Goal: Contribute content: Add original content to the website for others to see

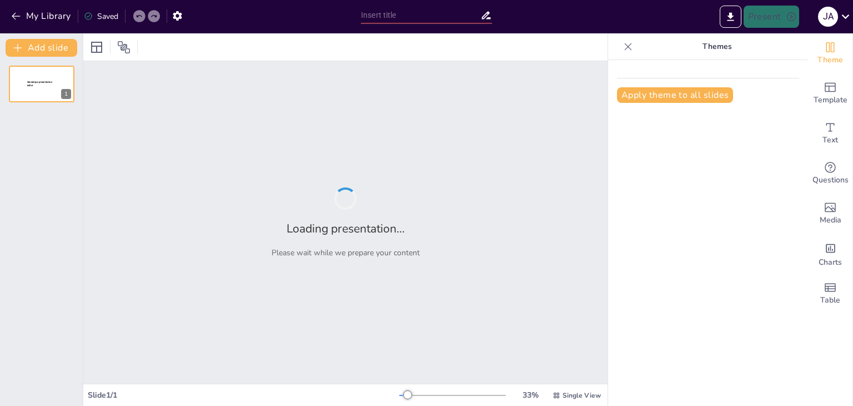
type input "Asoleamiento en la Arquitectura: Fundamentos y Aplicaciones"
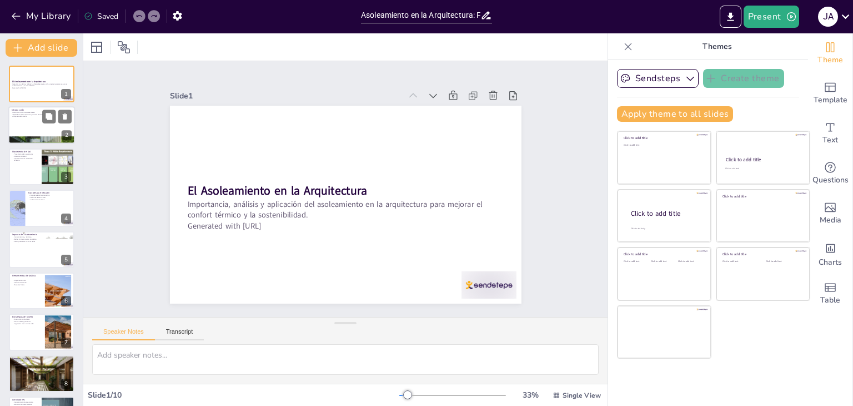
click at [42, 119] on div at bounding box center [41, 126] width 67 height 38
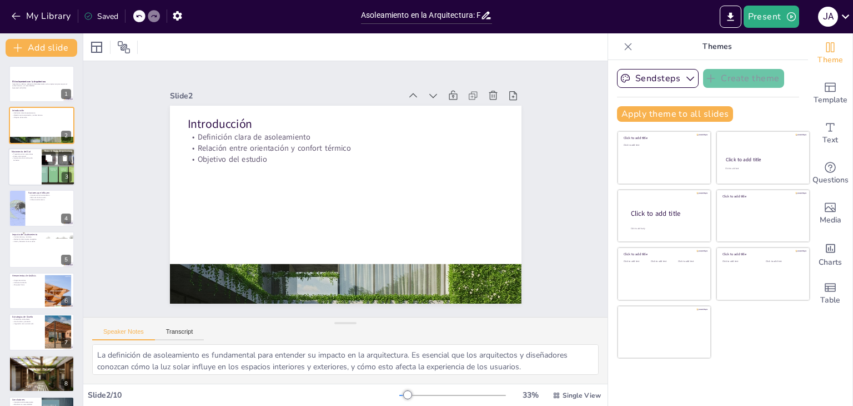
click at [34, 161] on p "Importancia de la inclinación terrestre" at bounding box center [25, 159] width 27 height 4
type textarea "La trayectoria solar es fundamental para entender cómo el sol afecta a los edif…"
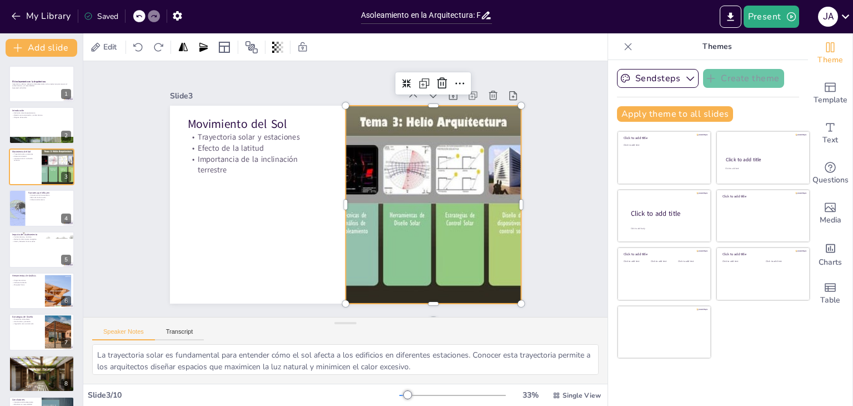
click at [353, 179] on div at bounding box center [384, 269] width 367 height 401
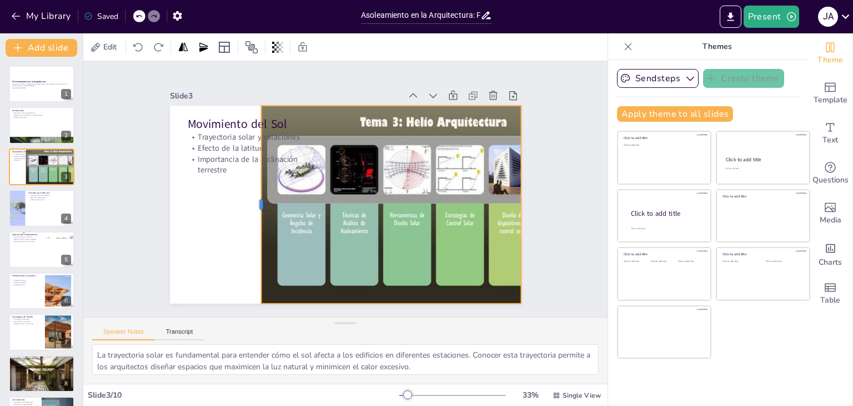
drag, startPoint x: 336, startPoint y: 200, endPoint x: 251, endPoint y: 196, distance: 84.5
click at [251, 144] on div at bounding box center [303, 108] width 191 height 69
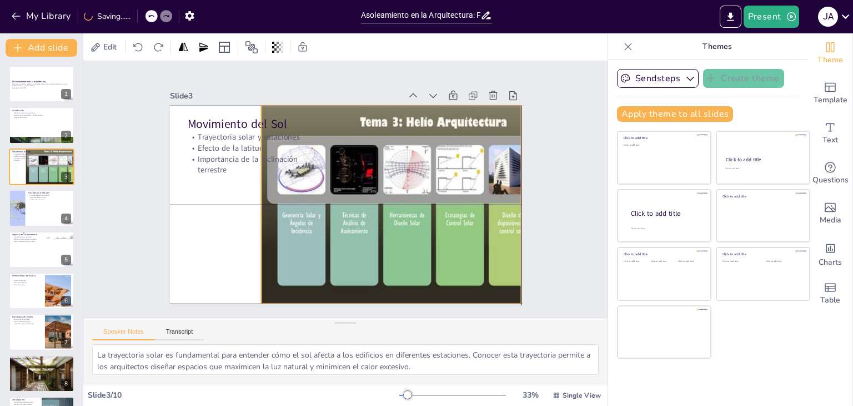
click at [372, 191] on div at bounding box center [428, 222] width 385 height 267
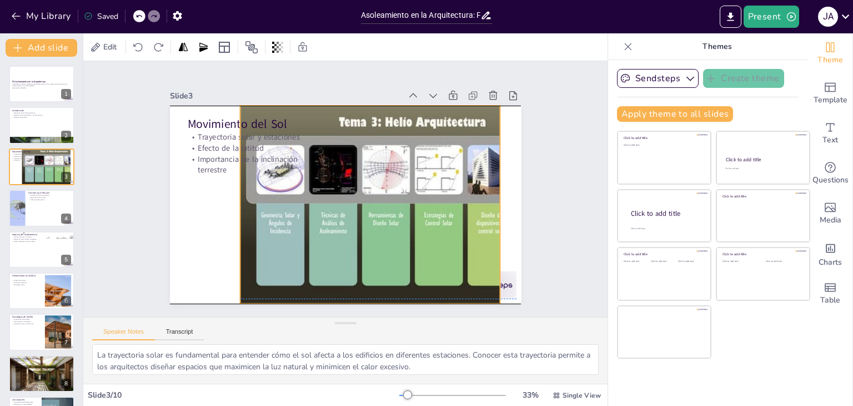
drag, startPoint x: 390, startPoint y: 210, endPoint x: 369, endPoint y: 209, distance: 21.1
click at [369, 209] on div at bounding box center [400, 230] width 402 height 324
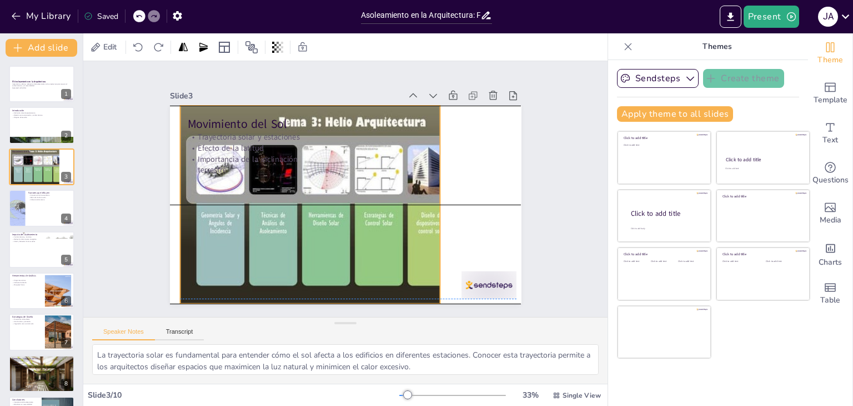
drag, startPoint x: 491, startPoint y: 200, endPoint x: 429, endPoint y: 199, distance: 61.7
click at [429, 199] on div at bounding box center [338, 205] width 382 height 394
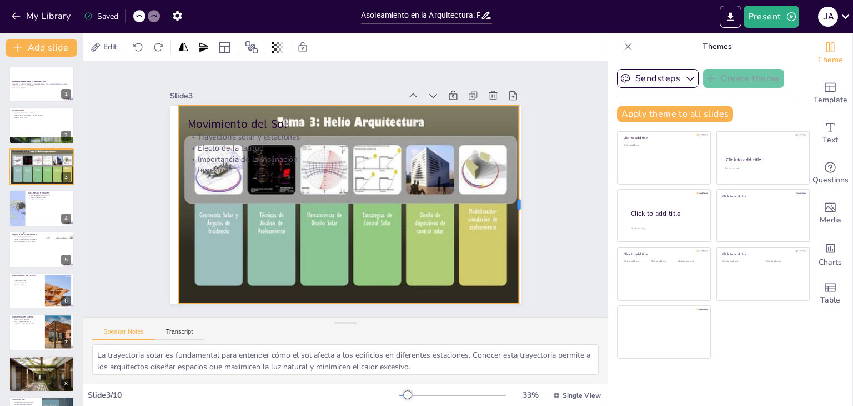
drag, startPoint x: 432, startPoint y: 198, endPoint x: 512, endPoint y: 202, distance: 80.6
click at [512, 202] on div at bounding box center [502, 275] width 88 height 184
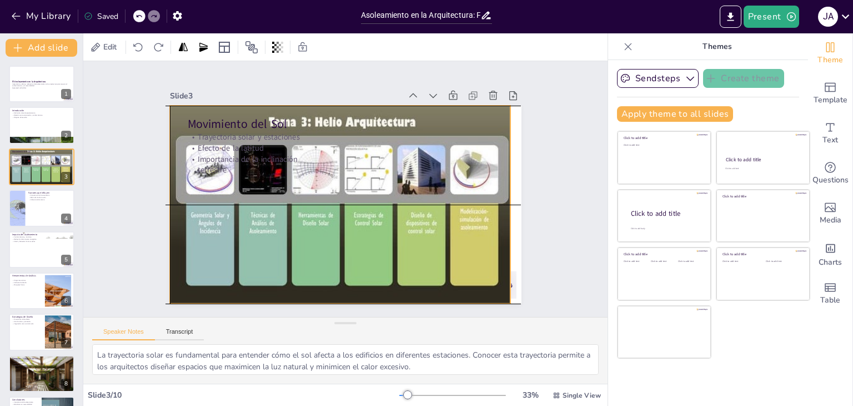
drag, startPoint x: 351, startPoint y: 199, endPoint x: 338, endPoint y: 199, distance: 12.8
click at [338, 199] on div at bounding box center [333, 199] width 401 height 367
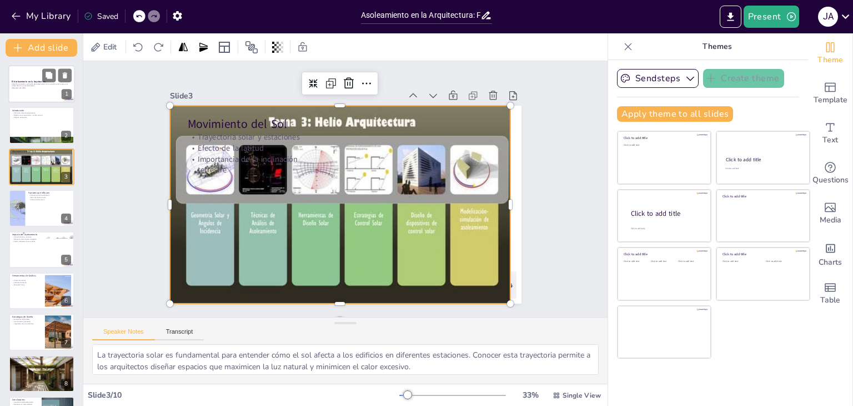
click at [43, 94] on div at bounding box center [41, 84] width 67 height 38
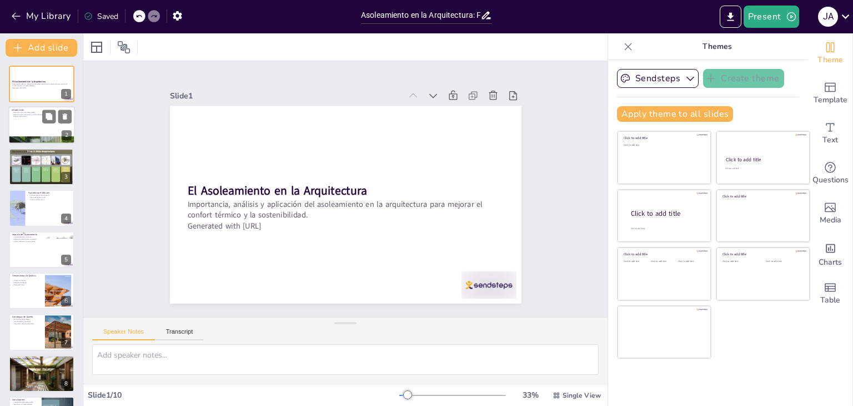
click at [33, 122] on div at bounding box center [41, 126] width 67 height 38
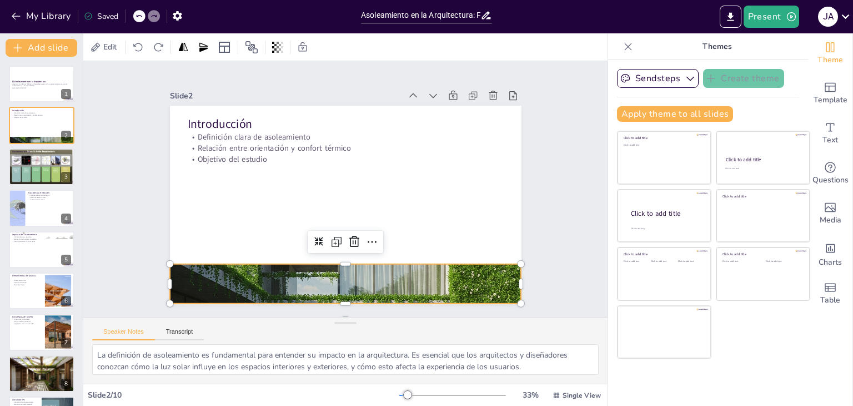
click at [322, 270] on div at bounding box center [316, 279] width 407 height 332
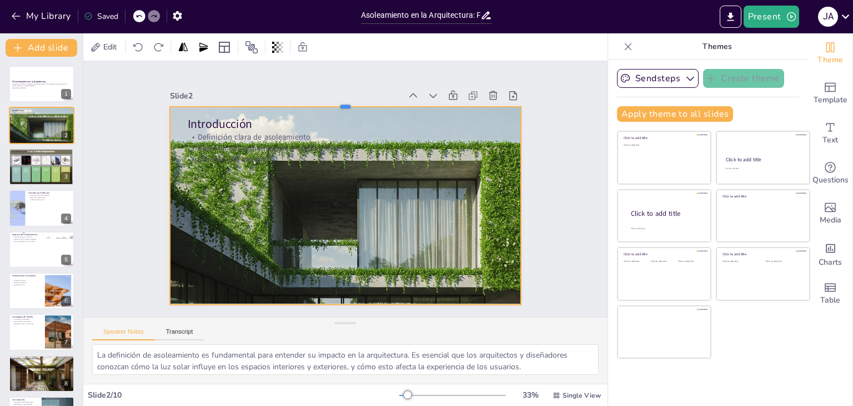
drag, startPoint x: 338, startPoint y: 259, endPoint x: 347, endPoint y: 101, distance: 158.6
click at [369, 101] on div at bounding box center [427, 215] width 117 height 337
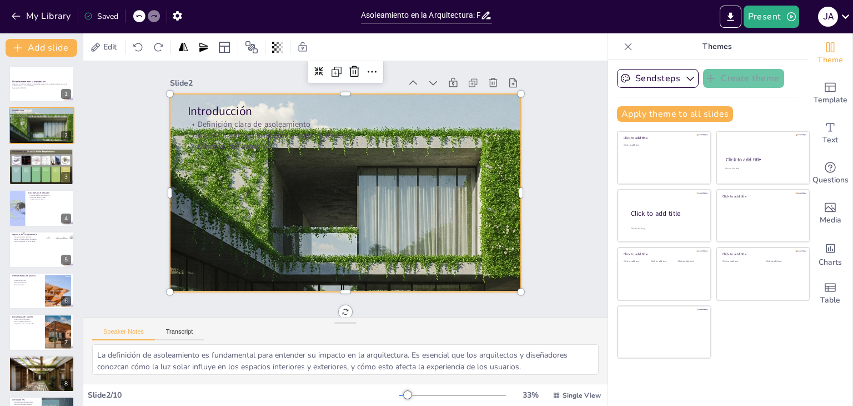
scroll to position [18, 0]
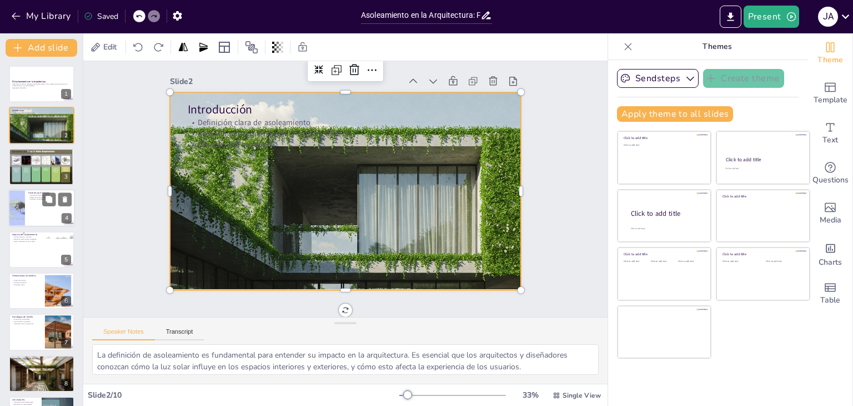
click at [34, 211] on div at bounding box center [41, 208] width 67 height 38
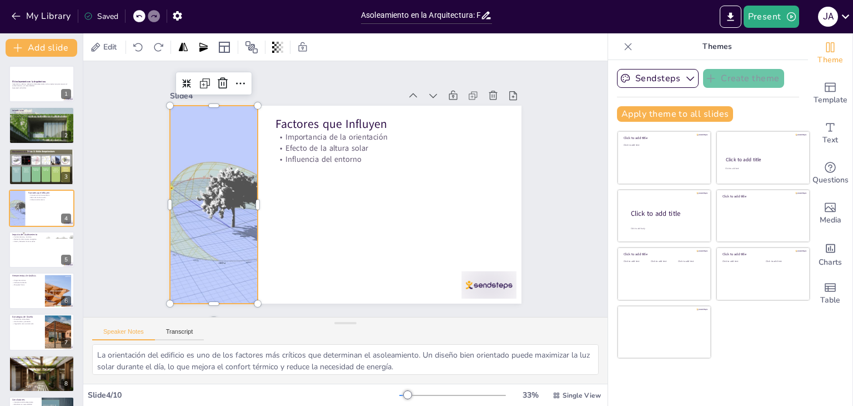
click at [304, 192] on div at bounding box center [475, 215] width 343 height 280
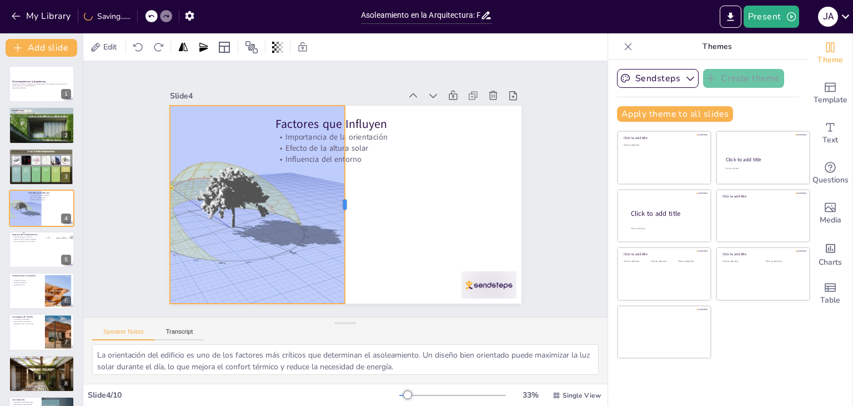
drag, startPoint x: 251, startPoint y: 201, endPoint x: 340, endPoint y: 210, distance: 89.4
click at [340, 210] on div at bounding box center [343, 204] width 69 height 191
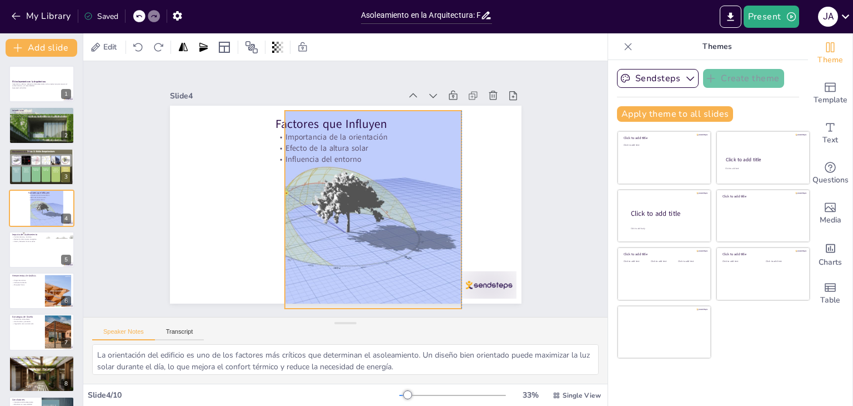
drag, startPoint x: 309, startPoint y: 210, endPoint x: 424, endPoint y: 215, distance: 115.1
click at [424, 215] on div at bounding box center [322, 200] width 352 height 301
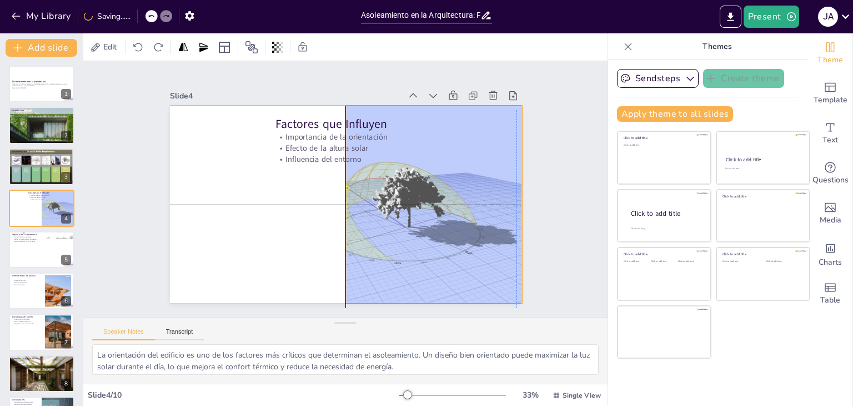
drag, startPoint x: 412, startPoint y: 216, endPoint x: 471, endPoint y: 215, distance: 58.9
click at [471, 215] on div at bounding box center [380, 221] width 352 height 301
click at [334, 144] on div "Factores que Influyen Importancia de la orientación Efecto de la altura solar I…" at bounding box center [363, 107] width 344 height 73
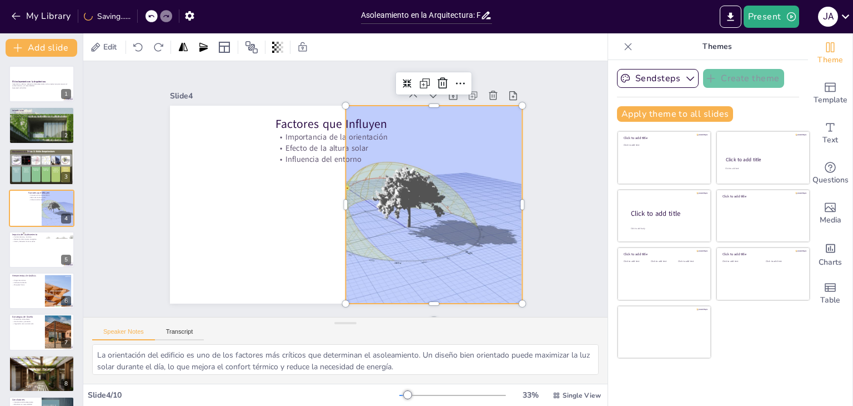
click at [338, 201] on div at bounding box center [388, 209] width 316 height 228
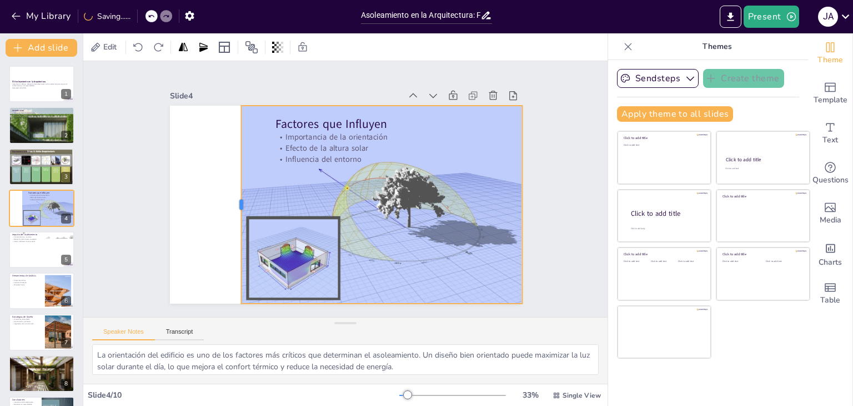
drag, startPoint x: 336, startPoint y: 201, endPoint x: 231, endPoint y: 194, distance: 104.7
click at [441, 194] on div at bounding box center [455, 185] width 29 height 198
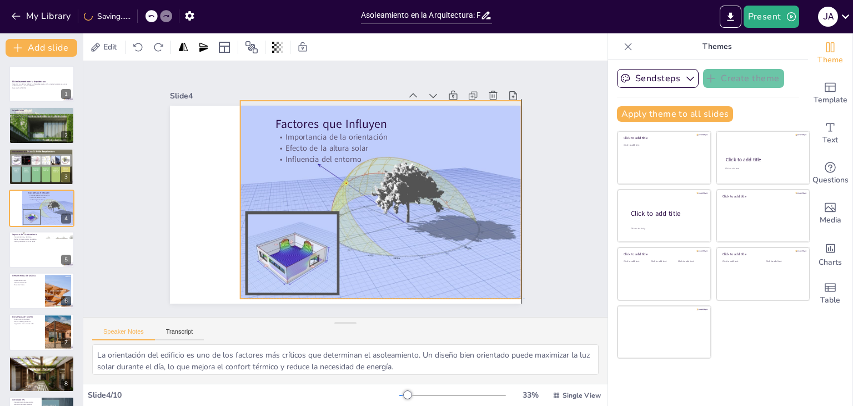
drag, startPoint x: 274, startPoint y: 194, endPoint x: 277, endPoint y: 187, distance: 7.2
click at [277, 187] on div at bounding box center [377, 219] width 356 height 319
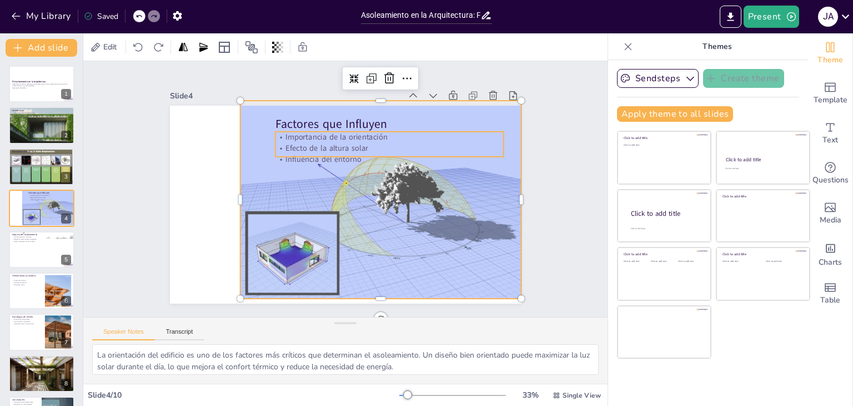
click at [294, 156] on div "Factores que Influyen Importancia de la orientación Efecto de la altura solar I…" at bounding box center [337, 202] width 403 height 347
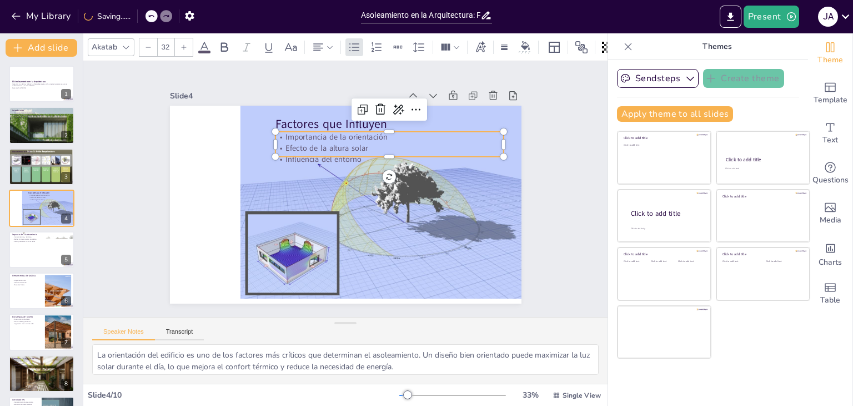
click at [334, 86] on div "Slide 4" at bounding box center [396, 90] width 125 height 206
click at [276, 89] on div "Slide 4" at bounding box center [340, 78] width 206 height 125
click at [551, 218] on div "Slide 1 El Asoleamiento en la Arquitectura Importancia, análisis y aplicación d…" at bounding box center [345, 189] width 515 height 574
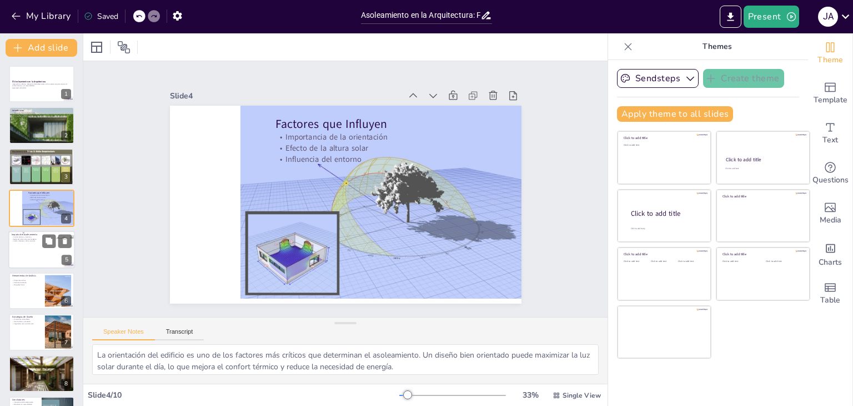
click at [36, 249] on div at bounding box center [41, 250] width 67 height 38
type textarea "El confort térmico y lumínico es esencial para la calidad de vida de los ocupan…"
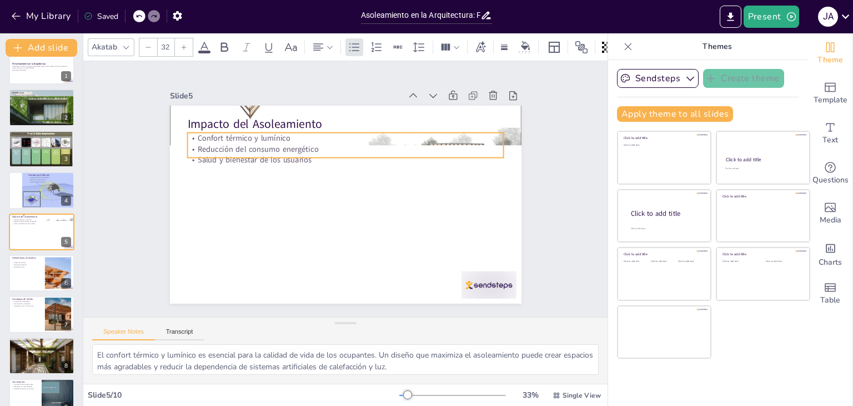
click at [384, 153] on p "Salud y bienestar de los usuarios" at bounding box center [362, 165] width 262 height 195
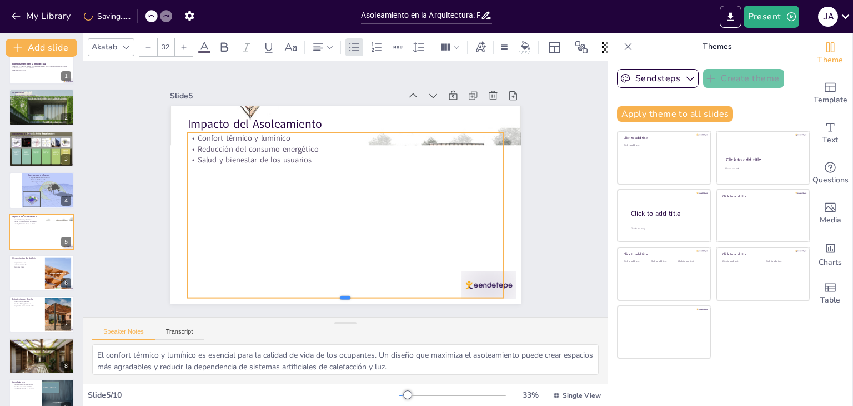
drag, startPoint x: 337, startPoint y: 153, endPoint x: 326, endPoint y: 296, distance: 143.2
click at [326, 296] on div at bounding box center [253, 255] width 193 height 261
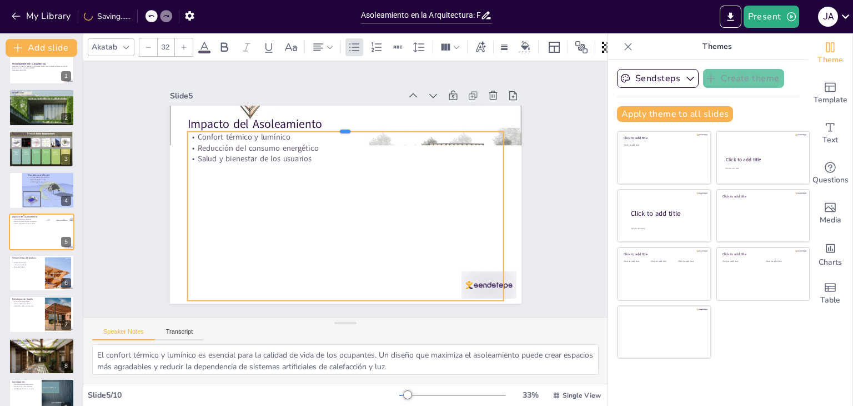
click at [338, 126] on div at bounding box center [399, 220] width 166 height 278
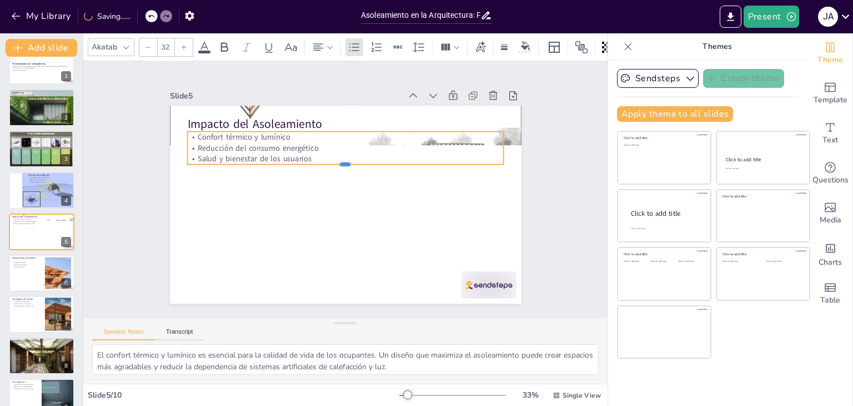
drag, startPoint x: 338, startPoint y: 297, endPoint x: 336, endPoint y: 162, distance: 135.0
click at [336, 162] on div at bounding box center [357, 172] width 261 height 193
click at [503, 183] on div at bounding box center [512, 200] width 19 height 35
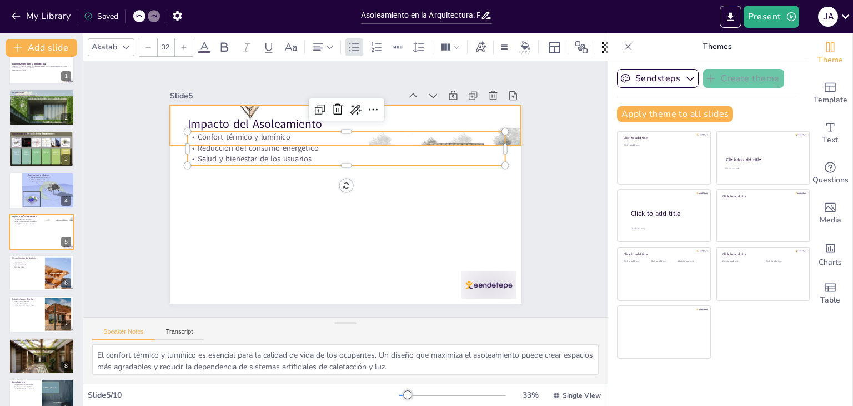
click at [504, 134] on div at bounding box center [408, 182] width 299 height 377
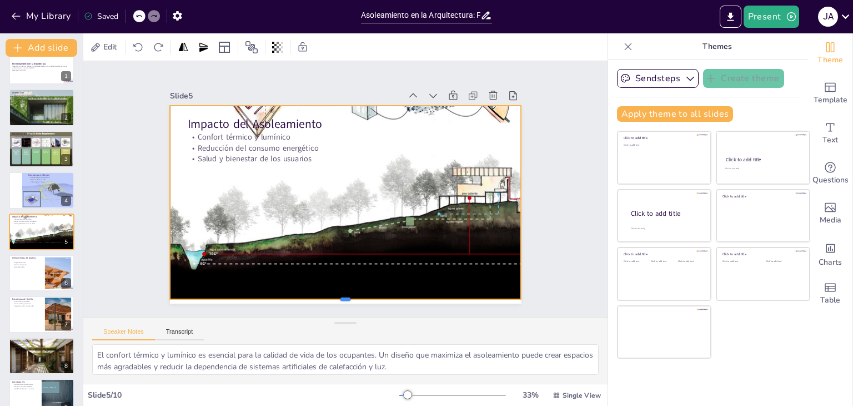
drag, startPoint x: 338, startPoint y: 141, endPoint x: 338, endPoint y: 294, distance: 153.9
click at [338, 294] on div at bounding box center [288, 288] width 309 height 183
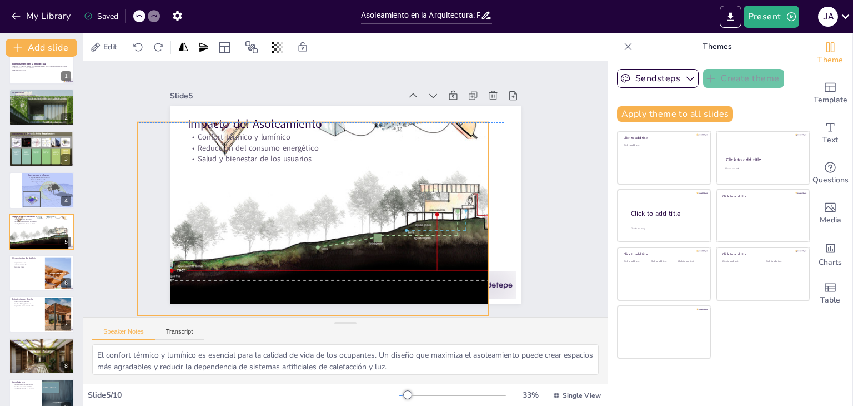
drag, startPoint x: 348, startPoint y: 213, endPoint x: 336, endPoint y: 222, distance: 14.7
click at [317, 229] on div at bounding box center [337, 158] width 459 height 409
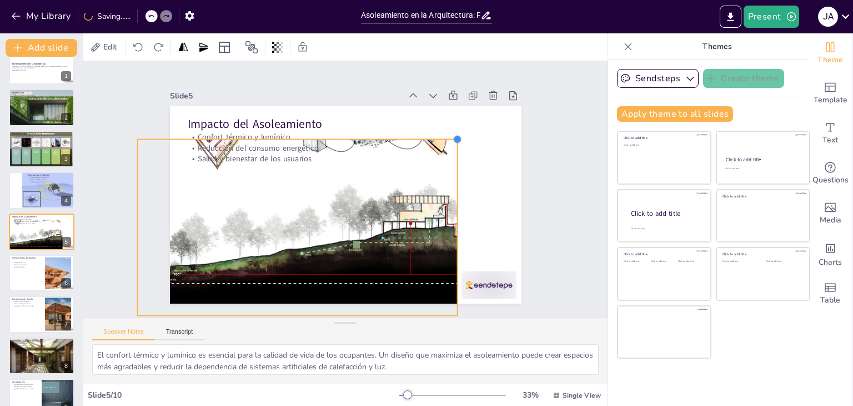
drag, startPoint x: 480, startPoint y: 118, endPoint x: 448, endPoint y: 148, distance: 43.6
click at [448, 148] on div "Impacto del Asoleamiento Confort térmico y lumínico Reducción del consumo energ…" at bounding box center [358, 179] width 367 height 401
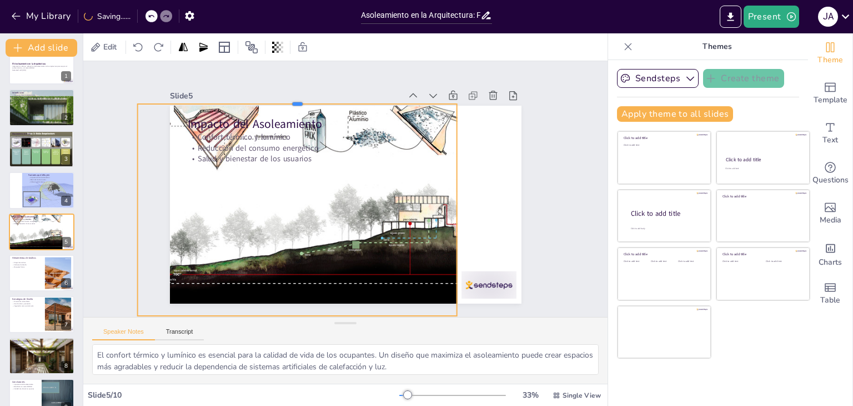
drag, startPoint x: 287, startPoint y: 134, endPoint x: 289, endPoint y: 98, distance: 35.7
click at [289, 98] on div at bounding box center [338, 87] width 296 height 138
click at [334, 284] on div at bounding box center [335, 155] width 429 height 446
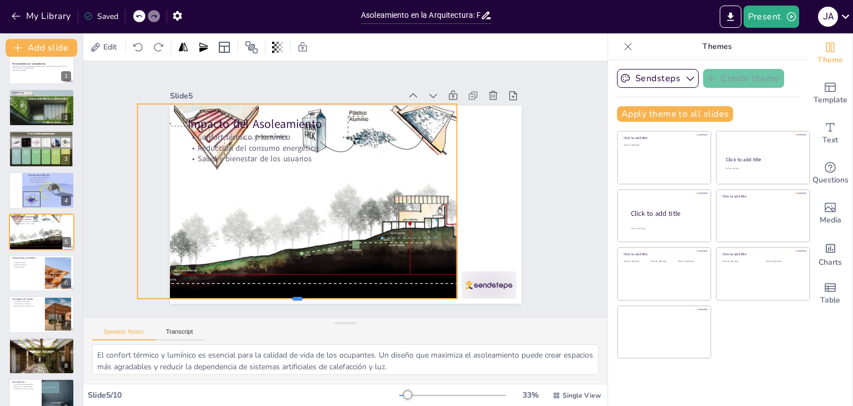
scroll to position [0, 0]
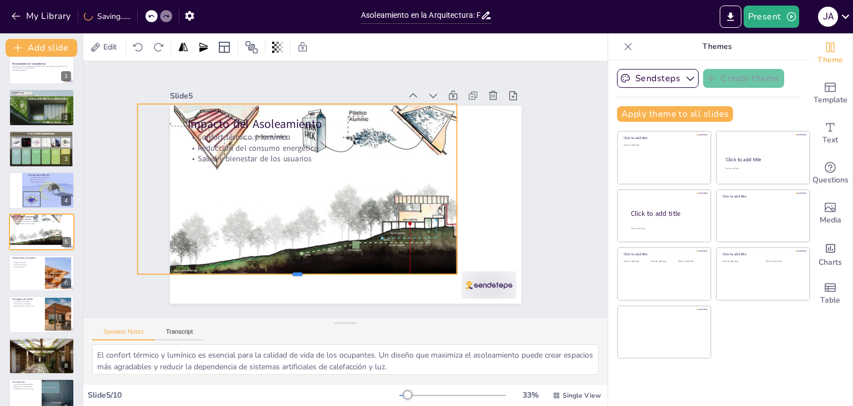
drag, startPoint x: 288, startPoint y: 281, endPoint x: 289, endPoint y: 239, distance: 41.7
click at [289, 239] on div "Impacto del Asoleamiento Confort térmico y lumínico Reducción del consumo energ…" at bounding box center [344, 204] width 371 height 233
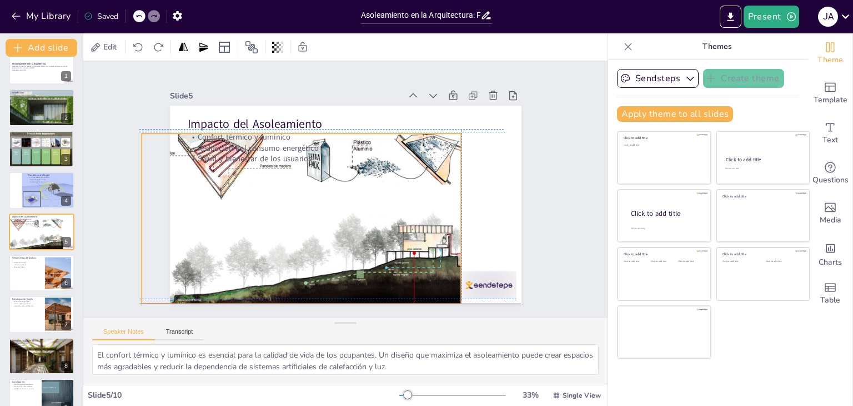
drag, startPoint x: 351, startPoint y: 189, endPoint x: 353, endPoint y: 215, distance: 26.2
click at [353, 215] on div at bounding box center [312, 192] width 432 height 396
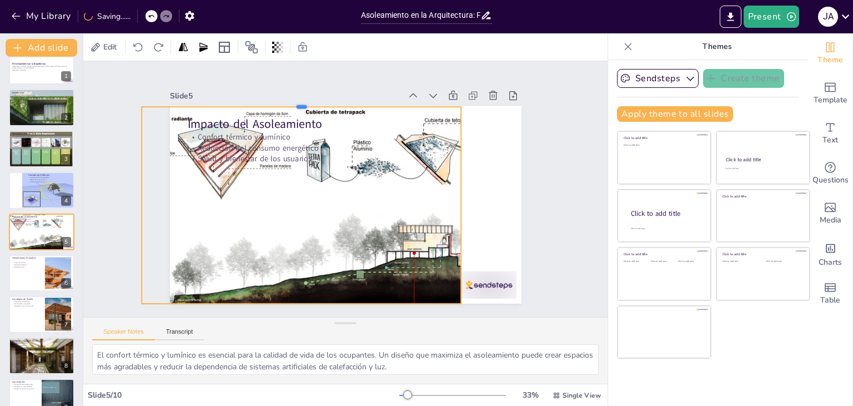
drag, startPoint x: 296, startPoint y: 128, endPoint x: 294, endPoint y: 101, distance: 26.7
click at [294, 101] on div at bounding box center [380, 98] width 221 height 244
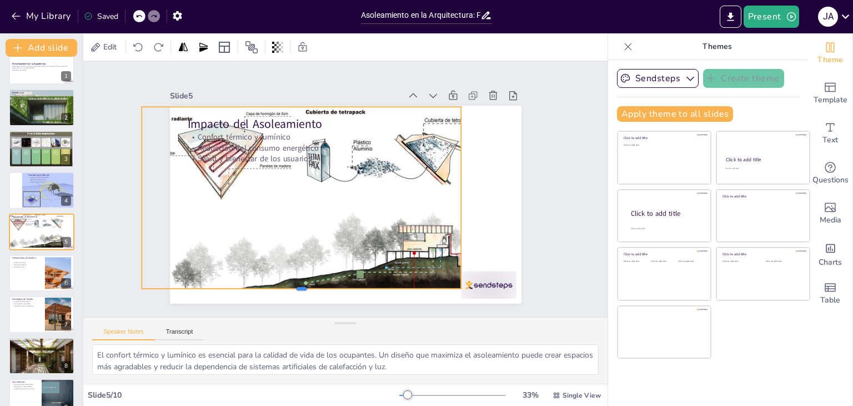
drag, startPoint x: 293, startPoint y: 299, endPoint x: 292, endPoint y: 284, distance: 15.0
click at [292, 284] on div at bounding box center [233, 191] width 138 height 296
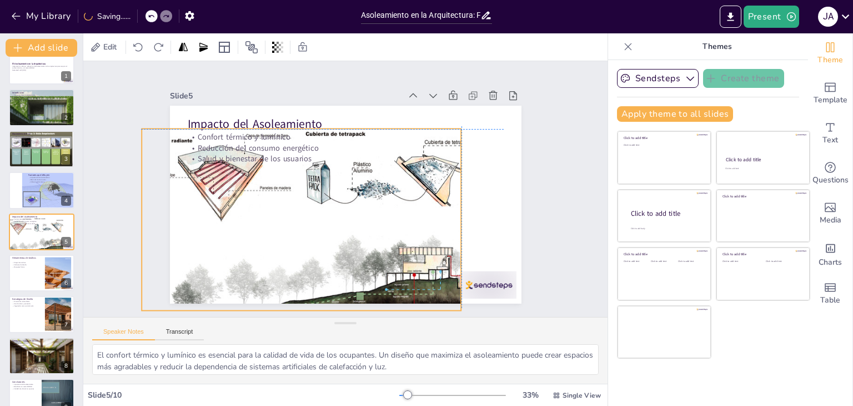
drag, startPoint x: 334, startPoint y: 199, endPoint x: 334, endPoint y: 219, distance: 19.5
click at [334, 219] on div at bounding box center [300, 208] width 441 height 415
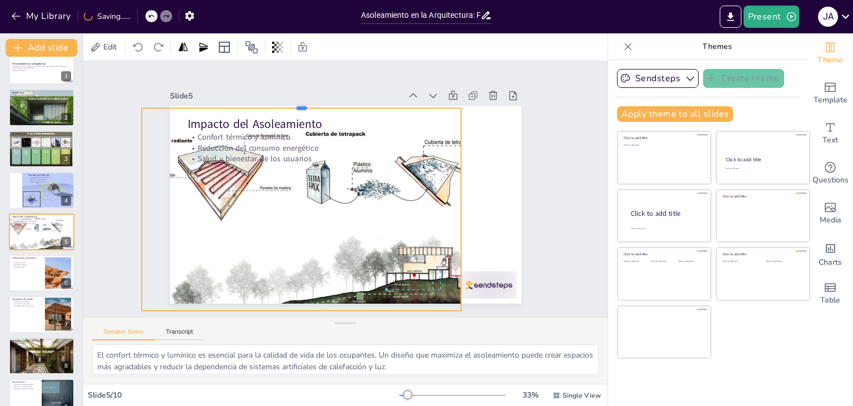
drag, startPoint x: 294, startPoint y: 123, endPoint x: 297, endPoint y: 101, distance: 22.3
click at [297, 101] on div at bounding box center [370, 96] width 244 height 221
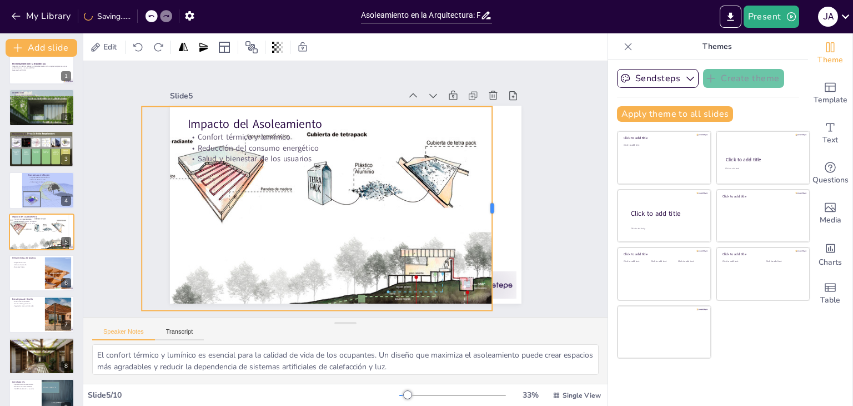
drag, startPoint x: 453, startPoint y: 203, endPoint x: 484, endPoint y: 207, distance: 31.4
click at [484, 259] on div at bounding box center [419, 322] width 170 height 127
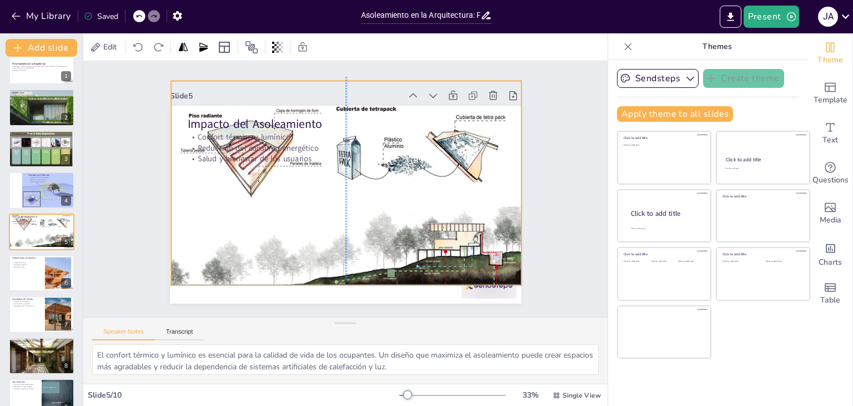
drag, startPoint x: 437, startPoint y: 212, endPoint x: 466, endPoint y: 182, distance: 41.7
click at [466, 182] on div at bounding box center [340, 202] width 435 height 399
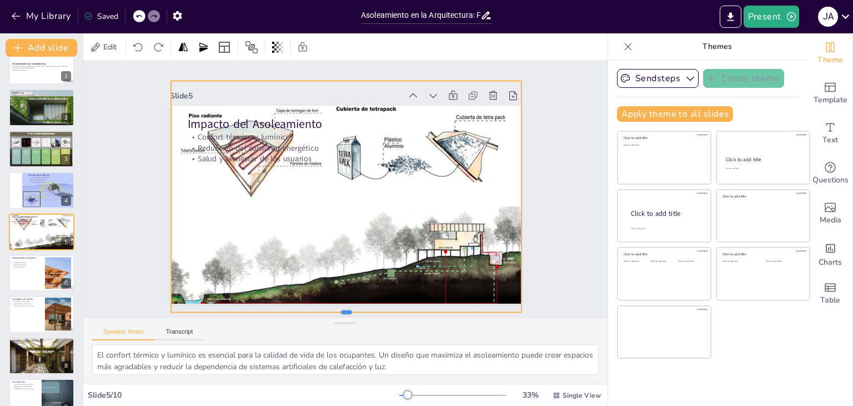
drag, startPoint x: 338, startPoint y: 281, endPoint x: 338, endPoint y: 308, distance: 27.2
click at [338, 308] on div "Slide 1 El Asoleamiento en la Arquitectura Importancia, análisis y aplicación d…" at bounding box center [346, 189] width 578 height 405
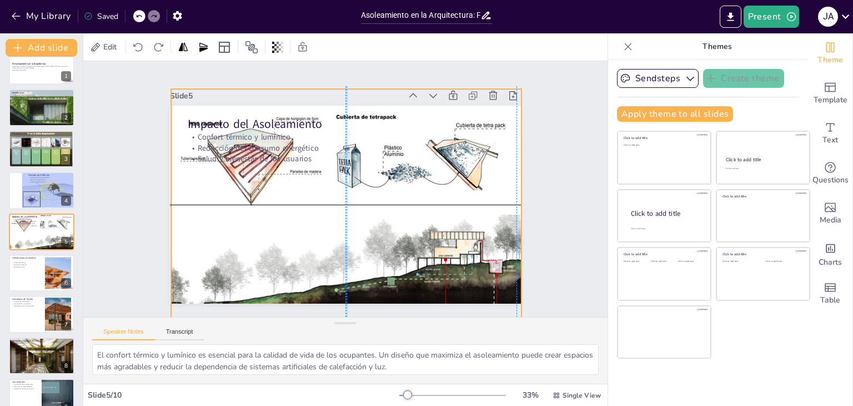
click at [361, 224] on div at bounding box center [336, 210] width 435 height 399
click at [366, 81] on div at bounding box center [441, 147] width 151 height 324
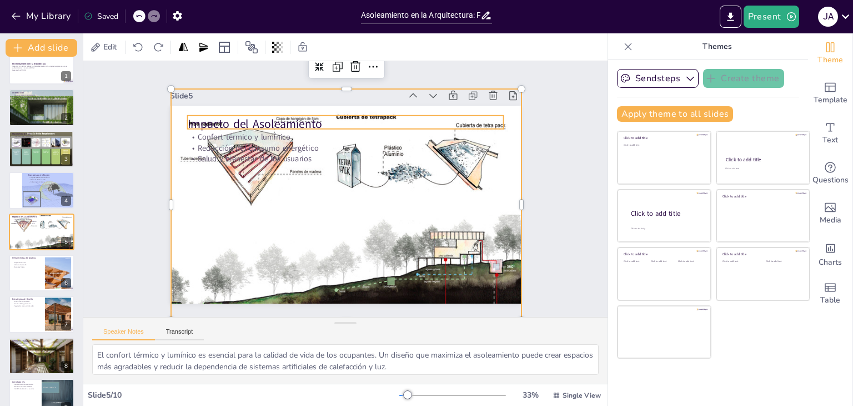
click at [276, 123] on p "Impacto del Asoleamiento" at bounding box center [378, 132] width 282 height 172
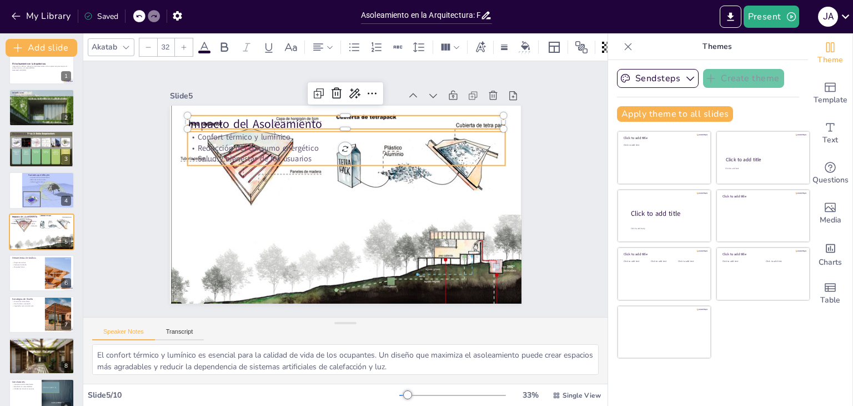
click at [269, 137] on p "Confort térmico y lumínico" at bounding box center [357, 138] width 313 height 77
type input "--"
click at [269, 119] on p "Impacto del Asoleamiento" at bounding box center [366, 126] width 306 height 113
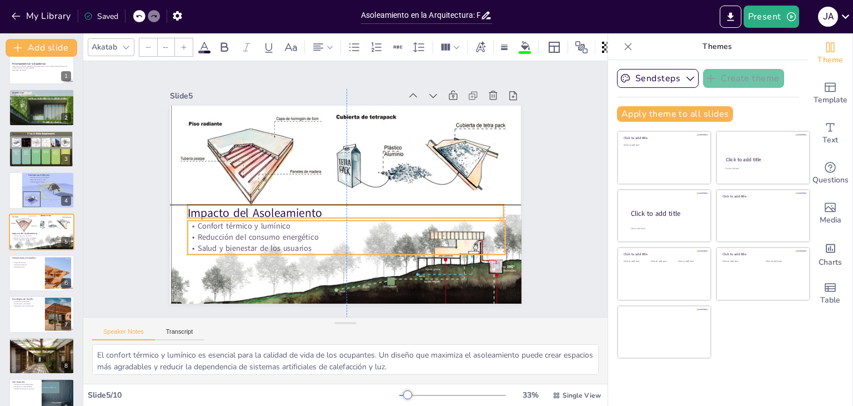
drag, startPoint x: 237, startPoint y: 141, endPoint x: 238, endPoint y: 232, distance: 90.6
click at [238, 232] on p "Reducción del consumo energético" at bounding box center [306, 161] width 196 height 264
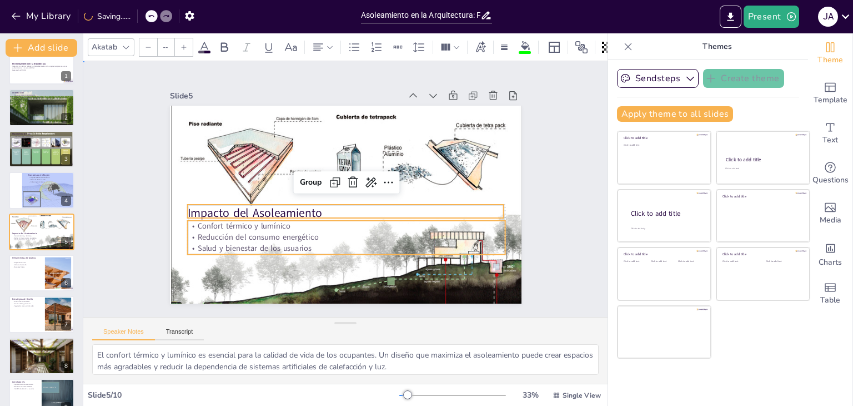
click at [137, 197] on div "Slide 1 El Asoleamiento en la Arquitectura Importancia, análisis y aplicación d…" at bounding box center [346, 188] width 436 height 271
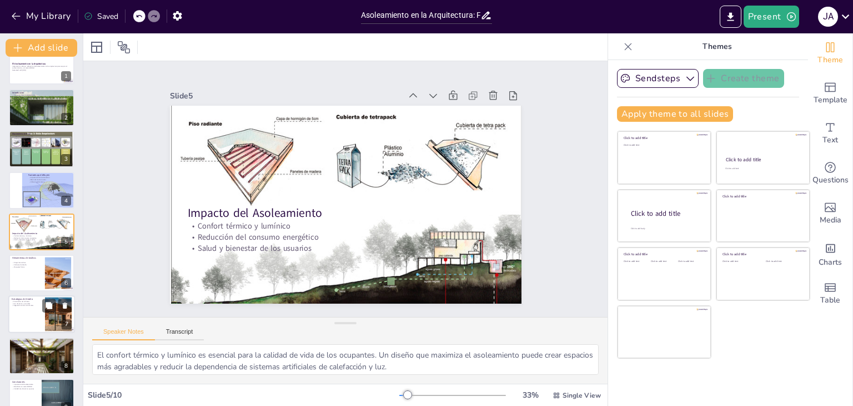
click at [32, 266] on p "Maquetas físicas" at bounding box center [26, 267] width 29 height 2
type textarea "Los diagramas solares son herramientas visuales que muestran la trayectoria del…"
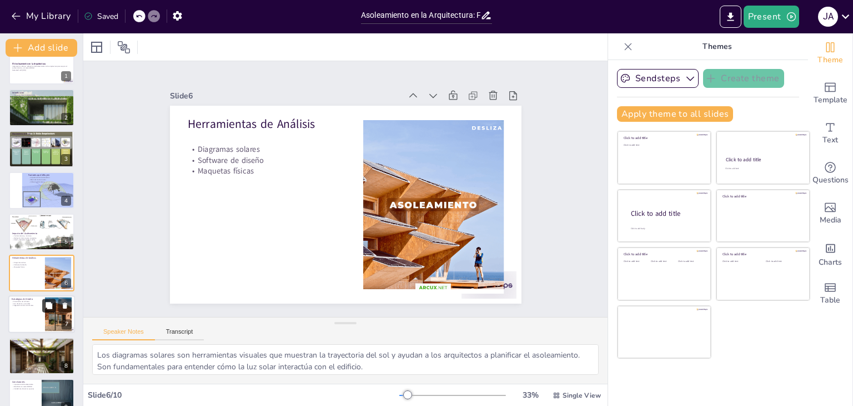
scroll to position [59, 0]
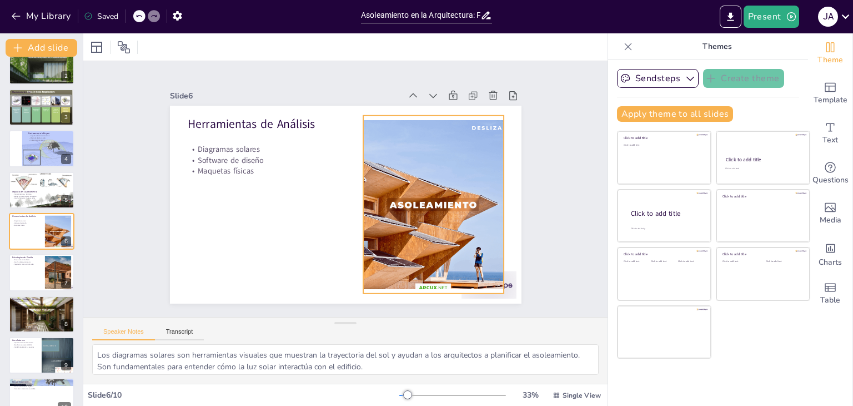
click at [371, 210] on div at bounding box center [385, 269] width 249 height 249
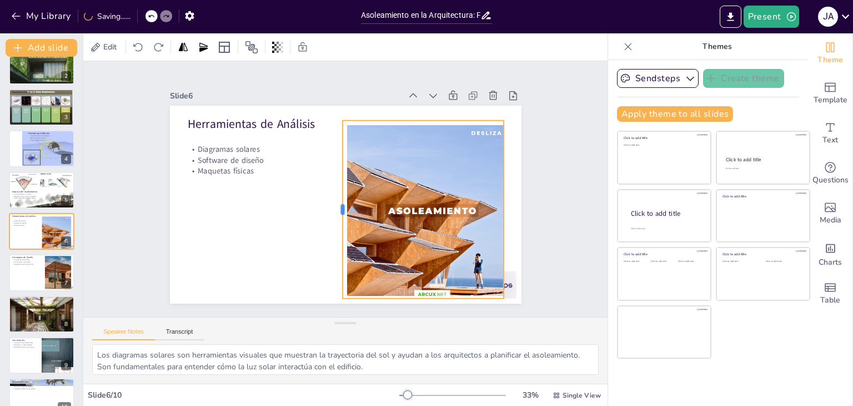
drag, startPoint x: 354, startPoint y: 204, endPoint x: 333, endPoint y: 209, distance: 21.3
click at [333, 209] on div at bounding box center [335, 208] width 27 height 178
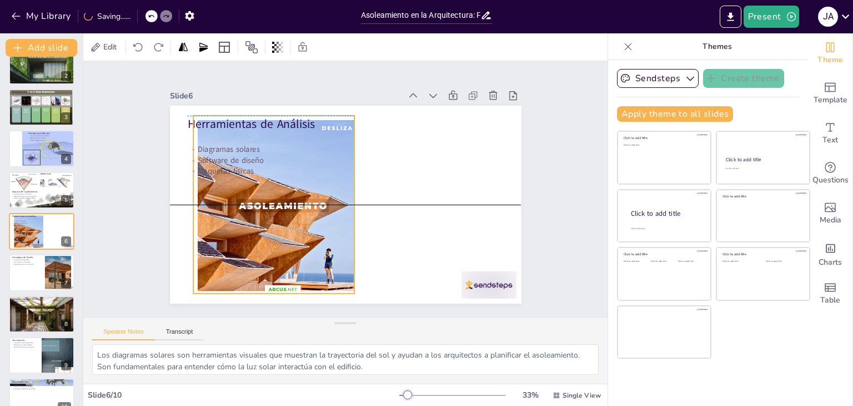
drag, startPoint x: 355, startPoint y: 213, endPoint x: 206, endPoint y: 207, distance: 149.6
click at [206, 207] on div at bounding box center [284, 172] width 246 height 246
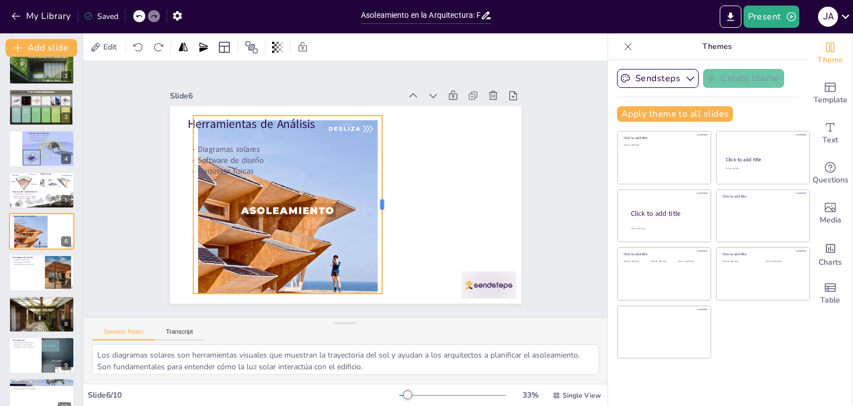
drag, startPoint x: 346, startPoint y: 199, endPoint x: 374, endPoint y: 216, distance: 32.4
click at [374, 216] on div at bounding box center [382, 212] width 46 height 176
click at [280, 289] on div at bounding box center [276, 291] width 189 height 28
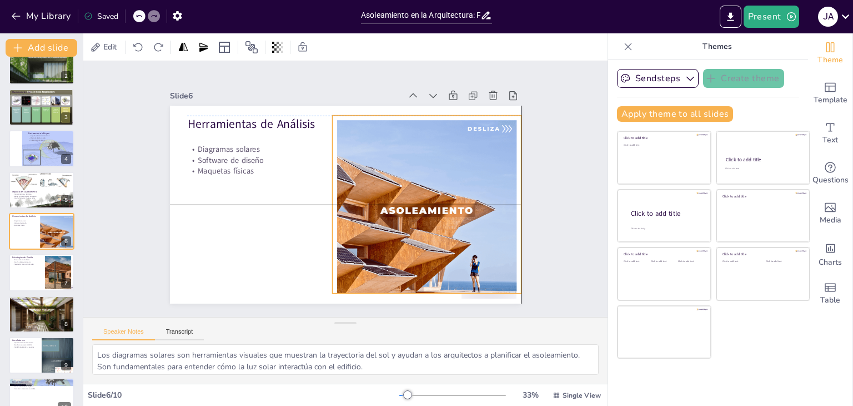
drag, startPoint x: 278, startPoint y: 231, endPoint x: 403, endPoint y: 229, distance: 125.6
click at [403, 229] on div at bounding box center [416, 234] width 238 height 238
click at [326, 198] on div at bounding box center [411, 241] width 249 height 249
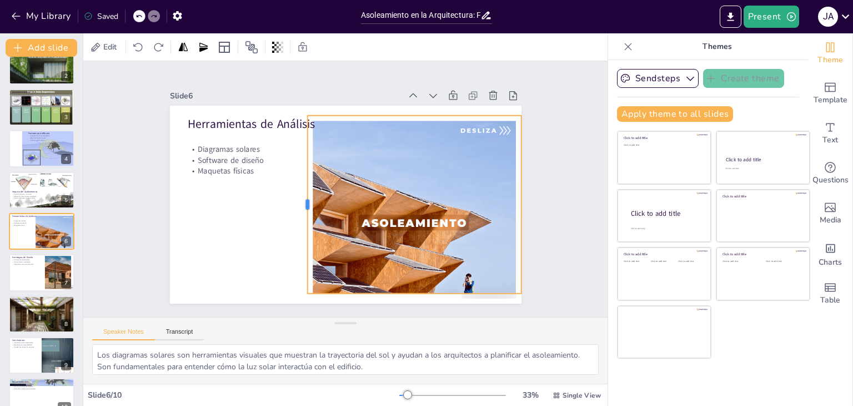
drag, startPoint x: 324, startPoint y: 198, endPoint x: 299, endPoint y: 201, distance: 25.7
click at [299, 201] on div "Herramientas de Análisis Diagramas solares Software de diseño Maquetas físicas" at bounding box center [339, 203] width 402 height 324
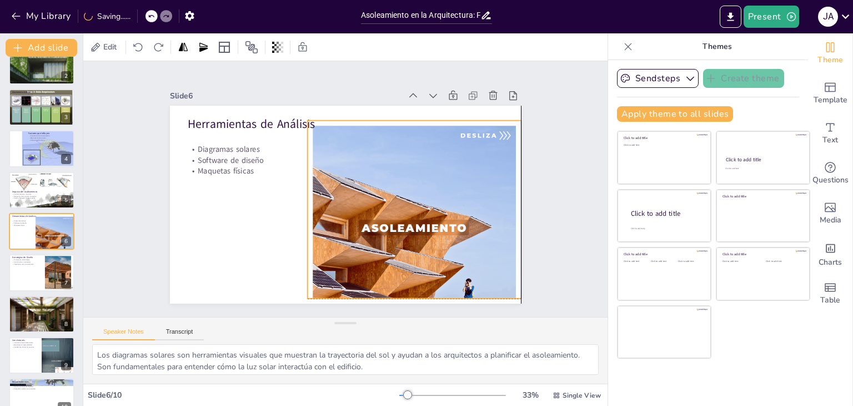
click at [355, 231] on div at bounding box center [398, 246] width 269 height 269
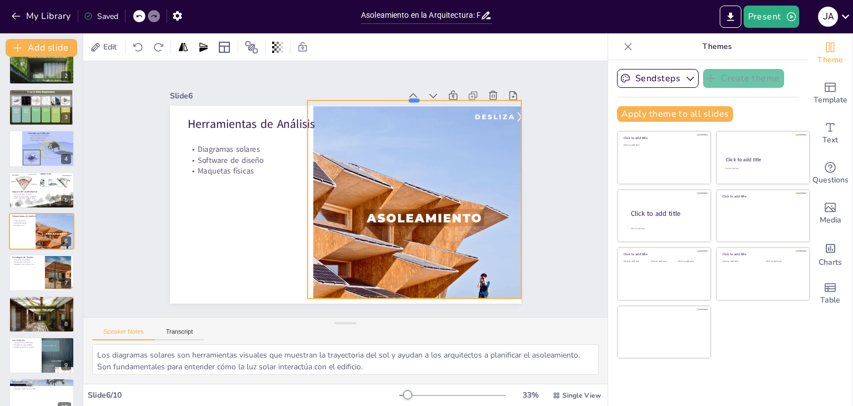
drag, startPoint x: 406, startPoint y: 116, endPoint x: 405, endPoint y: 96, distance: 20.0
click at [405, 96] on div at bounding box center [432, 112] width 211 height 53
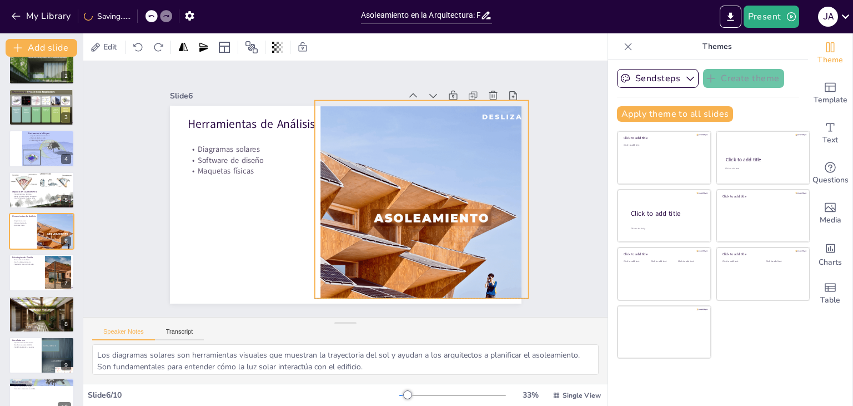
drag, startPoint x: 403, startPoint y: 141, endPoint x: 411, endPoint y: 137, distance: 8.0
click at [411, 137] on div at bounding box center [418, 242] width 295 height 295
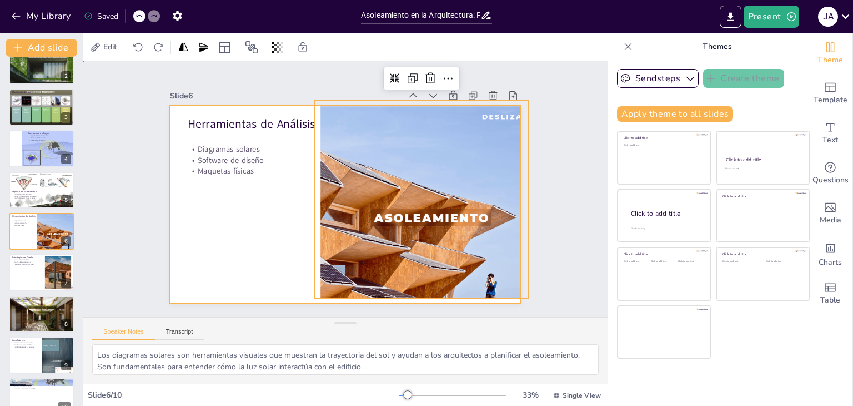
click at [267, 183] on div at bounding box center [336, 201] width 401 height 367
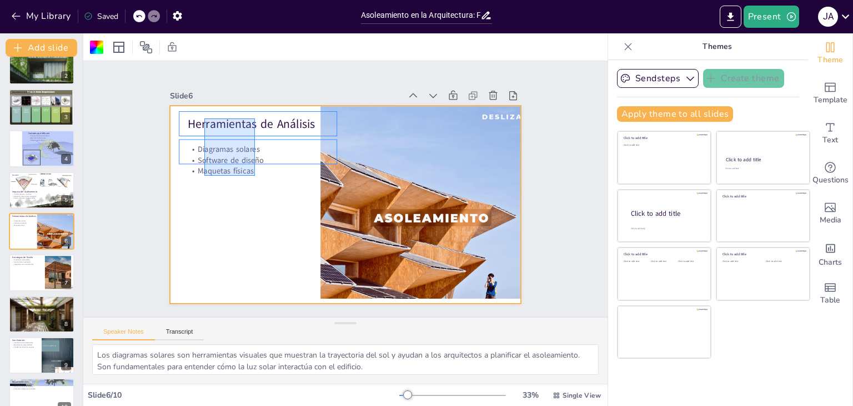
drag, startPoint x: 255, startPoint y: 176, endPoint x: 204, endPoint y: 118, distance: 76.4
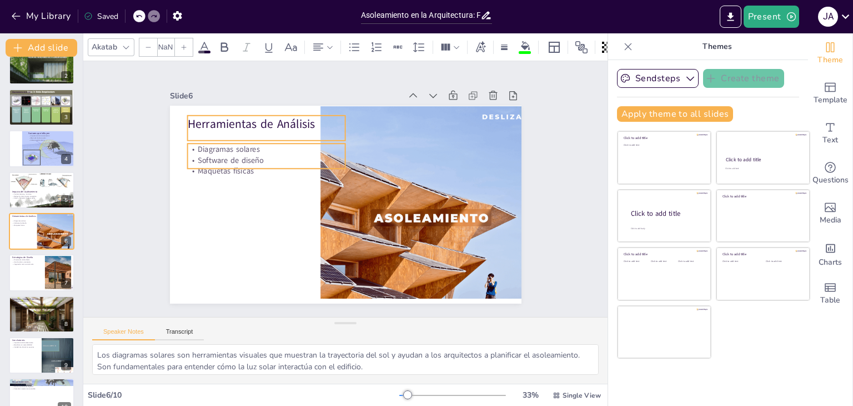
type input "--"
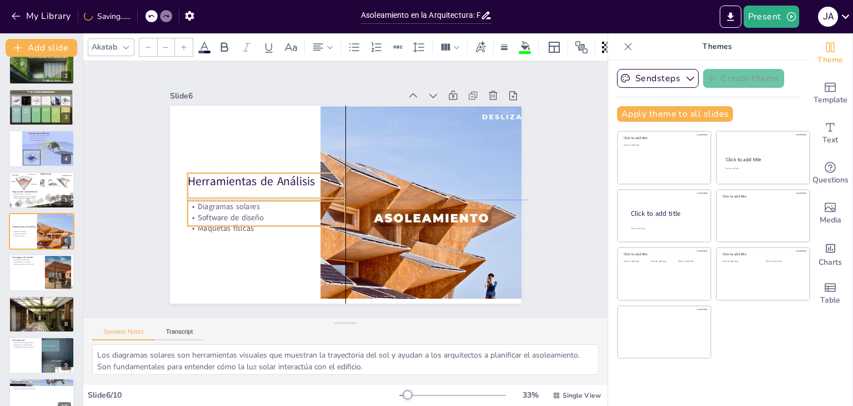
drag, startPoint x: 231, startPoint y: 148, endPoint x: 231, endPoint y: 205, distance: 57.2
click at [231, 205] on p "Diagramas solares" at bounding box center [266, 173] width 149 height 74
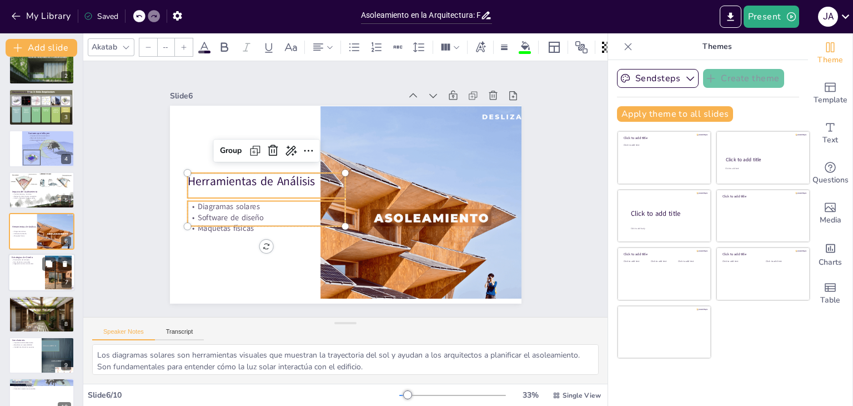
click at [31, 269] on div at bounding box center [41, 273] width 67 height 38
type textarea "La orientación de las fachadas es crítica para el asoleamiento. Un diseño que c…"
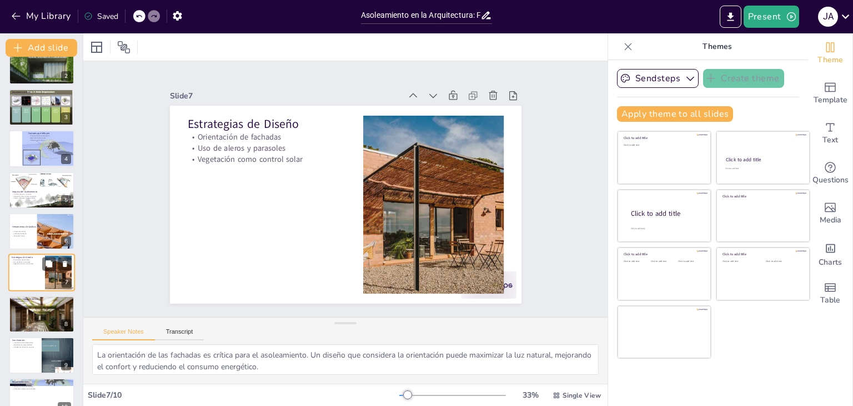
scroll to position [78, 0]
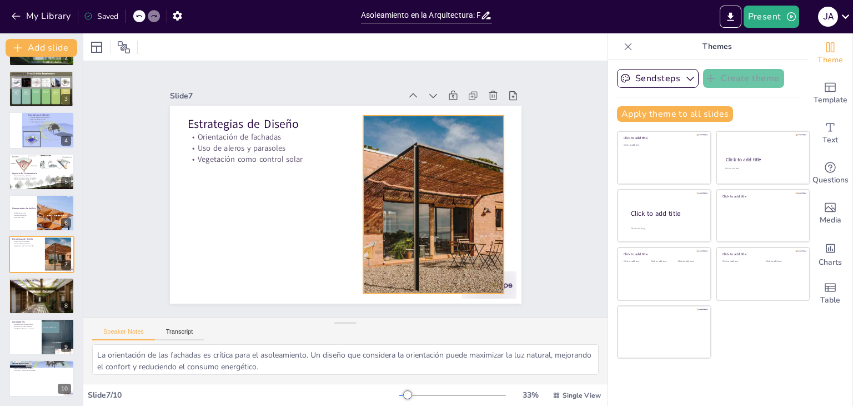
click at [388, 221] on div at bounding box center [424, 231] width 309 height 252
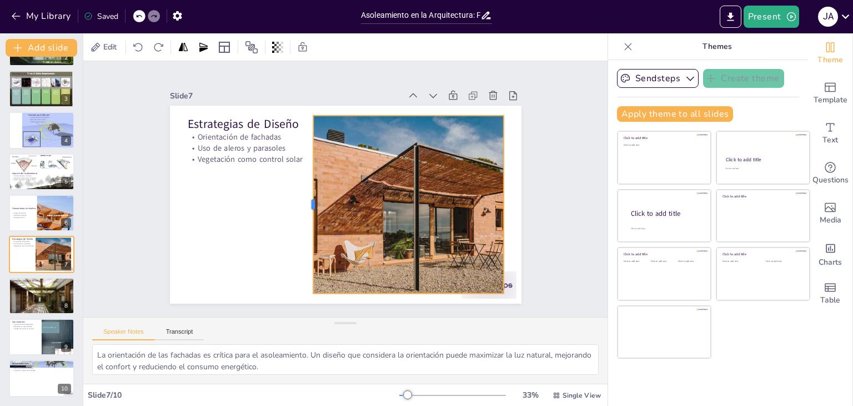
drag, startPoint x: 354, startPoint y: 198, endPoint x: 304, endPoint y: 201, distance: 50.1
click at [304, 201] on div at bounding box center [307, 179] width 112 height 149
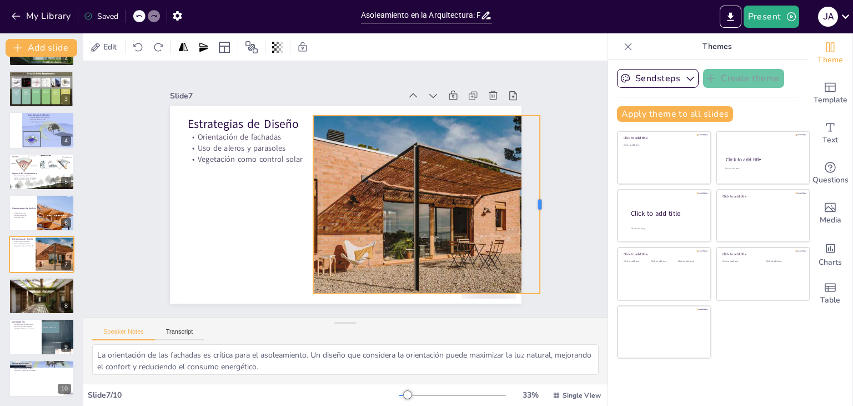
drag, startPoint x: 496, startPoint y: 201, endPoint x: 532, endPoint y: 201, distance: 36.1
click at [532, 201] on div at bounding box center [529, 265] width 63 height 172
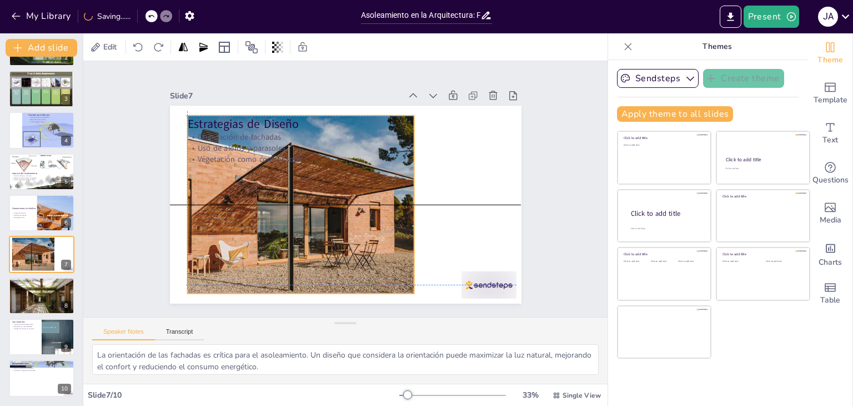
drag, startPoint x: 454, startPoint y: 201, endPoint x: 327, endPoint y: 196, distance: 127.3
click at [327, 196] on div at bounding box center [334, 149] width 205 height 284
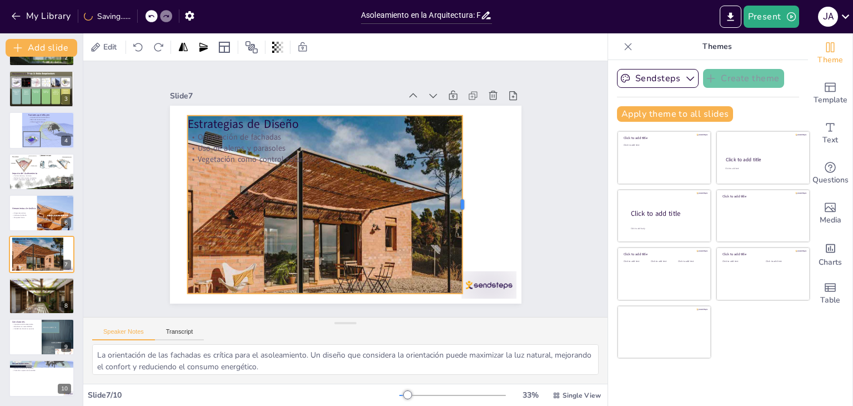
drag, startPoint x: 406, startPoint y: 199, endPoint x: 454, endPoint y: 207, distance: 49.0
click at [454, 212] on div at bounding box center [425, 281] width 126 height 138
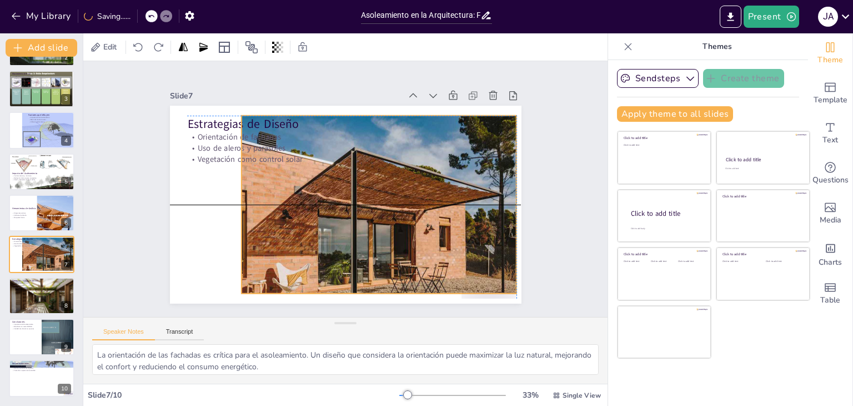
drag, startPoint x: 361, startPoint y: 249, endPoint x: 397, endPoint y: 249, distance: 36.1
click at [397, 249] on div at bounding box center [353, 230] width 354 height 326
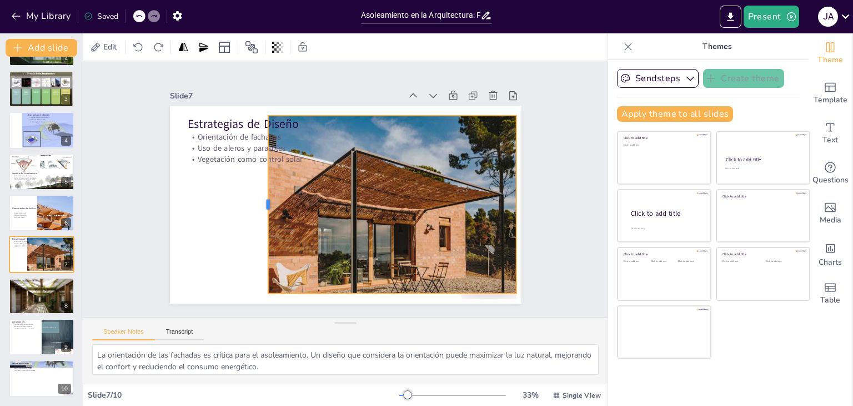
drag, startPoint x: 231, startPoint y: 198, endPoint x: 257, endPoint y: 201, distance: 26.8
click at [257, 201] on div at bounding box center [262, 178] width 63 height 172
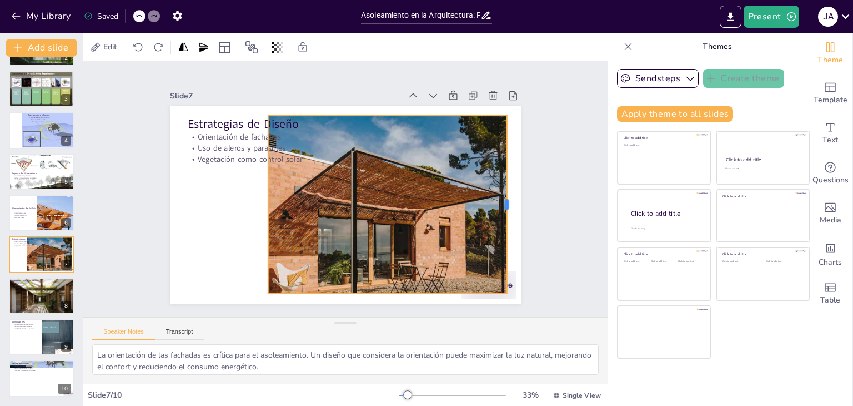
drag, startPoint x: 509, startPoint y: 202, endPoint x: 500, endPoint y: 203, distance: 9.6
click at [500, 203] on div at bounding box center [498, 255] width 63 height 172
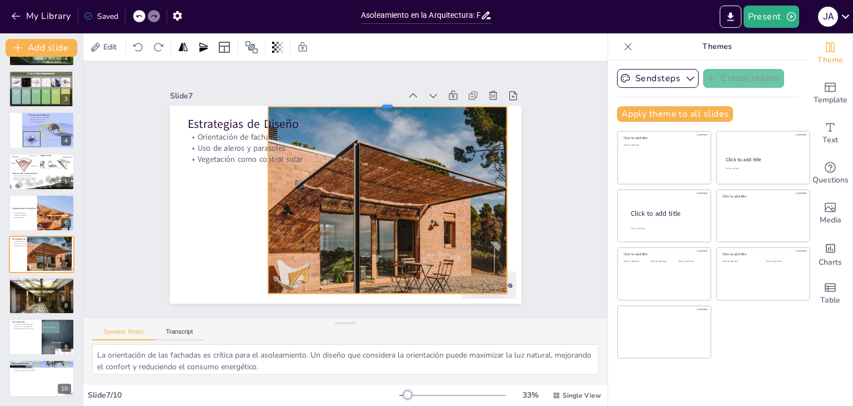
drag, startPoint x: 382, startPoint y: 110, endPoint x: 386, endPoint y: 103, distance: 7.7
click at [384, 101] on div at bounding box center [424, 134] width 211 height 127
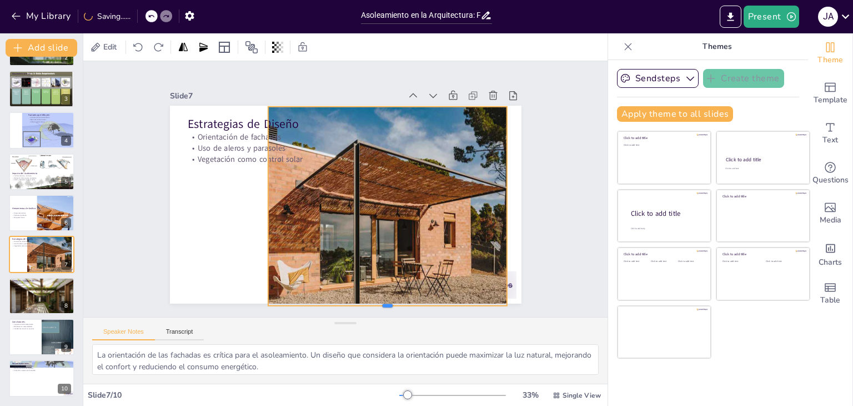
drag, startPoint x: 379, startPoint y: 290, endPoint x: 384, endPoint y: 302, distance: 13.2
click at [384, 302] on div at bounding box center [361, 316] width 236 height 58
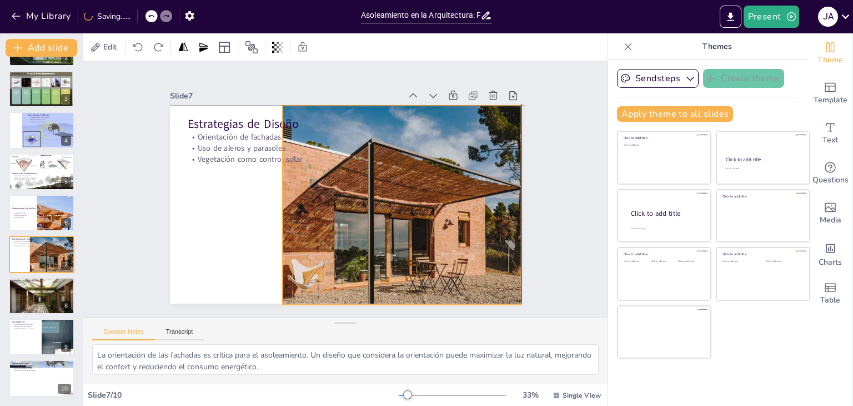
drag, startPoint x: 402, startPoint y: 266, endPoint x: 421, endPoint y: 263, distance: 18.5
click at [421, 263] on div at bounding box center [366, 236] width 367 height 351
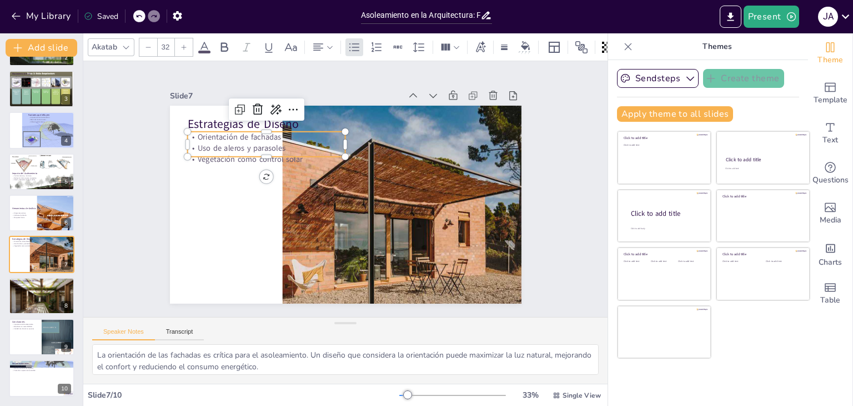
click at [218, 141] on p "Uso de aleros y parasoles" at bounding box center [283, 125] width 154 height 59
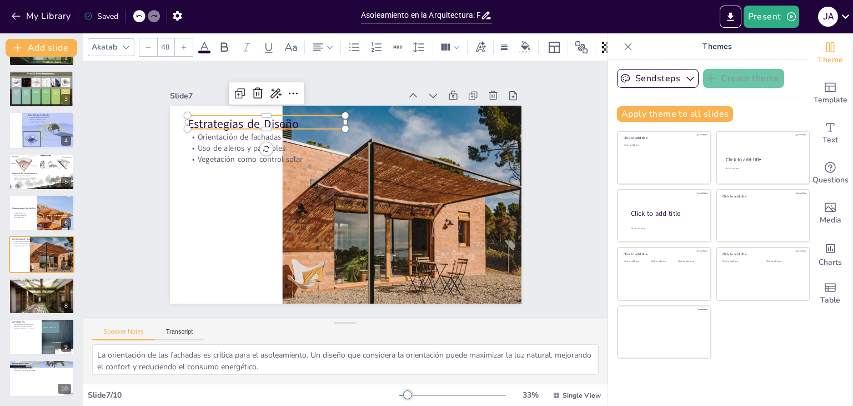
click at [213, 121] on p "Estrategias de Diseño" at bounding box center [291, 102] width 156 height 64
type input "--"
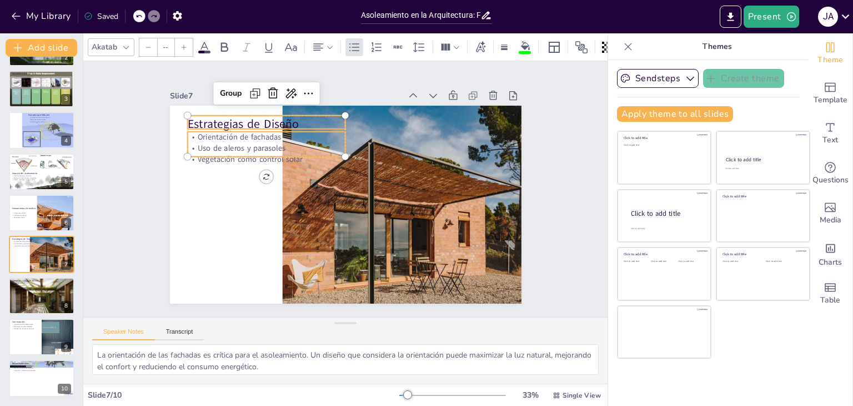
click at [212, 139] on p "Uso de aleros y parasoles" at bounding box center [283, 125] width 154 height 59
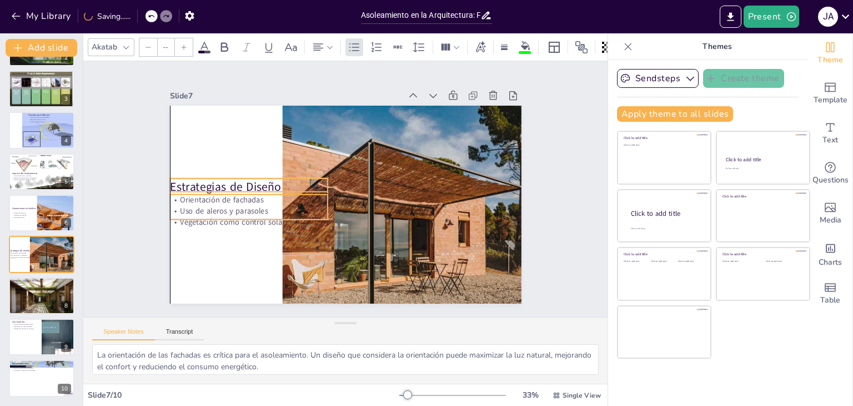
drag, startPoint x: 221, startPoint y: 140, endPoint x: 203, endPoint y: 203, distance: 65.3
click at [203, 201] on p "Uso de aleros y parasoles" at bounding box center [254, 150] width 134 height 102
click at [144, 128] on div "Slide 1 El Asoleamiento en la Arquitectura Importancia, análisis y aplicación d…" at bounding box center [345, 188] width 473 height 405
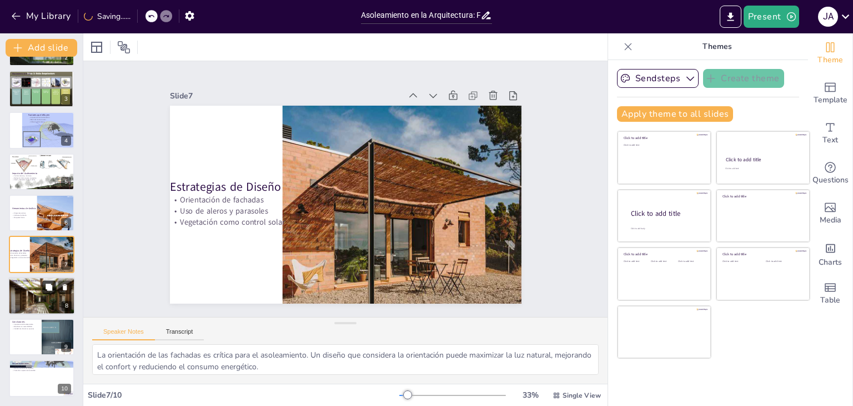
click at [46, 289] on icon at bounding box center [49, 287] width 8 height 8
type textarea "Los edificios bioclimáticos son ejemplos perfectos de cómo el asoleamiento pued…"
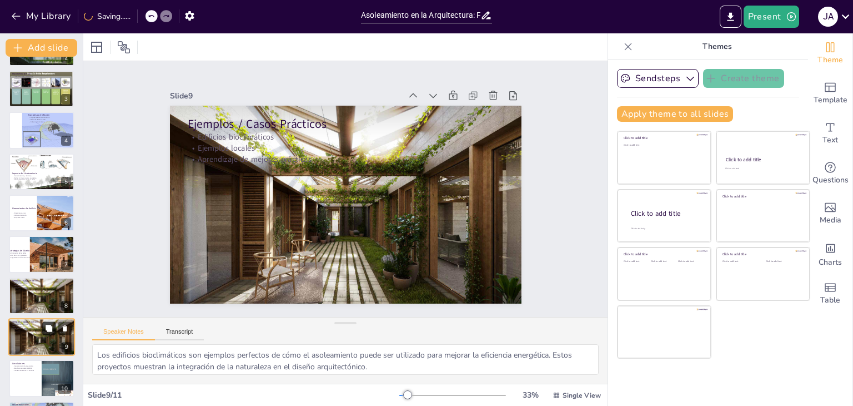
scroll to position [119, 0]
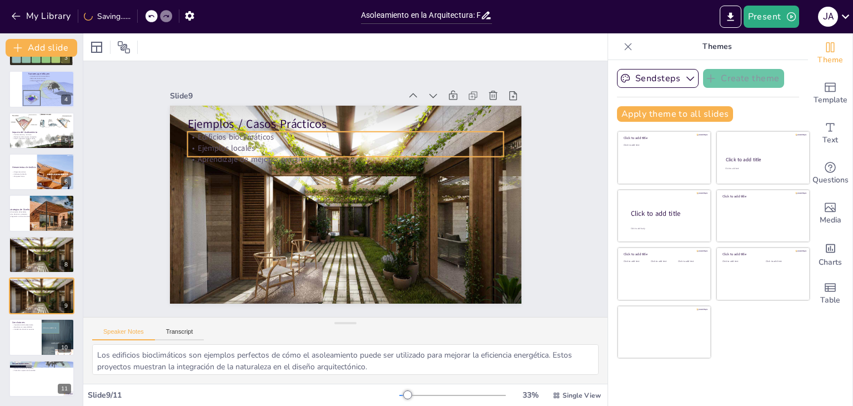
click at [215, 154] on div "Ejemplos / Casos Prácticos Edificios bioclimáticos Ejemplos locales Aprendizaje…" at bounding box center [334, 199] width 382 height 393
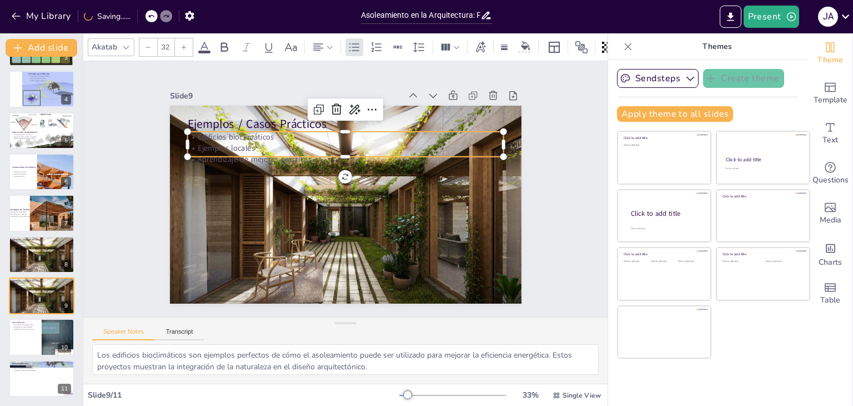
click at [251, 123] on p "Ejemplos / Casos Prácticos" at bounding box center [384, 136] width 266 height 199
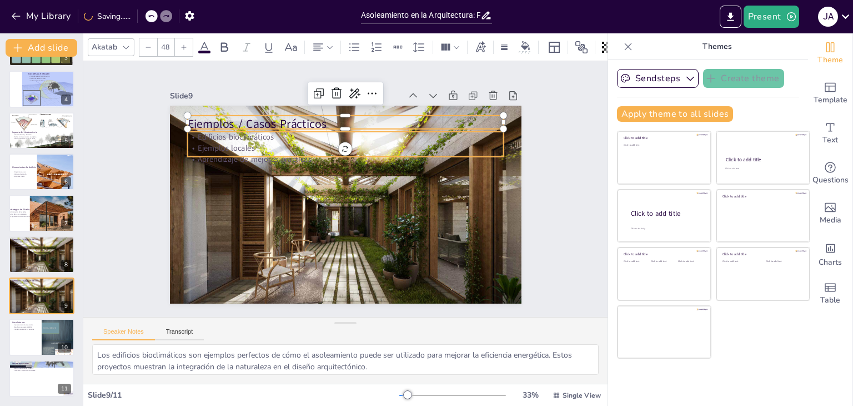
type input "--"
click at [232, 136] on p "Edificios bioclimáticos" at bounding box center [371, 144] width 279 height 168
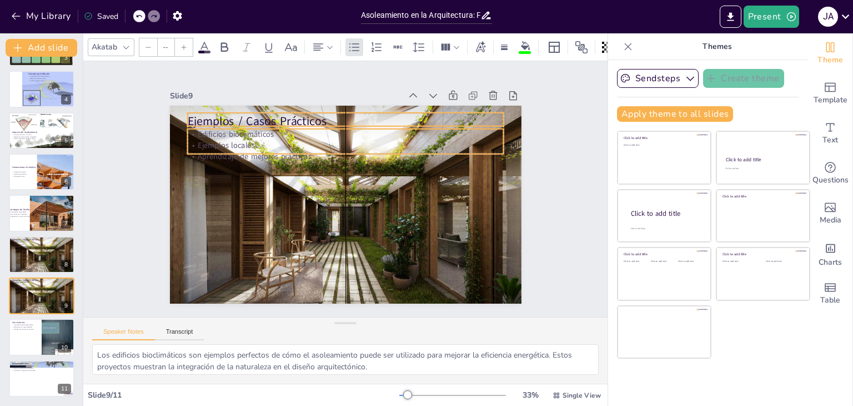
click at [276, 132] on p "Edificios bioclimáticos" at bounding box center [386, 152] width 220 height 242
click at [51, 336] on div at bounding box center [58, 336] width 33 height 44
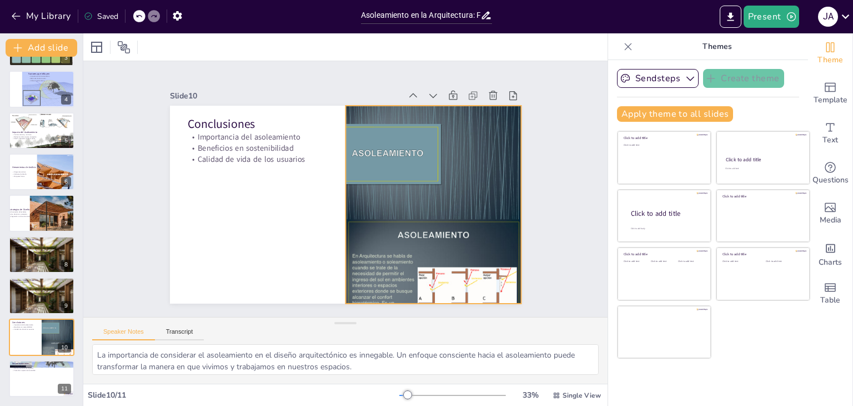
click at [353, 205] on div at bounding box center [384, 269] width 293 height 280
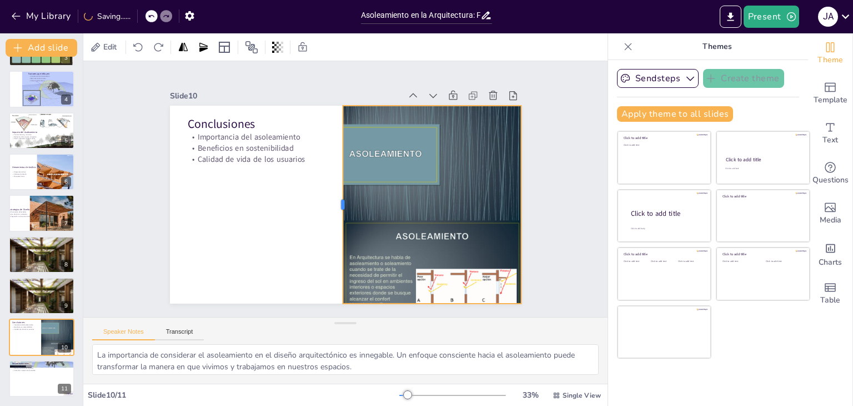
drag, startPoint x: 336, startPoint y: 202, endPoint x: 333, endPoint y: 216, distance: 14.2
click at [333, 216] on div at bounding box center [333, 201] width 69 height 191
drag, startPoint x: 422, startPoint y: 100, endPoint x: 421, endPoint y: 83, distance: 16.7
click at [421, 88] on div at bounding box center [467, 128] width 167 height 81
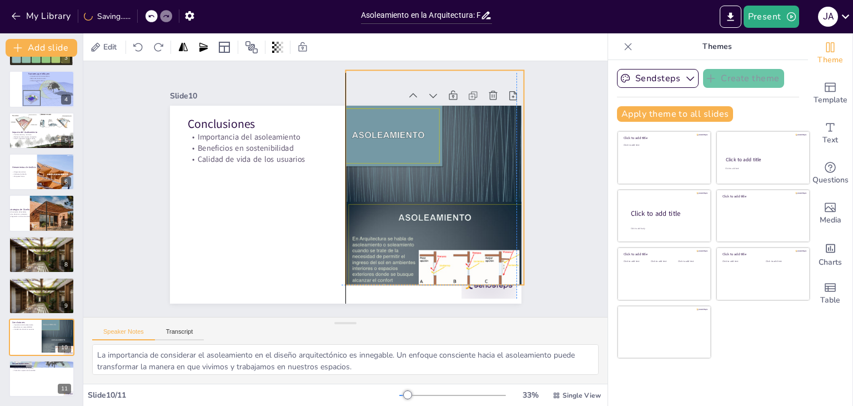
drag, startPoint x: 402, startPoint y: 207, endPoint x: 401, endPoint y: 191, distance: 16.2
click at [401, 191] on div at bounding box center [392, 265] width 294 height 273
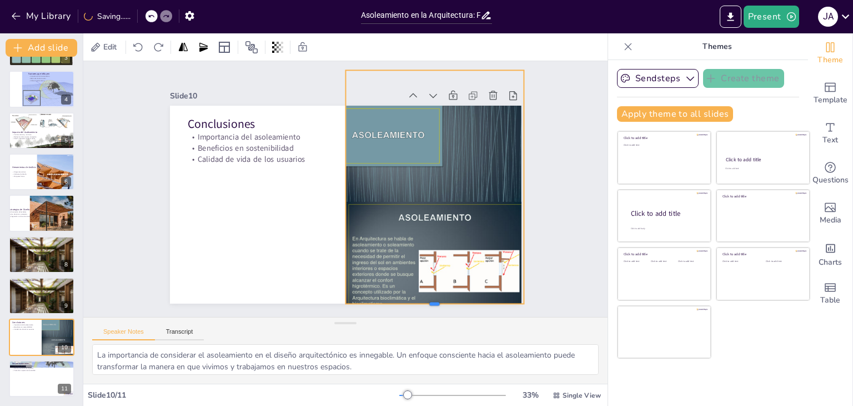
drag, startPoint x: 428, startPoint y: 281, endPoint x: 427, endPoint y: 300, distance: 18.9
click at [427, 303] on div at bounding box center [422, 316] width 178 height 27
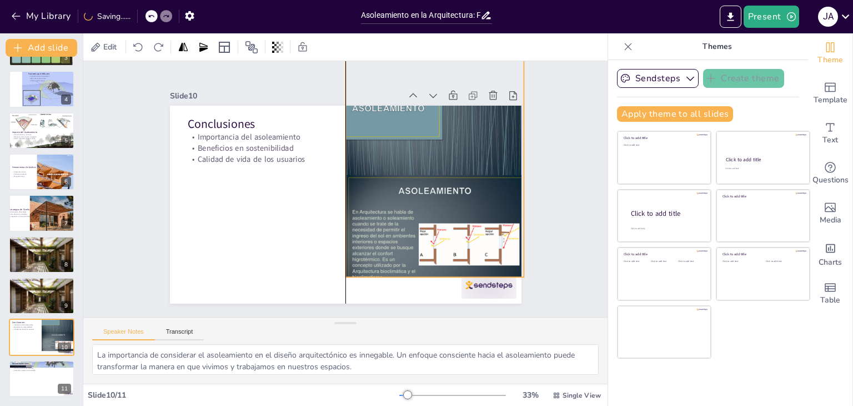
drag, startPoint x: 371, startPoint y: 236, endPoint x: 368, endPoint y: 209, distance: 26.8
click at [368, 209] on div at bounding box center [437, 170] width 202 height 254
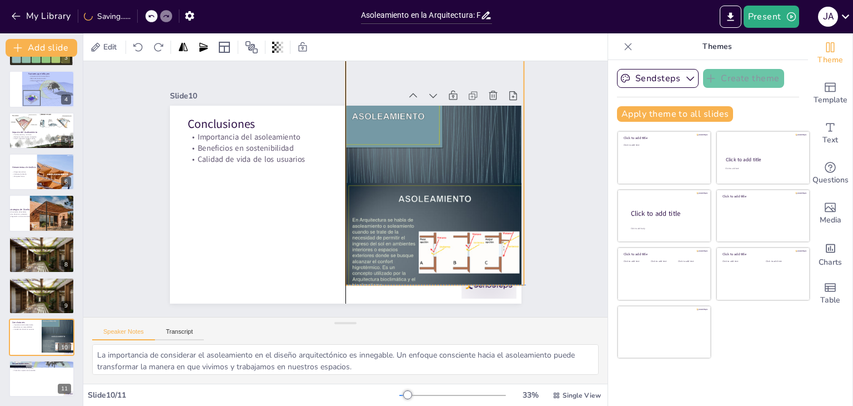
drag, startPoint x: 429, startPoint y: 272, endPoint x: 431, endPoint y: 281, distance: 9.2
click at [431, 281] on div "Conclusiones Importancia del asoleamiento Beneficios en sostenibilidad Calidad …" at bounding box center [421, 222] width 143 height 321
drag, startPoint x: 429, startPoint y: 281, endPoint x: 419, endPoint y: 280, distance: 10.0
click at [419, 280] on div at bounding box center [386, 316] width 167 height 81
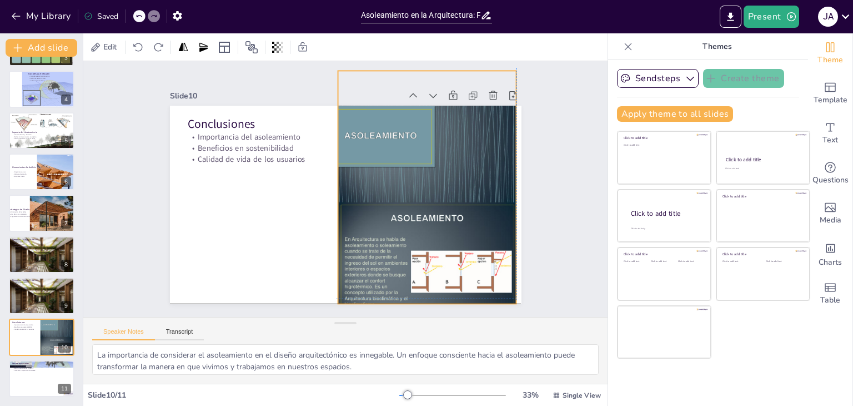
drag, startPoint x: 432, startPoint y: 264, endPoint x: 423, endPoint y: 280, distance: 18.7
click at [423, 280] on div at bounding box center [423, 213] width 243 height 280
click at [552, 137] on div "Slide 1 El Asoleamiento en la Arquitectura Importancia, análisis y aplicación d…" at bounding box center [345, 188] width 566 height 359
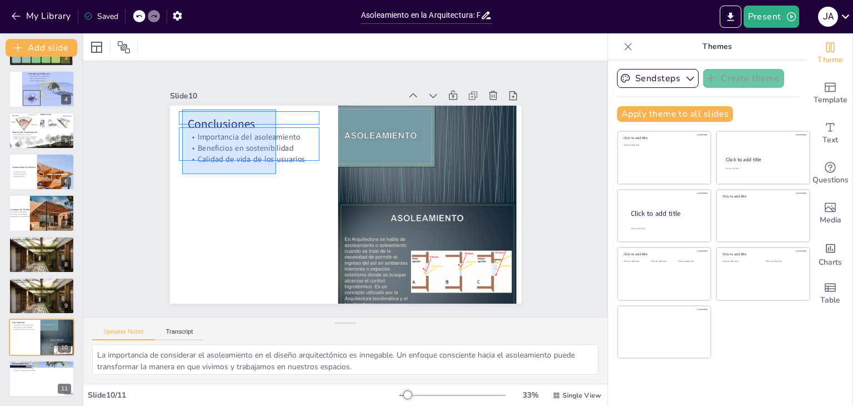
drag, startPoint x: 232, startPoint y: 149, endPoint x: 191, endPoint y: 117, distance: 51.8
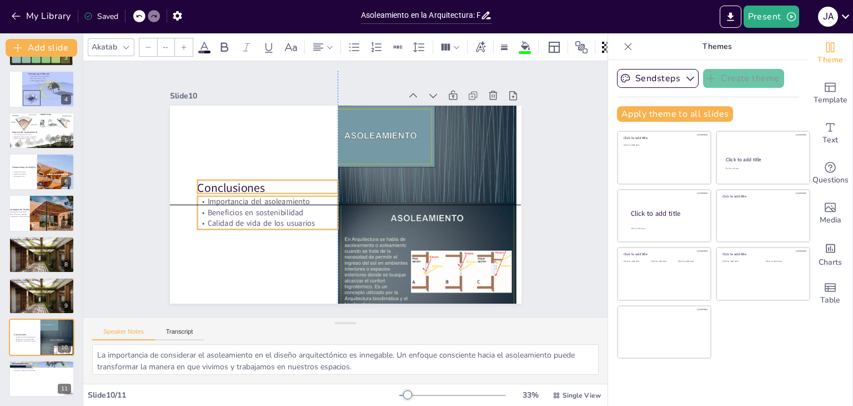
drag, startPoint x: 218, startPoint y: 132, endPoint x: 226, endPoint y: 194, distance: 62.1
click at [226, 194] on p "Importancia del asoleamiento" at bounding box center [267, 177] width 137 height 54
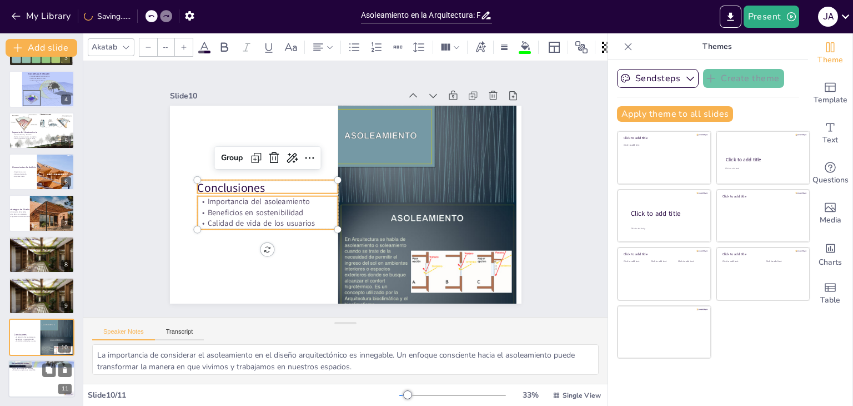
click at [44, 362] on p "Recomendaciones" at bounding box center [42, 362] width 60 height 3
type textarea "La aplicación de estudios solares en las etapas iniciales del diseño permite a …"
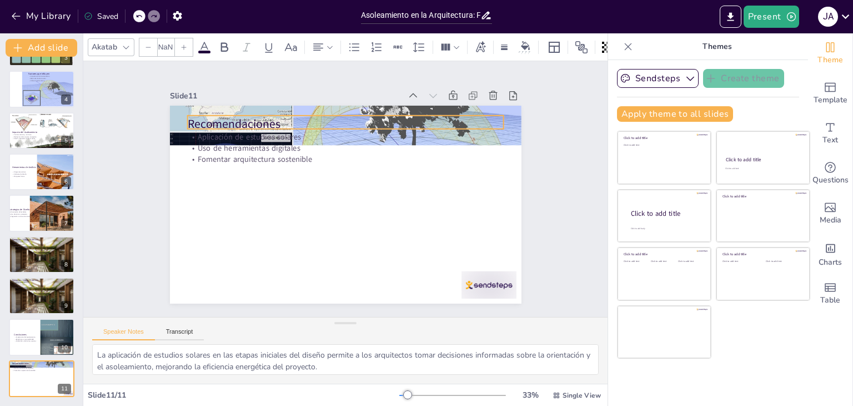
click at [371, 123] on p "Recomendaciones" at bounding box center [378, 132] width 282 height 172
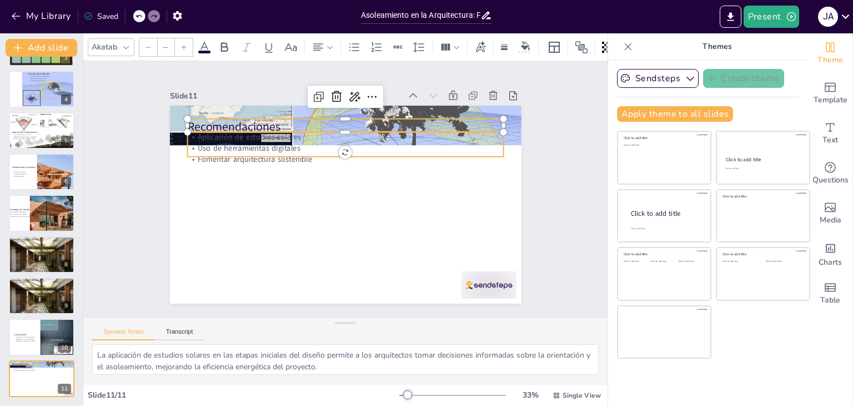
type input "32"
click at [388, 136] on p "Aplicación de estudios solares" at bounding box center [361, 140] width 304 height 108
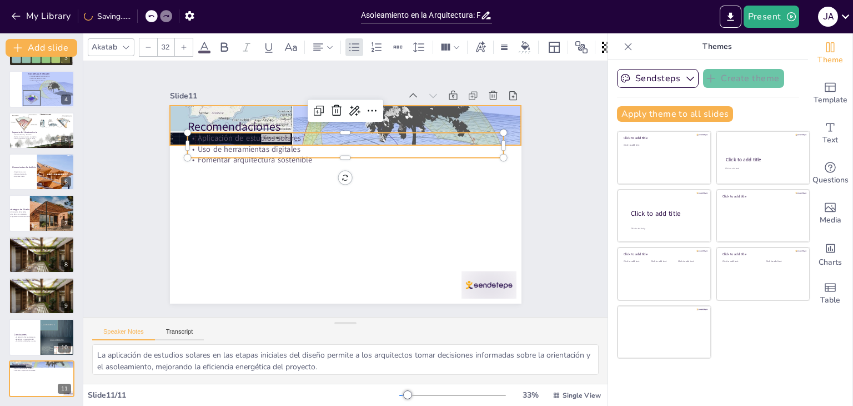
click at [503, 114] on div at bounding box center [406, 169] width 306 height 398
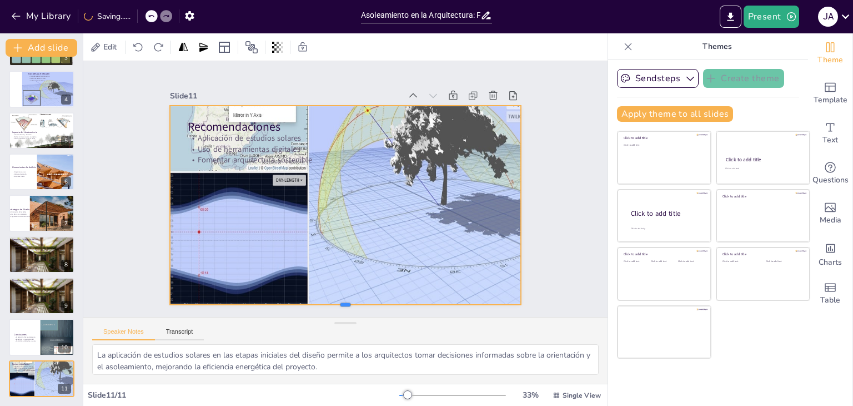
drag, startPoint x: 341, startPoint y: 142, endPoint x: 342, endPoint y: 302, distance: 159.5
click at [290, 302] on div at bounding box center [231, 225] width 117 height 337
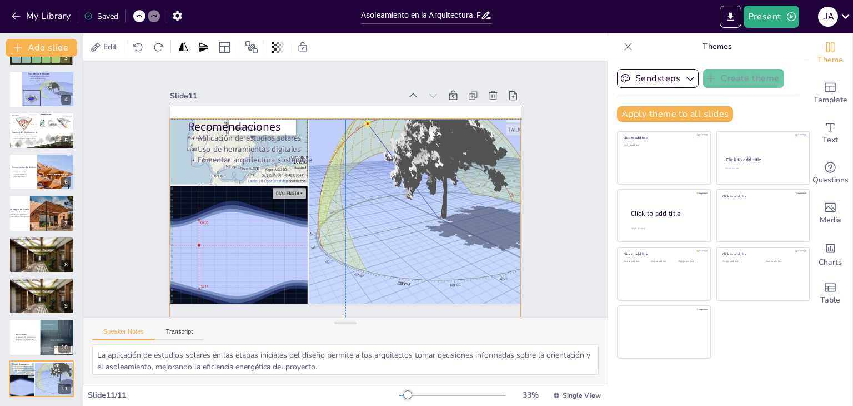
drag, startPoint x: 348, startPoint y: 214, endPoint x: 349, endPoint y: 229, distance: 15.0
click at [349, 229] on div at bounding box center [371, 188] width 484 height 443
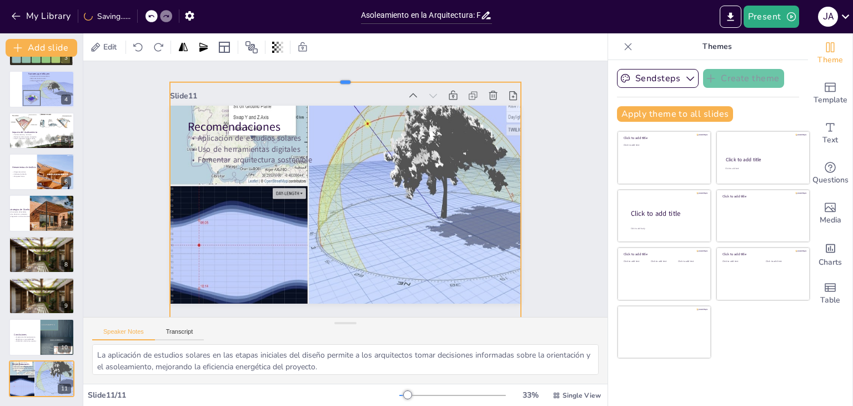
drag, startPoint x: 335, startPoint y: 113, endPoint x: 331, endPoint y: 76, distance: 36.9
click at [331, 76] on div at bounding box center [410, 99] width 289 height 214
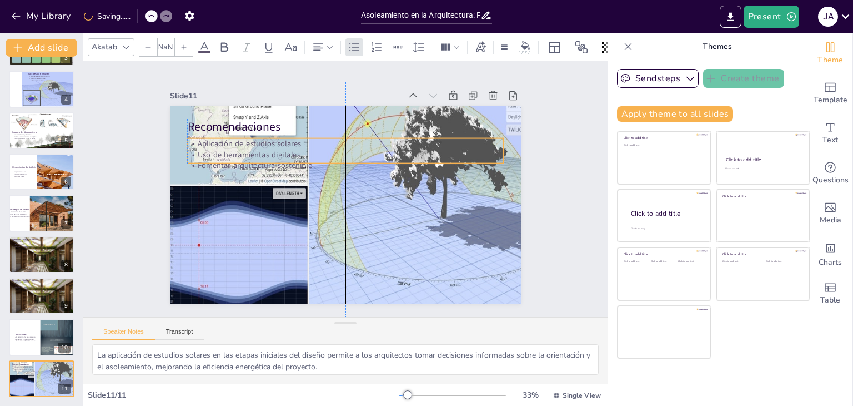
type input "32"
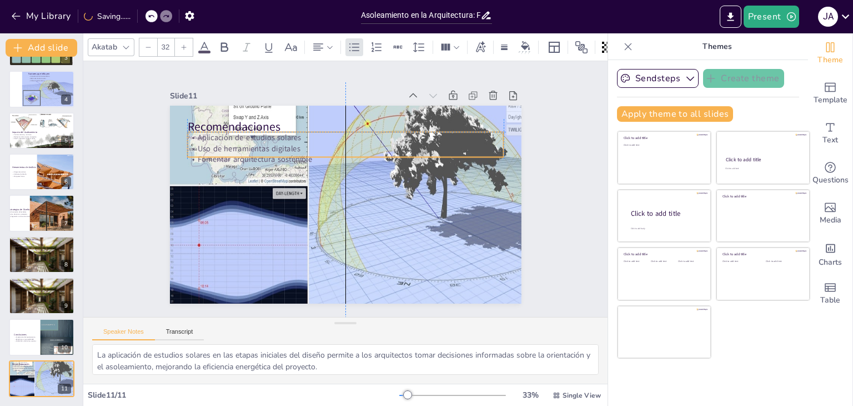
click at [320, 152] on p "Fomentar arquitectura sostenible" at bounding box center [355, 161] width 304 height 108
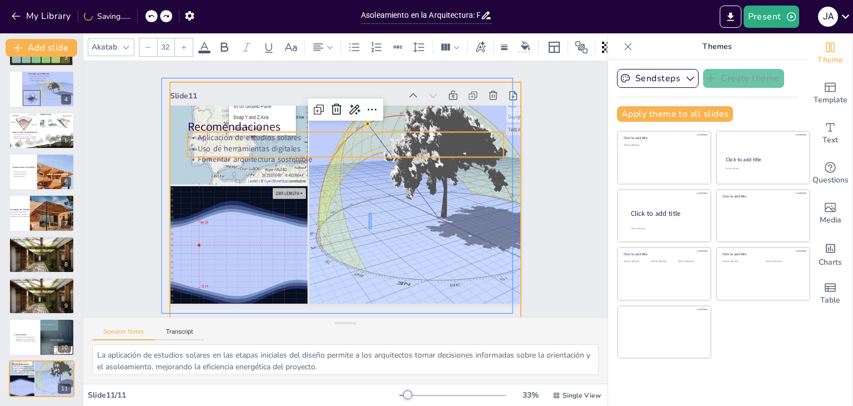
drag, startPoint x: 369, startPoint y: 213, endPoint x: 372, endPoint y: 229, distance: 16.4
click at [372, 229] on div at bounding box center [371, 192] width 487 height 462
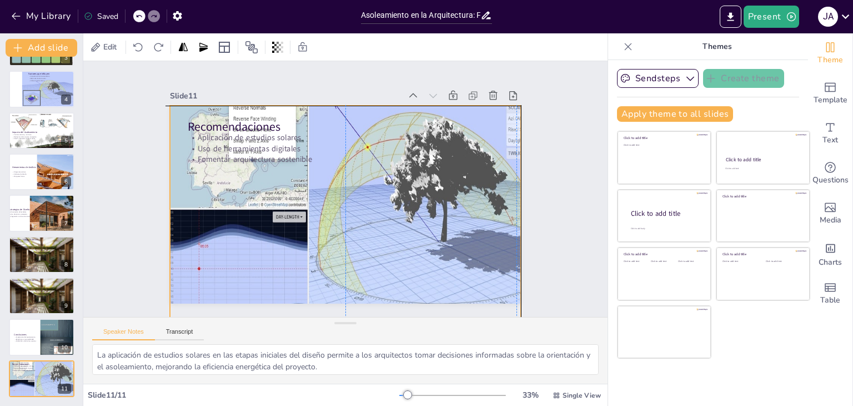
drag, startPoint x: 369, startPoint y: 209, endPoint x: 364, endPoint y: 232, distance: 23.2
click at [364, 232] on div at bounding box center [337, 212] width 323 height 423
click at [365, 231] on div at bounding box center [355, 212] width 484 height 476
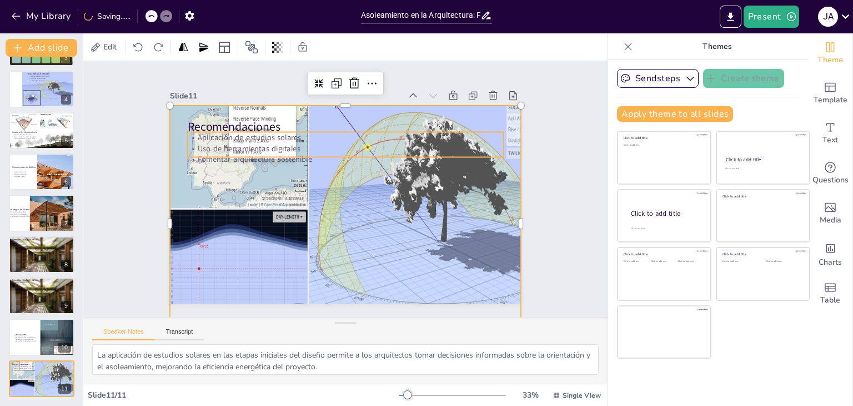
click at [226, 138] on span "Uso de herramientas digitales" at bounding box center [273, 113] width 98 height 52
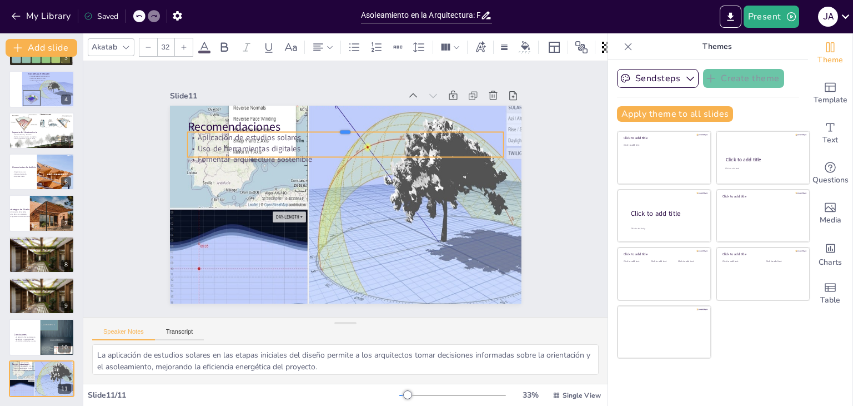
click at [229, 124] on div at bounding box center [370, 132] width 293 height 137
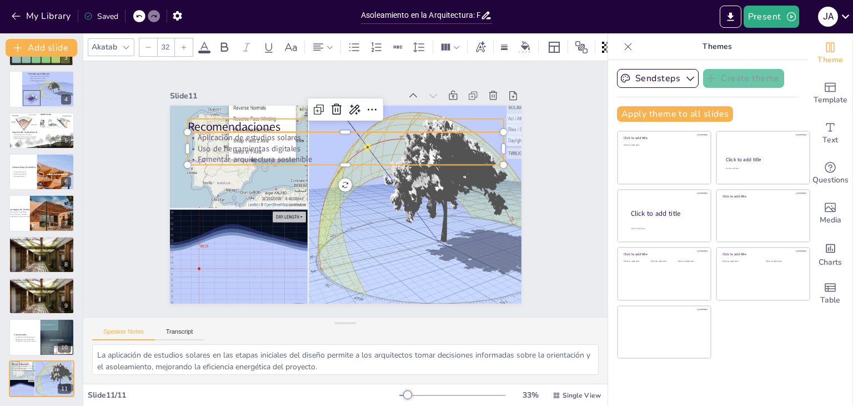
type input "--"
click at [383, 121] on p "Recomendaciones" at bounding box center [407, 182] width 49 height 317
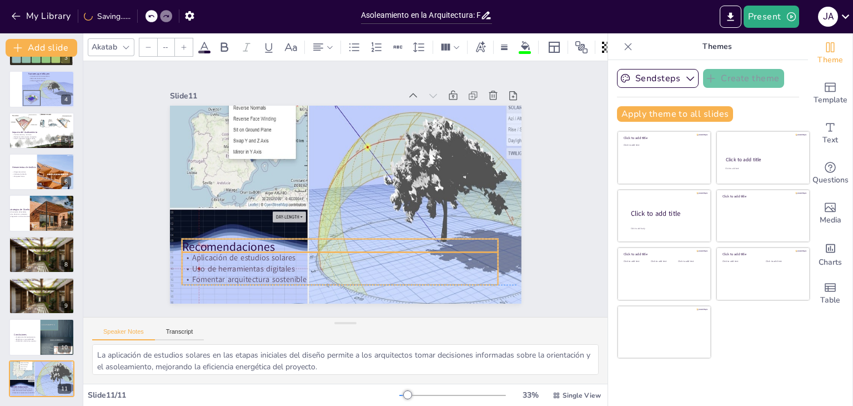
drag, startPoint x: 261, startPoint y: 140, endPoint x: 254, endPoint y: 263, distance: 123.5
click at [254, 227] on span "Uso de herramientas digitales" at bounding box center [216, 192] width 89 height 69
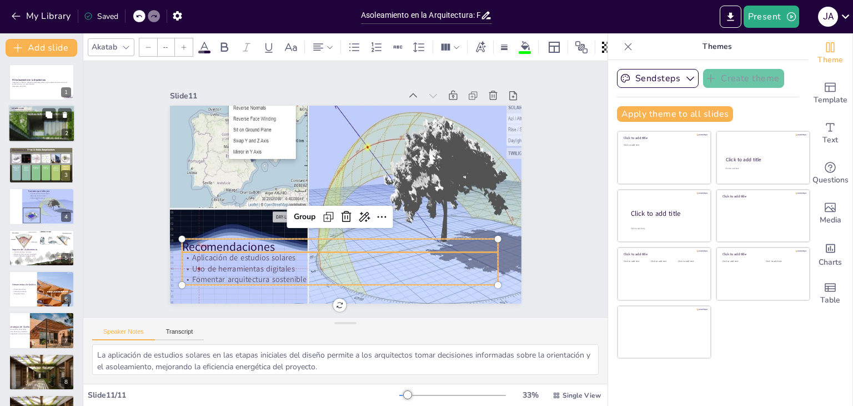
scroll to position [0, 0]
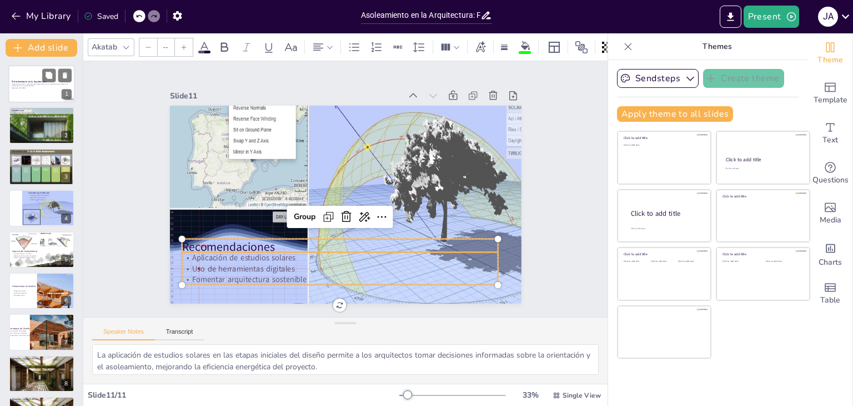
click at [31, 92] on div at bounding box center [41, 84] width 67 height 38
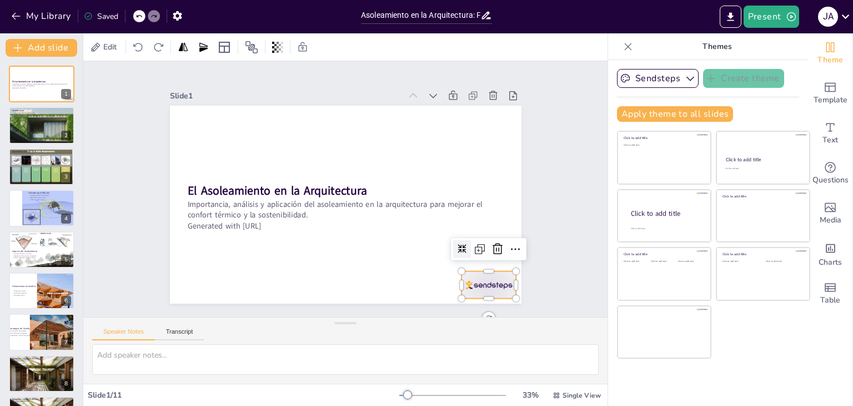
click at [468, 303] on div at bounding box center [452, 324] width 61 height 43
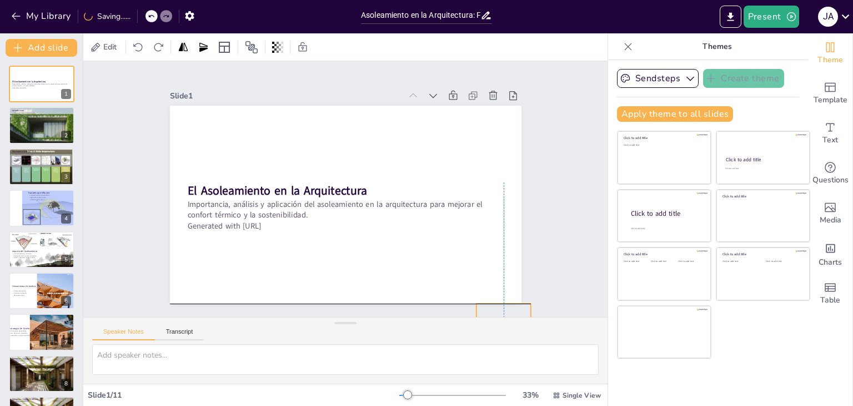
drag, startPoint x: 478, startPoint y: 274, endPoint x: 488, endPoint y: 310, distance: 36.9
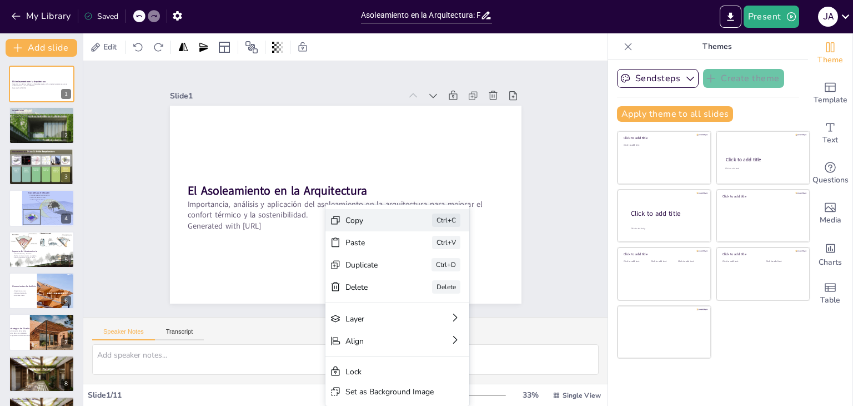
click at [246, 133] on div "Copy" at bounding box center [217, 122] width 57 height 22
click at [389, 319] on div "Paste" at bounding box center [417, 332] width 56 height 27
click at [417, 306] on div "Paste" at bounding box center [445, 314] width 56 height 16
click at [403, 313] on div "Paste" at bounding box center [431, 324] width 57 height 22
click at [356, 327] on div "Paste" at bounding box center [352, 349] width 48 height 45
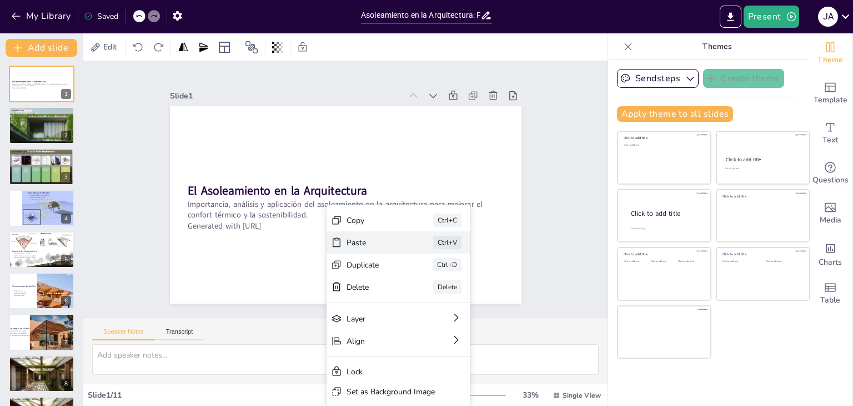
click at [343, 311] on div "Paste Ctrl+V" at bounding box center [388, 362] width 129 height 103
click at [343, 296] on div "Paste Ctrl+V" at bounding box center [314, 364] width 91 height 136
click at [383, 303] on div "Paste Ctrl+V" at bounding box center [456, 329] width 146 height 52
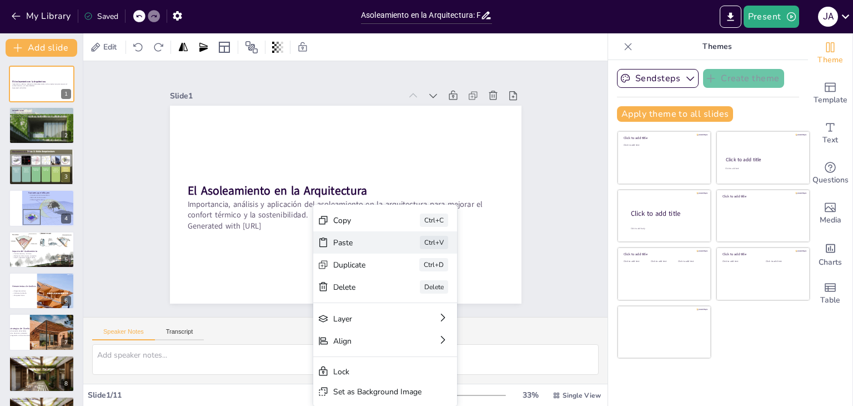
click at [376, 314] on div "Paste" at bounding box center [404, 327] width 56 height 27
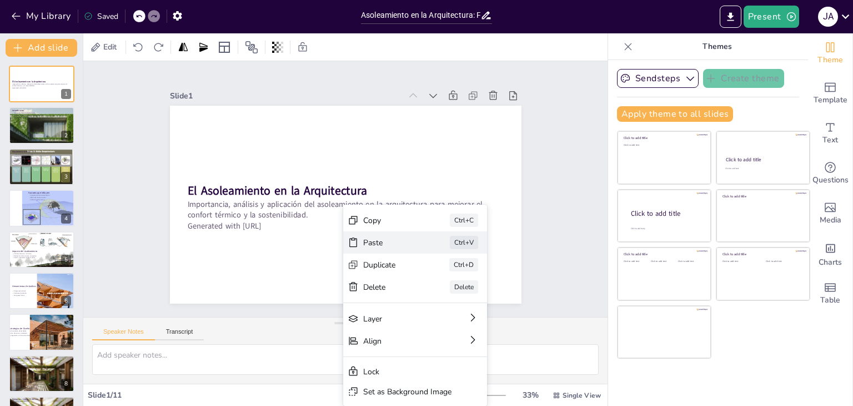
click at [397, 334] on div "Paste" at bounding box center [399, 352] width 53 height 37
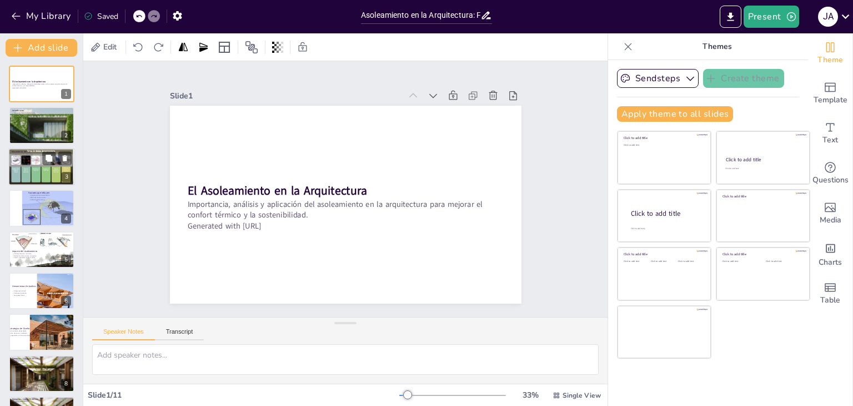
click at [38, 175] on div at bounding box center [41, 167] width 67 height 38
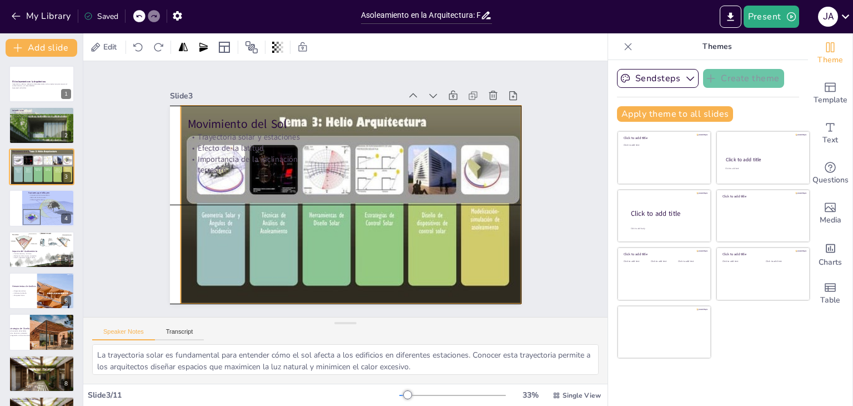
drag, startPoint x: 500, startPoint y: 247, endPoint x: 511, endPoint y: 247, distance: 10.6
click at [511, 247] on div at bounding box center [348, 206] width 396 height 297
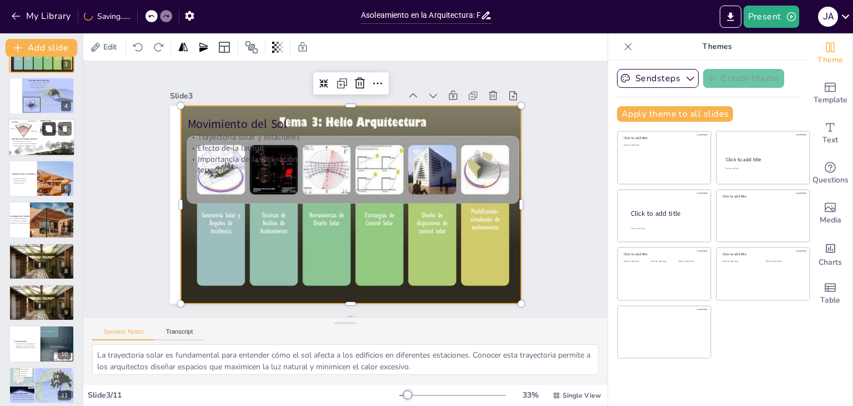
scroll to position [119, 0]
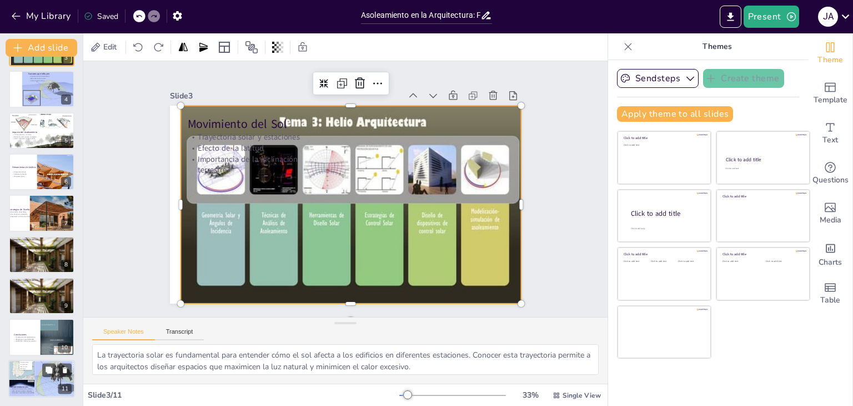
click at [37, 377] on div at bounding box center [46, 378] width 76 height 54
type textarea "La aplicación de estudios solares en las etapas iniciales del diseño permite a …"
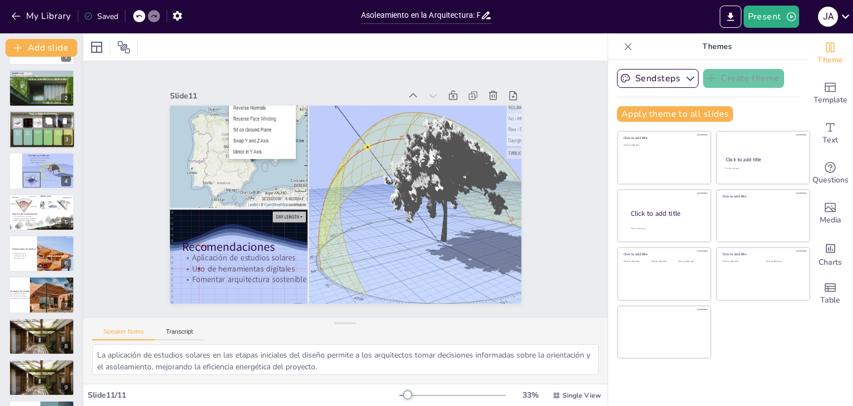
scroll to position [0, 0]
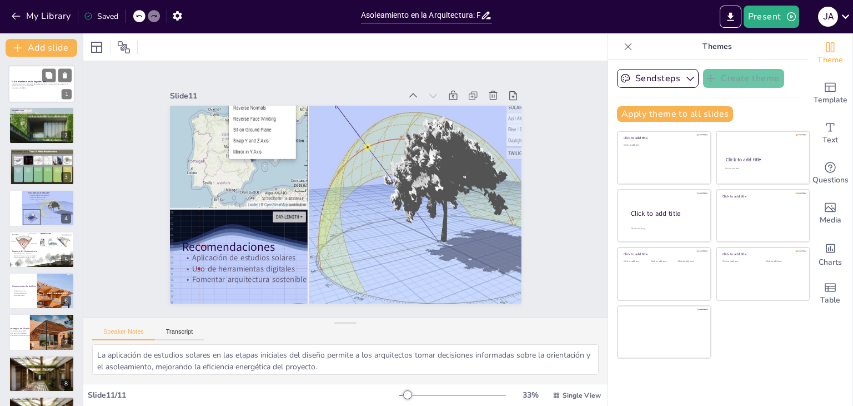
click at [35, 97] on div at bounding box center [41, 84] width 67 height 38
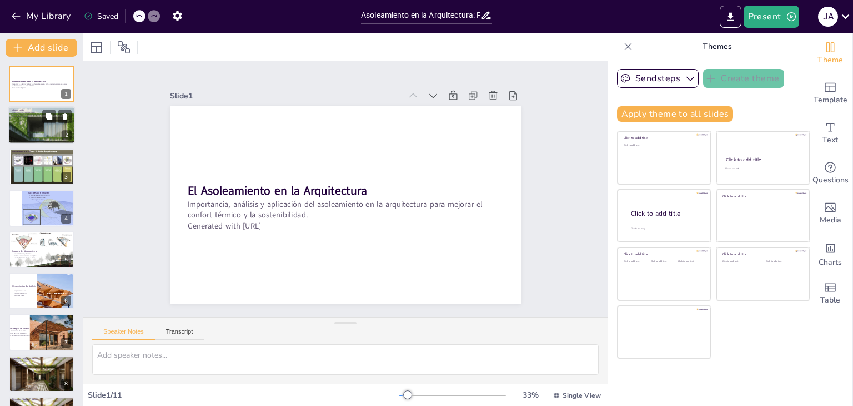
click at [38, 126] on div at bounding box center [45, 135] width 74 height 56
type textarea "La definición de asoleamiento es fundamental para entender su impacto en la arq…"
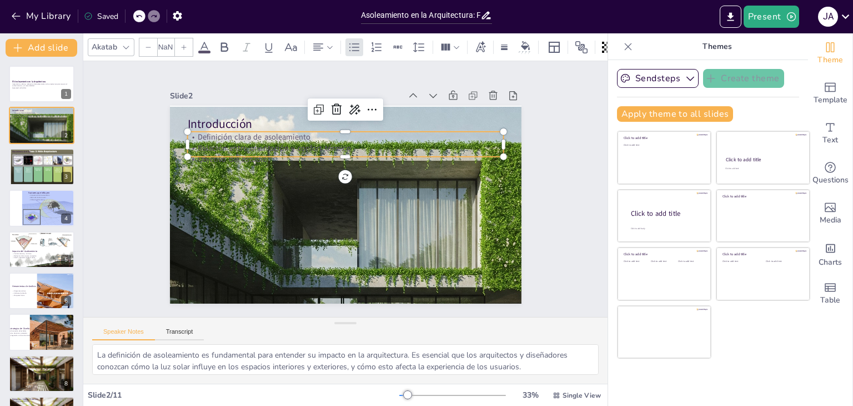
type input "32"
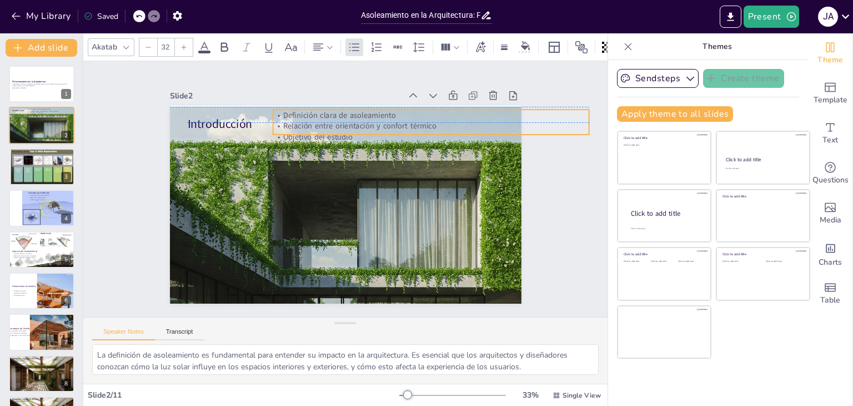
drag, startPoint x: 231, startPoint y: 141, endPoint x: 317, endPoint y: 118, distance: 88.7
click at [317, 118] on p "Relación entre orientación y confort térmico" at bounding box center [446, 155] width 304 height 108
click at [290, 124] on p "Relación entre orientación y confort térmico" at bounding box center [443, 151] width 312 height 77
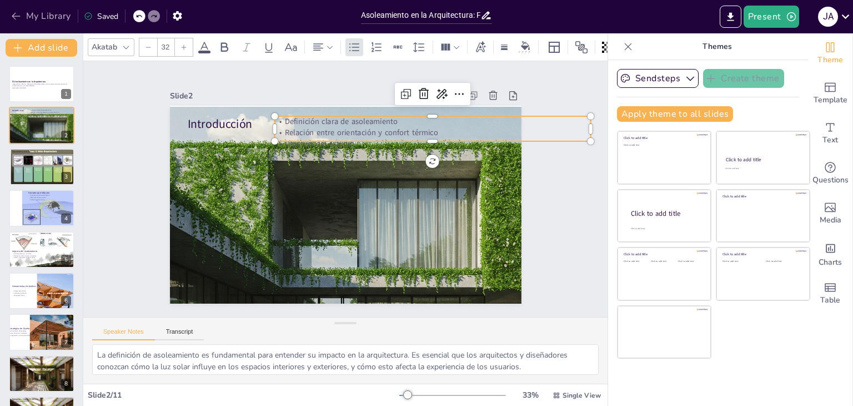
click at [14, 16] on icon "button" at bounding box center [16, 16] width 11 height 11
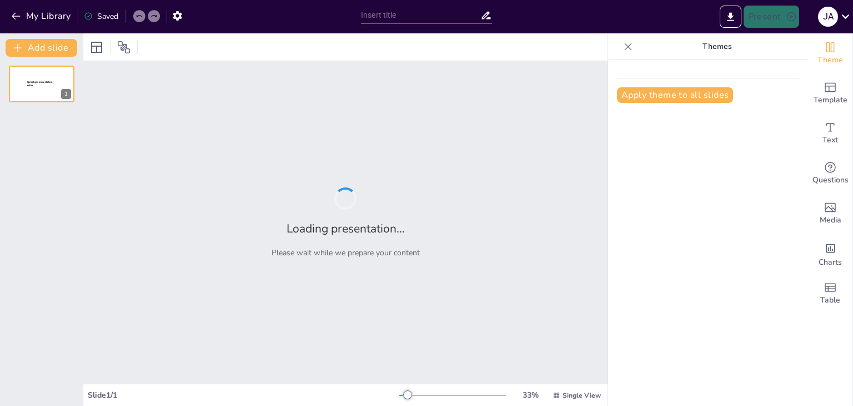
type input "Factores Clave en el Estudio del Asoleamiento Solar"
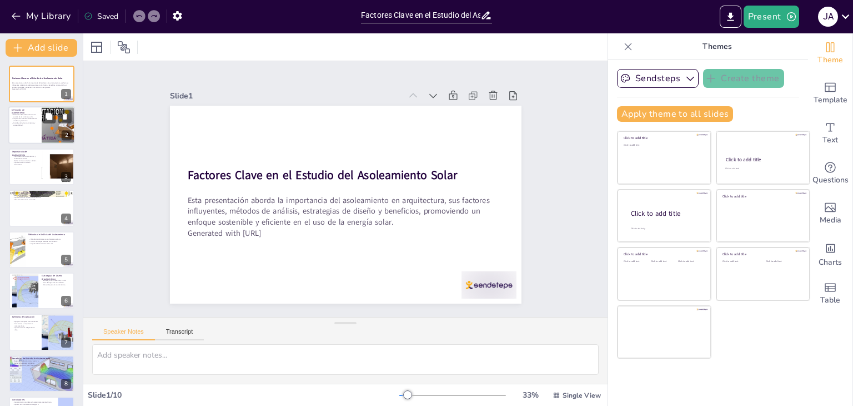
click at [51, 134] on div at bounding box center [58, 126] width 67 height 38
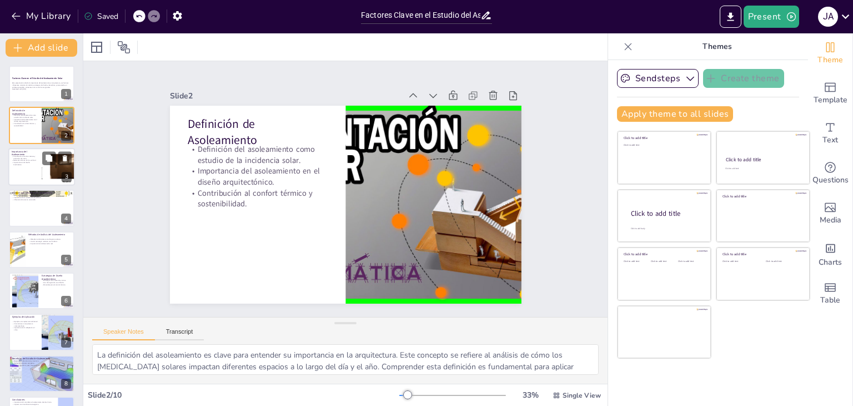
click at [42, 169] on div at bounding box center [58, 167] width 130 height 38
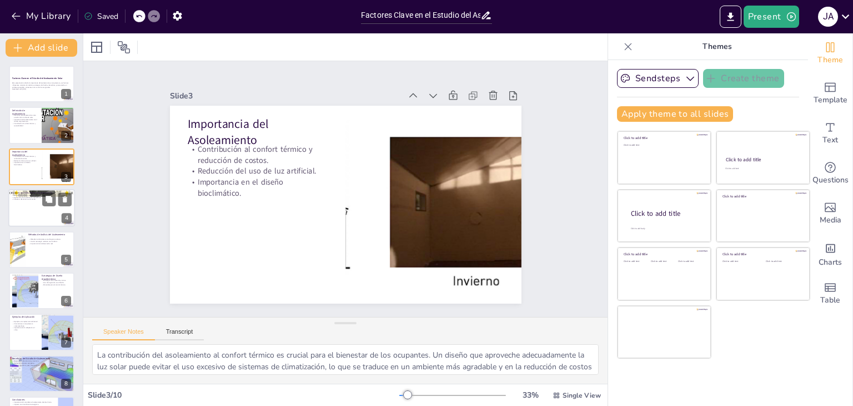
click at [39, 206] on div at bounding box center [41, 208] width 67 height 38
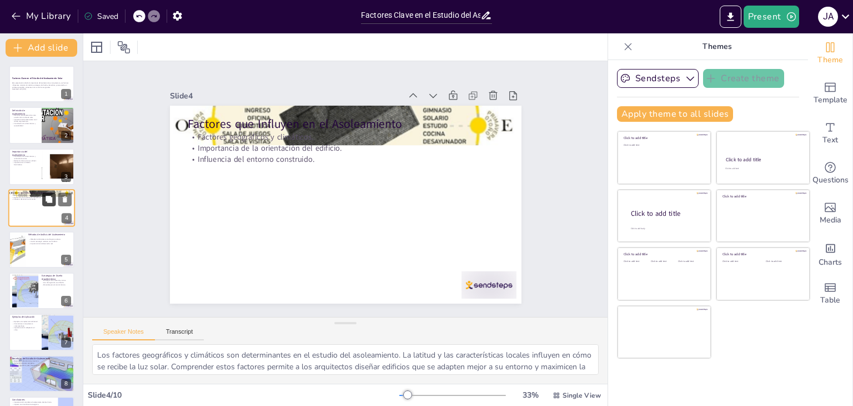
scroll to position [56, 0]
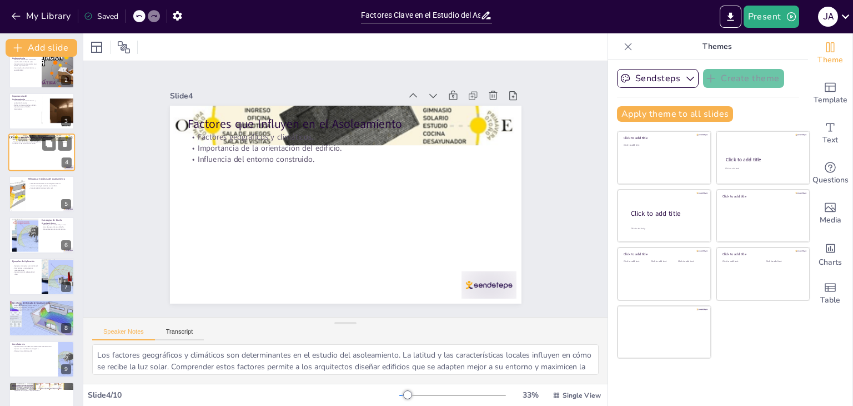
click at [46, 192] on div "Métodos de Análisis del Asoleamiento Métodos tradicionales como diagramas solar…" at bounding box center [42, 194] width 66 height 37
type textarea "Los métodos tradicionales como los diagramas solares son fundamentales para vis…"
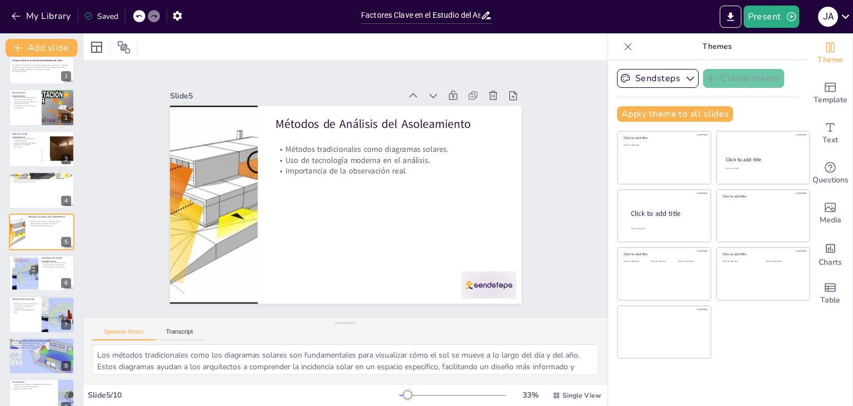
scroll to position [0, 0]
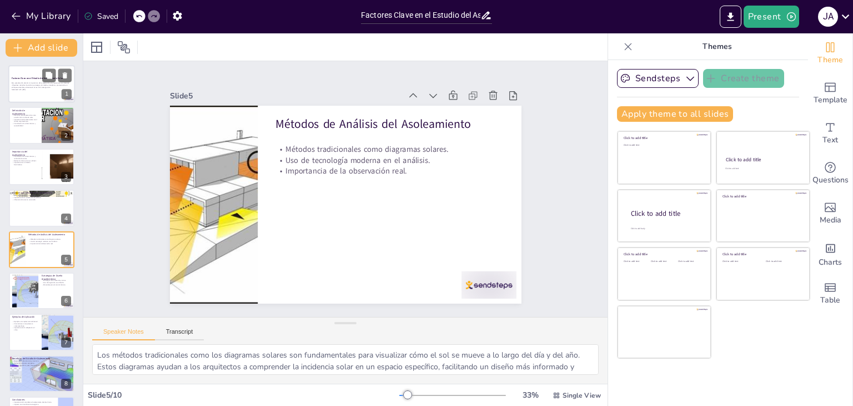
click at [32, 98] on div at bounding box center [41, 84] width 67 height 38
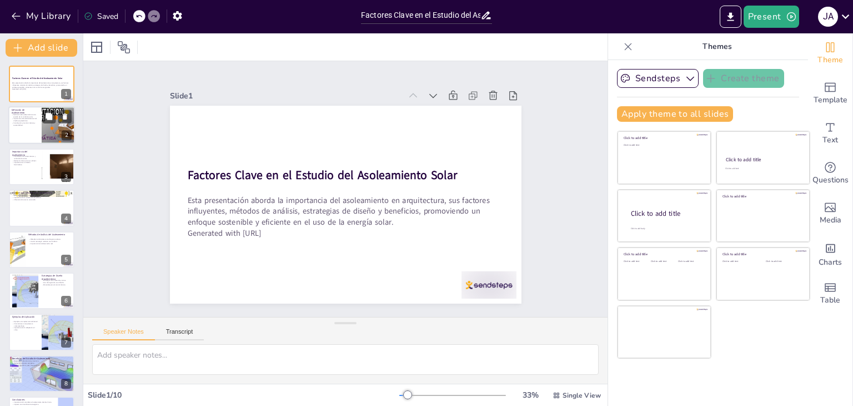
click at [31, 135] on div at bounding box center [41, 126] width 67 height 38
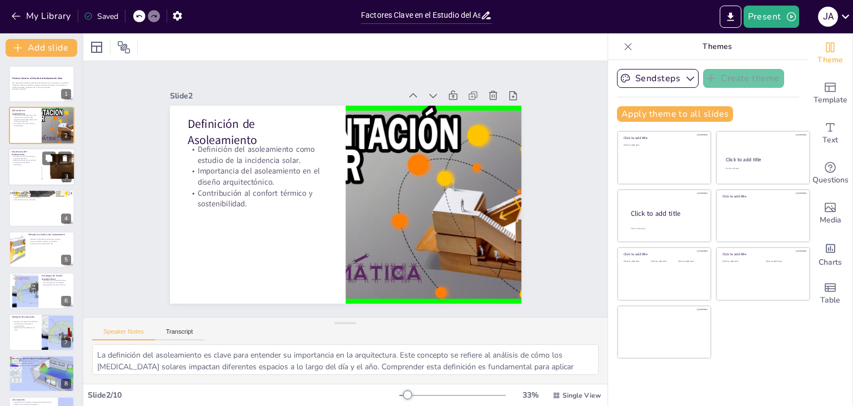
click at [38, 166] on div at bounding box center [41, 167] width 67 height 38
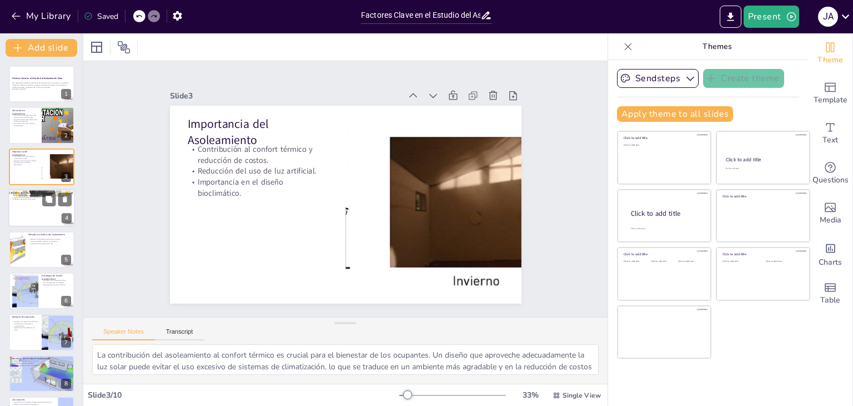
click at [44, 214] on div at bounding box center [41, 208] width 67 height 38
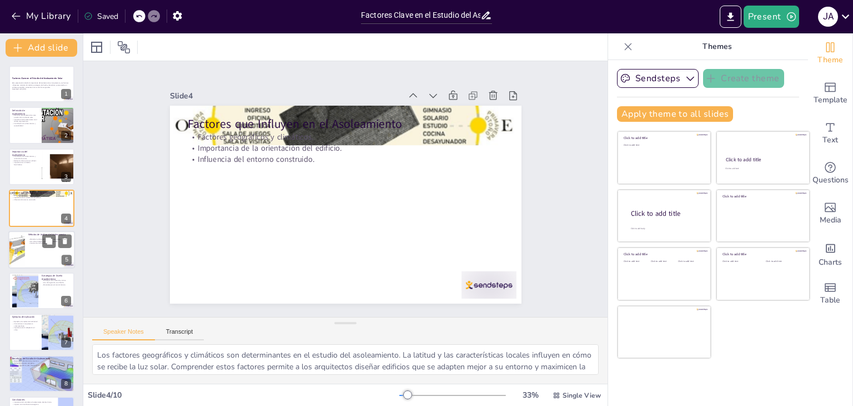
click at [42, 259] on div at bounding box center [41, 250] width 67 height 38
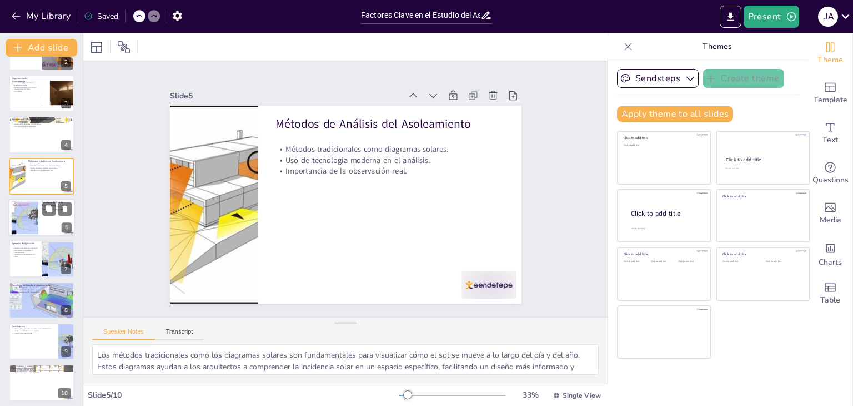
click at [40, 221] on div at bounding box center [41, 217] width 67 height 38
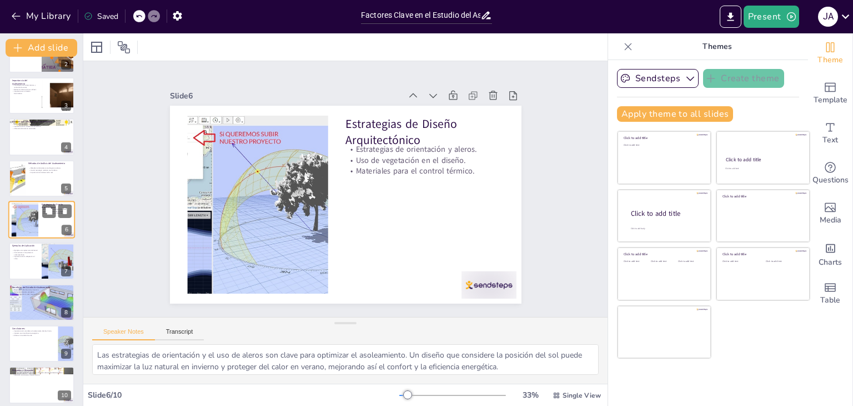
scroll to position [78, 0]
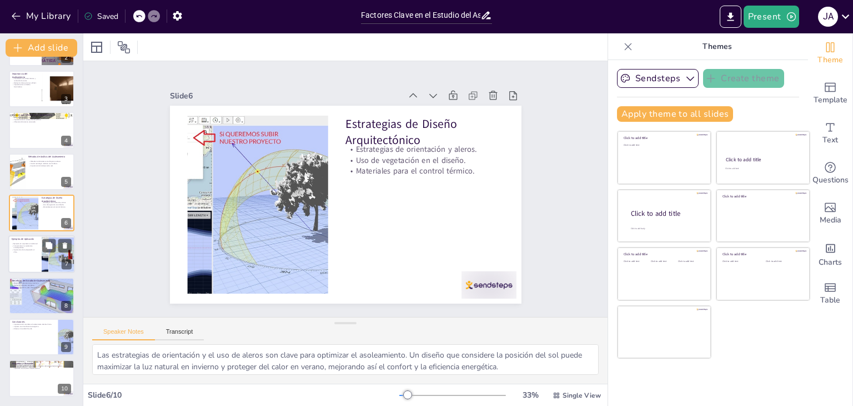
click at [46, 263] on div at bounding box center [59, 255] width 66 height 38
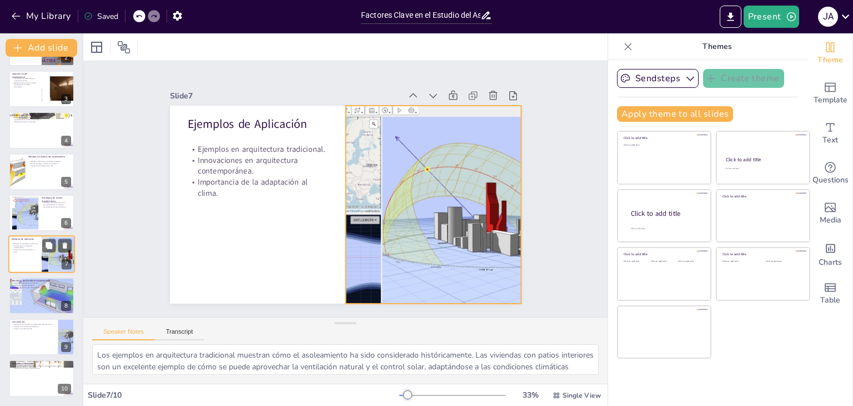
click at [49, 265] on div at bounding box center [59, 255] width 66 height 38
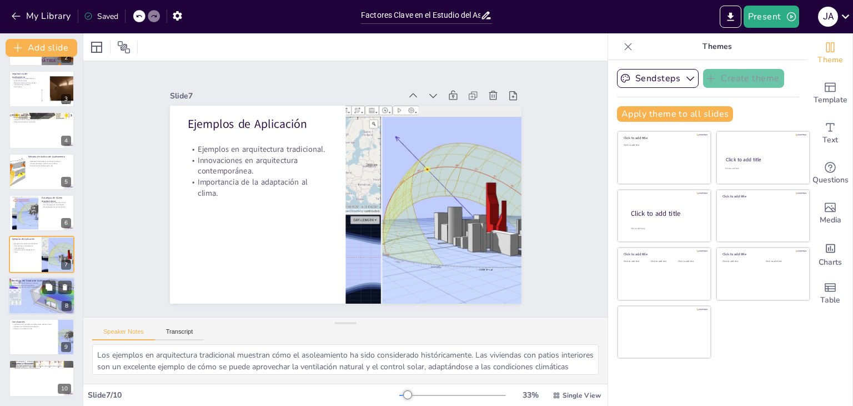
click at [43, 293] on div at bounding box center [56, 286] width 29 height 13
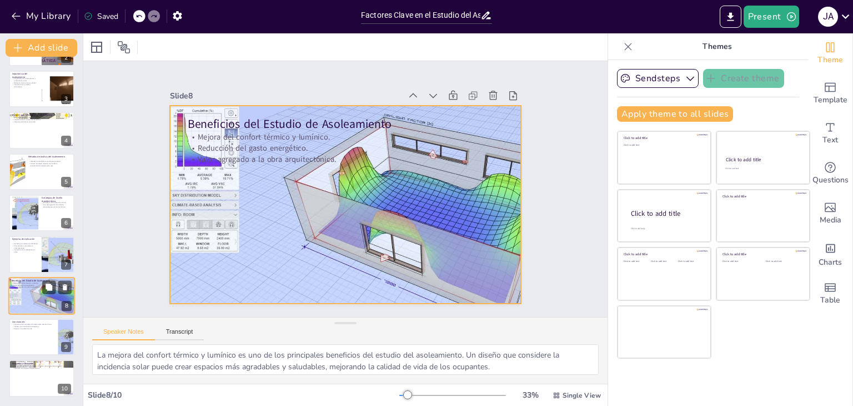
click at [42, 301] on div at bounding box center [41, 295] width 67 height 44
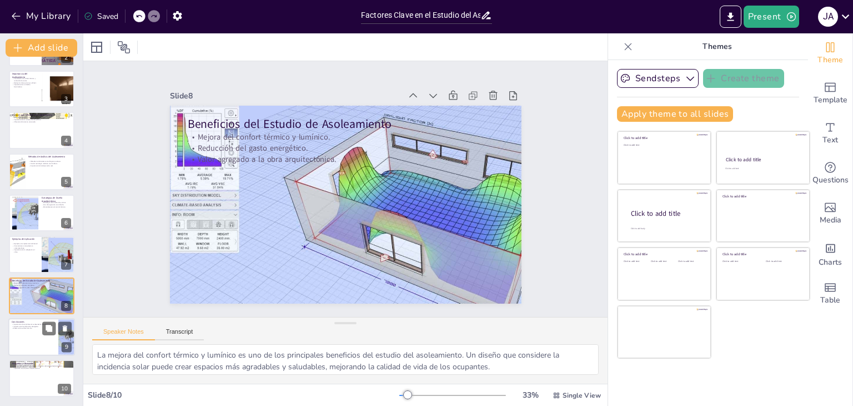
click at [39, 331] on div at bounding box center [41, 337] width 67 height 38
type textarea "La importancia de considerar el asoleamiento desde el inicio del diseño es fund…"
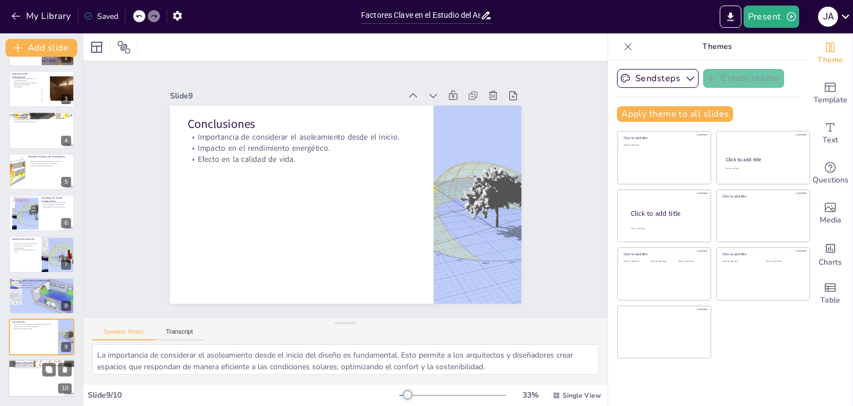
click at [32, 359] on div at bounding box center [41, 362] width 67 height 89
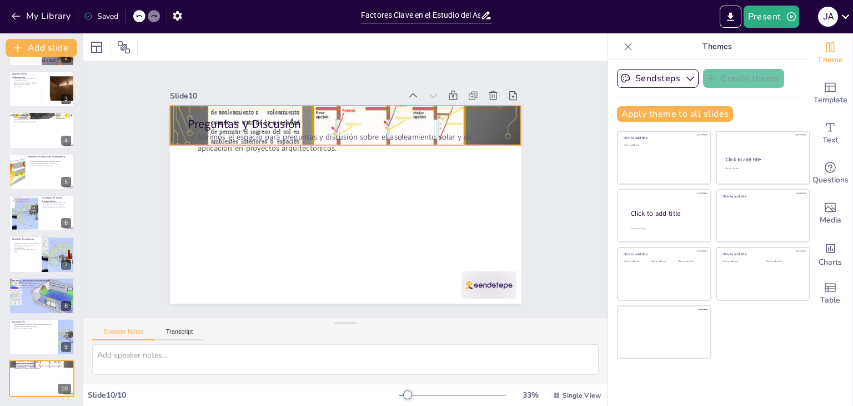
click at [499, 119] on div at bounding box center [352, 125] width 399 height 503
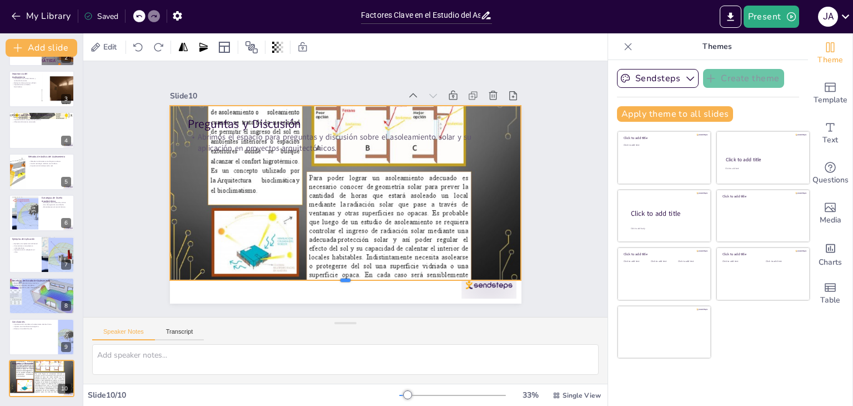
drag, startPoint x: 339, startPoint y: 143, endPoint x: 331, endPoint y: 278, distance: 135.3
click at [331, 280] on div at bounding box center [346, 284] width 352 height 9
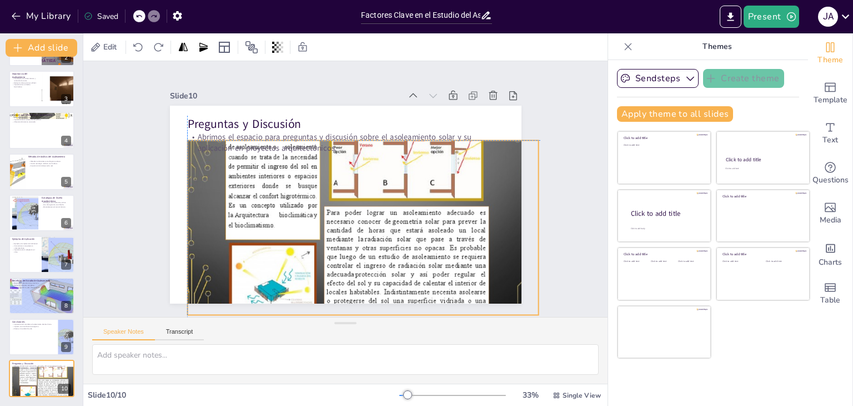
drag, startPoint x: 302, startPoint y: 216, endPoint x: 322, endPoint y: 254, distance: 42.5
click at [322, 254] on div at bounding box center [363, 160] width 352 height 469
click at [497, 106] on icon at bounding box center [503, 112] width 12 height 12
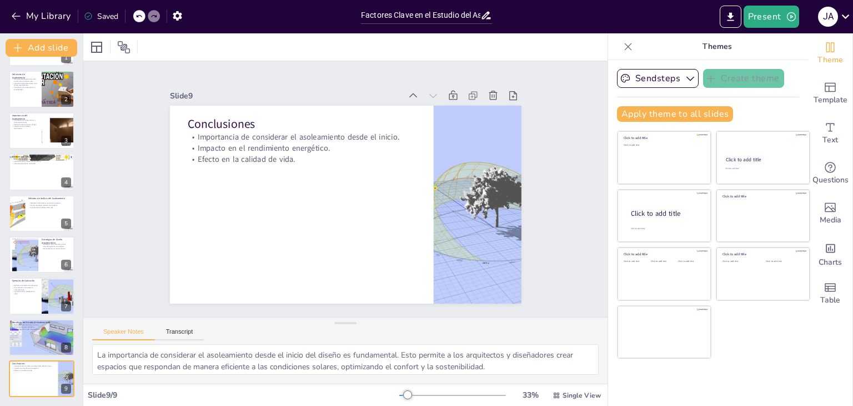
scroll to position [36, 0]
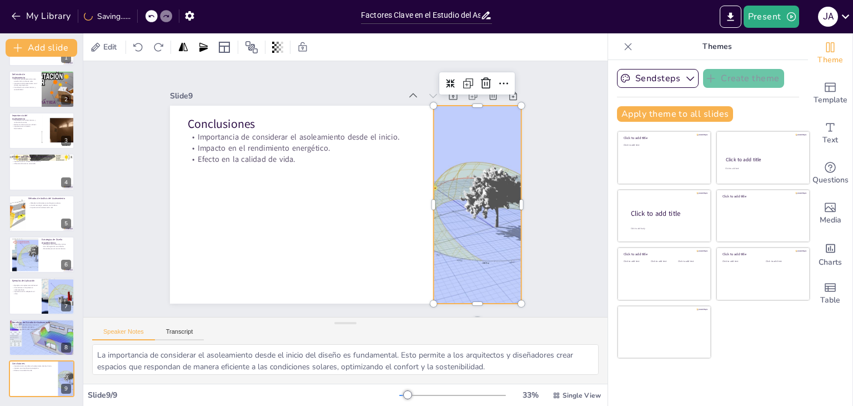
click at [451, 203] on div at bounding box center [475, 218] width 316 height 228
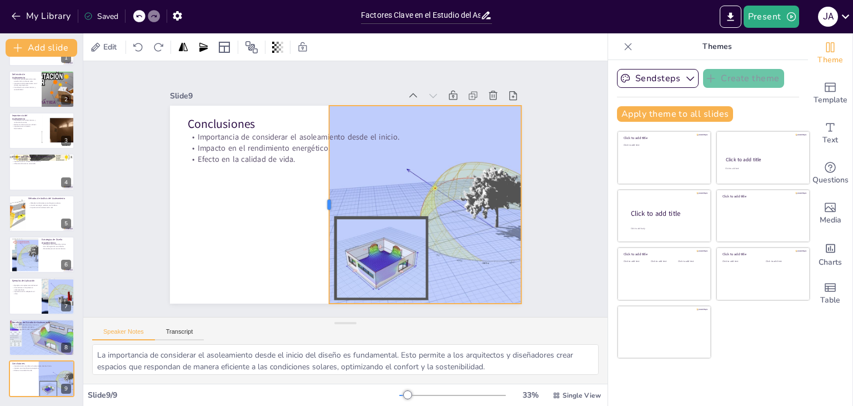
drag, startPoint x: 424, startPoint y: 198, endPoint x: 320, endPoint y: 207, distance: 104.8
click at [320, 207] on div at bounding box center [320, 197] width 69 height 191
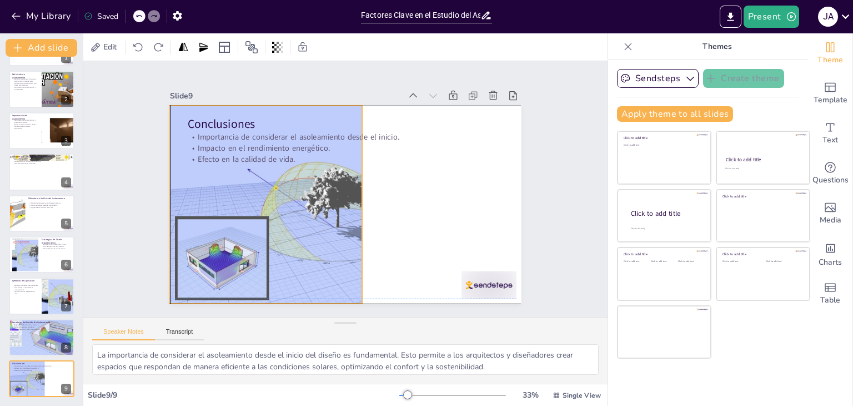
drag, startPoint x: 428, startPoint y: 186, endPoint x: 269, endPoint y: 186, distance: 159.5
click at [269, 186] on div at bounding box center [318, 205] width 297 height 198
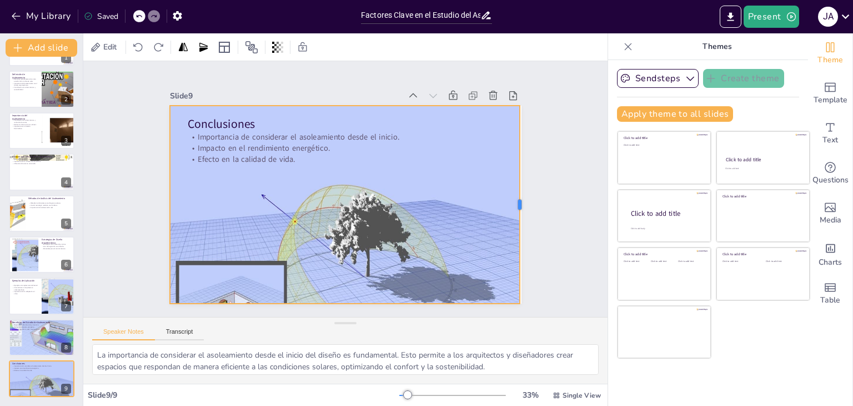
drag, startPoint x: 353, startPoint y: 200, endPoint x: 511, endPoint y: 220, distance: 159.1
click at [511, 220] on div at bounding box center [521, 223] width 29 height 198
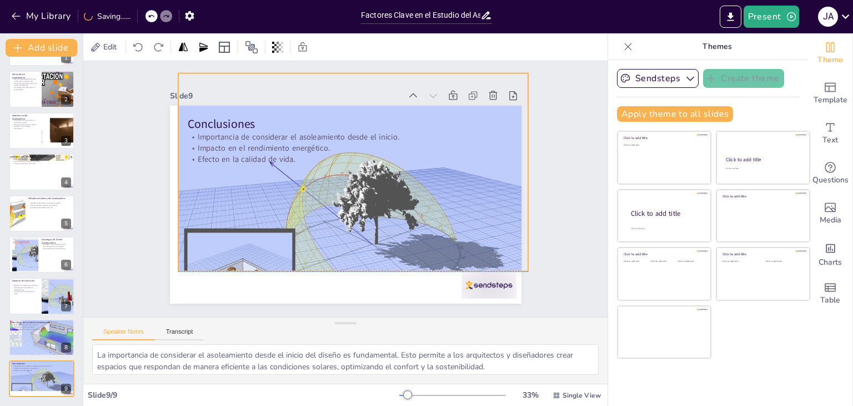
drag, startPoint x: 429, startPoint y: 223, endPoint x: 438, endPoint y: 193, distance: 30.6
click at [438, 193] on div at bounding box center [350, 212] width 377 height 313
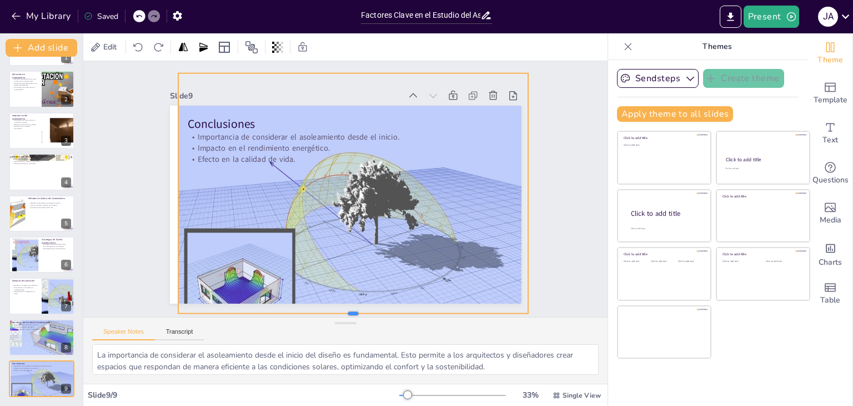
drag, startPoint x: 344, startPoint y: 268, endPoint x: 342, endPoint y: 301, distance: 32.3
click at [347, 310] on div "Slide 1 Factores Clave en el Estudio del Asoleamiento Solar Esta presentación a…" at bounding box center [346, 188] width 548 height 309
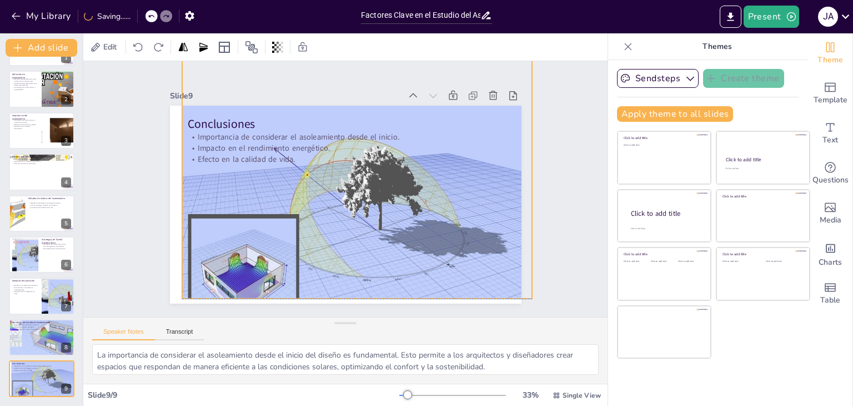
drag, startPoint x: 344, startPoint y: 269, endPoint x: 348, endPoint y: 252, distance: 17.1
click at [348, 252] on div at bounding box center [355, 199] width 377 height 313
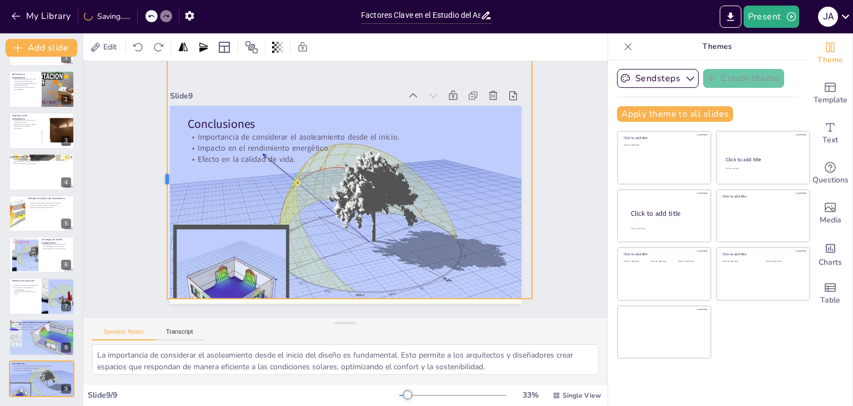
drag, startPoint x: 173, startPoint y: 175, endPoint x: 158, endPoint y: 175, distance: 15.0
click at [158, 175] on div "Slide 1 Factores Clave en el Estudio del Asoleamiento Solar Esta presentación a…" at bounding box center [346, 188] width 436 height 271
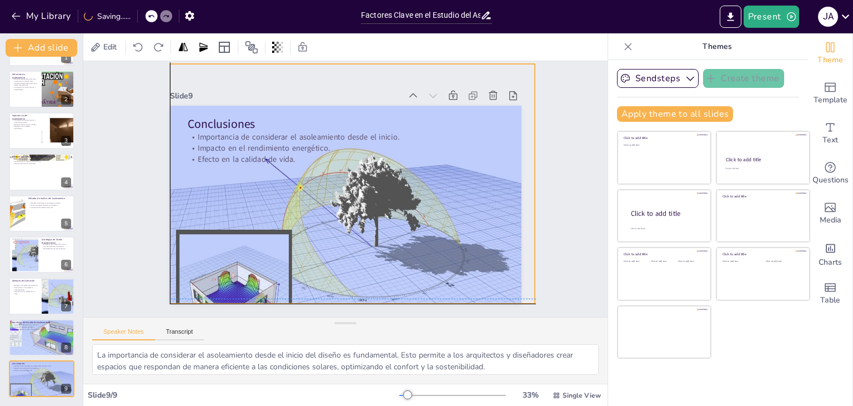
click at [308, 237] on div at bounding box center [350, 212] width 394 height 333
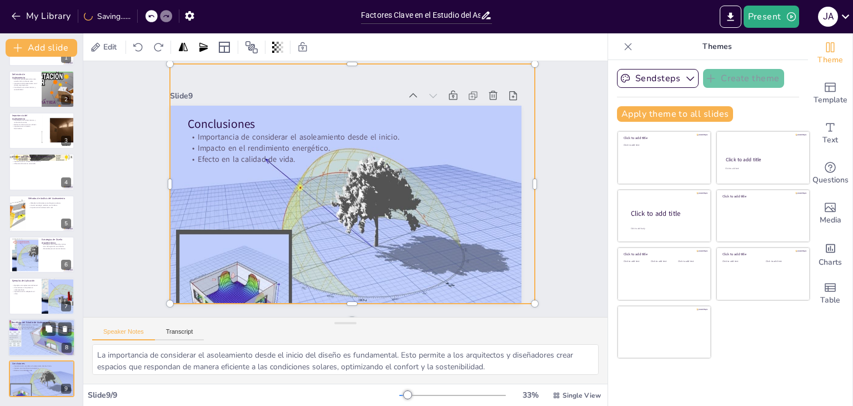
click at [41, 338] on div at bounding box center [41, 337] width 67 height 44
type textarea "La mejora del confort térmico y lumínico es uno de los principales beneficios d…"
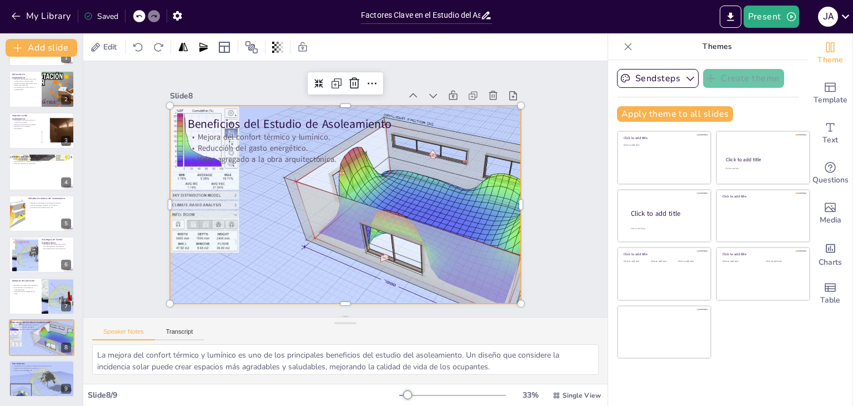
click at [431, 198] on div at bounding box center [346, 204] width 352 height 234
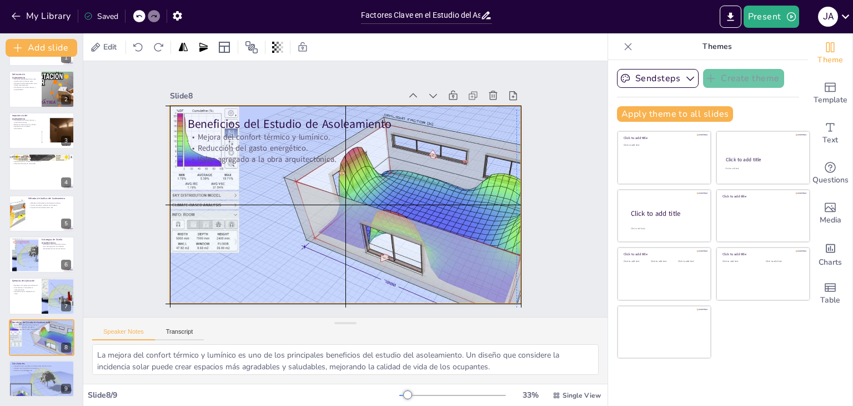
drag, startPoint x: 162, startPoint y: 199, endPoint x: 158, endPoint y: 203, distance: 5.9
click at [158, 203] on div "Slide 1 Factores Clave en el Estudio del Asoleamiento Solar Esta presentación a…" at bounding box center [346, 188] width 414 height 229
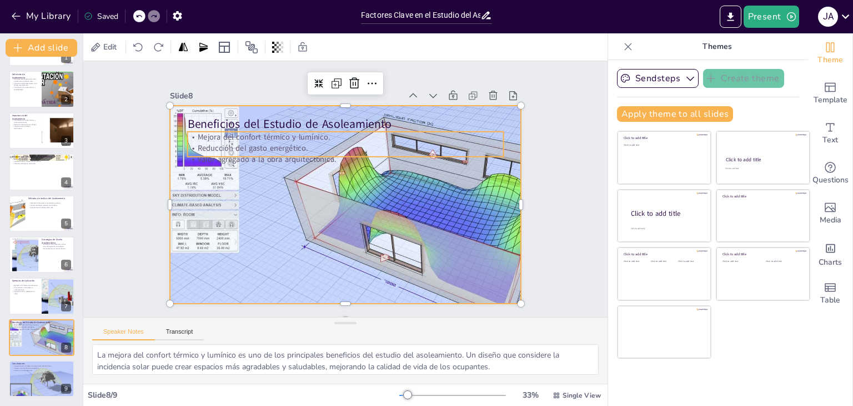
click at [256, 153] on p "Valor agregado a la obra arquitectónica." at bounding box center [345, 158] width 317 height 11
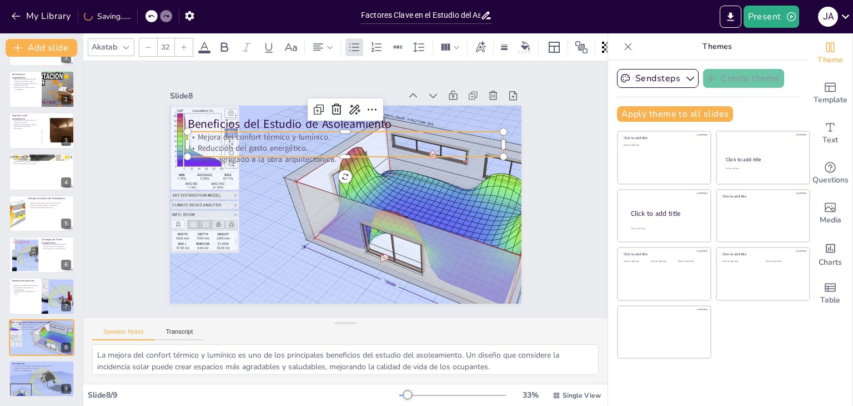
type input "--"
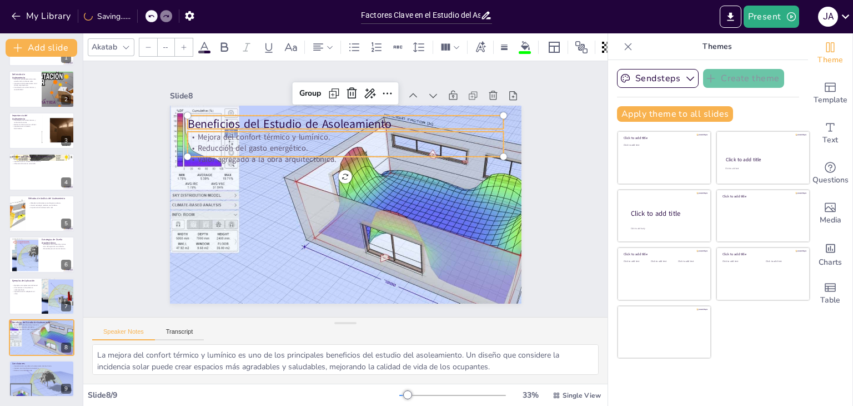
click at [267, 122] on p "Beneficios del Estudio de Asoleamiento" at bounding box center [345, 124] width 317 height 17
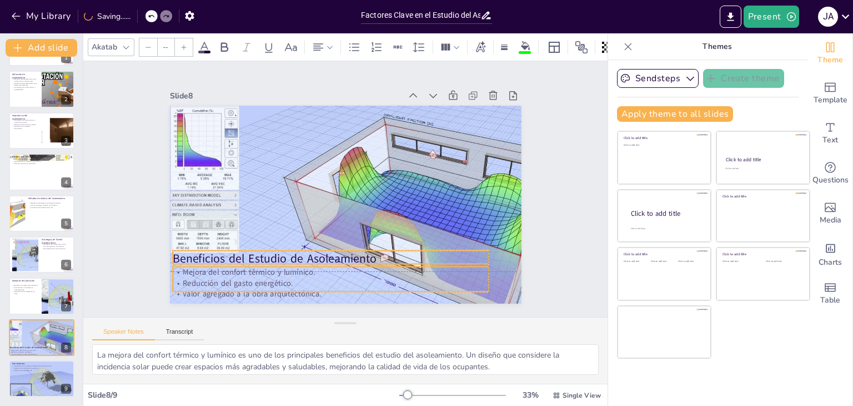
drag, startPoint x: 270, startPoint y: 137, endPoint x: 253, endPoint y: 272, distance: 136.6
click at [253, 272] on p "Mejora del confort térmico y lumínico." at bounding box center [322, 270] width 316 height 44
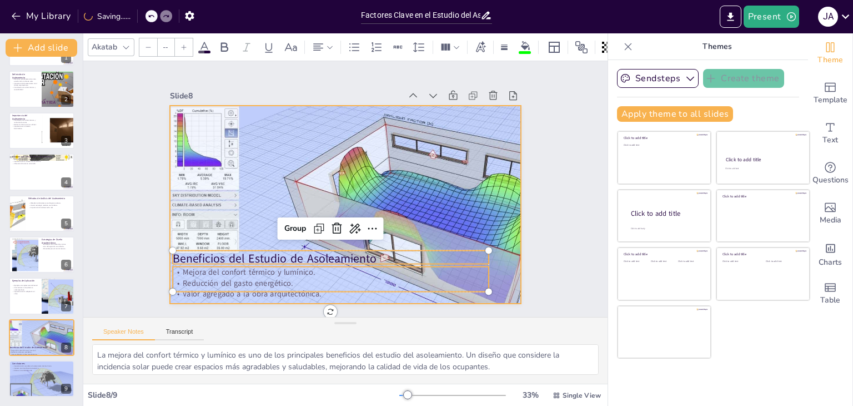
click at [262, 172] on div at bounding box center [346, 204] width 352 height 234
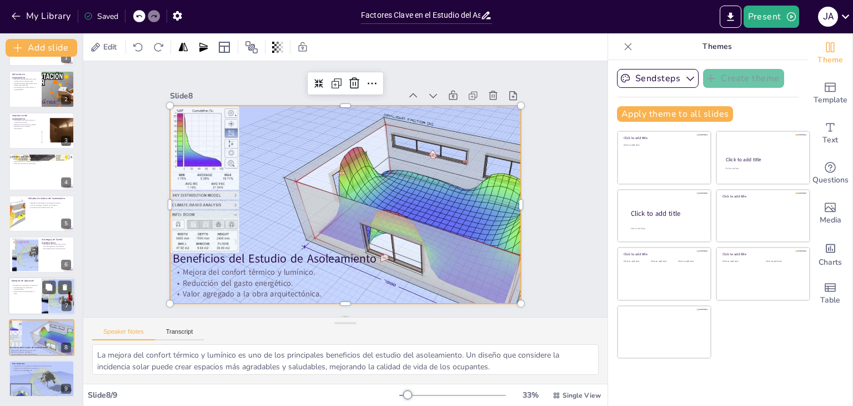
click at [30, 294] on div at bounding box center [41, 296] width 67 height 38
type textarea "Los ejemplos en arquitectura tradicional muestran cómo el asoleamiento ha sido …"
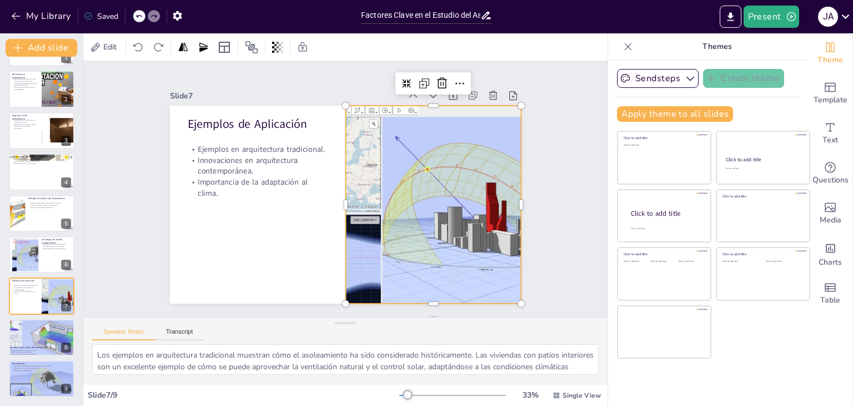
click at [352, 199] on div at bounding box center [433, 205] width 347 height 198
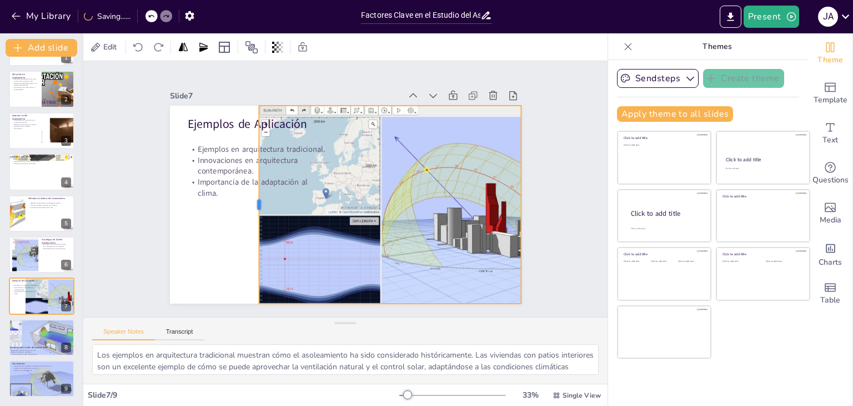
drag, startPoint x: 336, startPoint y: 200, endPoint x: 249, endPoint y: 206, distance: 86.9
click at [249, 206] on div at bounding box center [256, 166] width 88 height 184
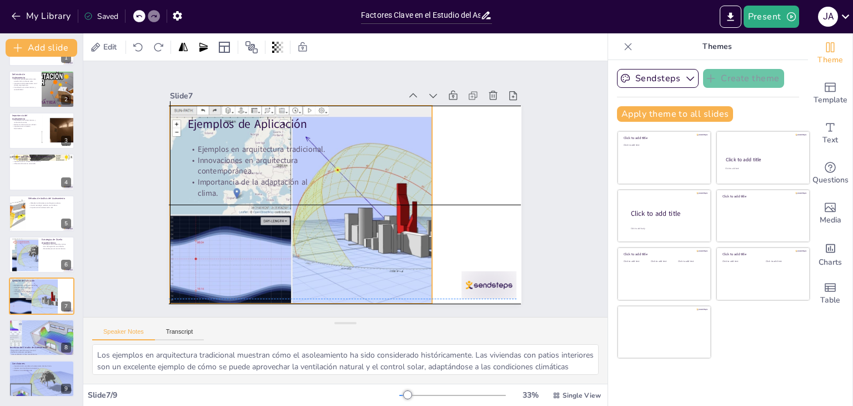
drag, startPoint x: 313, startPoint y: 212, endPoint x: 223, endPoint y: 207, distance: 90.1
click at [223, 207] on div at bounding box center [344, 205] width 348 height 199
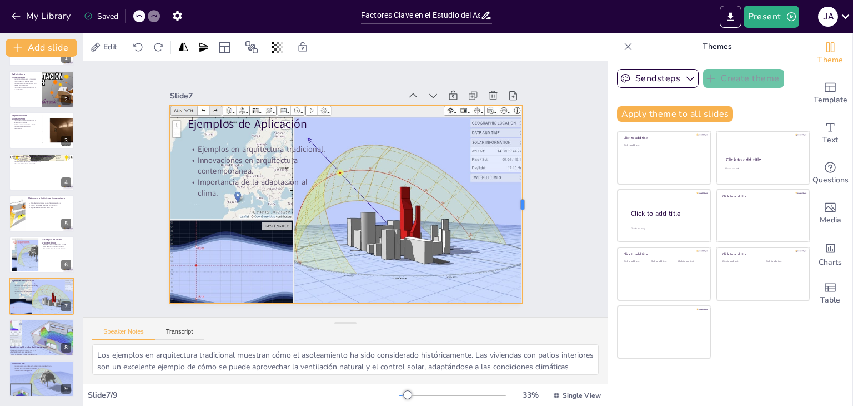
drag, startPoint x: 424, startPoint y: 198, endPoint x: 515, endPoint y: 204, distance: 90.8
click at [523, 204] on div at bounding box center [527, 205] width 9 height 198
click at [515, 204] on div at bounding box center [524, 223] width 29 height 198
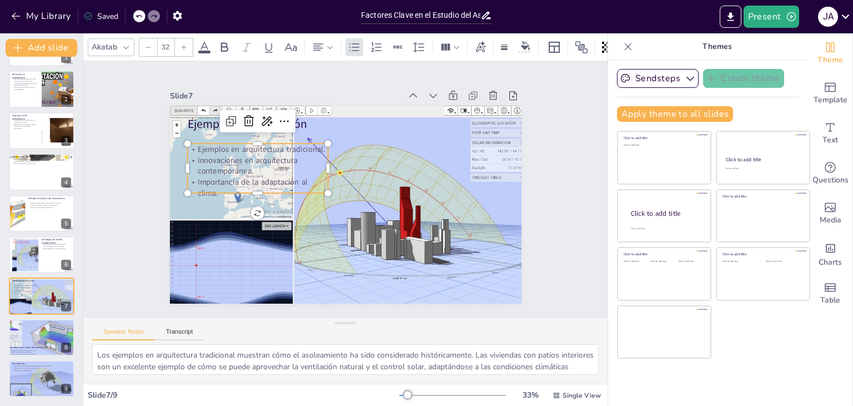
click at [231, 168] on p "Innovaciones en arquitectura contemporánea." at bounding box center [257, 165] width 141 height 22
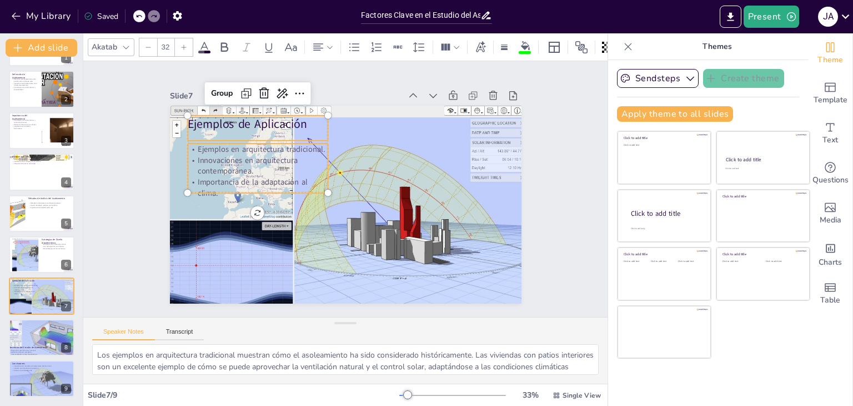
click at [200, 126] on p "Ejemplos de Aplicación" at bounding box center [257, 124] width 141 height 17
type input "--"
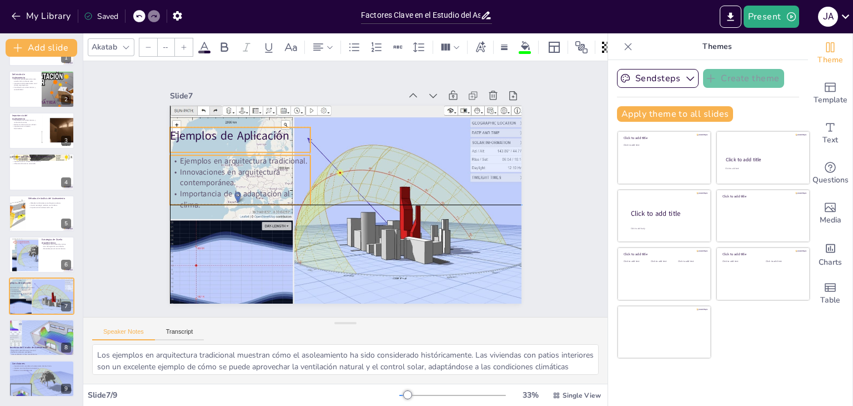
drag, startPoint x: 254, startPoint y: 163, endPoint x: 207, endPoint y: 168, distance: 48.1
click at [207, 168] on p "Innovaciones en arquitectura contemporánea." at bounding box center [242, 166] width 142 height 37
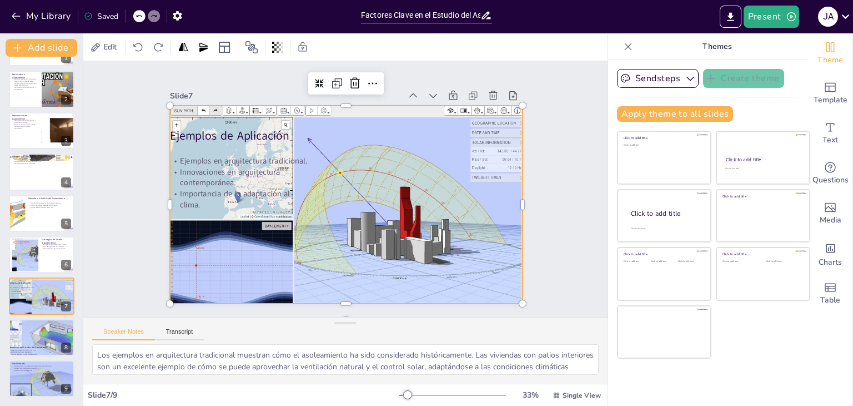
click at [162, 214] on div at bounding box center [344, 210] width 373 height 244
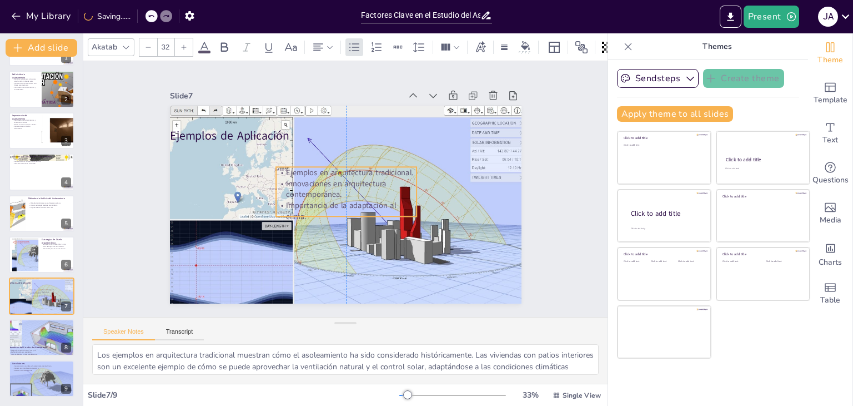
drag, startPoint x: 172, startPoint y: 203, endPoint x: 219, endPoint y: 207, distance: 47.4
click at [266, 124] on div "Ejemplos de Aplicación Ejemplos en arquitectura tradicional. Innovaciones en ar…" at bounding box center [353, 106] width 349 height 37
click at [168, 204] on div at bounding box center [344, 210] width 373 height 244
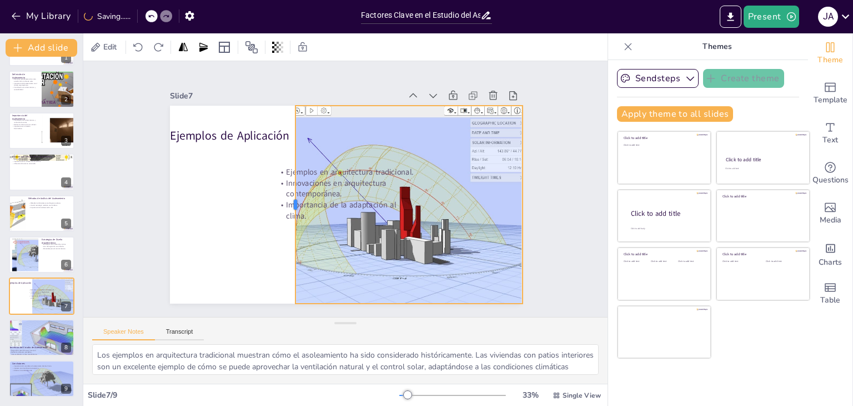
drag, startPoint x: 160, startPoint y: 199, endPoint x: 286, endPoint y: 224, distance: 128.0
click at [286, 224] on div at bounding box center [289, 193] width 50 height 196
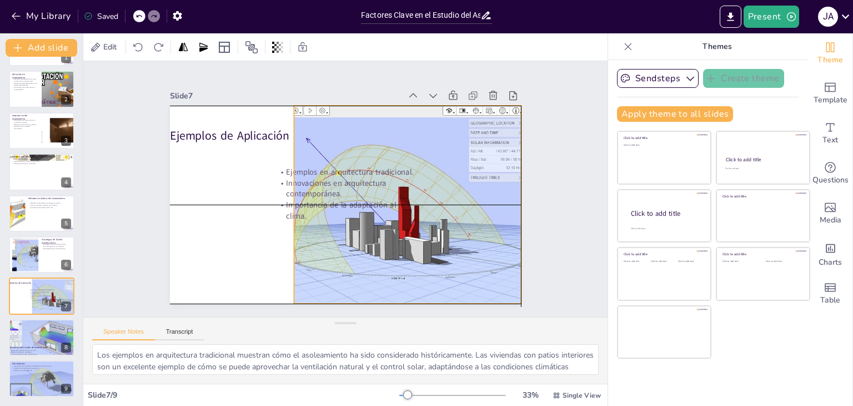
click at [311, 188] on p "Innovaciones en arquitectura contemporánea." at bounding box center [346, 188] width 141 height 22
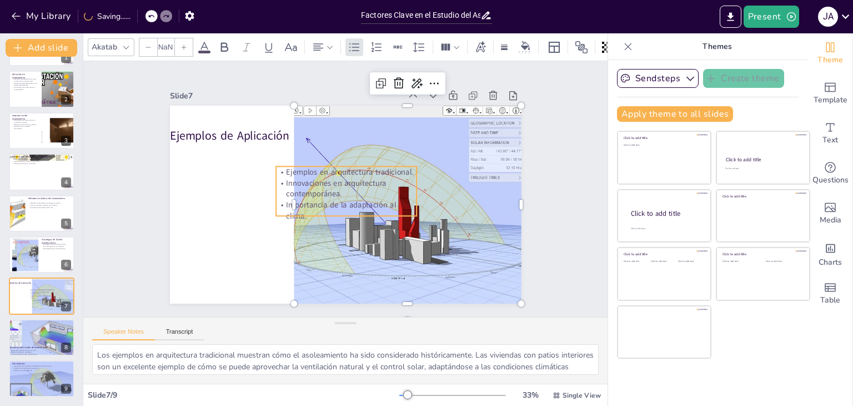
type input "32"
click at [280, 180] on p "Innovaciones en arquitectura contemporánea." at bounding box center [346, 188] width 141 height 22
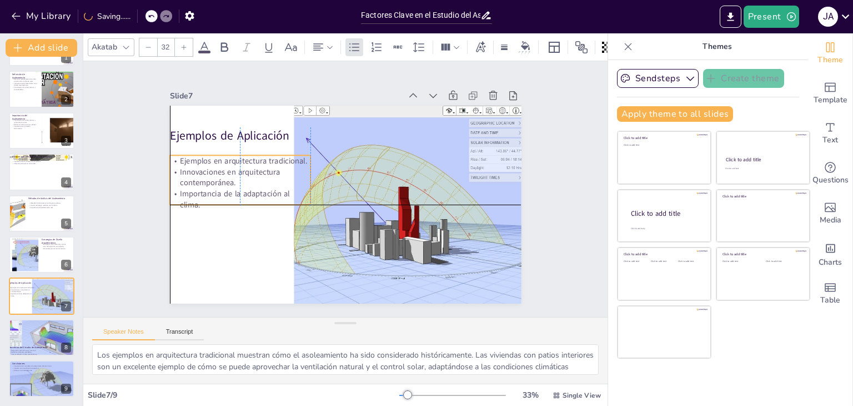
drag, startPoint x: 323, startPoint y: 187, endPoint x: 221, endPoint y: 177, distance: 102.7
click at [221, 177] on p "Innovaciones en arquitectura contemporánea." at bounding box center [242, 166] width 142 height 37
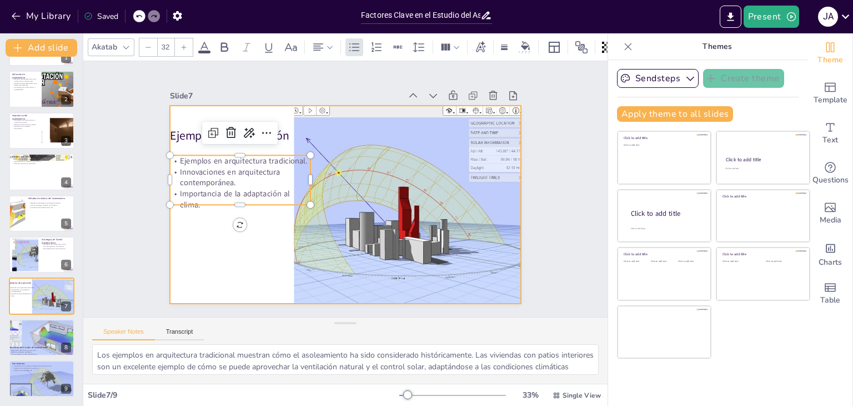
click at [228, 243] on div at bounding box center [344, 204] width 371 height 233
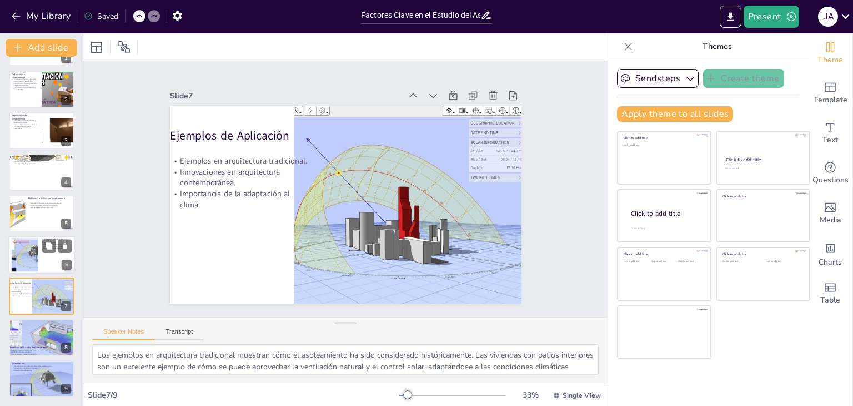
click at [47, 261] on div at bounding box center [41, 255] width 67 height 38
type textarea "Las estrategias de orientación y el uso de aleros son clave para optimizar el a…"
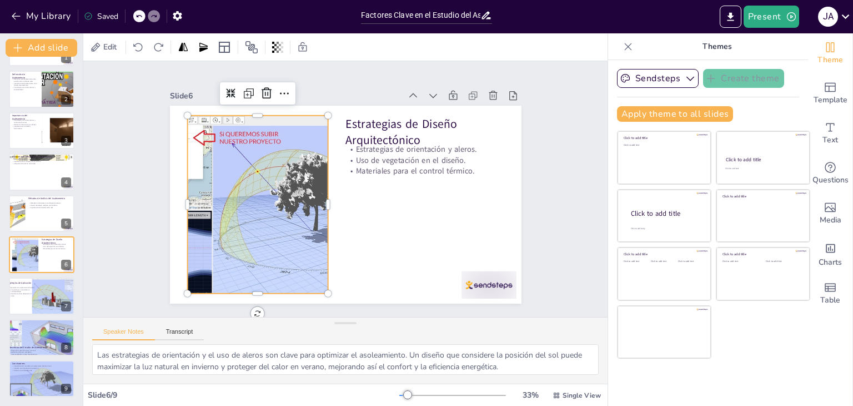
click at [269, 208] on div at bounding box center [257, 205] width 301 height 178
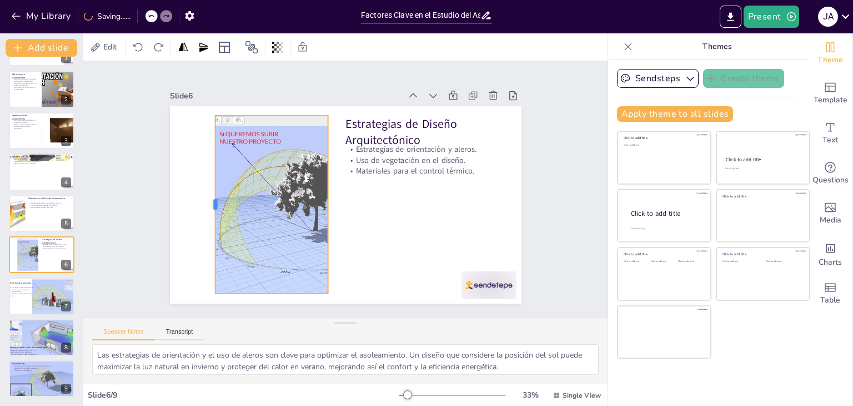
drag, startPoint x: 178, startPoint y: 198, endPoint x: 206, endPoint y: 202, distance: 28.1
click at [206, 202] on div at bounding box center [209, 190] width 27 height 178
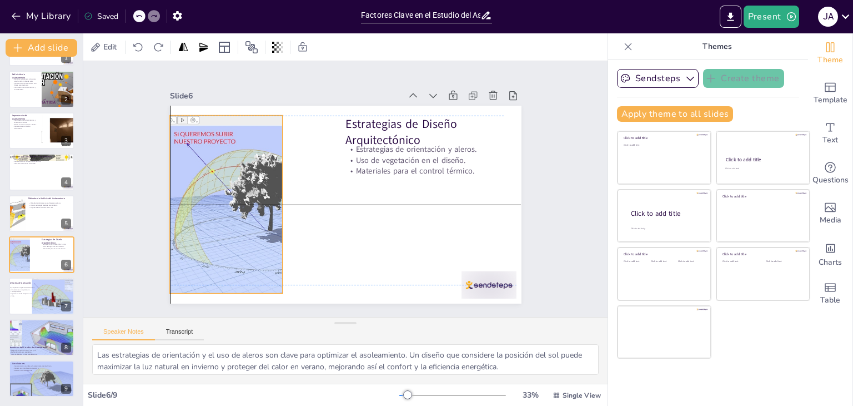
drag, startPoint x: 251, startPoint y: 208, endPoint x: 207, endPoint y: 204, distance: 43.6
click at [207, 204] on div at bounding box center [211, 190] width 318 height 209
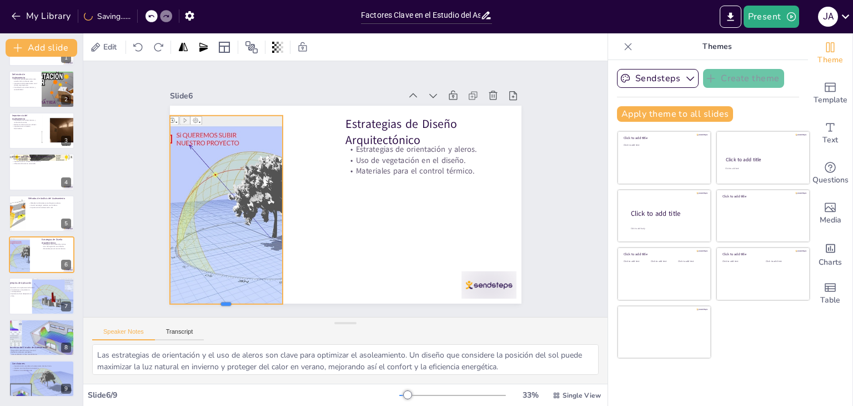
drag, startPoint x: 217, startPoint y: 289, endPoint x: 218, endPoint y: 300, distance: 10.6
click at [218, 304] on div at bounding box center [226, 308] width 113 height 9
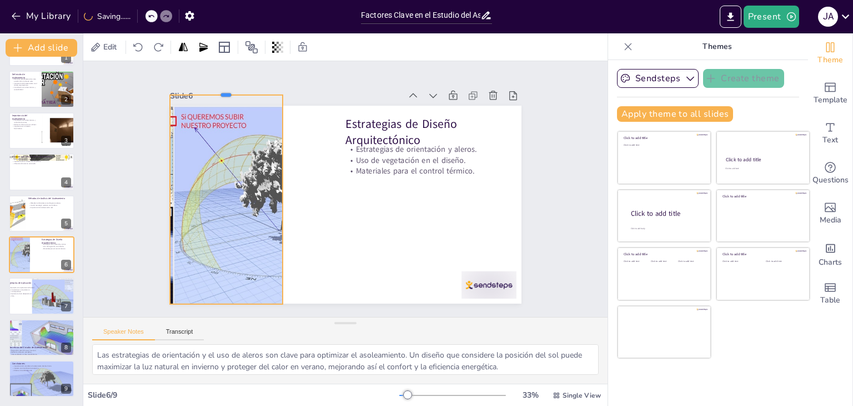
drag, startPoint x: 217, startPoint y: 109, endPoint x: 218, endPoint y: 89, distance: 20.6
click at [218, 89] on div at bounding box center [226, 90] width 113 height 9
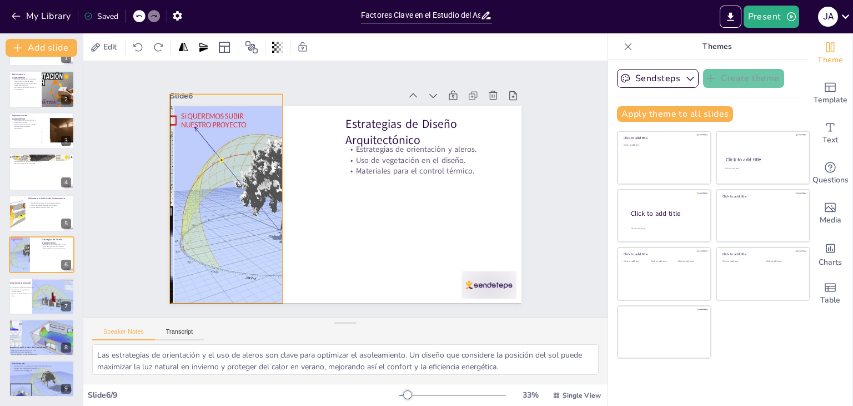
click at [167, 196] on div at bounding box center [221, 185] width 340 height 241
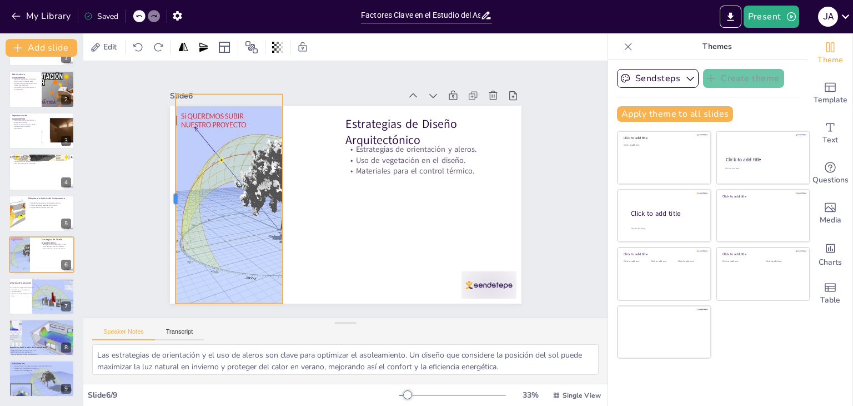
drag, startPoint x: 159, startPoint y: 192, endPoint x: 164, endPoint y: 193, distance: 5.6
click at [164, 193] on div at bounding box center [171, 180] width 31 height 209
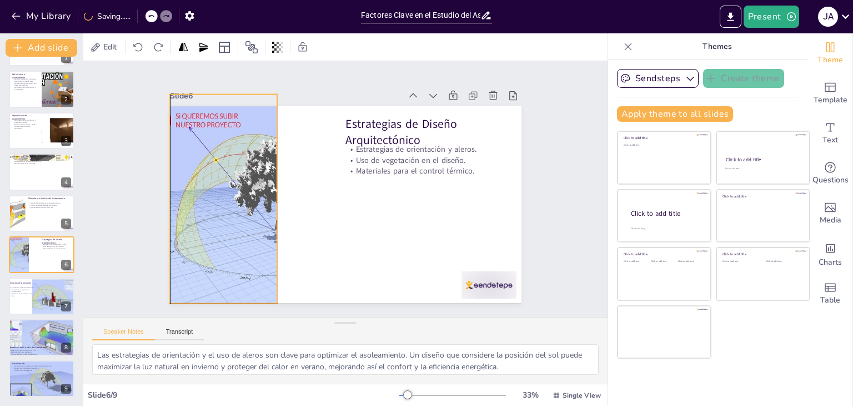
drag, startPoint x: 180, startPoint y: 193, endPoint x: 173, endPoint y: 193, distance: 6.7
click at [173, 193] on div at bounding box center [216, 198] width 320 height 209
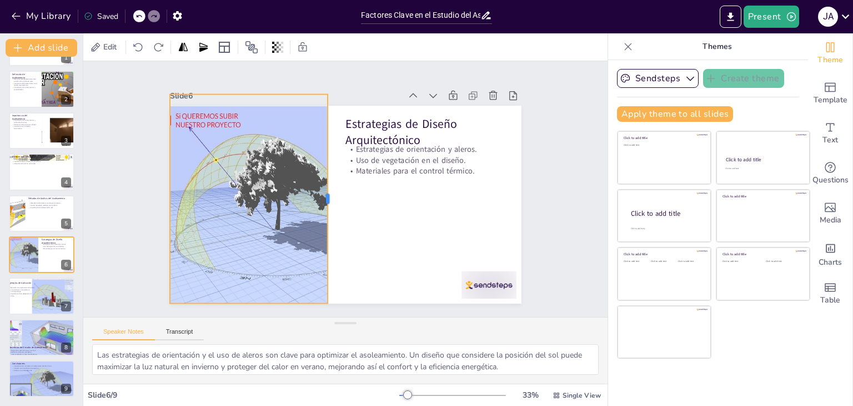
drag, startPoint x: 269, startPoint y: 192, endPoint x: 320, endPoint y: 196, distance: 50.8
click at [328, 196] on div at bounding box center [332, 198] width 9 height 209
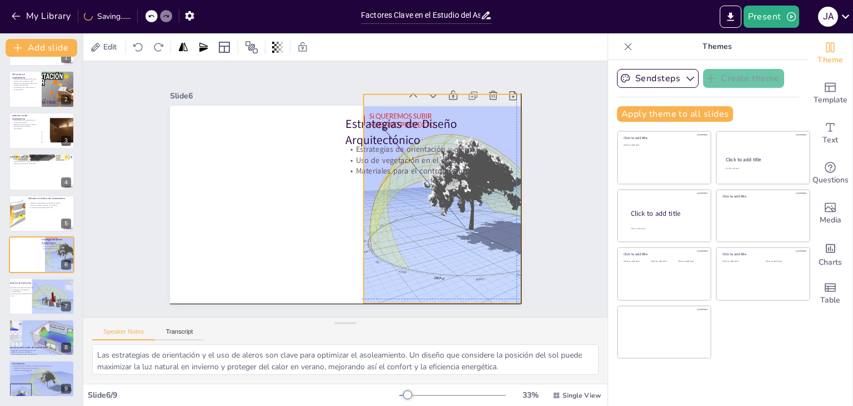
drag, startPoint x: 258, startPoint y: 196, endPoint x: 450, endPoint y: 195, distance: 192.2
click at [450, 195] on div at bounding box center [408, 205] width 340 height 241
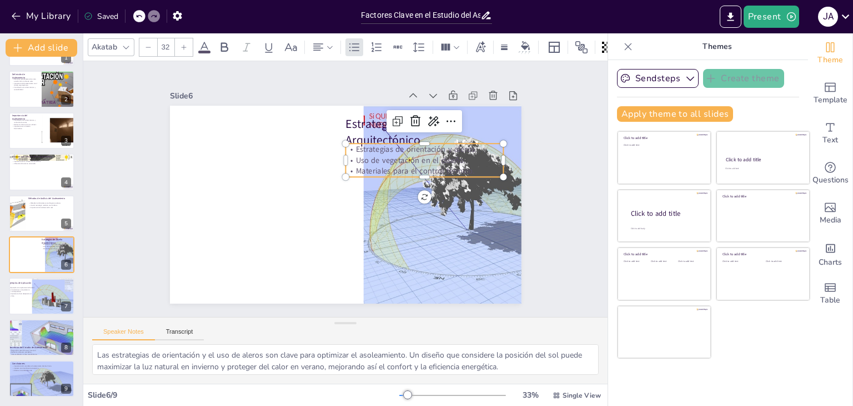
click at [355, 158] on p "Uso de vegetación en el diseño." at bounding box center [429, 194] width 149 height 74
type input "--"
click at [347, 128] on p "Estrategias de Diseño Arquitectónico" at bounding box center [425, 132] width 158 height 33
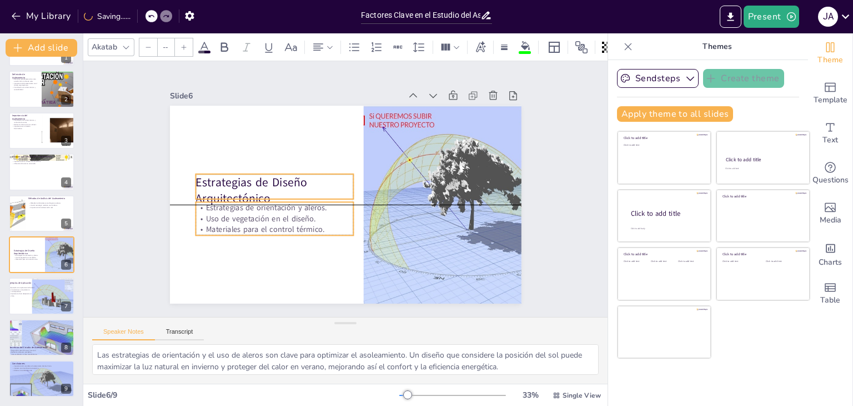
drag, startPoint x: 366, startPoint y: 156, endPoint x: 216, endPoint y: 216, distance: 161.8
click at [216, 216] on p "Uso de vegetación en el diseño." at bounding box center [272, 210] width 158 height 27
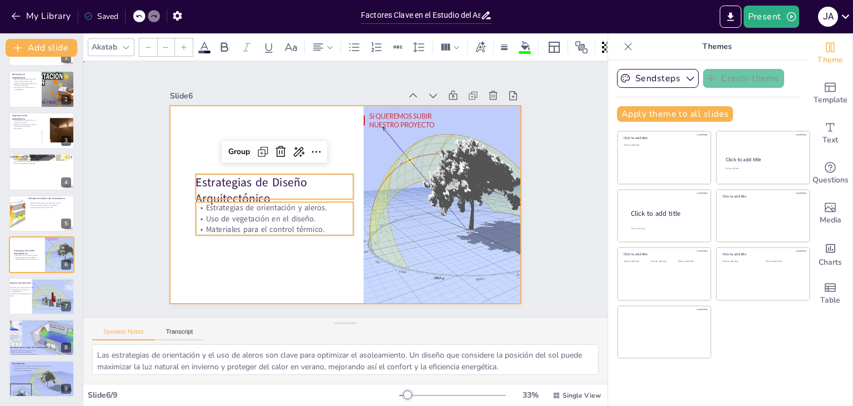
click at [184, 137] on div at bounding box center [344, 204] width 371 height 233
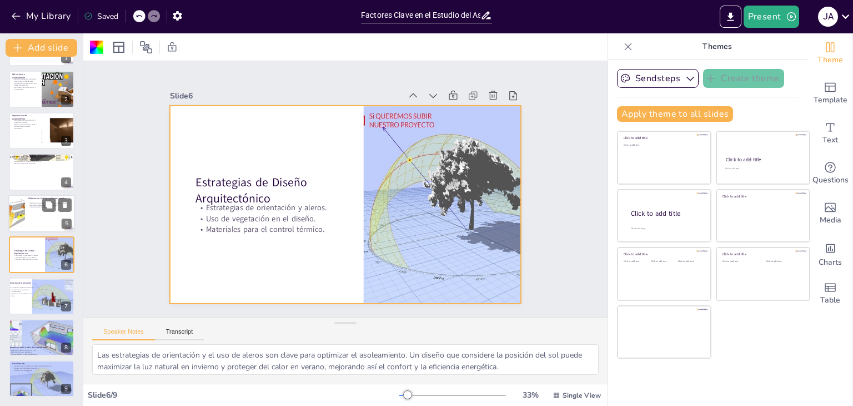
click at [37, 211] on div at bounding box center [41, 213] width 67 height 38
type textarea "Los métodos tradicionales como los diagramas solares son fundamentales para vis…"
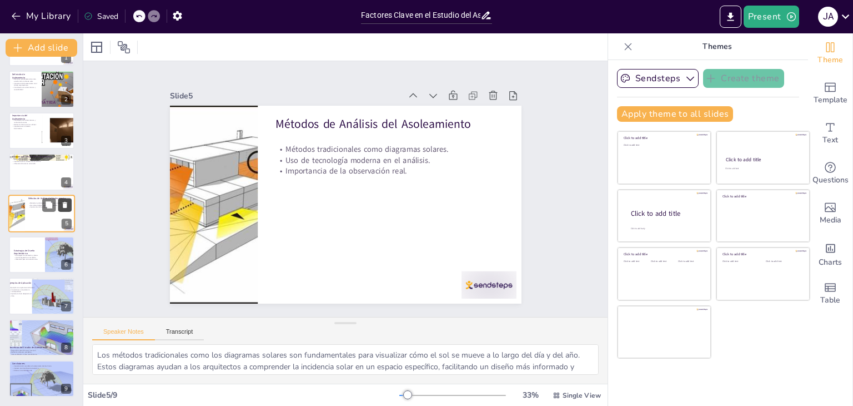
scroll to position [18, 0]
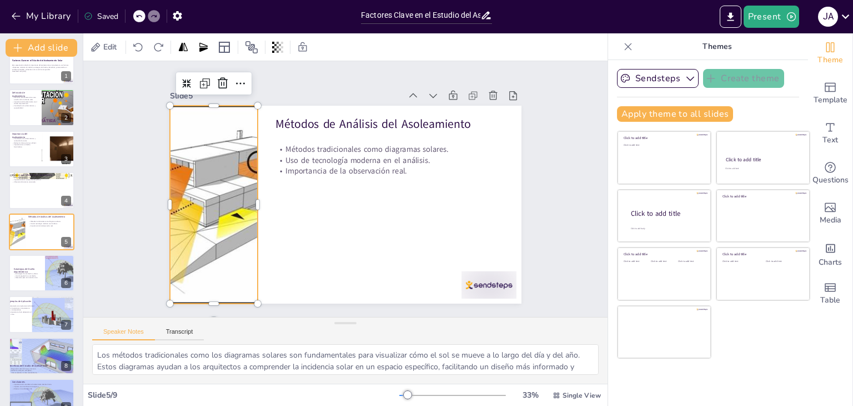
click at [248, 202] on div at bounding box center [213, 191] width 412 height 238
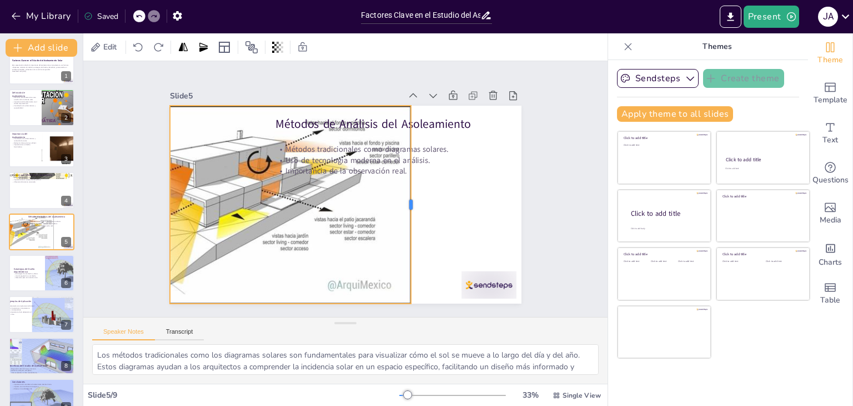
drag, startPoint x: 249, startPoint y: 199, endPoint x: 379, endPoint y: 207, distance: 130.8
click at [411, 207] on div at bounding box center [415, 205] width 9 height 198
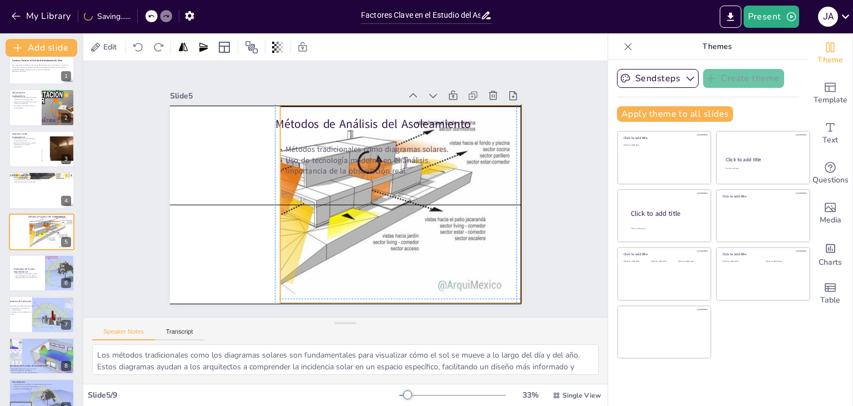
drag, startPoint x: 328, startPoint y: 207, endPoint x: 438, endPoint y: 206, distance: 109.5
click at [438, 206] on div at bounding box center [321, 200] width 427 height 276
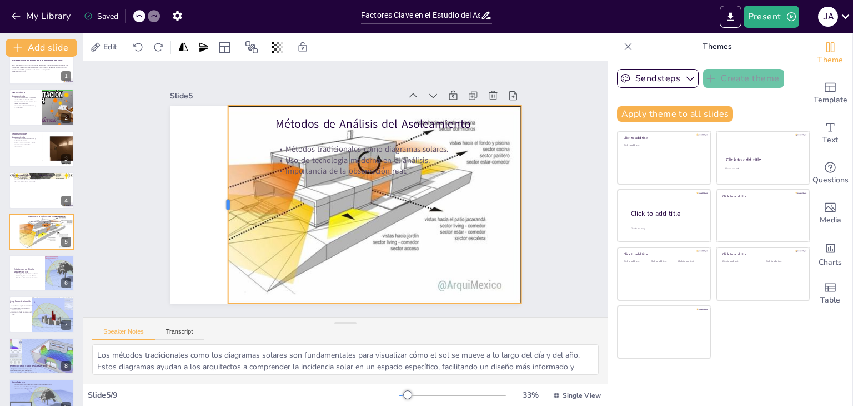
drag, startPoint x: 270, startPoint y: 202, endPoint x: 218, endPoint y: 198, distance: 52.3
click at [219, 198] on div at bounding box center [223, 205] width 9 height 198
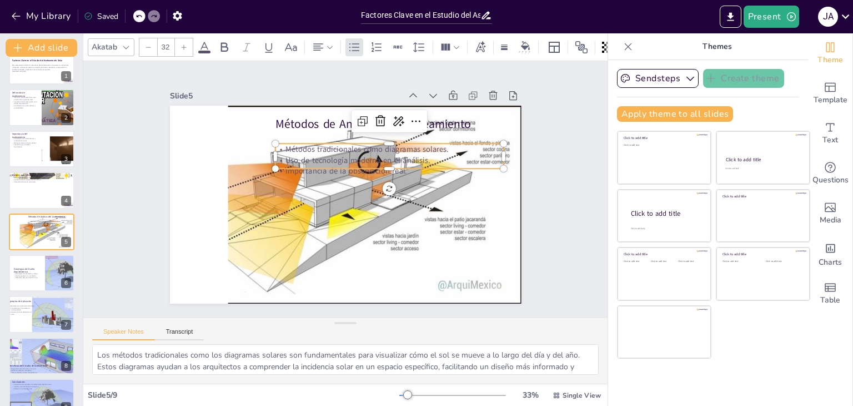
click at [329, 154] on p "Uso de tecnología moderna en el análisis." at bounding box center [389, 159] width 228 height 11
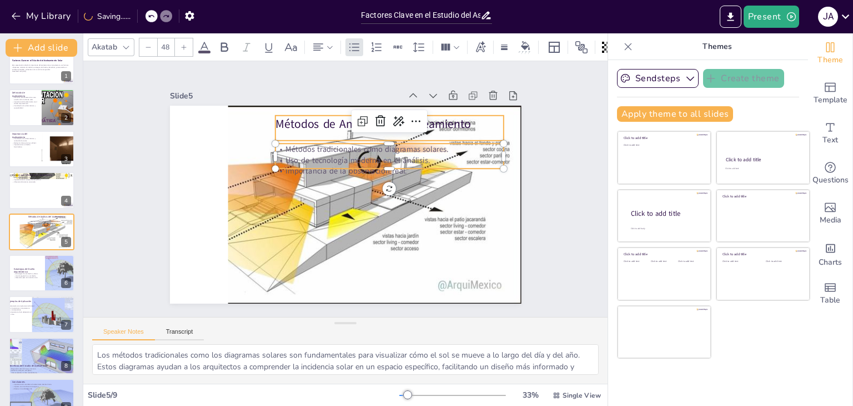
click at [330, 127] on p "Métodos de Análisis del Asoleamiento" at bounding box center [396, 128] width 229 height 40
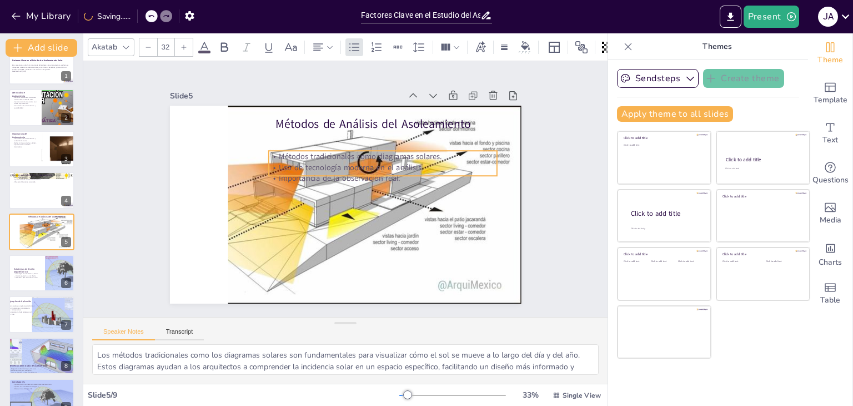
drag, startPoint x: 318, startPoint y: 153, endPoint x: 311, endPoint y: 154, distance: 6.9
click at [311, 156] on p "Uso de tecnología moderna en el análisis." at bounding box center [385, 171] width 228 height 35
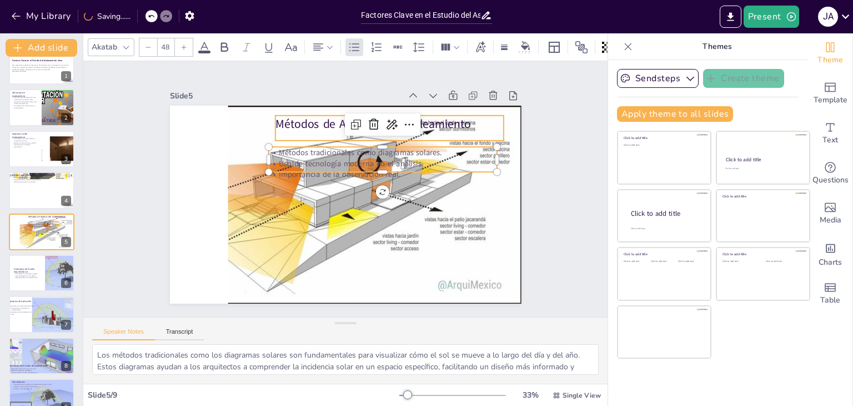
click at [309, 123] on p "Métodos de Análisis del Asoleamiento" at bounding box center [396, 128] width 229 height 40
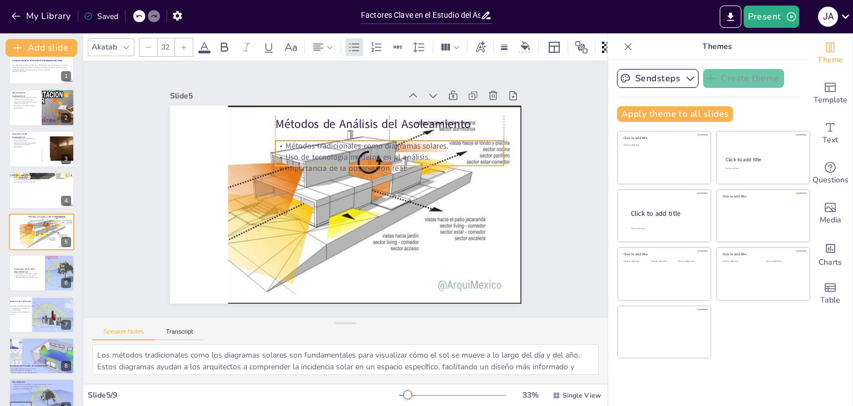
drag, startPoint x: 309, startPoint y: 154, endPoint x: 319, endPoint y: 147, distance: 12.8
click at [319, 147] on div "Métodos tradicionales como diagramas solares. Uso de tecnología moderna en el a…" at bounding box center [392, 161] width 231 height 57
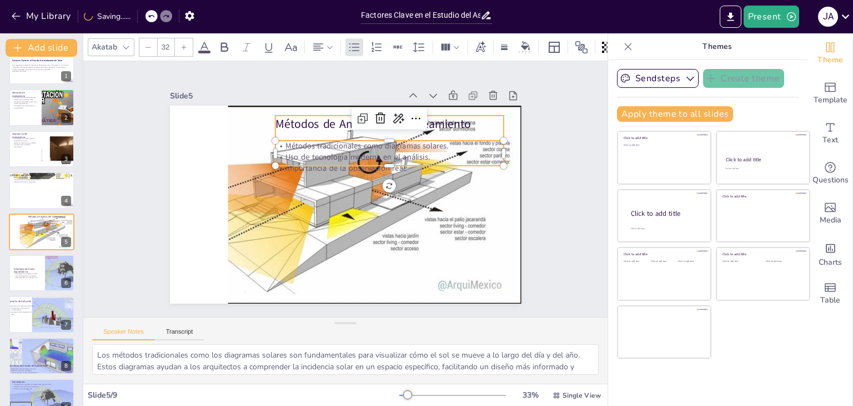
type input "--"
click at [302, 124] on p "Métodos de Análisis del Asoleamiento" at bounding box center [396, 128] width 229 height 40
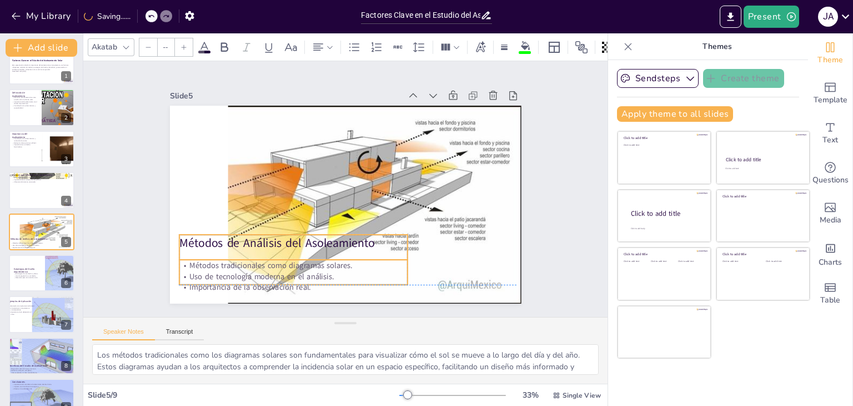
drag, startPoint x: 314, startPoint y: 142, endPoint x: 218, endPoint y: 259, distance: 152.4
click at [218, 259] on p "Métodos tradicionales como diagramas solares." at bounding box center [286, 259] width 228 height 35
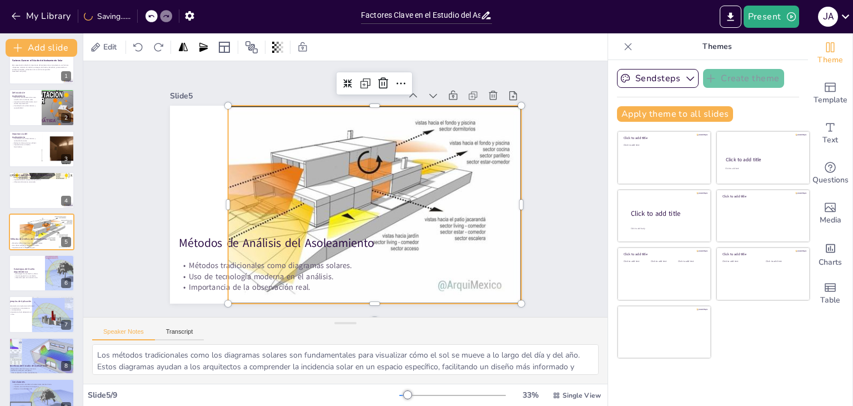
click at [225, 194] on div at bounding box center [324, 205] width 394 height 198
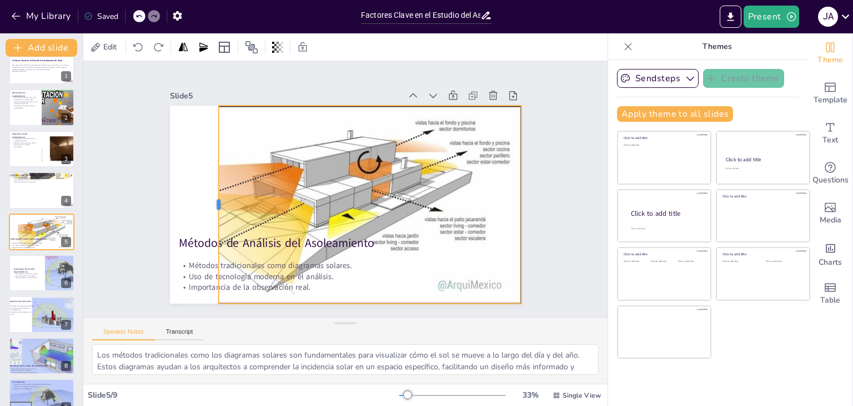
drag, startPoint x: 218, startPoint y: 197, endPoint x: 208, endPoint y: 204, distance: 12.0
click at [209, 204] on div at bounding box center [213, 205] width 9 height 198
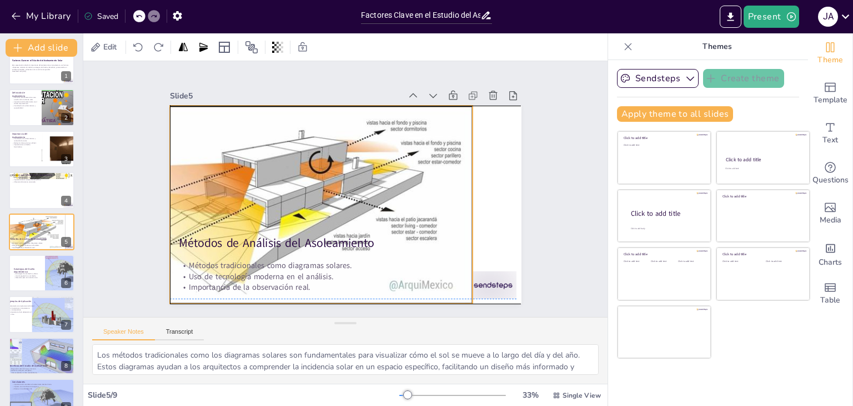
drag, startPoint x: 280, startPoint y: 203, endPoint x: 231, endPoint y: 202, distance: 48.9
click at [231, 202] on div at bounding box center [275, 205] width 394 height 198
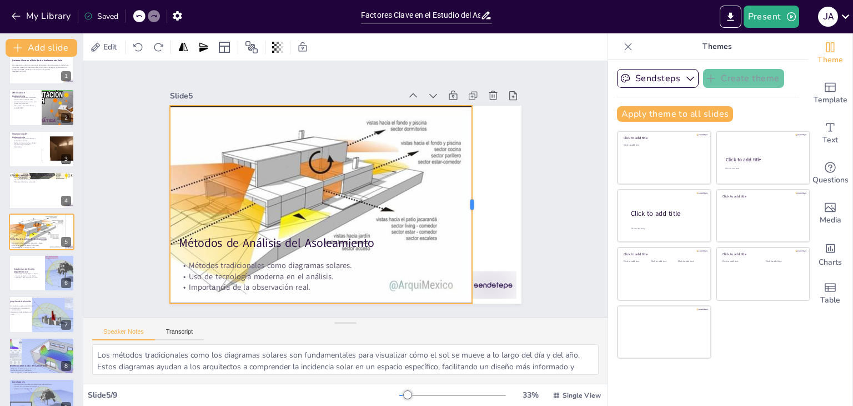
drag, startPoint x: 465, startPoint y: 199, endPoint x: 464, endPoint y: 213, distance: 13.9
click at [472, 213] on div at bounding box center [476, 205] width 9 height 198
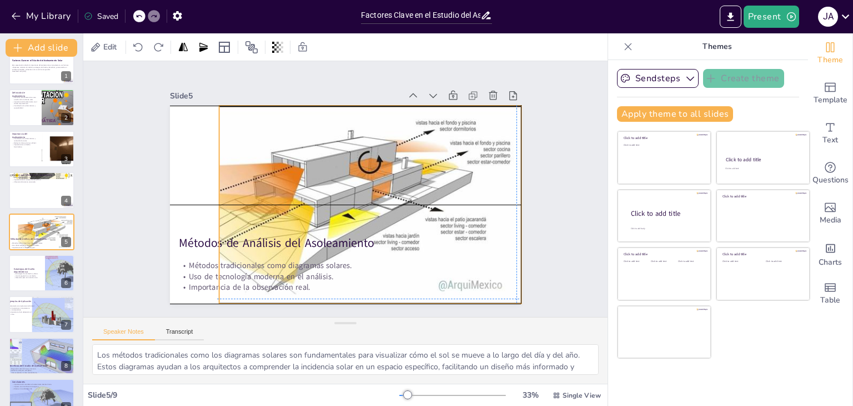
drag, startPoint x: 436, startPoint y: 201, endPoint x: 483, endPoint y: 201, distance: 47.2
click at [483, 201] on div at bounding box center [323, 202] width 413 height 238
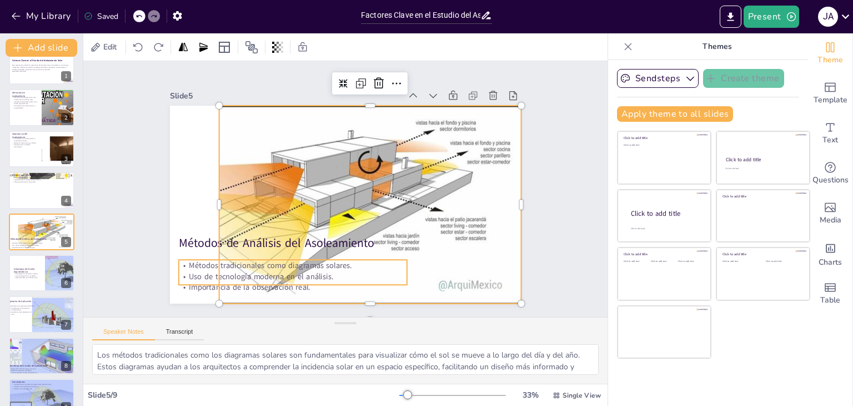
click at [232, 274] on p "Uso de tecnología moderna en el análisis." at bounding box center [268, 255] width 221 height 81
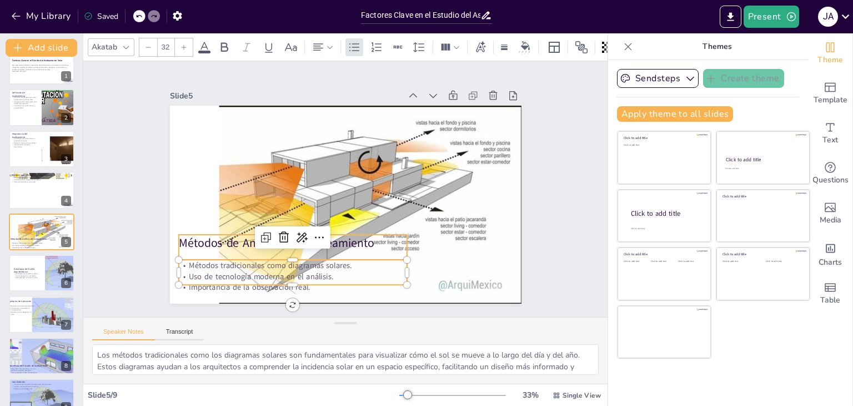
type input "--"
click at [225, 238] on p "Métodos de Análisis del Asoleamiento" at bounding box center [292, 242] width 228 height 17
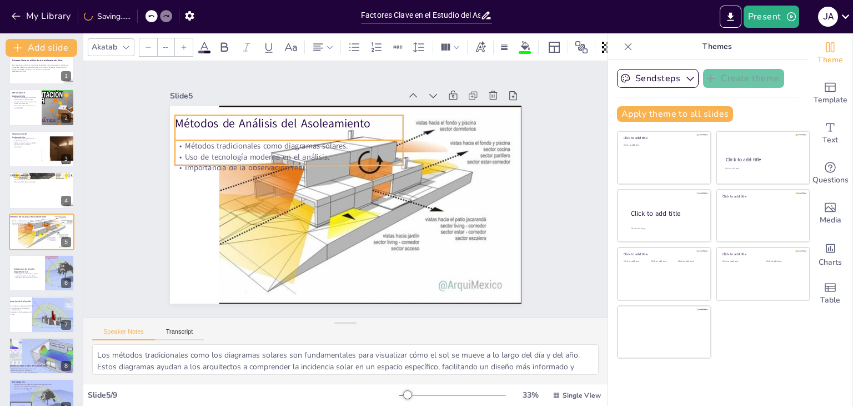
drag, startPoint x: 229, startPoint y: 257, endPoint x: 226, endPoint y: 138, distance: 119.5
click at [226, 140] on p "Métodos tradicionales como diagramas solares." at bounding box center [288, 145] width 228 height 11
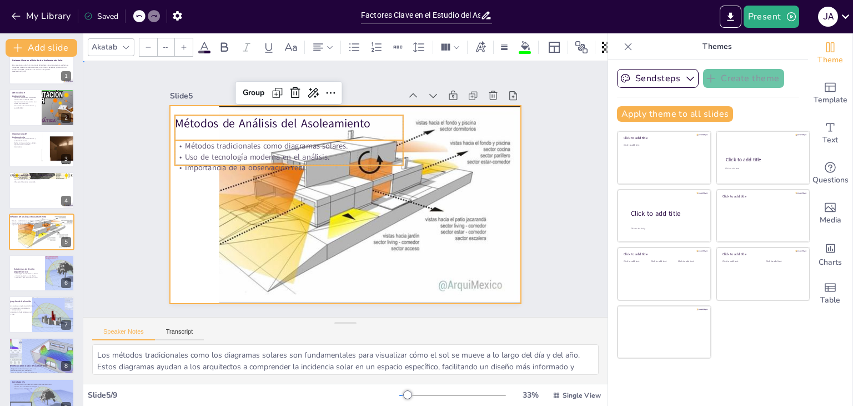
click at [193, 207] on div at bounding box center [342, 204] width 385 height 267
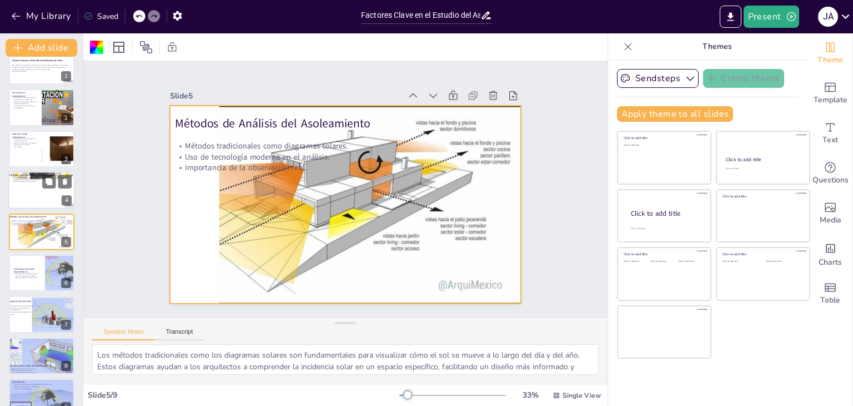
click at [34, 193] on div at bounding box center [41, 190] width 67 height 38
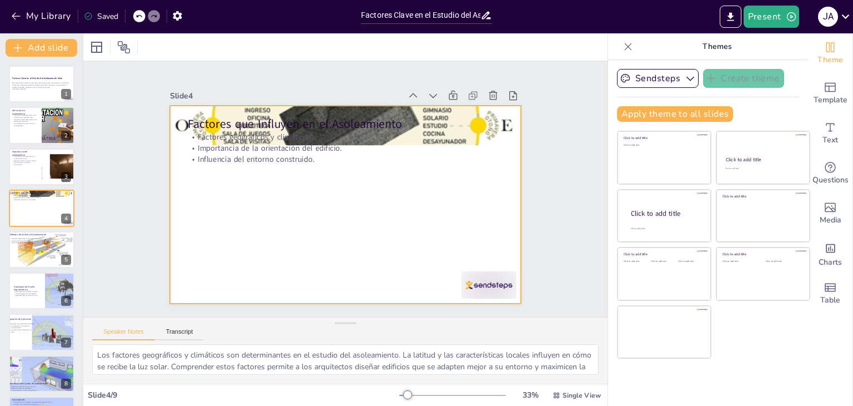
click at [498, 146] on div at bounding box center [346, 205] width 352 height 198
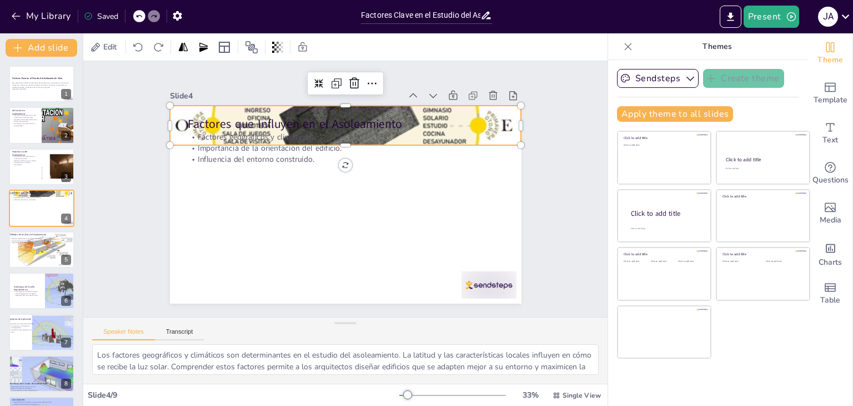
click at [496, 128] on div at bounding box center [346, 125] width 352 height 352
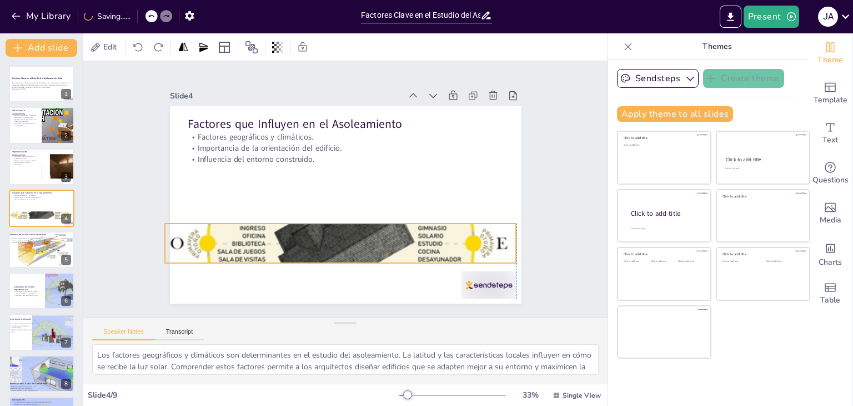
drag, startPoint x: 496, startPoint y: 128, endPoint x: 486, endPoint y: 242, distance: 114.3
click at [486, 242] on div at bounding box center [341, 243] width 352 height 352
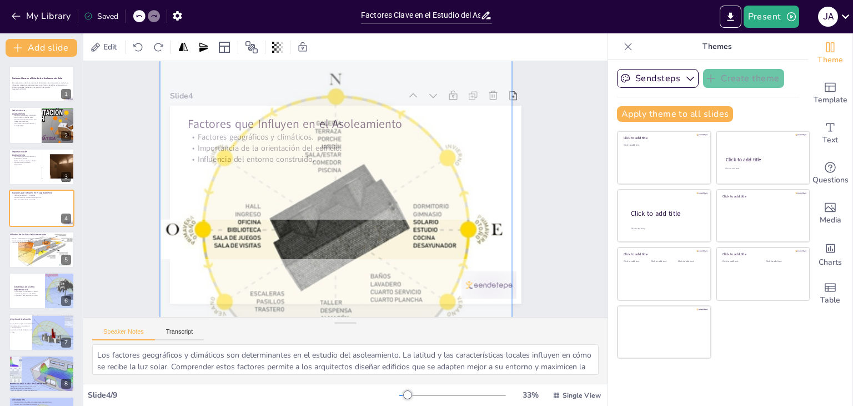
drag, startPoint x: 387, startPoint y: 231, endPoint x: 401, endPoint y: 222, distance: 17.3
click at [401, 222] on div at bounding box center [336, 229] width 365 height 365
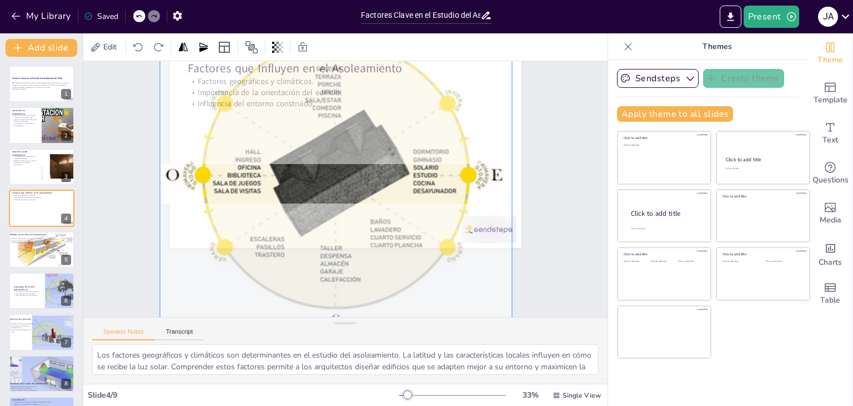
click at [533, 184] on div "Slide 1 Factores Clave en el Estudio del Asoleamiento Solar Esta presentación a…" at bounding box center [346, 133] width 414 height 229
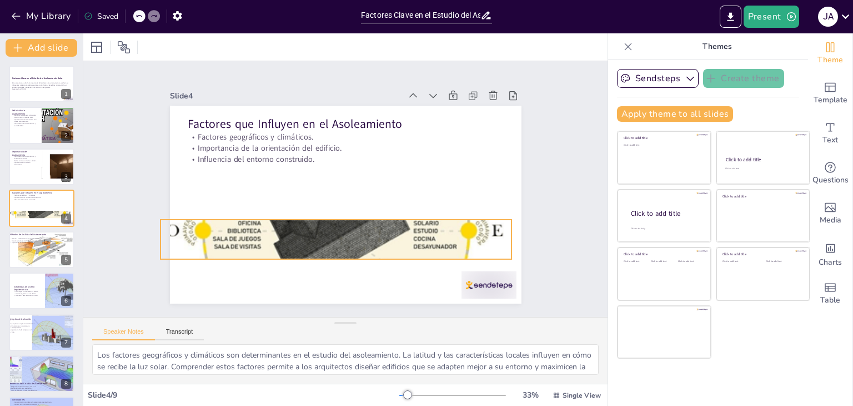
click at [356, 230] on div at bounding box center [337, 230] width 352 height 352
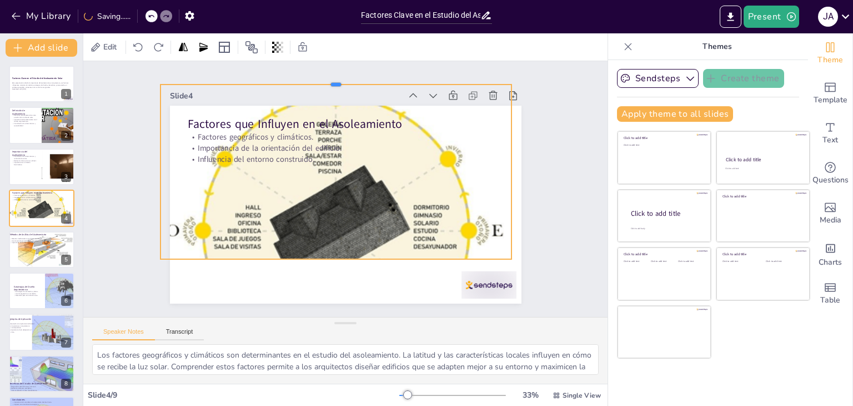
drag, startPoint x: 331, startPoint y: 214, endPoint x: 331, endPoint y: 79, distance: 135.0
click at [331, 79] on div at bounding box center [347, 80] width 351 height 46
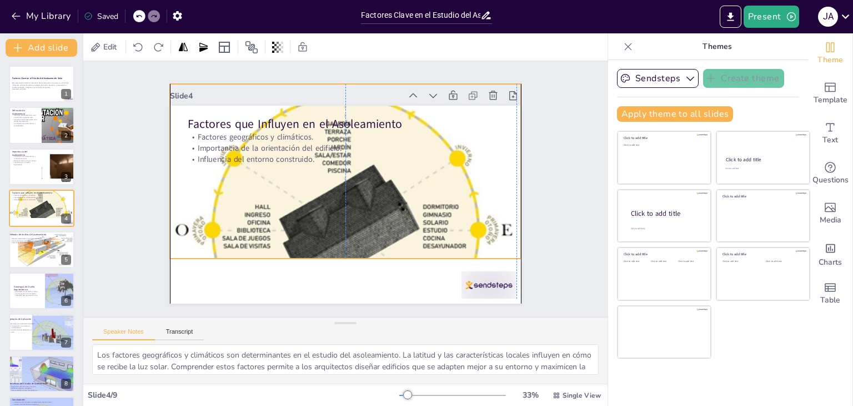
drag, startPoint x: 327, startPoint y: 253, endPoint x: 332, endPoint y: 251, distance: 5.7
click at [332, 251] on div at bounding box center [336, 229] width 417 height 417
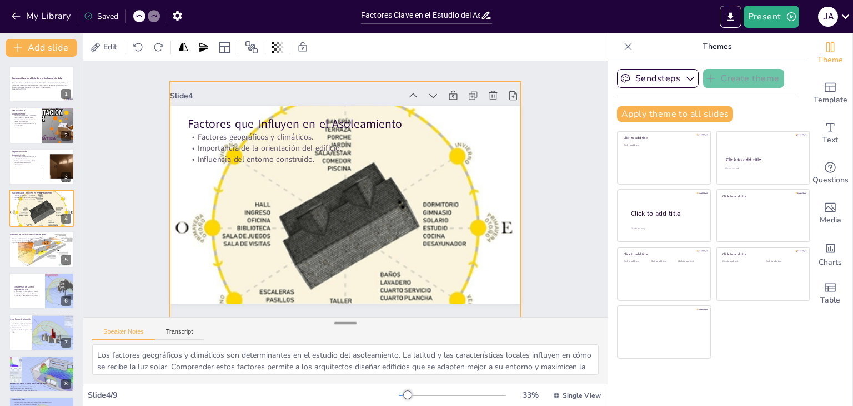
drag, startPoint x: 336, startPoint y: 254, endPoint x: 340, endPoint y: 321, distance: 66.8
click at [341, 325] on div "Slide 1 Factores Clave en el Estudio del Asoleamiento Solar Esta presentación a…" at bounding box center [345, 222] width 524 height 322
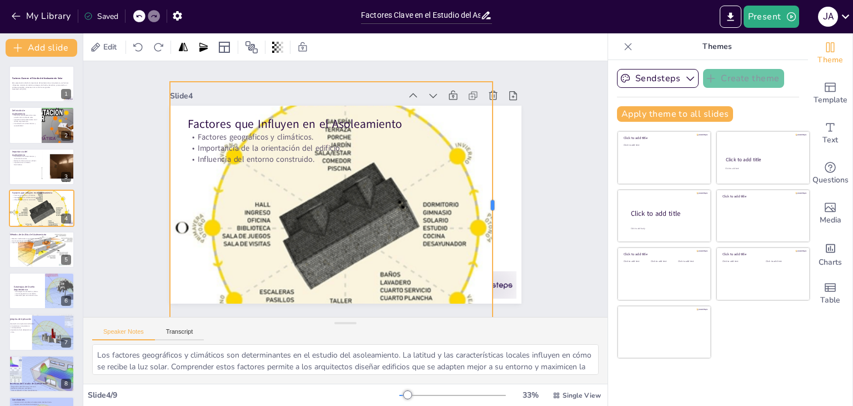
drag, startPoint x: 513, startPoint y: 199, endPoint x: 484, endPoint y: 214, distance: 32.1
click at [484, 214] on div at bounding box center [495, 221] width 35 height 246
click at [46, 169] on div at bounding box center [58, 167] width 130 height 38
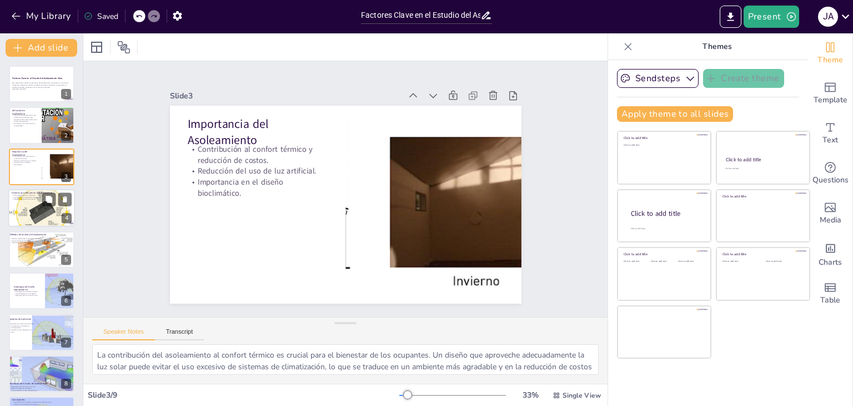
click at [44, 209] on div at bounding box center [41, 212] width 67 height 67
type textarea "Los factores geográficos y climáticos son determinantes en el estudio del asole…"
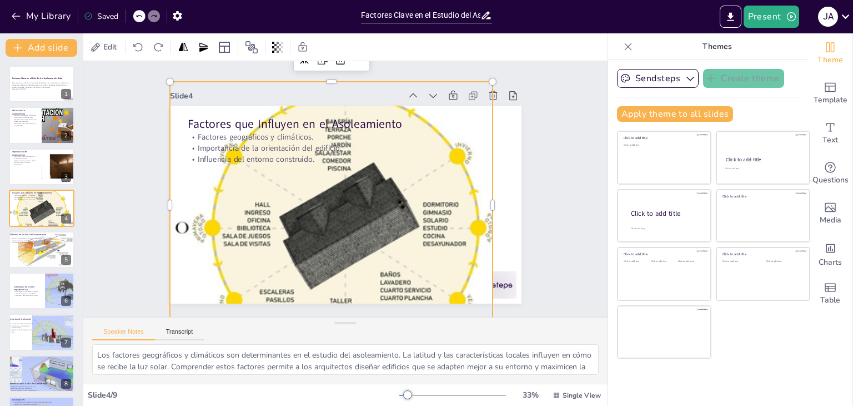
click at [349, 199] on div at bounding box center [346, 228] width 352 height 352
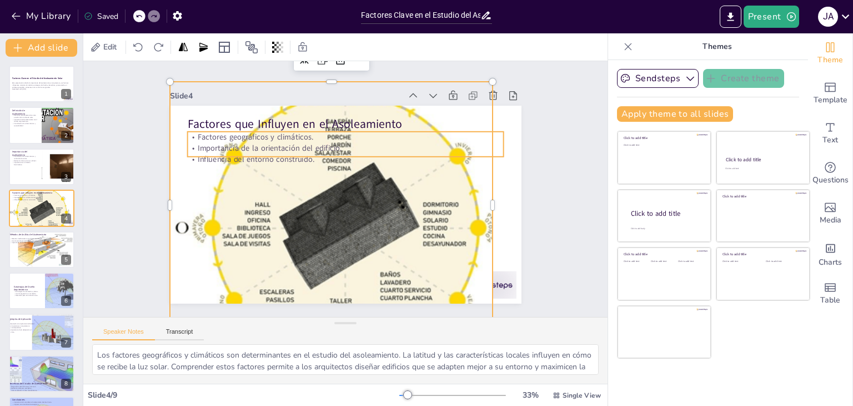
click at [267, 153] on p "Influencia del entorno construido." at bounding box center [345, 158] width 317 height 11
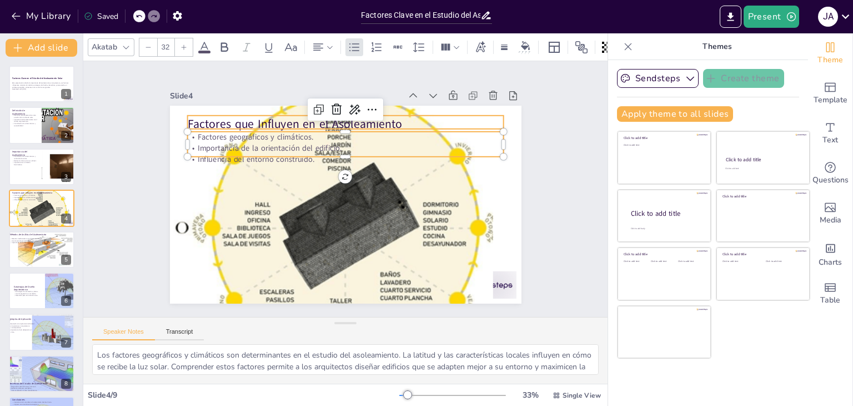
type input "--"
click at [263, 121] on p "Factores que Influyen en el Asoleamiento" at bounding box center [352, 123] width 317 height 49
click at [35, 174] on div at bounding box center [41, 167] width 67 height 38
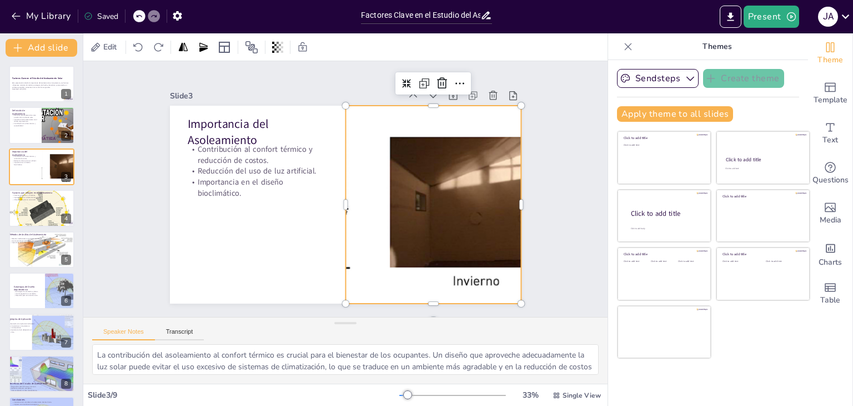
click at [391, 218] on div at bounding box center [433, 205] width 682 height 198
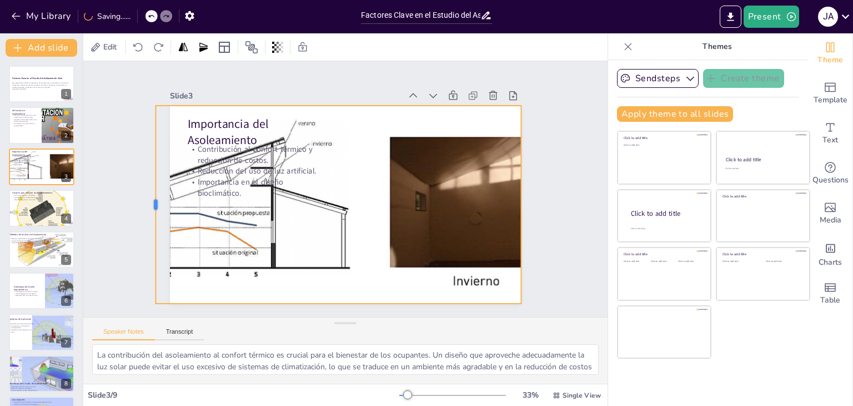
drag, startPoint x: 336, startPoint y: 197, endPoint x: 146, endPoint y: 198, distance: 190.0
click at [147, 198] on div at bounding box center [151, 205] width 9 height 198
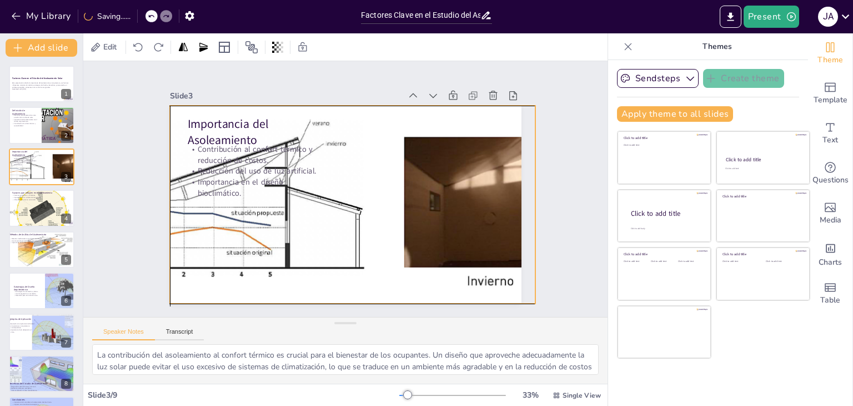
drag, startPoint x: 299, startPoint y: 207, endPoint x: 313, endPoint y: 209, distance: 14.2
click at [313, 209] on div at bounding box center [446, 215] width 700 height 268
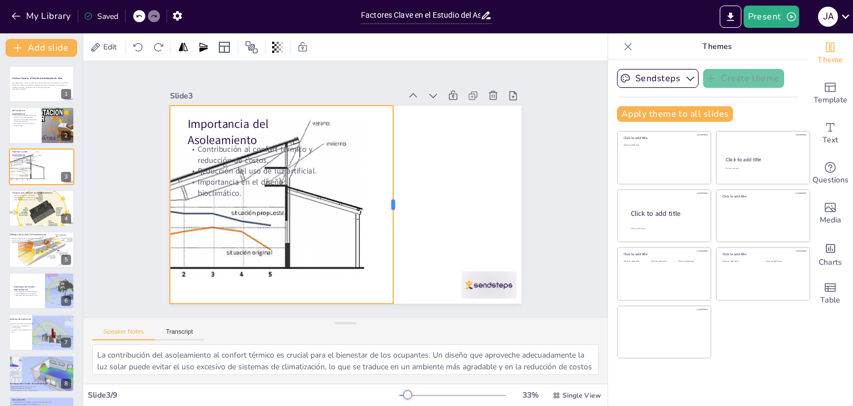
drag, startPoint x: 527, startPoint y: 200, endPoint x: 384, endPoint y: 203, distance: 142.3
click at [384, 203] on div at bounding box center [393, 215] width 50 height 196
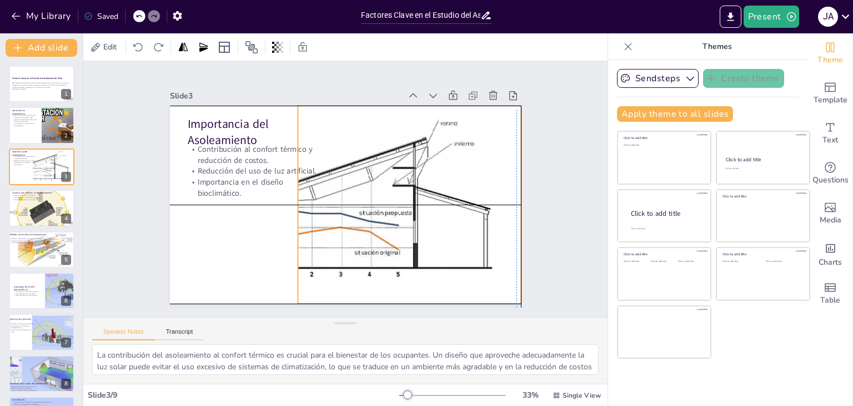
drag, startPoint x: 313, startPoint y: 214, endPoint x: 429, endPoint y: 218, distance: 115.6
click at [429, 218] on div at bounding box center [573, 228] width 700 height 268
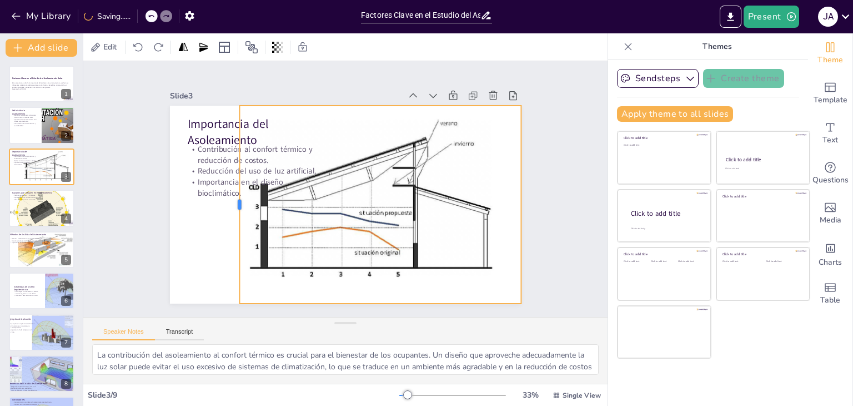
drag, startPoint x: 288, startPoint y: 202, endPoint x: 229, endPoint y: 201, distance: 58.3
click at [231, 201] on div at bounding box center [235, 205] width 9 height 198
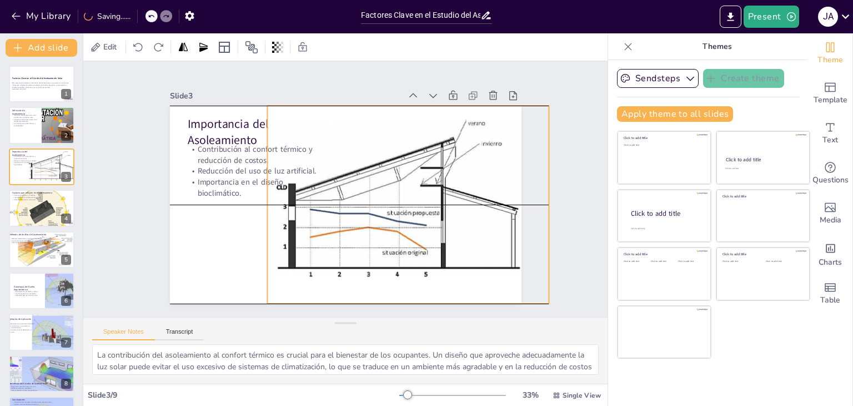
drag, startPoint x: 357, startPoint y: 214, endPoint x: 385, endPoint y: 214, distance: 27.8
click at [385, 214] on div at bounding box center [601, 231] width 700 height 268
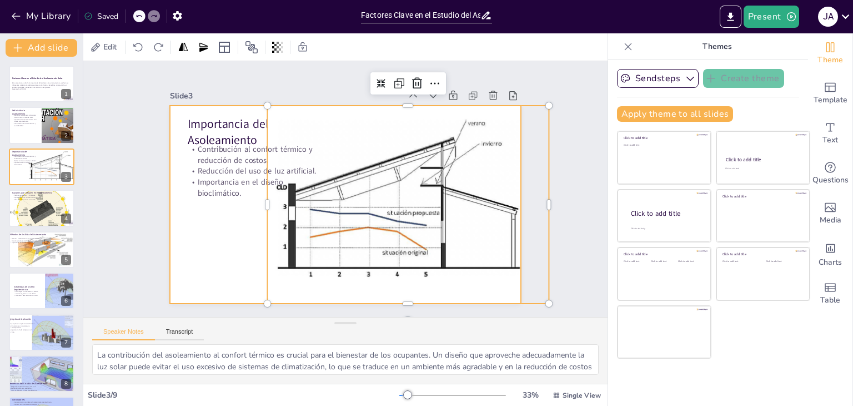
click at [218, 228] on div at bounding box center [346, 205] width 352 height 198
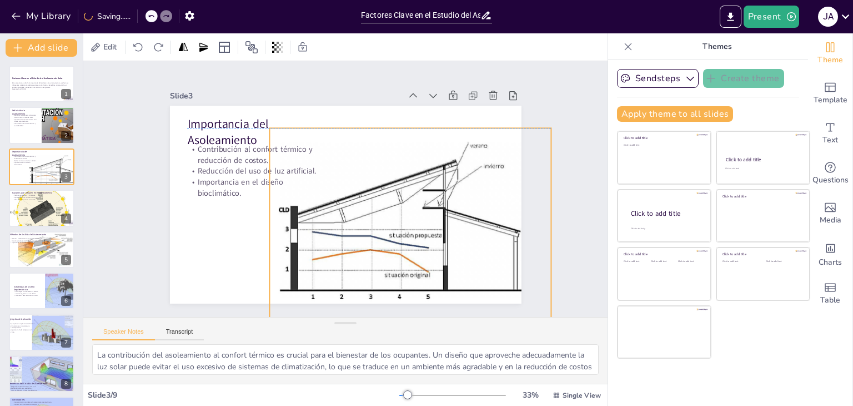
drag, startPoint x: 329, startPoint y: 218, endPoint x: 331, endPoint y: 236, distance: 17.9
click at [331, 236] on div at bounding box center [601, 254] width 700 height 268
click at [113, 192] on div "Slide 1 Factores Clave en el Estudio del Asoleamiento Solar Esta presentación a…" at bounding box center [346, 188] width 548 height 309
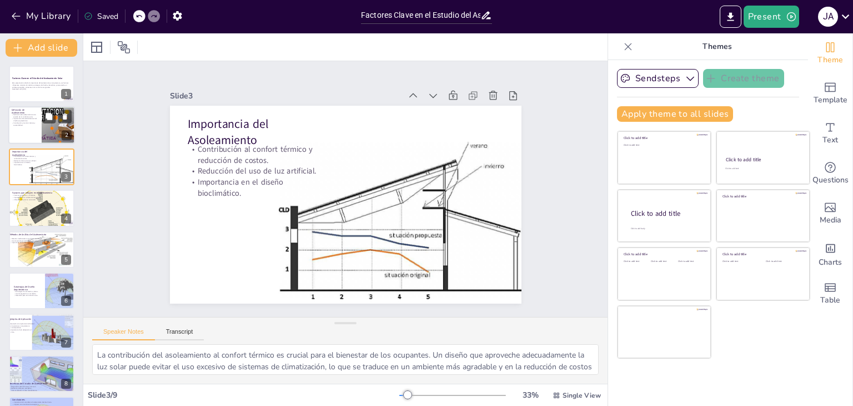
click at [31, 128] on div at bounding box center [41, 126] width 67 height 38
type textarea "La definición del asoleamiento es clave para entender su importancia en la arqu…"
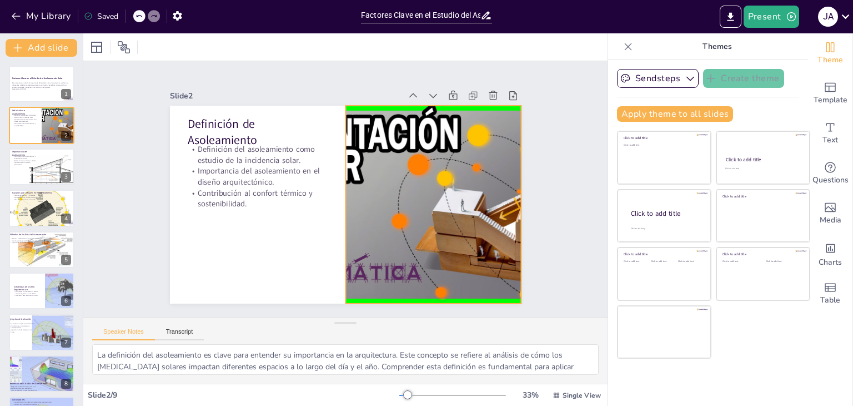
click at [361, 211] on div at bounding box center [431, 213] width 371 height 233
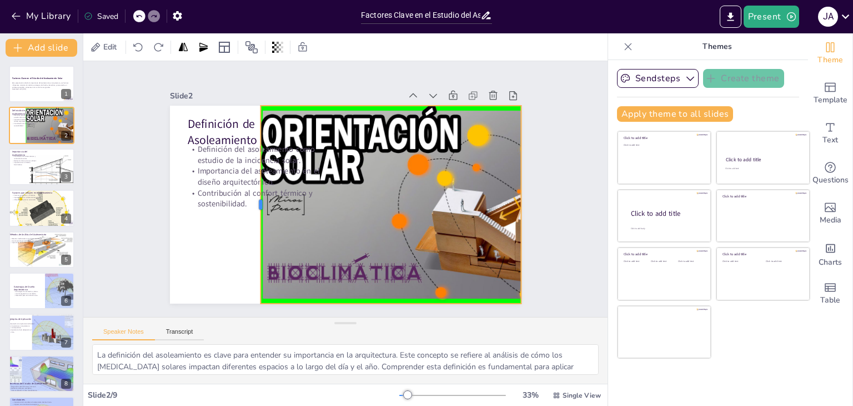
drag, startPoint x: 337, startPoint y: 201, endPoint x: 252, endPoint y: 213, distance: 85.8
click at [252, 213] on div at bounding box center [255, 195] width 29 height 198
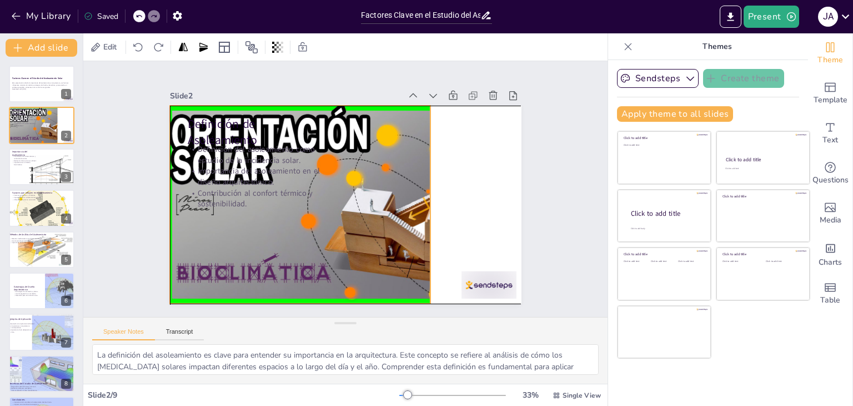
drag, startPoint x: 374, startPoint y: 199, endPoint x: 287, endPoint y: 200, distance: 87.8
click at [287, 106] on div "Definición de Asoleamiento Definición del asoleamiento como estudio de la incid…" at bounding box center [346, 106] width 352 height 0
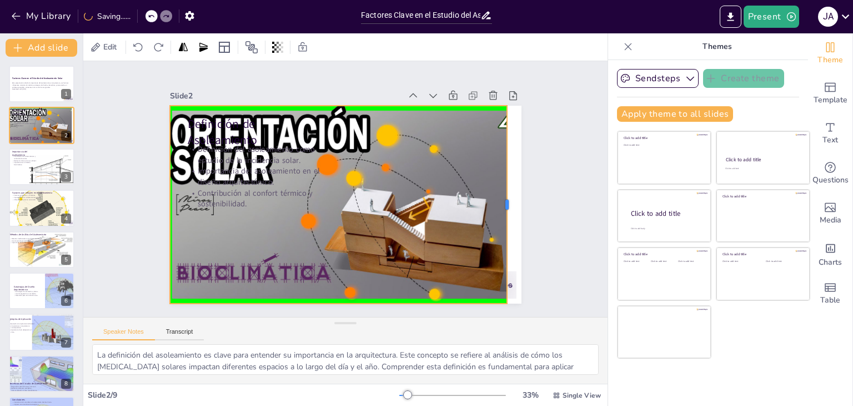
drag, startPoint x: 423, startPoint y: 200, endPoint x: 500, endPoint y: 210, distance: 77.3
click at [507, 210] on div at bounding box center [511, 205] width 9 height 198
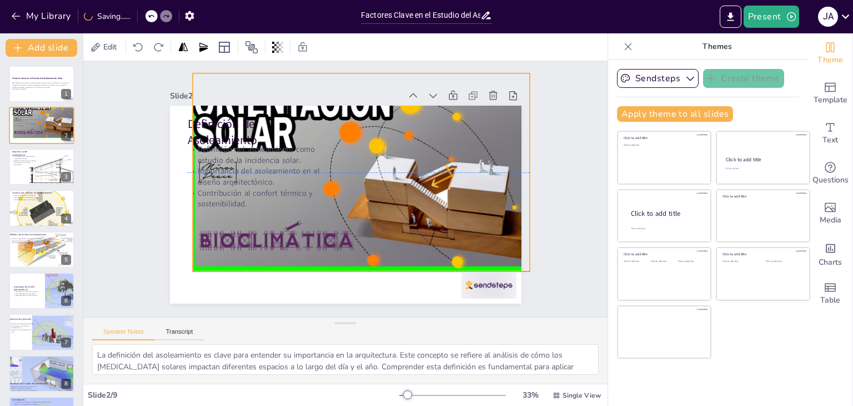
drag, startPoint x: 329, startPoint y: 102, endPoint x: 352, endPoint y: 73, distance: 36.8
click at [352, 74] on div "Slide 1 Factores Clave en el Estudio del Asoleamiento Solar Esta presentación a…" at bounding box center [346, 188] width 352 height 229
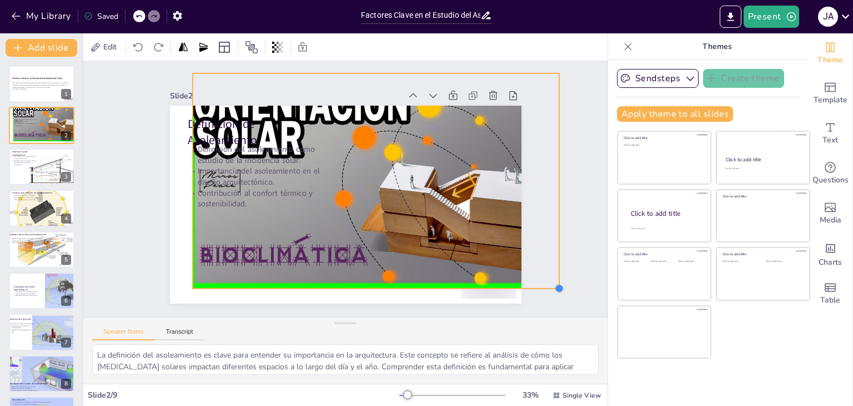
drag, startPoint x: 519, startPoint y: 267, endPoint x: 526, endPoint y: 284, distance: 18.3
click at [526, 284] on div "Slide 1 Factores Clave en el Estudio del Asoleamiento Solar Esta presentación a…" at bounding box center [346, 188] width 414 height 229
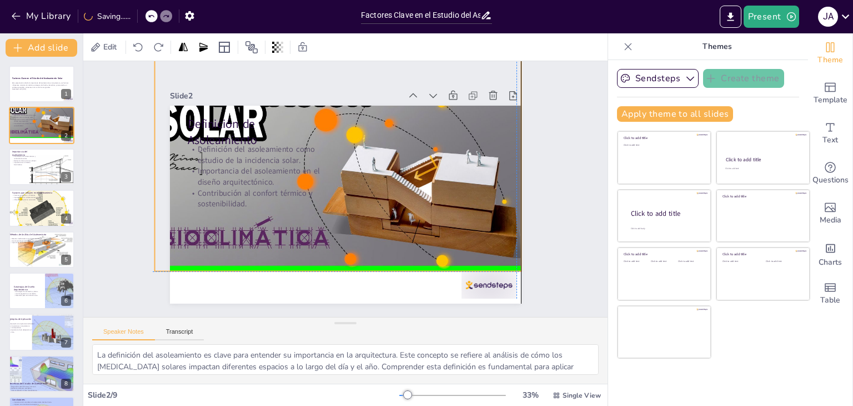
drag, startPoint x: 431, startPoint y: 233, endPoint x: 391, endPoint y: 216, distance: 43.6
click at [391, 216] on div at bounding box center [347, 162] width 418 height 289
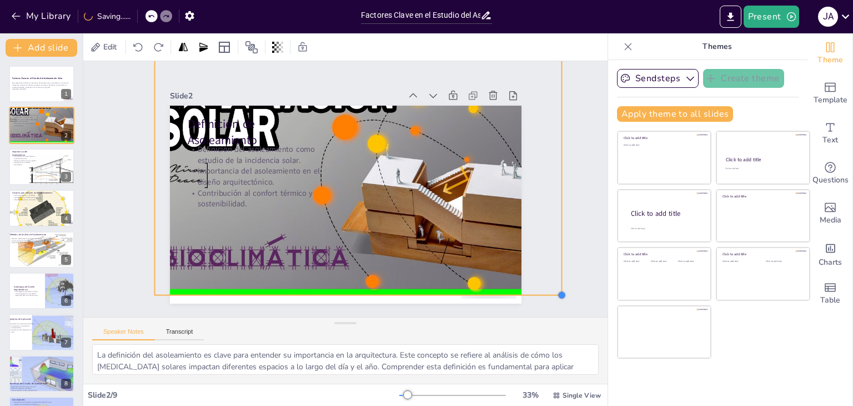
drag, startPoint x: 513, startPoint y: 266, endPoint x: 531, endPoint y: 290, distance: 30.1
click at [531, 290] on div "Slide 1 Factores Clave en el Estudio del Asoleamiento Solar Esta presentación a…" at bounding box center [346, 188] width 414 height 229
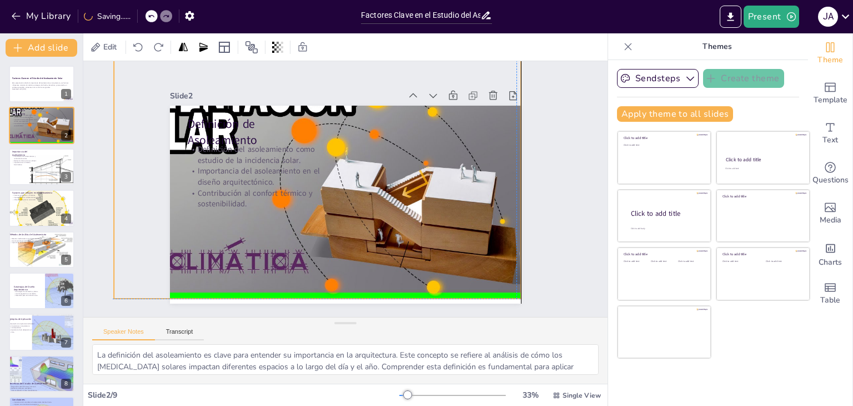
drag, startPoint x: 418, startPoint y: 218, endPoint x: 366, endPoint y: 219, distance: 52.2
click at [399, 233] on div at bounding box center [322, 178] width 424 height 239
click at [169, 178] on div at bounding box center [323, 177] width 447 height 282
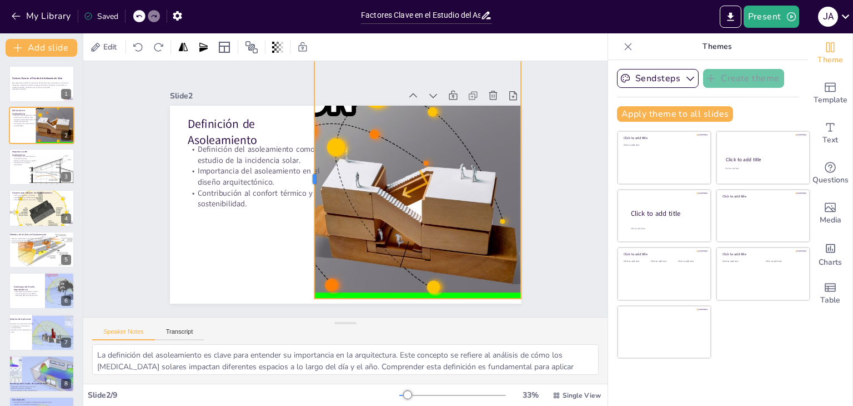
drag, startPoint x: 105, startPoint y: 174, endPoint x: 304, endPoint y: 192, distance: 200.3
click at [304, 192] on div at bounding box center [312, 172] width 58 height 236
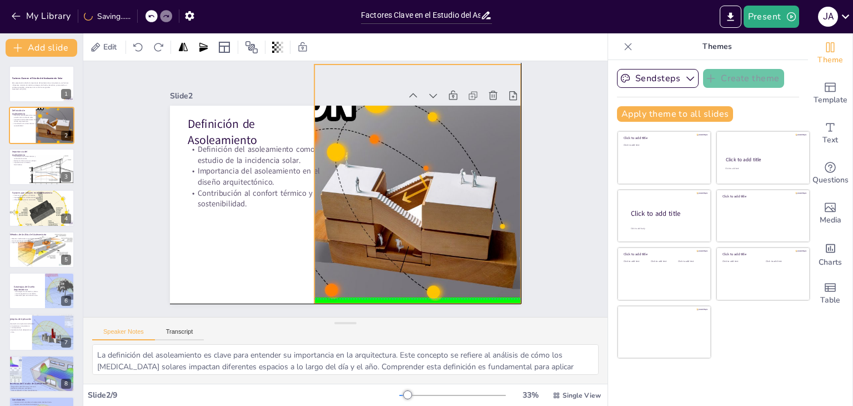
click at [359, 228] on div at bounding box center [322, 182] width 447 height 282
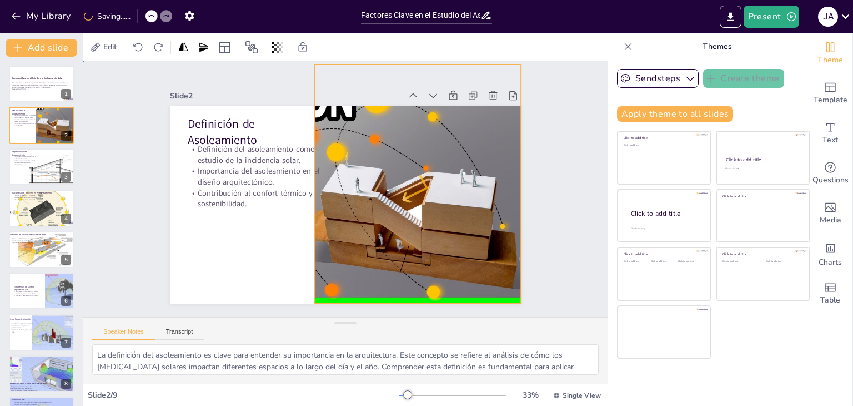
click at [139, 208] on div "Slide 1 Factores Clave en el Estudio del Asoleamiento Solar Esta presentación a…" at bounding box center [346, 188] width 436 height 271
click at [497, 121] on div at bounding box center [322, 183] width 424 height 239
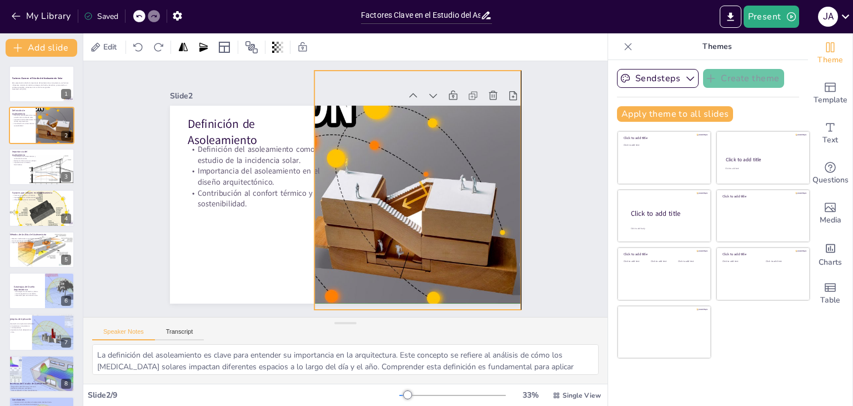
drag, startPoint x: 406, startPoint y: 63, endPoint x: 409, endPoint y: 76, distance: 13.6
click at [409, 69] on div "Slide 1 Factores Clave en el Estudio del Asoleamiento Solar Esta presentación a…" at bounding box center [345, 189] width 524 height 256
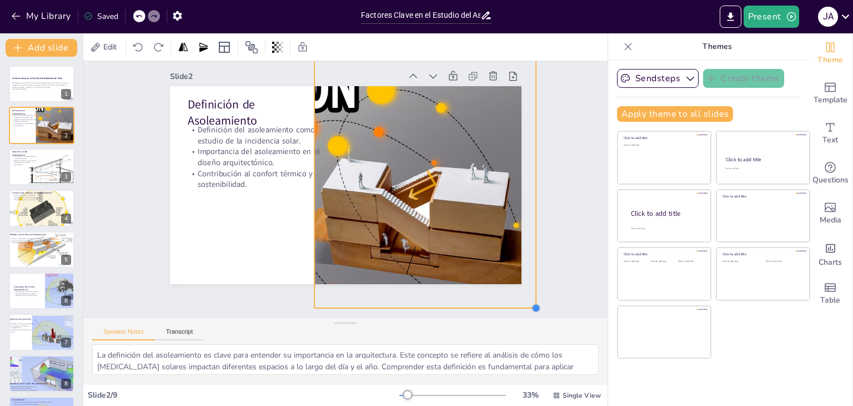
scroll to position [24, 0]
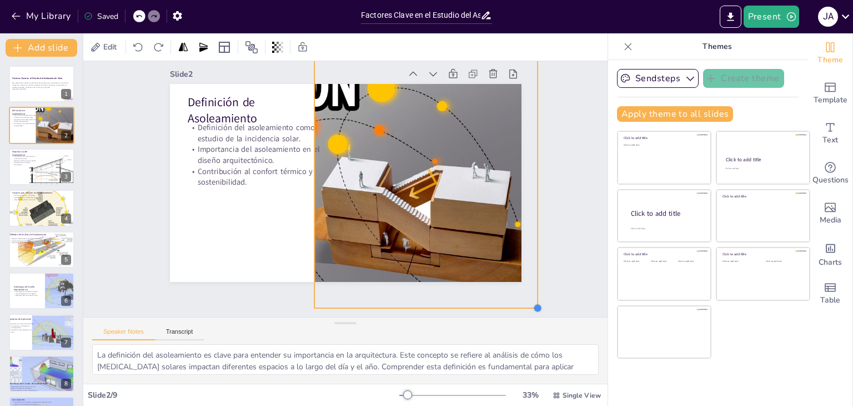
drag, startPoint x: 514, startPoint y: 283, endPoint x: 531, endPoint y: 287, distance: 17.3
click at [531, 287] on div "Slide 1 Factores Clave en el Estudio del Asoleamiento Solar Esta presentación a…" at bounding box center [345, 189] width 524 height 256
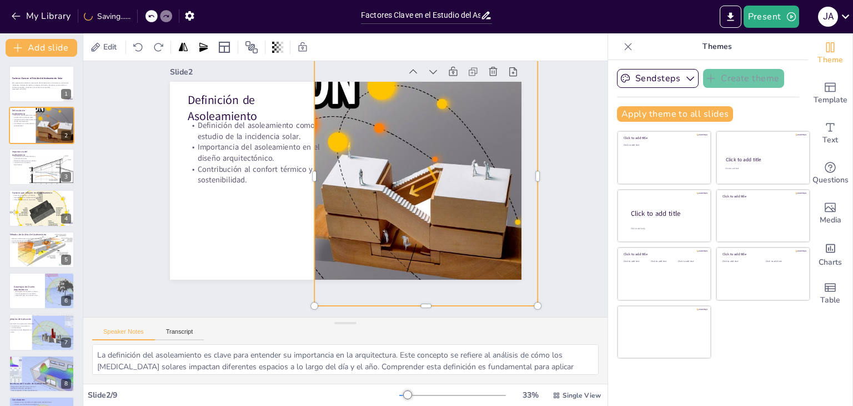
scroll to position [0, 0]
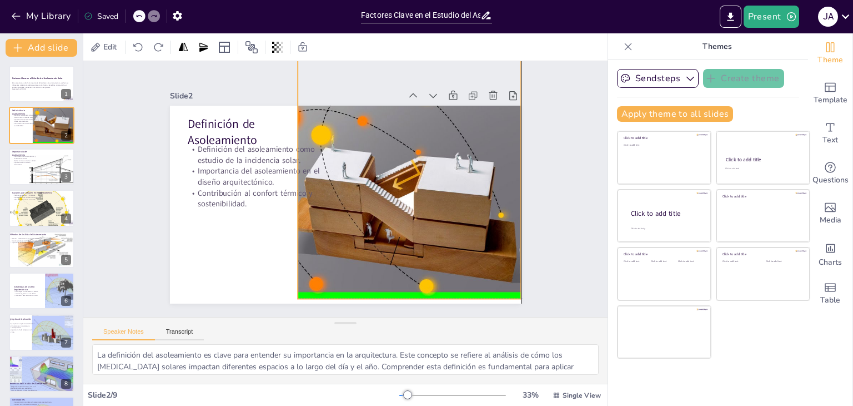
drag, startPoint x: 464, startPoint y: 233, endPoint x: 449, endPoint y: 224, distance: 17.4
click at [449, 224] on div at bounding box center [306, 169] width 459 height 258
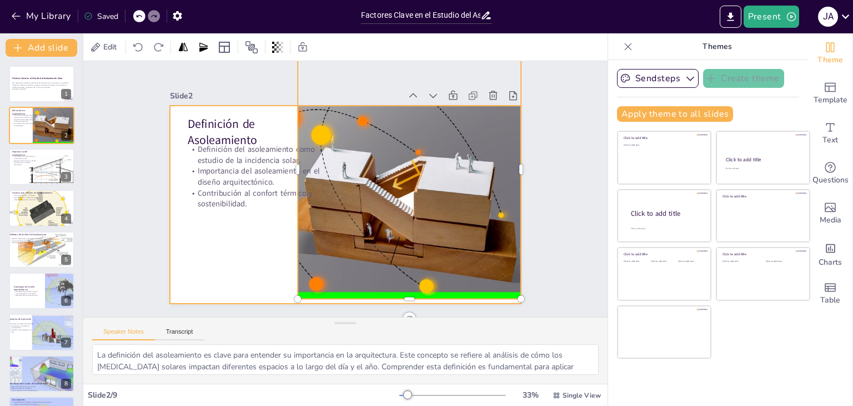
click at [227, 237] on div at bounding box center [346, 205] width 352 height 198
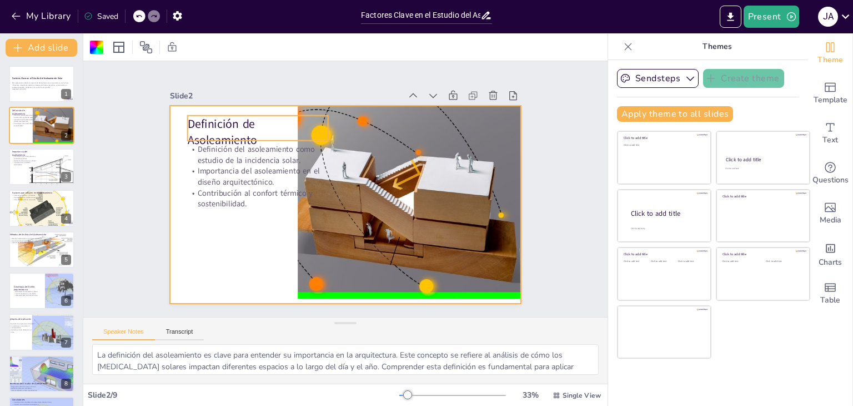
click at [237, 117] on p "Definición de Asoleamiento" at bounding box center [263, 122] width 143 height 47
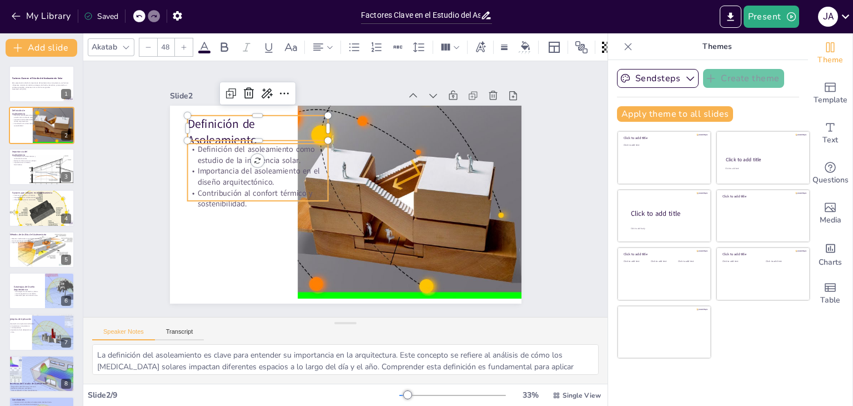
type input "--"
click at [231, 167] on p "Importancia del asoleamiento en el diseño arquitectónico." at bounding box center [259, 167] width 142 height 37
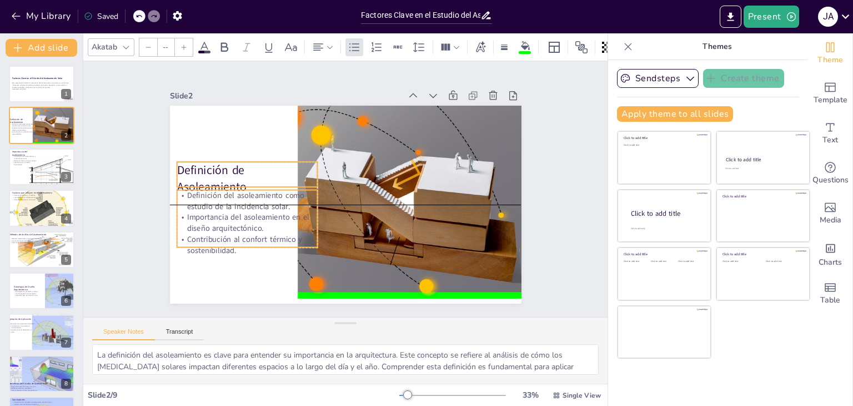
drag, startPoint x: 236, startPoint y: 161, endPoint x: 226, endPoint y: 203, distance: 43.5
click at [226, 203] on div "Definición del asoleamiento como estudio de la incidencia solar. Importancia de…" at bounding box center [244, 212] width 147 height 80
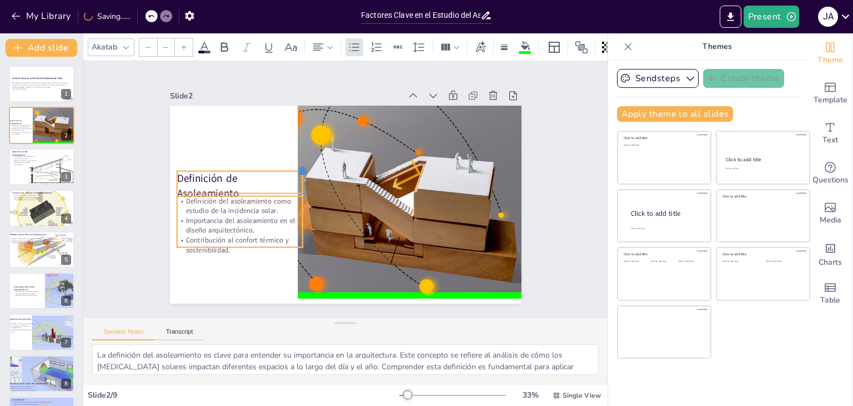
drag, startPoint x: 308, startPoint y: 158, endPoint x: 293, endPoint y: 167, distance: 17.7
click at [308, 161] on div at bounding box center [314, 155] width 12 height 12
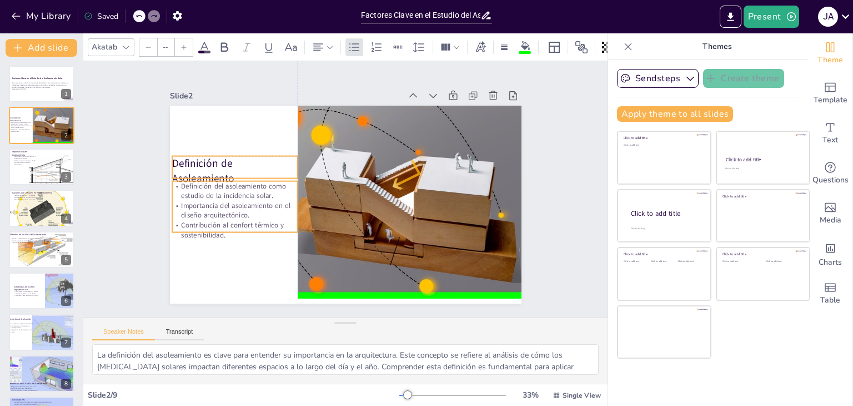
drag, startPoint x: 248, startPoint y: 190, endPoint x: 246, endPoint y: 175, distance: 15.1
click at [246, 175] on div at bounding box center [344, 204] width 371 height 233
click at [142, 167] on div "Slide 1 Factores Clave en el Estudio del Asoleamiento Solar Esta presentación a…" at bounding box center [346, 188] width 436 height 271
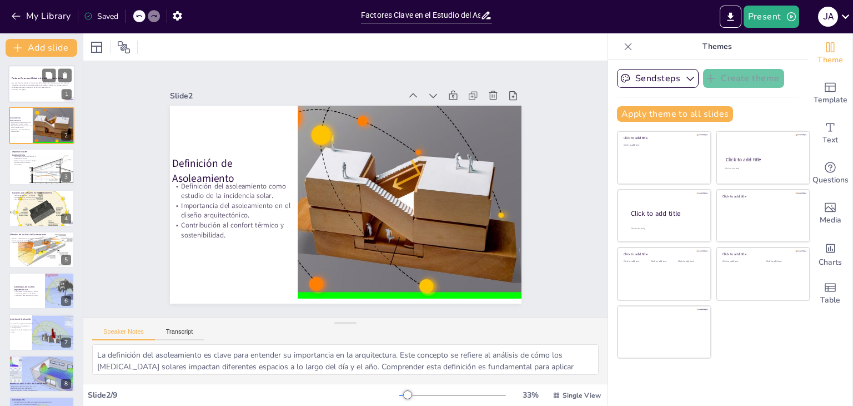
click at [47, 87] on p "Esta presentación aborda la importancia del asoleamiento en arquitectura, sus f…" at bounding box center [42, 85] width 60 height 6
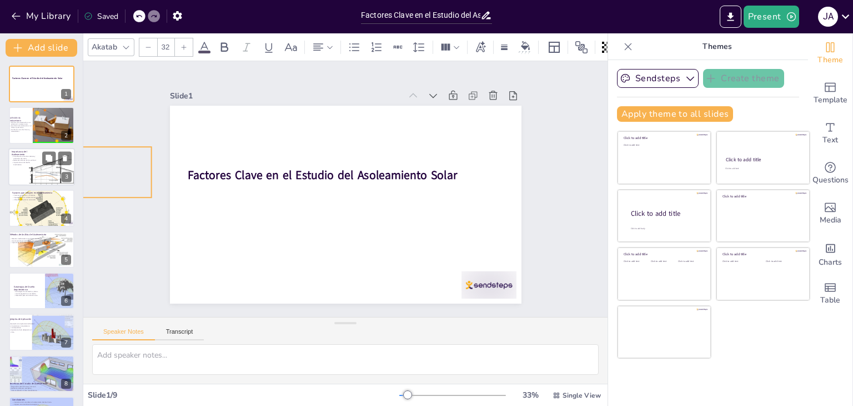
drag, startPoint x: 398, startPoint y: 215, endPoint x: 46, endPoint y: 167, distance: 355.5
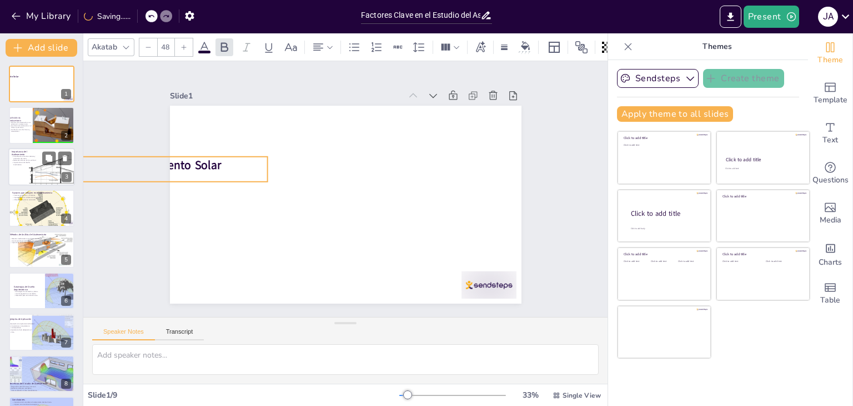
drag, startPoint x: 269, startPoint y: 175, endPoint x: 33, endPoint y: 165, distance: 236.3
click at [33, 165] on div "Document fonts Akatab Recently used Mulish Popular fonts Lato Montserrat Open S…" at bounding box center [426, 219] width 853 height 372
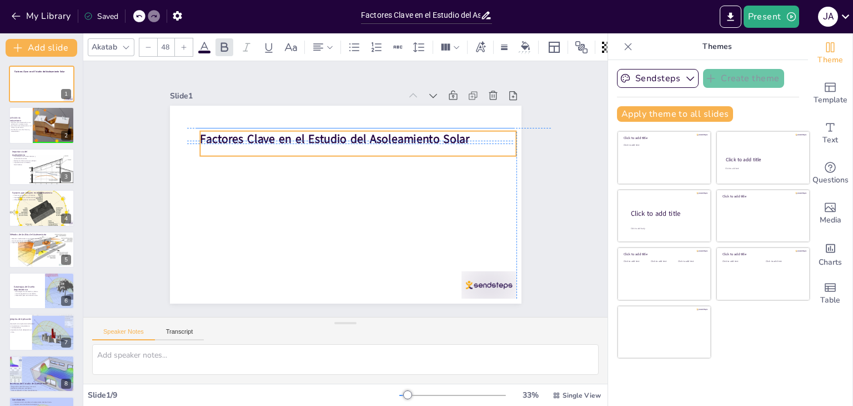
drag, startPoint x: 144, startPoint y: 169, endPoint x: 390, endPoint y: 144, distance: 246.8
click at [390, 144] on div "Slide 1 Factores Clave en el Estudio del Asoleamiento Solar Slide 2 Definición …" at bounding box center [346, 188] width 436 height 271
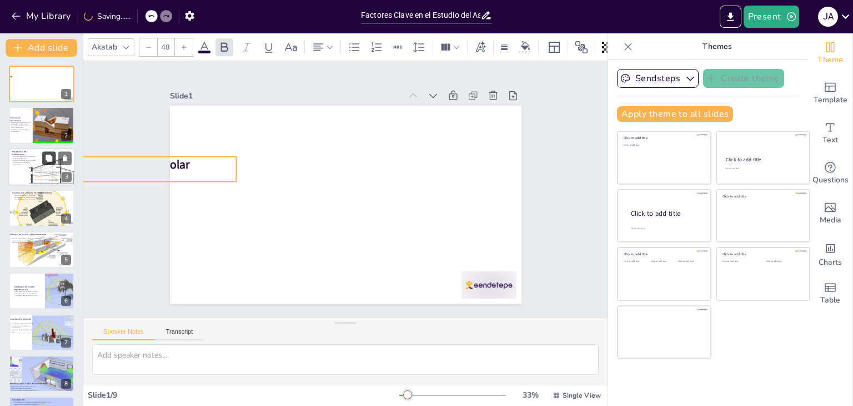
drag, startPoint x: 331, startPoint y: 134, endPoint x: 51, endPoint y: 160, distance: 281.2
click at [51, 160] on div "Document fonts Akatab Recently used Mulish Popular fonts Lato Montserrat Open S…" at bounding box center [426, 219] width 853 height 372
click at [51, 158] on icon at bounding box center [49, 157] width 7 height 7
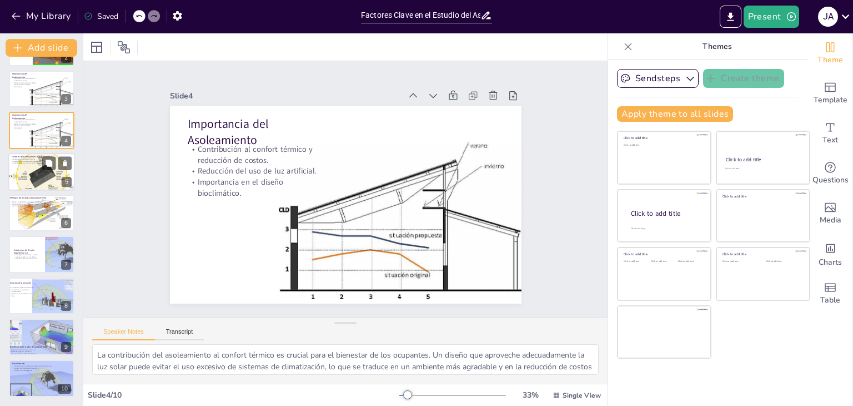
click at [45, 178] on div at bounding box center [41, 175] width 67 height 67
type textarea "Los factores geográficos y climáticos son determinantes en el estudio del asole…"
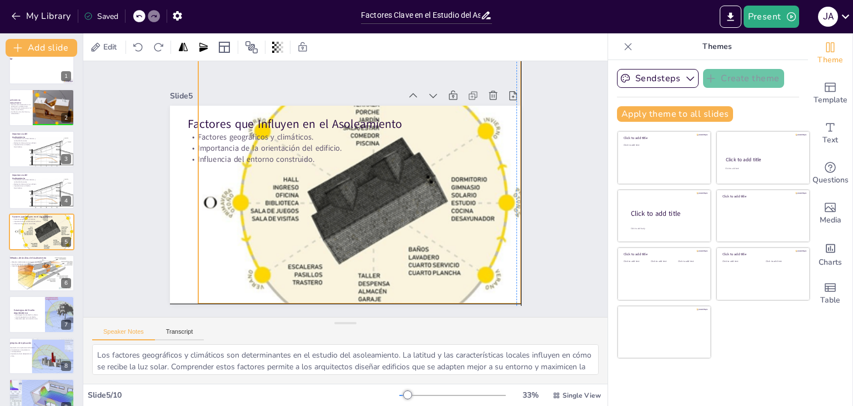
drag, startPoint x: 372, startPoint y: 195, endPoint x: 400, endPoint y: 172, distance: 35.9
click at [400, 172] on div at bounding box center [372, 205] width 387 height 387
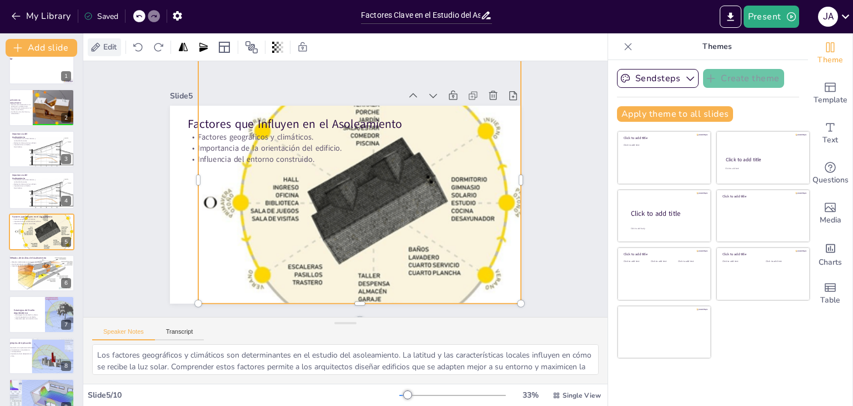
click at [111, 46] on span "Edit" at bounding box center [110, 47] width 18 height 11
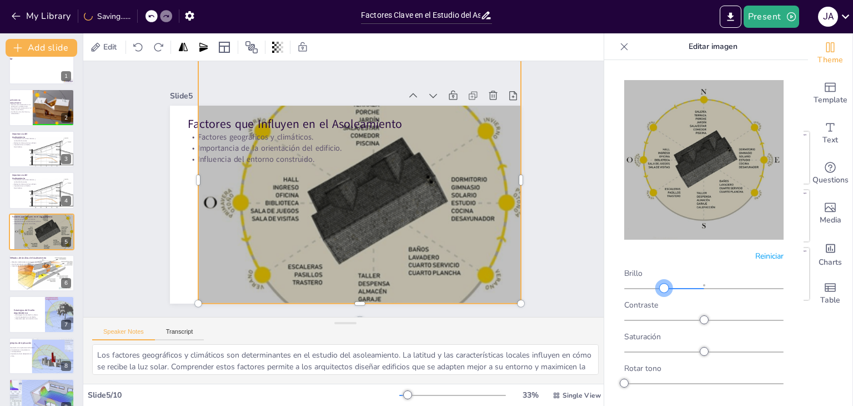
drag, startPoint x: 702, startPoint y: 281, endPoint x: 662, endPoint y: 282, distance: 40.0
click at [662, 283] on div at bounding box center [664, 287] width 9 height 9
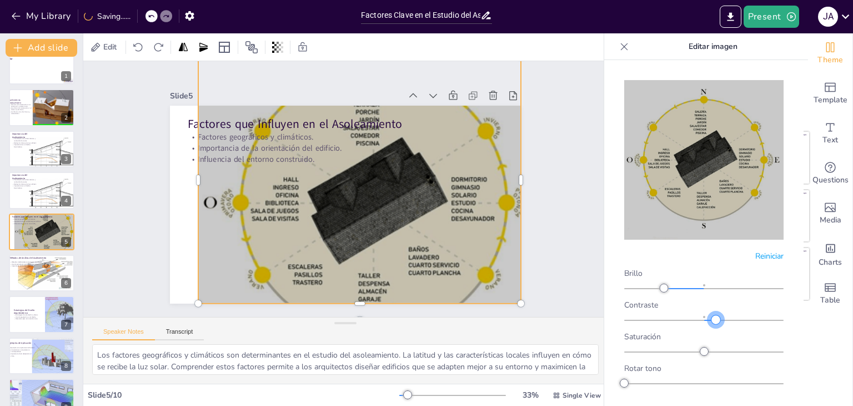
drag, startPoint x: 699, startPoint y: 311, endPoint x: 711, endPoint y: 309, distance: 12.3
click at [712, 315] on div at bounding box center [716, 319] width 9 height 9
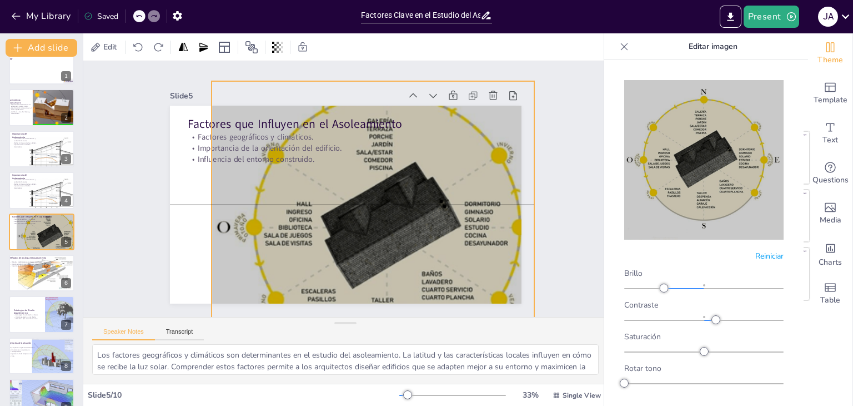
drag, startPoint x: 404, startPoint y: 212, endPoint x: 418, endPoint y: 233, distance: 24.5
click at [418, 233] on div at bounding box center [378, 234] width 417 height 417
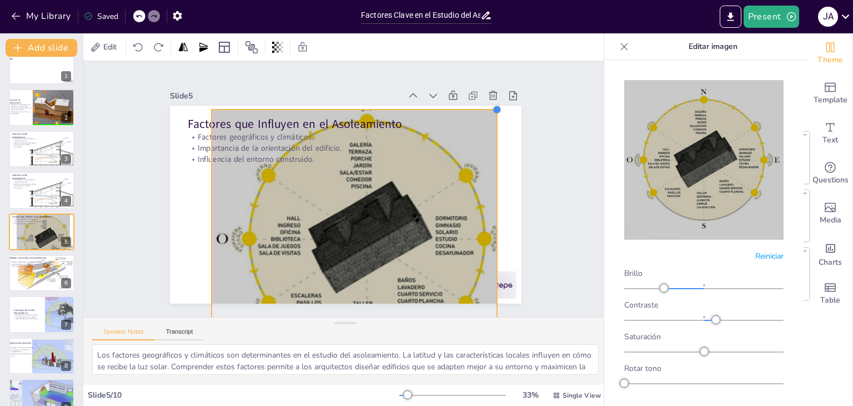
drag, startPoint x: 524, startPoint y: 74, endPoint x: 487, endPoint y: 111, distance: 52.3
click at [487, 111] on div "Factores que Influyen en el Asoleamiento Factores geográficos y climáticos. Imp…" at bounding box center [344, 204] width 371 height 233
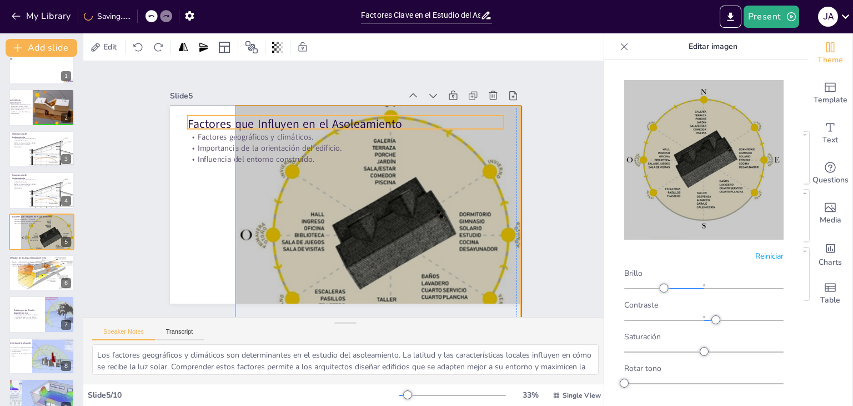
drag, startPoint x: 453, startPoint y: 119, endPoint x: 477, endPoint y: 117, distance: 23.4
click at [477, 117] on p "Factores que Influyen en el Asoleamiento" at bounding box center [352, 123] width 317 height 49
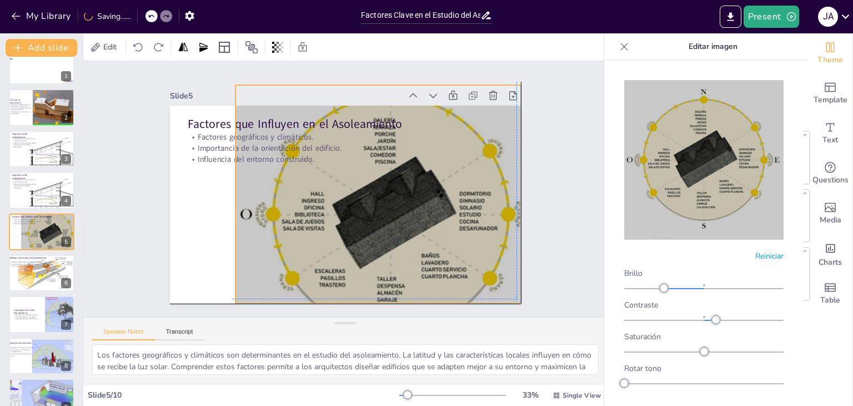
drag, startPoint x: 441, startPoint y: 203, endPoint x: 438, endPoint y: 179, distance: 24.1
click at [438, 179] on div at bounding box center [384, 222] width 369 height 369
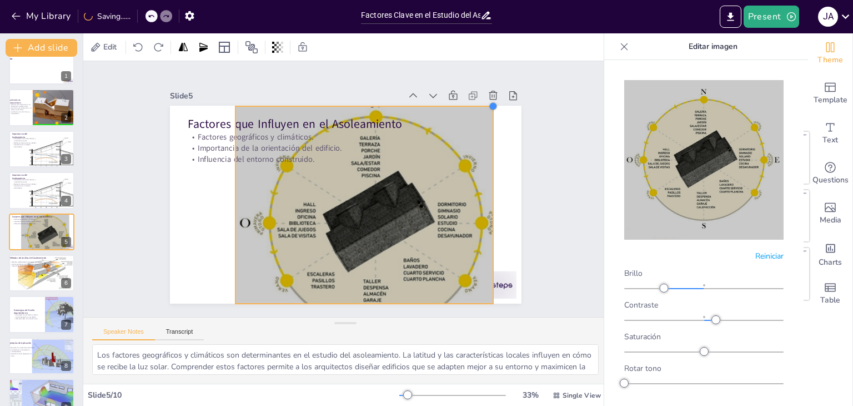
drag, startPoint x: 512, startPoint y: 79, endPoint x: 484, endPoint y: 105, distance: 38.1
click at [497, 117] on div at bounding box center [502, 122] width 10 height 10
click at [404, 174] on div at bounding box center [372, 225] width 309 height 309
click at [404, 174] on div at bounding box center [376, 222] width 281 height 281
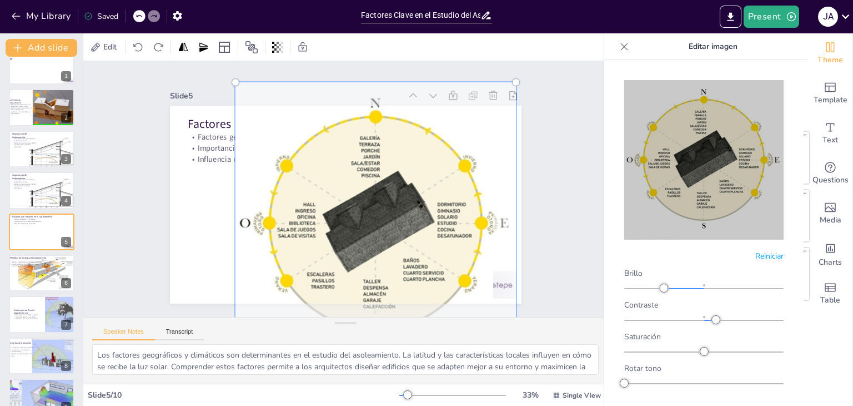
click at [542, 149] on div "Slide 1 Factores Clave en el Estudio del Asoleamiento Solar Slide 2 Definición …" at bounding box center [345, 188] width 469 height 428
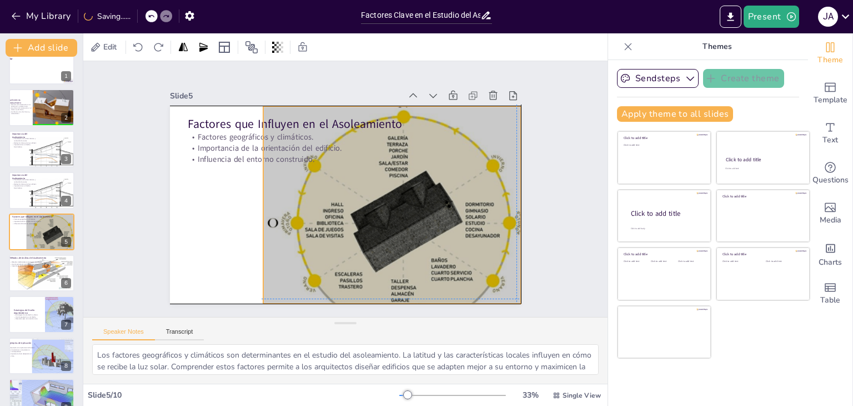
drag, startPoint x: 426, startPoint y: 175, endPoint x: 452, endPoint y: 173, distance: 26.2
click at [452, 173] on div at bounding box center [400, 228] width 308 height 308
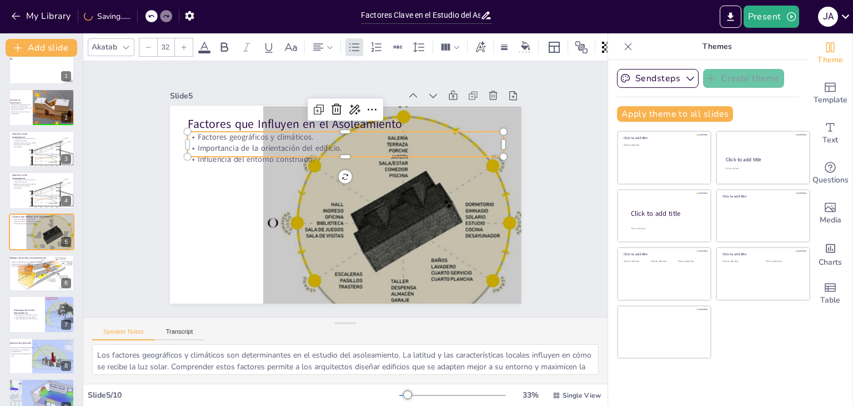
click at [213, 144] on p "Importancia de la orientación del edificio." at bounding box center [350, 148] width 316 height 44
type input "--"
click at [212, 122] on p "Factores que Influyen en el Asoleamiento" at bounding box center [352, 123] width 317 height 49
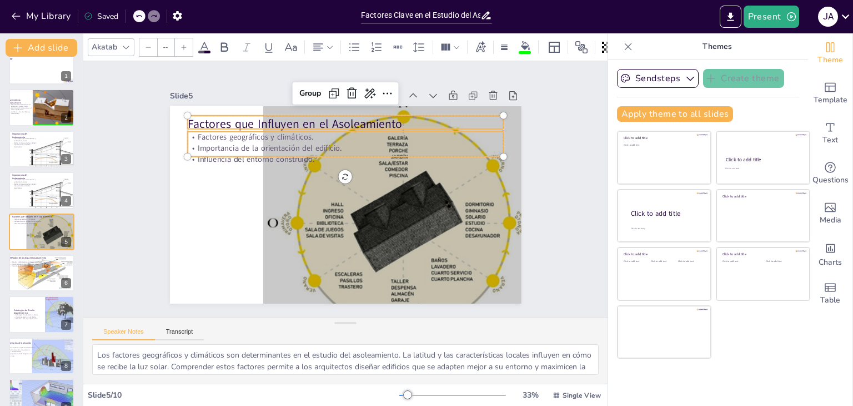
click at [227, 145] on p "Importancia de la orientación del edificio." at bounding box center [350, 148] width 316 height 44
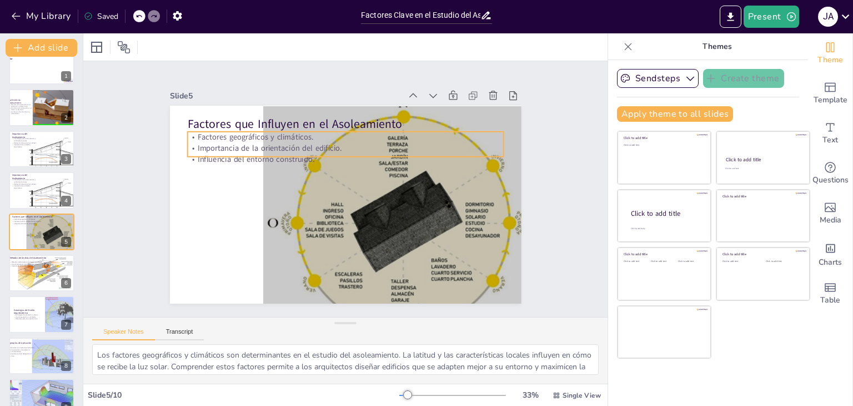
click at [242, 154] on div "Factores que Influyen en el Asoleamiento Factores geográficos y climáticos. Imp…" at bounding box center [344, 204] width 371 height 233
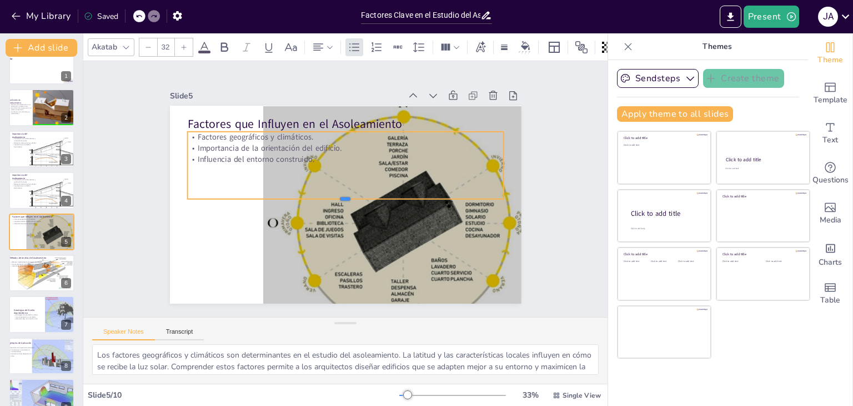
drag, startPoint x: 337, startPoint y: 152, endPoint x: 336, endPoint y: 194, distance: 42.2
click at [336, 194] on div at bounding box center [344, 203] width 316 height 42
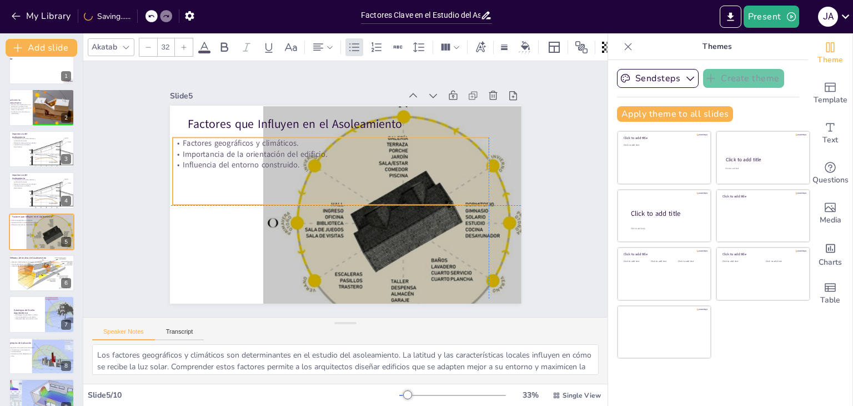
drag, startPoint x: 494, startPoint y: 161, endPoint x: 478, endPoint y: 166, distance: 17.0
click at [478, 166] on div "Factores geográficos y climáticos. Importancia de la orientación del edificio. …" at bounding box center [331, 170] width 317 height 67
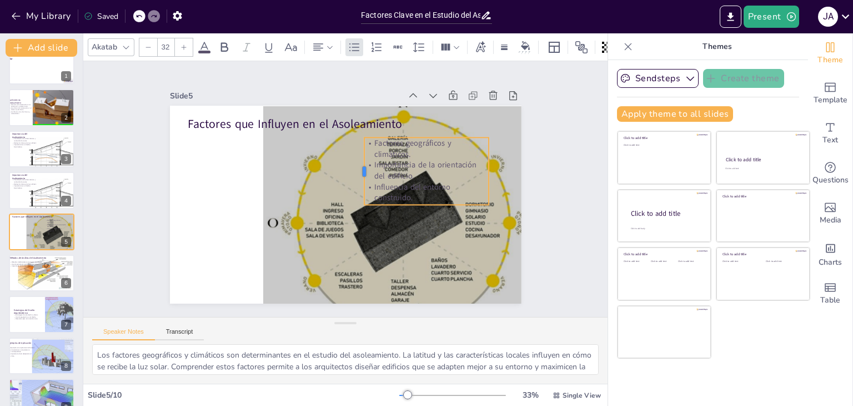
drag, startPoint x: 163, startPoint y: 165, endPoint x: 354, endPoint y: 162, distance: 191.7
click at [356, 162] on div at bounding box center [360, 170] width 9 height 67
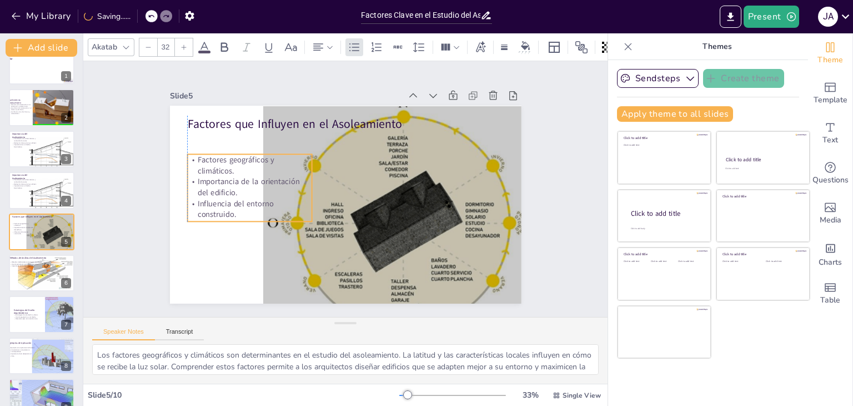
drag, startPoint x: 402, startPoint y: 161, endPoint x: 223, endPoint y: 177, distance: 179.7
click at [223, 177] on p "Importancia de la orientación del edificio." at bounding box center [249, 187] width 125 height 22
drag, startPoint x: 240, startPoint y: 218, endPoint x: 239, endPoint y: 252, distance: 34.5
click at [239, 256] on div at bounding box center [249, 260] width 125 height 9
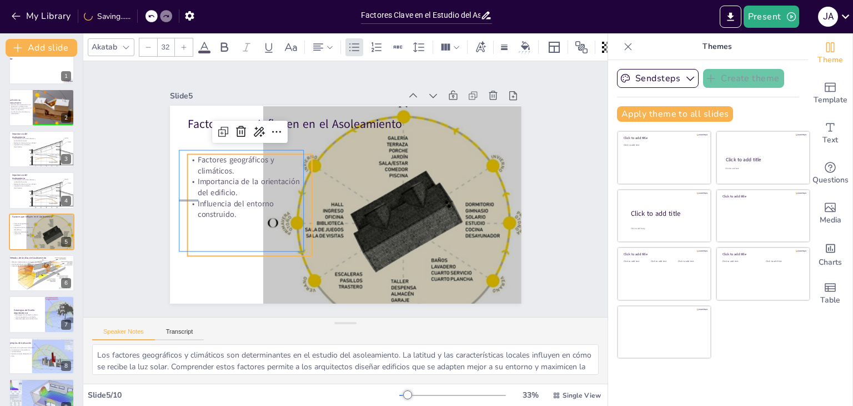
drag, startPoint x: 180, startPoint y: 201, endPoint x: 198, endPoint y: 201, distance: 18.3
click at [198, 201] on p "Influencia del entorno construido." at bounding box center [247, 188] width 127 height 47
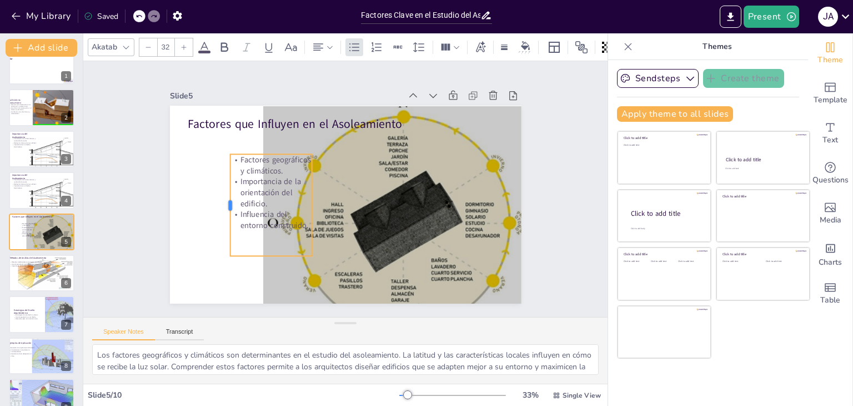
drag, startPoint x: 178, startPoint y: 198, endPoint x: 221, endPoint y: 202, distance: 42.9
click at [221, 202] on div at bounding box center [225, 205] width 9 height 102
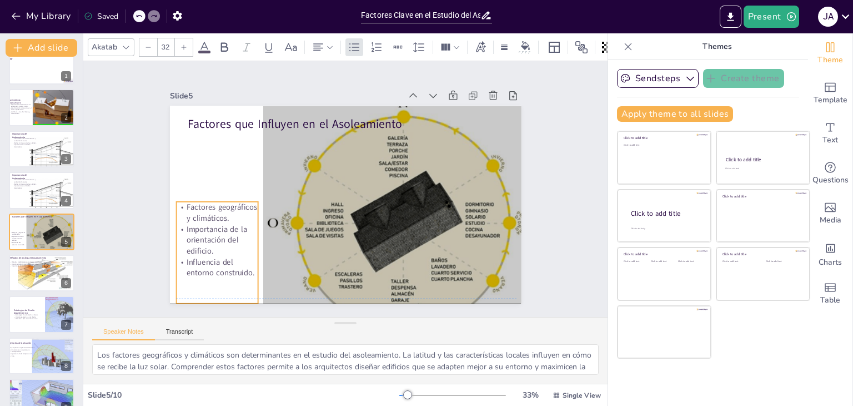
drag, startPoint x: 251, startPoint y: 196, endPoint x: 196, endPoint y: 238, distance: 69.3
click at [197, 240] on p "Importancia de la orientación del edificio." at bounding box center [212, 226] width 85 height 41
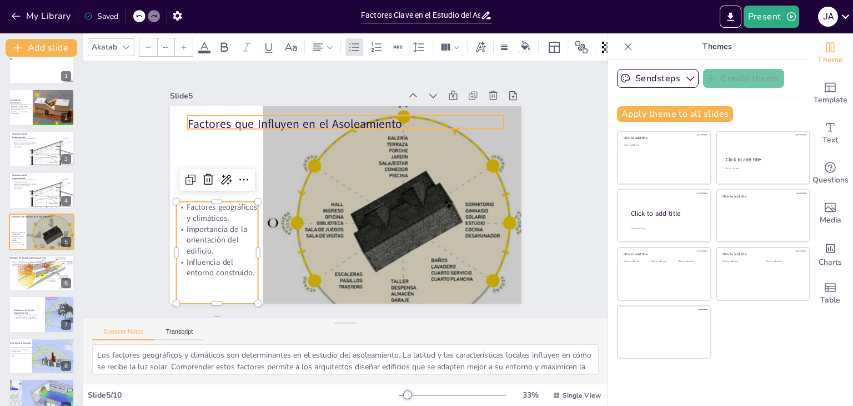
type input "48"
click at [232, 121] on p "Factores que Influyen en el Asoleamiento" at bounding box center [345, 124] width 317 height 17
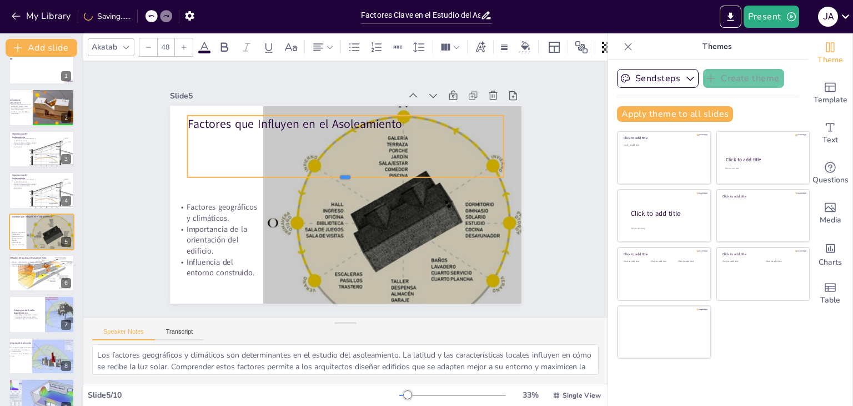
drag, startPoint x: 338, startPoint y: 124, endPoint x: 330, endPoint y: 173, distance: 49.5
click at [330, 173] on div at bounding box center [346, 182] width 316 height 42
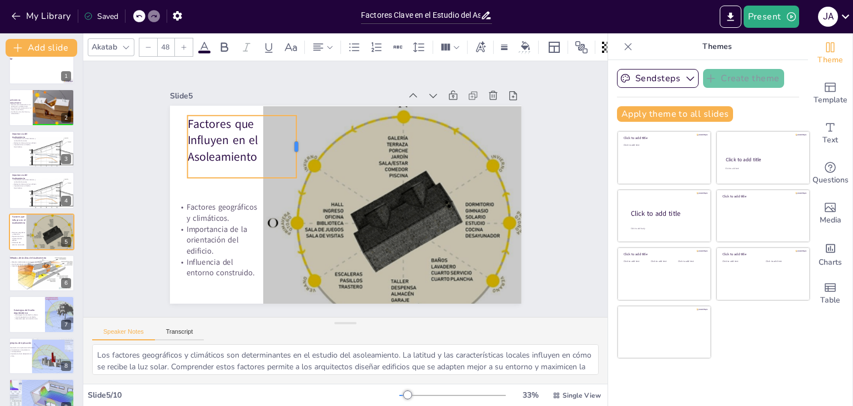
drag, startPoint x: 496, startPoint y: 141, endPoint x: 289, endPoint y: 147, distance: 207.3
click at [297, 147] on div at bounding box center [301, 147] width 9 height 62
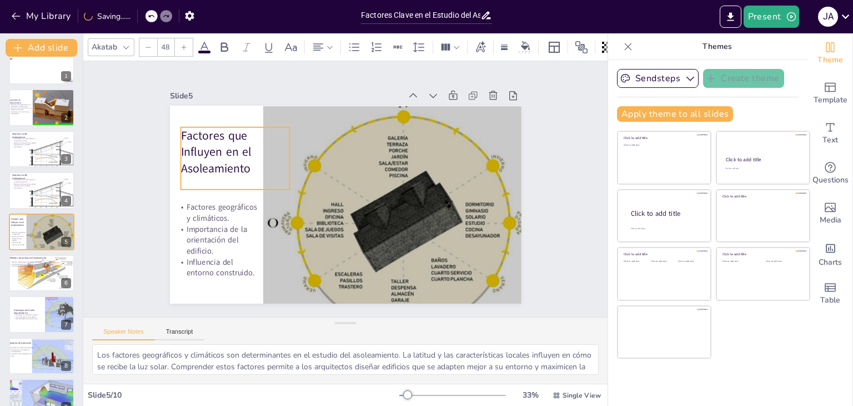
drag, startPoint x: 232, startPoint y: 144, endPoint x: 225, endPoint y: 156, distance: 13.4
click at [225, 156] on p "Factores que Influyen en el Asoleamiento" at bounding box center [235, 151] width 109 height 49
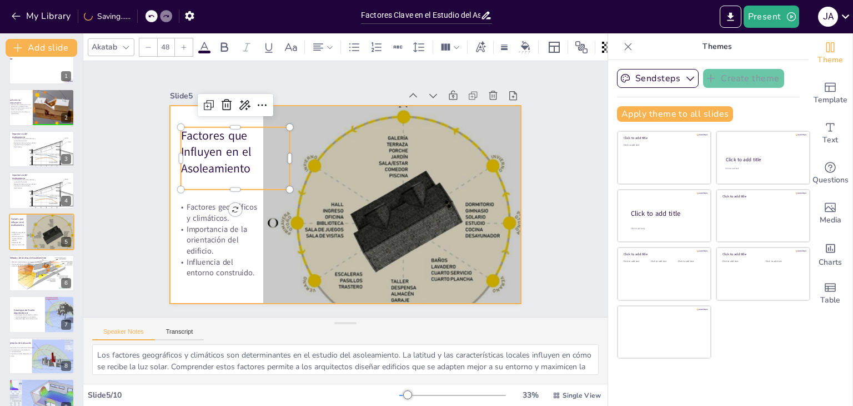
click at [171, 106] on div at bounding box center [342, 204] width 385 height 267
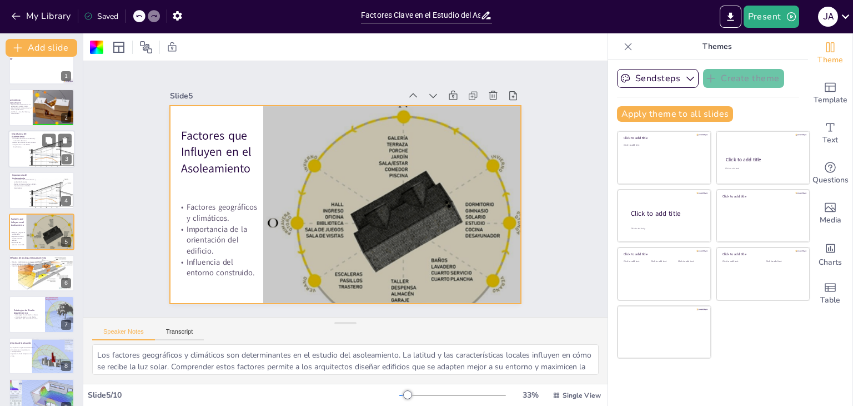
click at [46, 149] on div at bounding box center [91, 153] width 130 height 38
type textarea "La contribución del asoleamiento al confort térmico es crucial para el bienesta…"
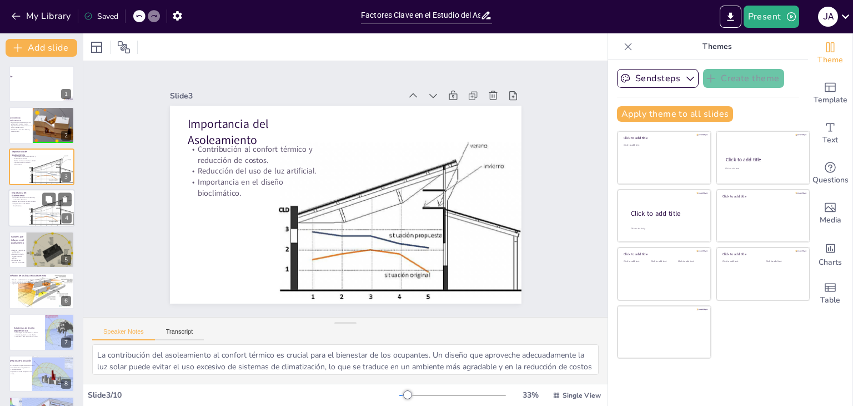
click at [37, 198] on p "Contribución al confort térmico y reducción de costos." at bounding box center [25, 198] width 27 height 4
click at [37, 167] on div at bounding box center [91, 171] width 130 height 38
click at [43, 198] on button at bounding box center [48, 199] width 13 height 13
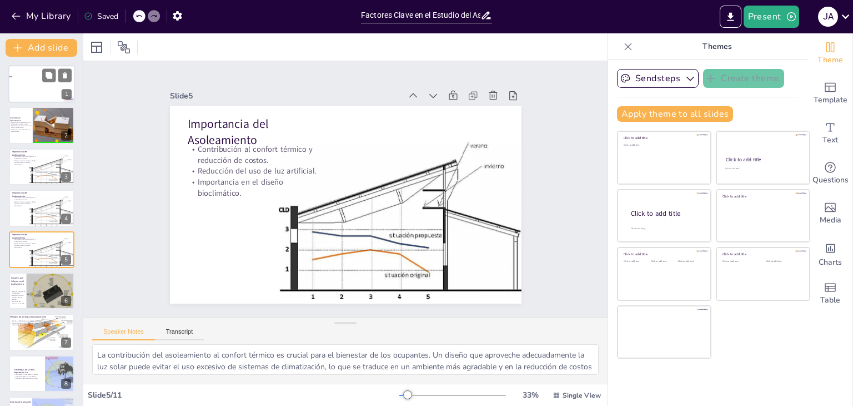
click at [62, 97] on div "1" at bounding box center [67, 94] width 10 height 10
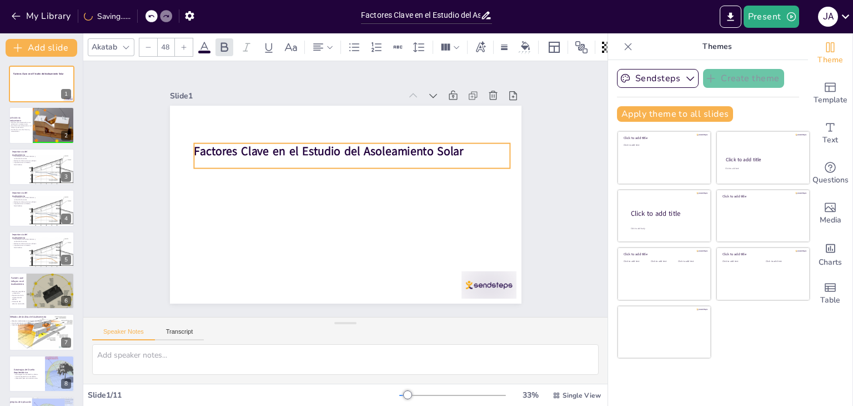
drag, startPoint x: 207, startPoint y: 163, endPoint x: 447, endPoint y: 149, distance: 240.9
click at [447, 149] on strong "Factores Clave en el Estudio del Asoleamiento Solar" at bounding box center [329, 151] width 270 height 16
drag, startPoint x: 86, startPoint y: 223, endPoint x: 116, endPoint y: 213, distance: 31.3
click at [131, 220] on div "Slide 1 Factores Clave en el Estudio del Asoleamiento Solar Slide 2 Definición …" at bounding box center [345, 189] width 524 height 256
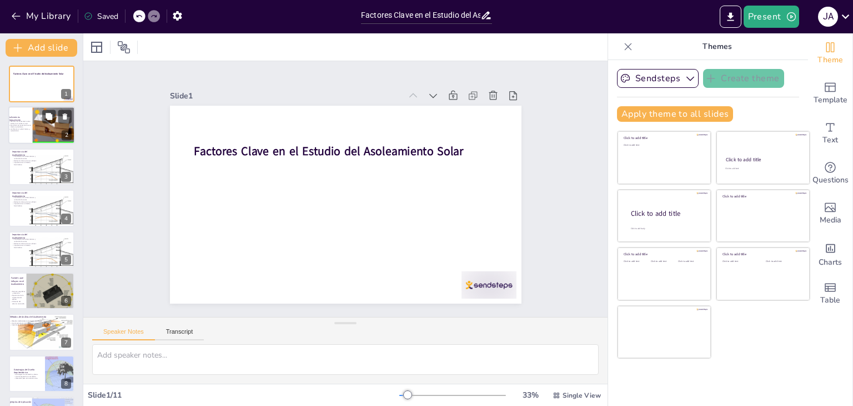
click at [28, 125] on p "Importancia del asoleamiento en el diseño arquitectónico." at bounding box center [21, 126] width 24 height 4
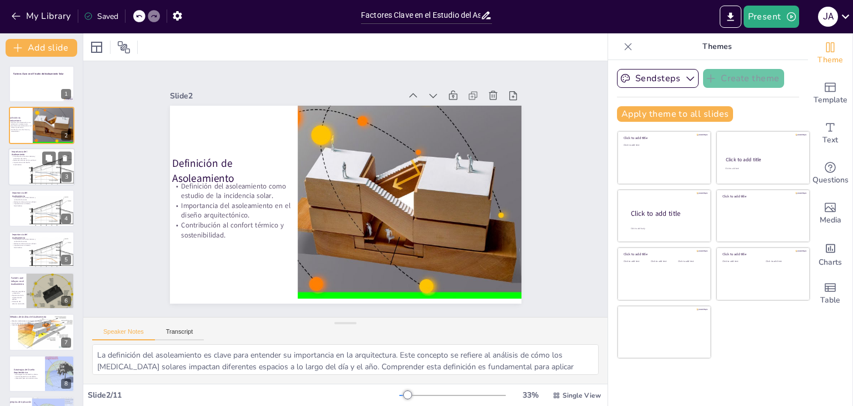
click at [39, 153] on div at bounding box center [91, 171] width 130 height 38
type textarea "La contribución del asoleamiento al confort térmico es crucial para el bienesta…"
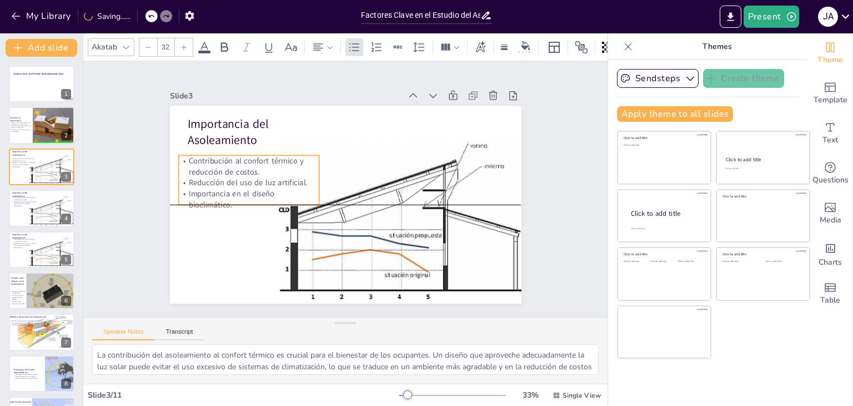
drag, startPoint x: 229, startPoint y: 162, endPoint x: 221, endPoint y: 169, distance: 11.8
click at [221, 169] on div "Contribución al confort térmico y reducción de costos. Reducción del uso de luz…" at bounding box center [248, 182] width 141 height 54
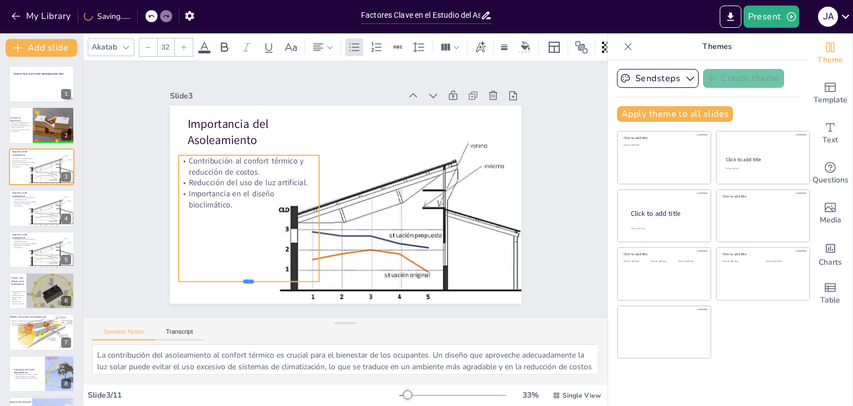
drag, startPoint x: 240, startPoint y: 202, endPoint x: 236, endPoint y: 279, distance: 76.8
click at [236, 281] on div at bounding box center [248, 285] width 141 height 9
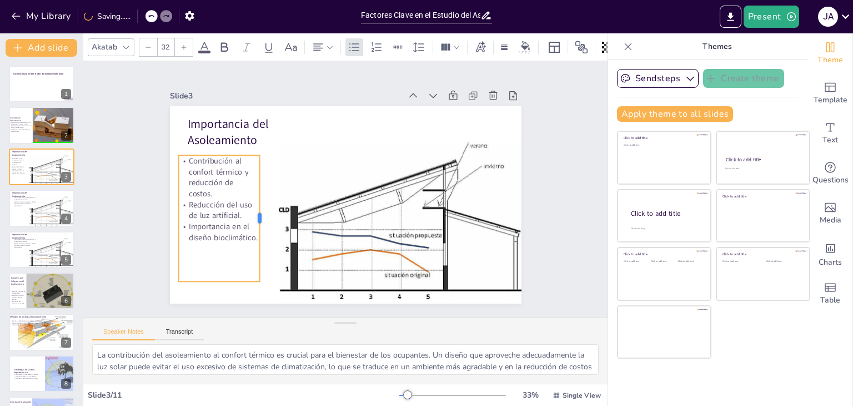
drag, startPoint x: 311, startPoint y: 216, endPoint x: 252, endPoint y: 221, distance: 59.6
click at [259, 221] on div at bounding box center [263, 218] width 9 height 126
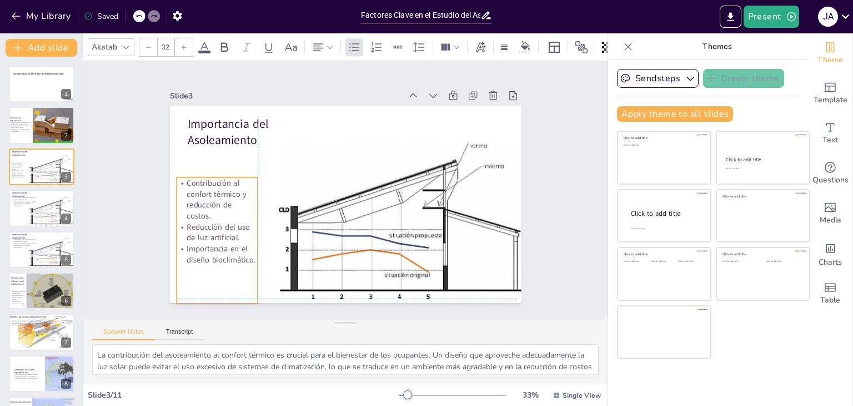
drag, startPoint x: 220, startPoint y: 207, endPoint x: 220, endPoint y: 225, distance: 18.3
click at [220, 225] on div "Contribución al confort térmico y reducción de costos. Reducción del uso de luz…" at bounding box center [217, 221] width 81 height 88
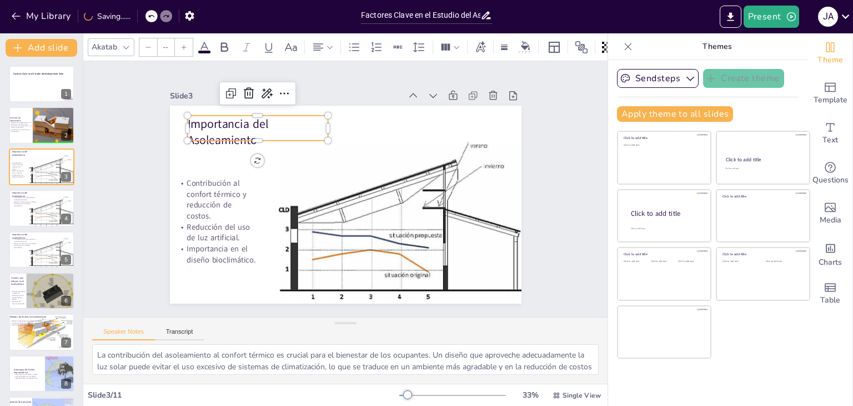
type input "48"
click at [246, 126] on p "Importancia del Asoleamiento" at bounding box center [257, 132] width 141 height 33
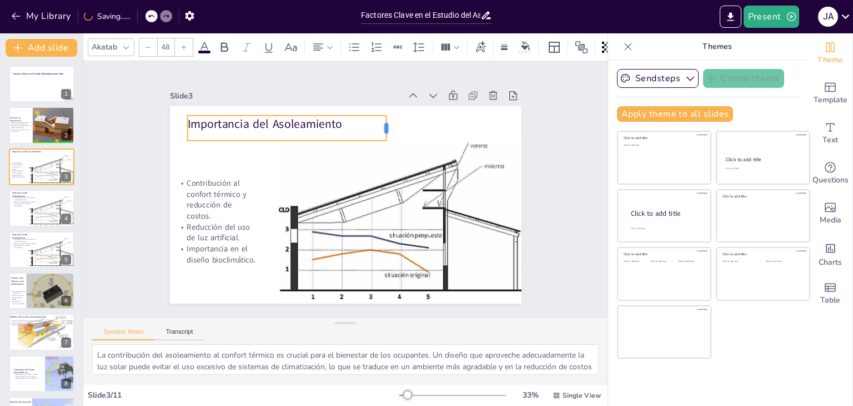
drag, startPoint x: 320, startPoint y: 126, endPoint x: 378, endPoint y: 128, distance: 58.4
click at [391, 128] on div at bounding box center [397, 133] width 12 height 26
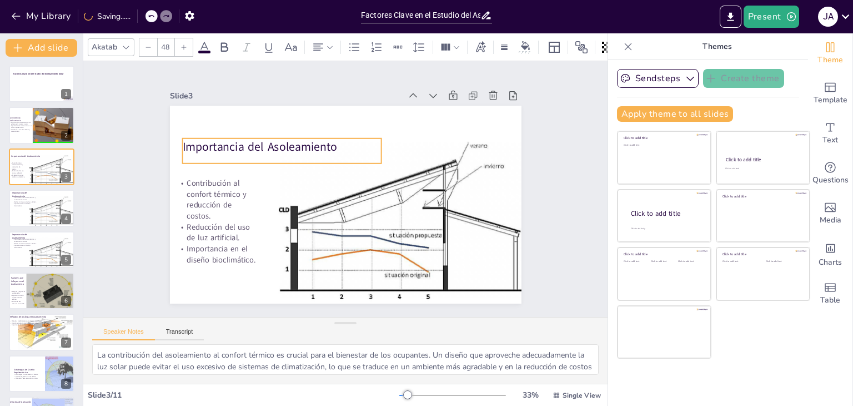
drag, startPoint x: 286, startPoint y: 123, endPoint x: 281, endPoint y: 146, distance: 23.3
click at [281, 146] on p "Importancia del Asoleamiento" at bounding box center [281, 146] width 199 height 17
click at [40, 209] on div at bounding box center [91, 212] width 130 height 38
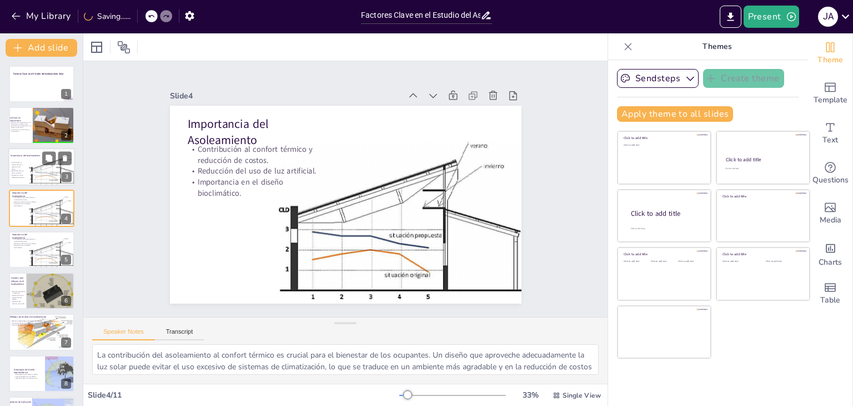
click at [38, 168] on div at bounding box center [91, 171] width 130 height 38
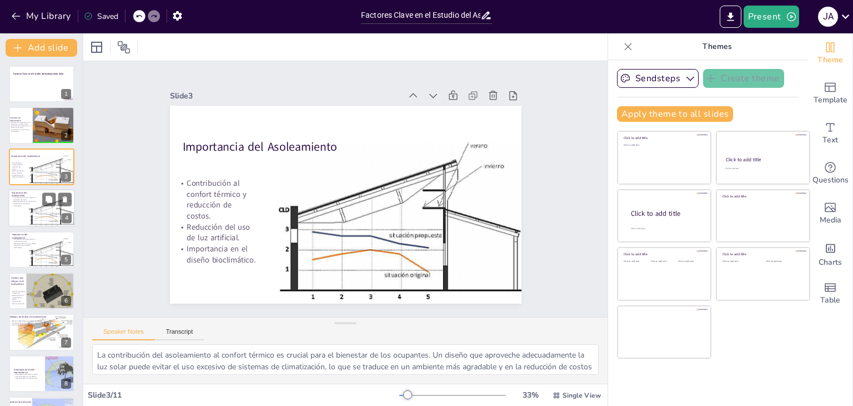
click at [33, 203] on p "Importancia en el diseño bioclimático." at bounding box center [25, 205] width 27 height 4
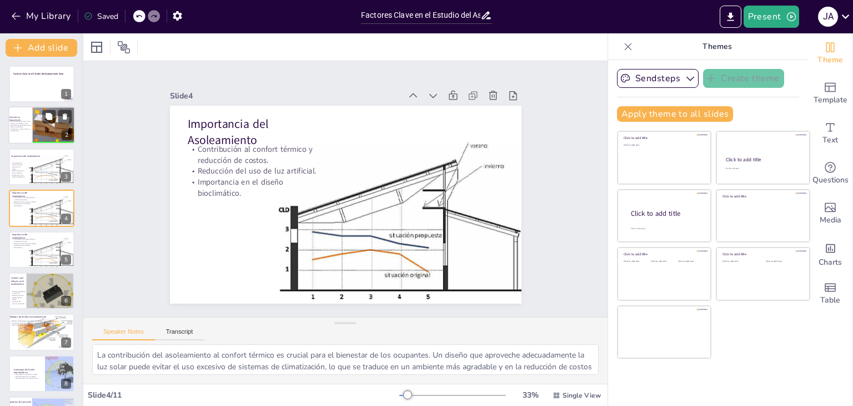
click at [36, 131] on div at bounding box center [34, 118] width 87 height 49
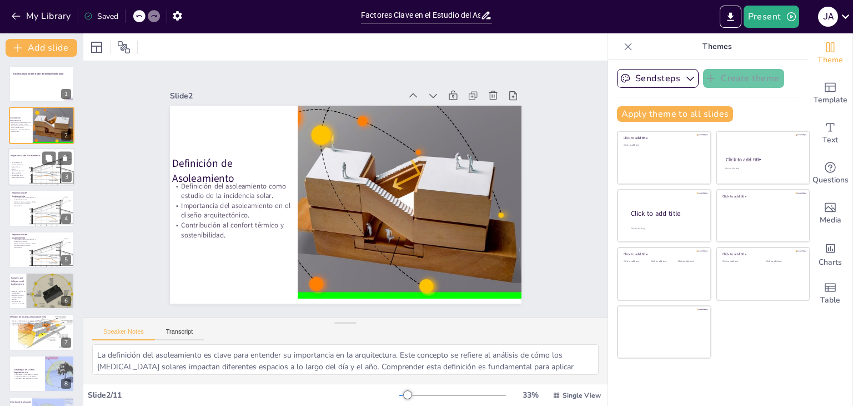
click at [41, 172] on div at bounding box center [91, 171] width 130 height 38
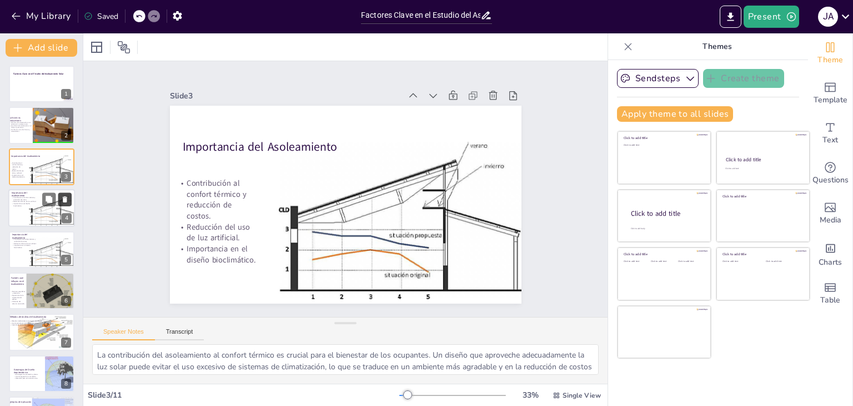
click at [63, 199] on icon at bounding box center [65, 199] width 4 height 6
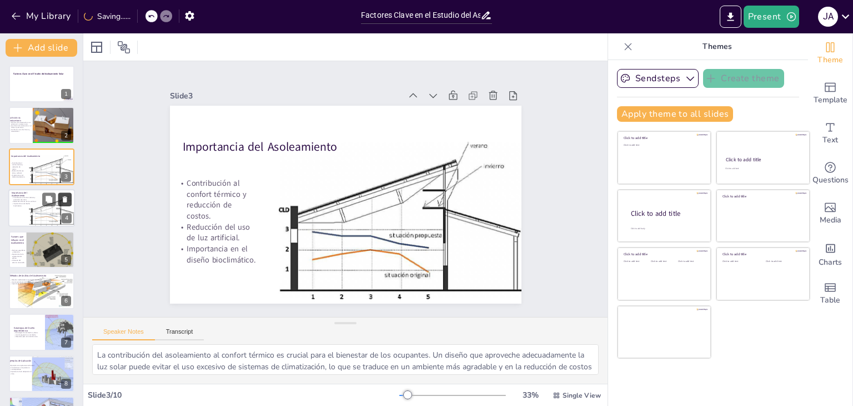
click at [65, 201] on icon at bounding box center [65, 199] width 4 height 6
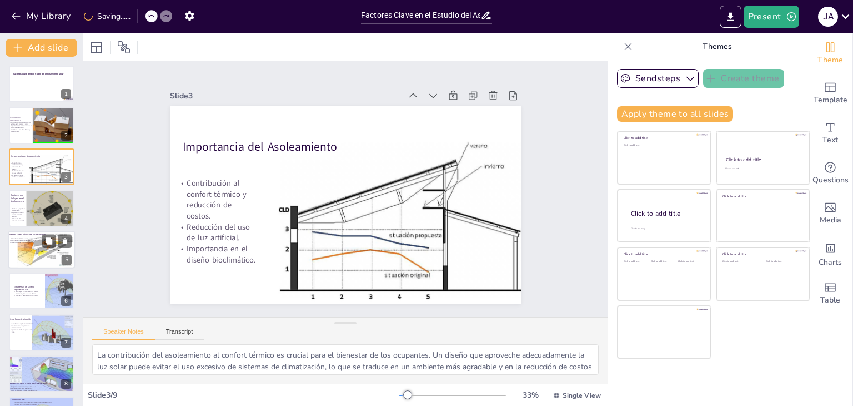
click at [40, 248] on div at bounding box center [37, 250] width 75 height 38
type textarea "Los métodos tradicionales como los diagramas solares son fundamentales para vis…"
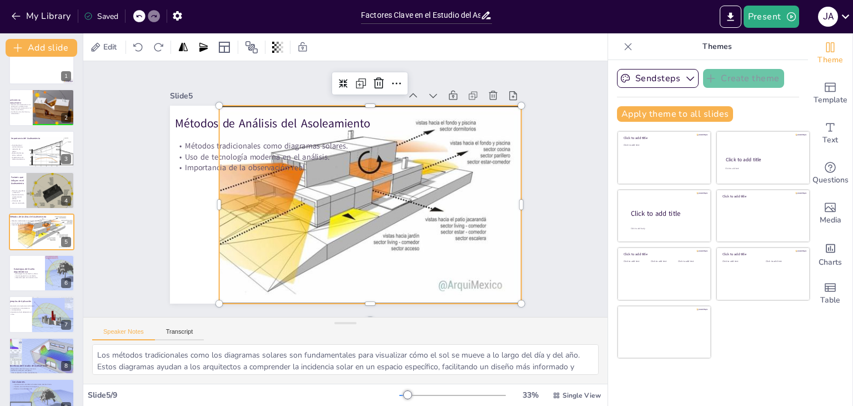
click at [342, 208] on div at bounding box center [325, 205] width 394 height 198
click at [390, 215] on div at bounding box center [325, 205] width 394 height 198
click at [390, 215] on div at bounding box center [323, 202] width 413 height 238
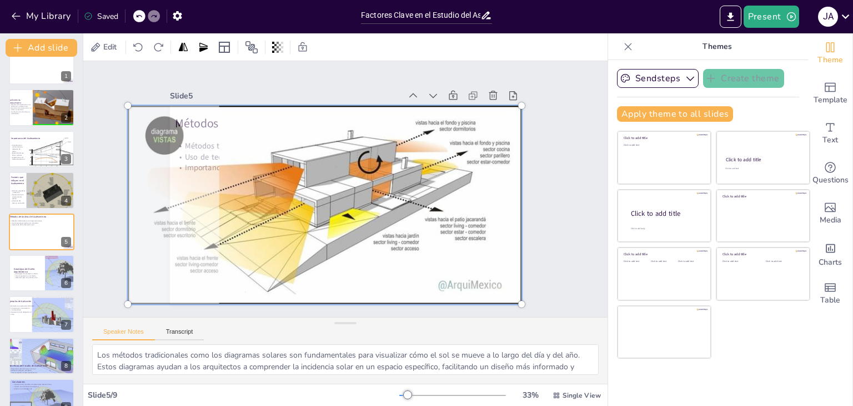
click at [388, 229] on div at bounding box center [325, 205] width 408 height 212
click at [389, 224] on div at bounding box center [322, 202] width 427 height 253
click at [389, 224] on div at bounding box center [325, 205] width 408 height 212
drag, startPoint x: 390, startPoint y: 222, endPoint x: 341, endPoint y: 196, distance: 55.2
click at [342, 197] on div at bounding box center [322, 202] width 427 height 253
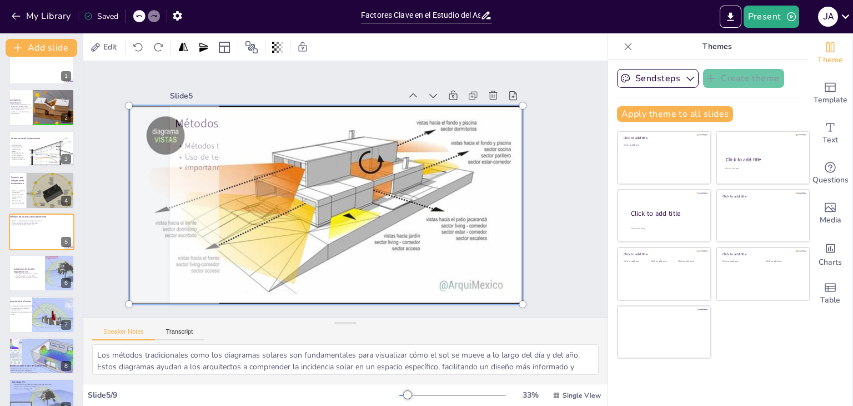
click at [342, 193] on div at bounding box center [326, 205] width 408 height 212
click at [342, 193] on div at bounding box center [323, 200] width 443 height 292
click at [113, 54] on div "Edit" at bounding box center [104, 47] width 33 height 18
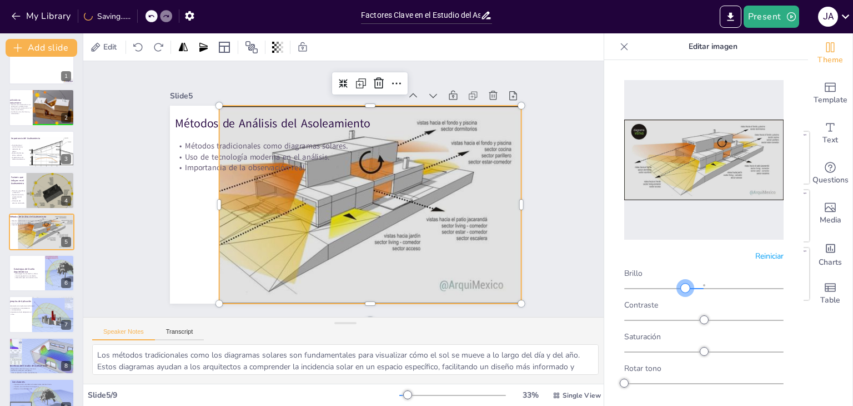
drag, startPoint x: 700, startPoint y: 281, endPoint x: 682, endPoint y: 285, distance: 18.3
click at [682, 285] on div "Brillo Contraste Saturación Rotar tono Escala de grises Difuminar" at bounding box center [704, 359] width 159 height 183
drag, startPoint x: 698, startPoint y: 311, endPoint x: 712, endPoint y: 311, distance: 13.9
click at [705, 315] on div at bounding box center [701, 319] width 9 height 9
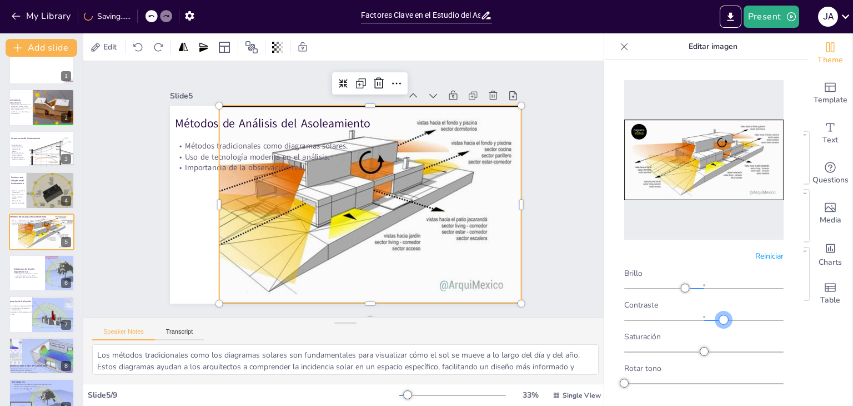
drag, startPoint x: 712, startPoint y: 311, endPoint x: 721, endPoint y: 309, distance: 9.0
click at [721, 316] on div at bounding box center [704, 320] width 159 height 9
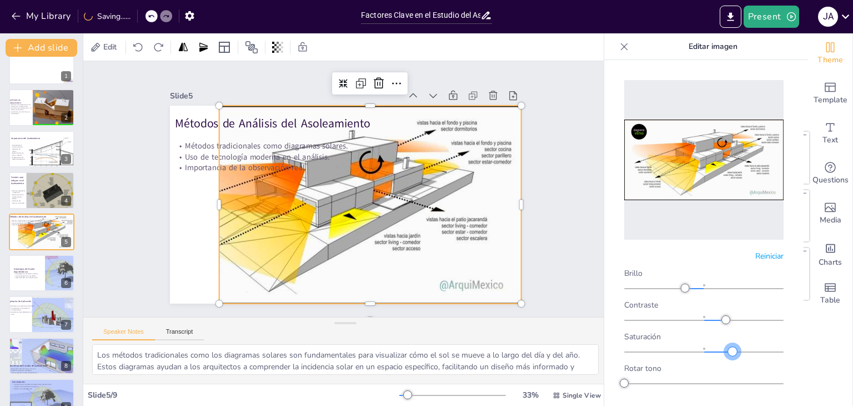
drag, startPoint x: 702, startPoint y: 344, endPoint x: 715, endPoint y: 341, distance: 12.7
click at [728, 347] on div at bounding box center [732, 351] width 9 height 9
drag, startPoint x: 626, startPoint y: 375, endPoint x: 676, endPoint y: 372, distance: 50.1
click at [676, 378] on div at bounding box center [678, 382] width 9 height 9
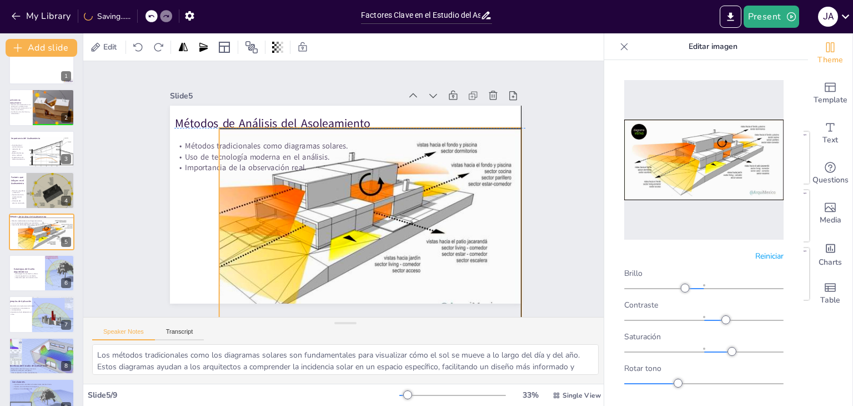
drag, startPoint x: 422, startPoint y: 266, endPoint x: 427, endPoint y: 289, distance: 24.3
click at [427, 289] on div at bounding box center [322, 225] width 413 height 238
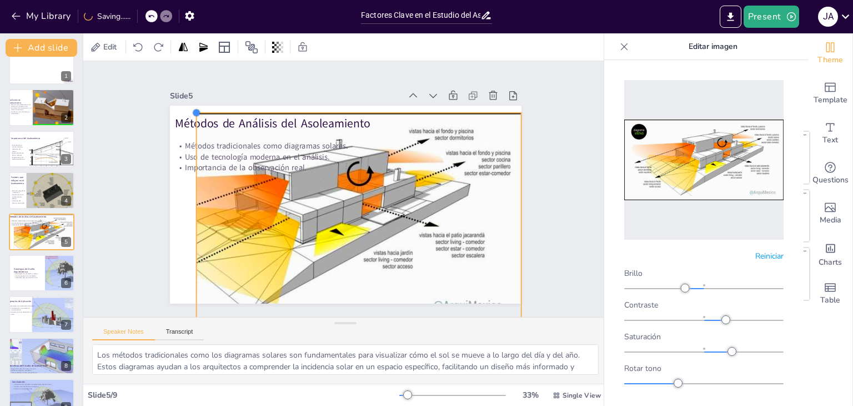
drag, startPoint x: 212, startPoint y: 124, endPoint x: 189, endPoint y: 115, distance: 24.5
click at [189, 115] on div "Métodos de Análisis del Asoleamiento Métodos tradicionales como diagramas solar…" at bounding box center [346, 205] width 352 height 198
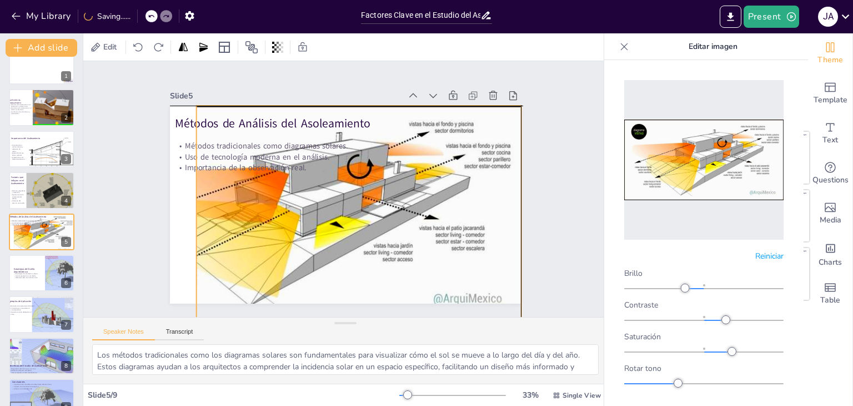
drag, startPoint x: 321, startPoint y: 203, endPoint x: 314, endPoint y: 192, distance: 12.7
click at [314, 192] on div at bounding box center [309, 209] width 444 height 257
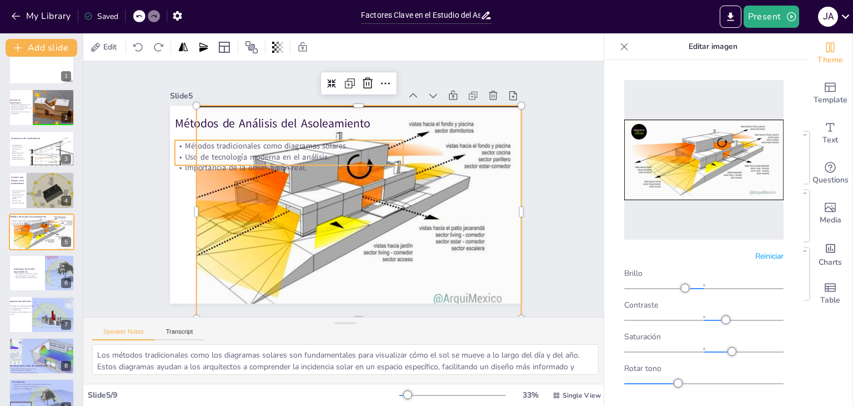
click at [226, 152] on p "Uso de tecnología moderna en el análisis." at bounding box center [288, 156] width 228 height 11
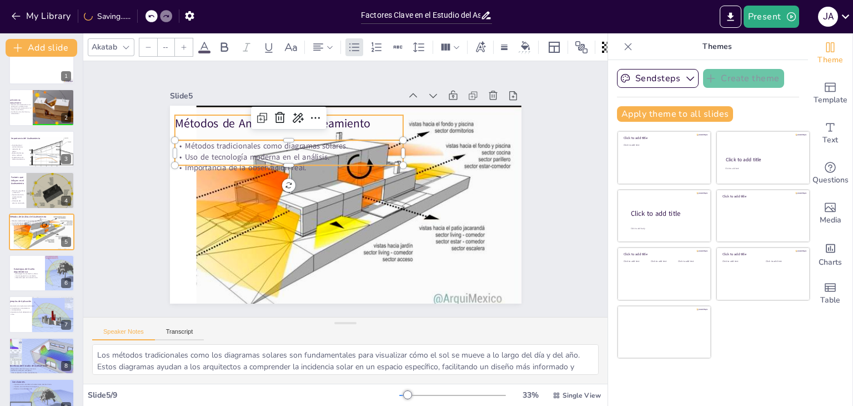
click at [232, 121] on p "Métodos de Análisis del Asoleamiento" at bounding box center [288, 123] width 228 height 17
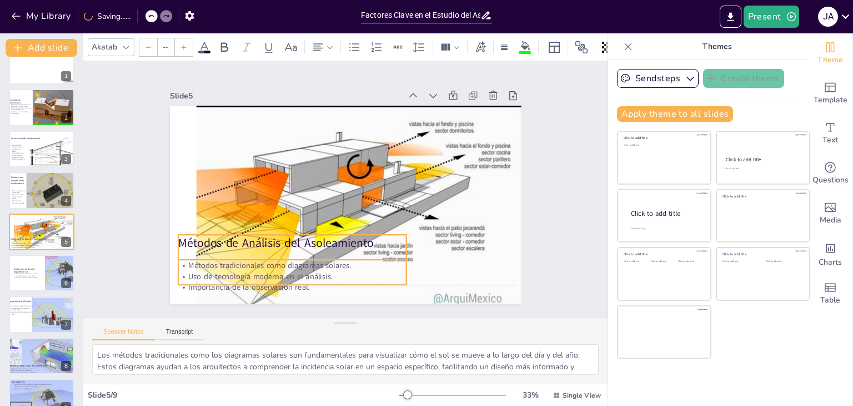
drag, startPoint x: 243, startPoint y: 147, endPoint x: 247, endPoint y: 268, distance: 121.2
click at [247, 271] on p "Uso de tecnología moderna en el análisis." at bounding box center [292, 276] width 228 height 11
click at [249, 236] on p "Métodos de Análisis del Asoleamiento" at bounding box center [286, 237] width 229 height 40
type input "48"
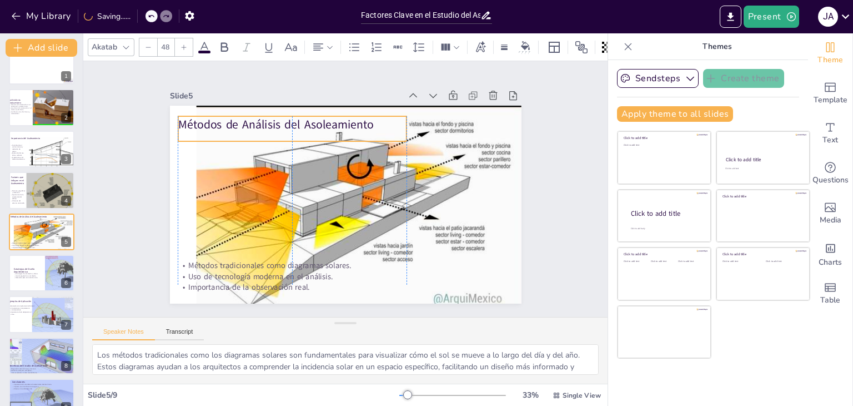
drag, startPoint x: 249, startPoint y: 237, endPoint x: 245, endPoint y: 118, distance: 118.4
click at [245, 118] on p "Métodos de Análisis del Asoleamiento" at bounding box center [292, 124] width 228 height 17
click at [40, 279] on div at bounding box center [41, 273] width 67 height 38
type textarea "Las estrategias de orientación y el uso de aleros son clave para optimizar el a…"
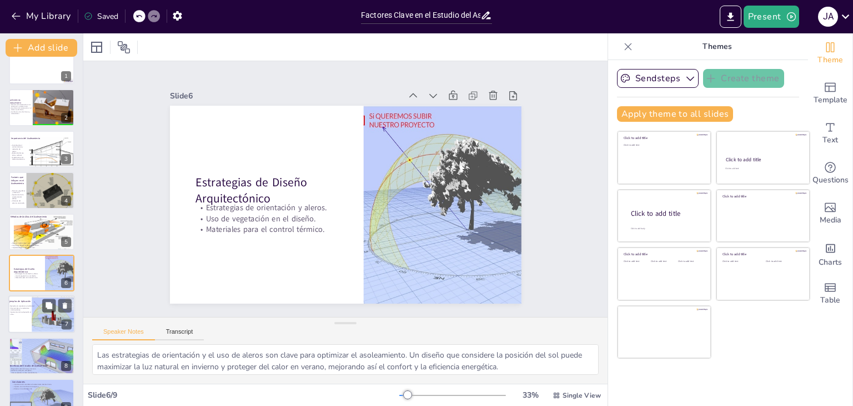
scroll to position [36, 0]
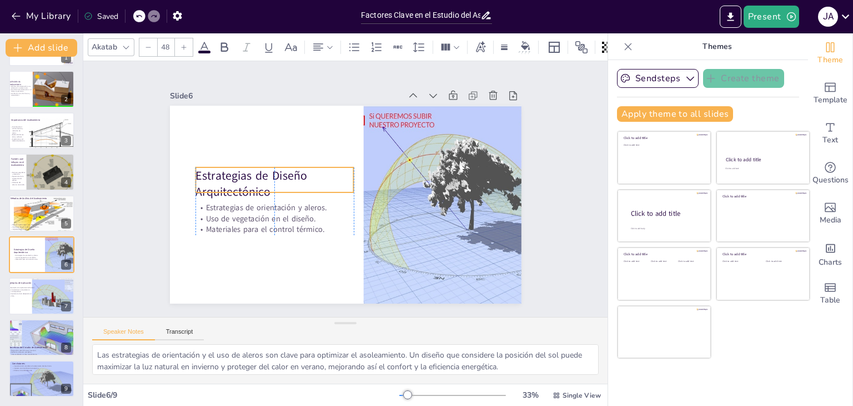
drag, startPoint x: 237, startPoint y: 181, endPoint x: 239, endPoint y: 171, distance: 9.7
click at [239, 171] on p "Estrategias de Diseño Arquitectónico" at bounding box center [275, 176] width 161 height 49
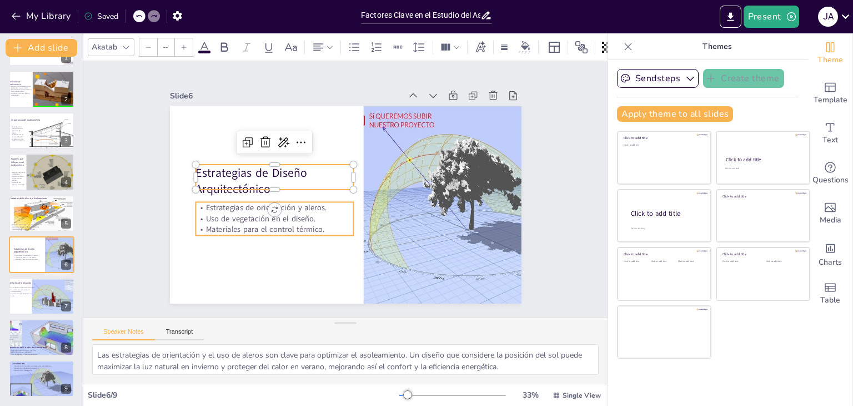
type input "32"
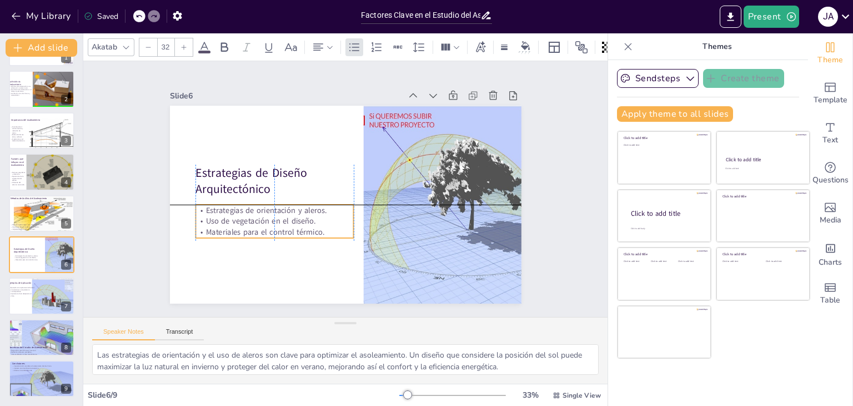
drag, startPoint x: 236, startPoint y: 214, endPoint x: 236, endPoint y: 221, distance: 7.2
click at [236, 221] on p "Uso de vegetación en el diseño." at bounding box center [275, 221] width 158 height 11
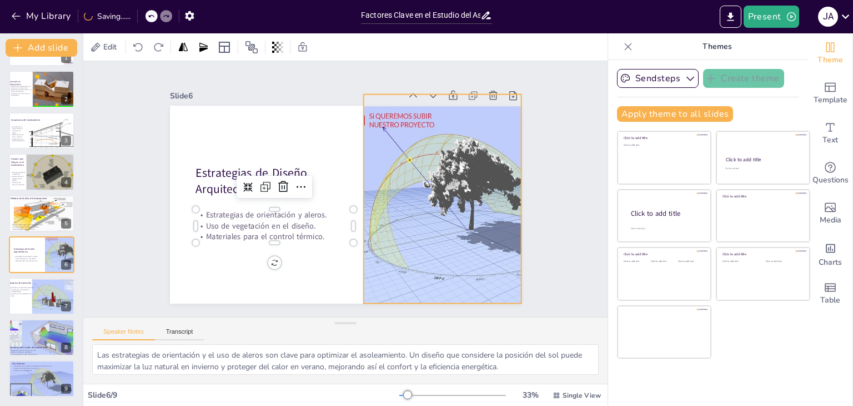
click at [368, 200] on div at bounding box center [410, 198] width 320 height 209
drag, startPoint x: 353, startPoint y: 194, endPoint x: 359, endPoint y: 208, distance: 15.7
click at [349, 217] on div at bounding box center [354, 199] width 31 height 209
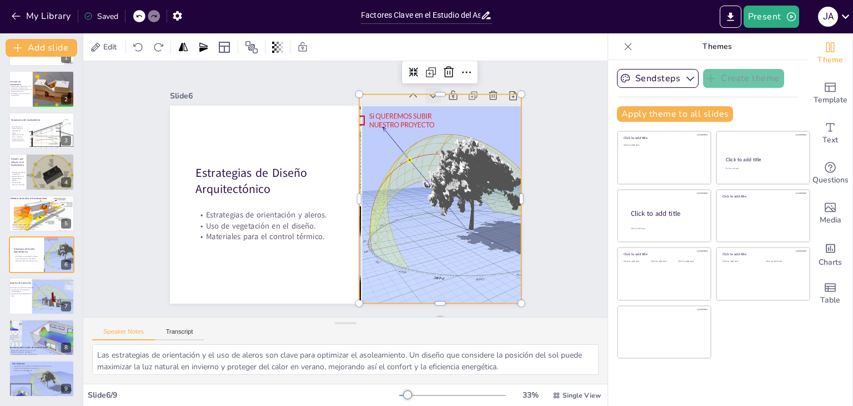
click at [434, 97] on div at bounding box center [442, 105] width 17 height 17
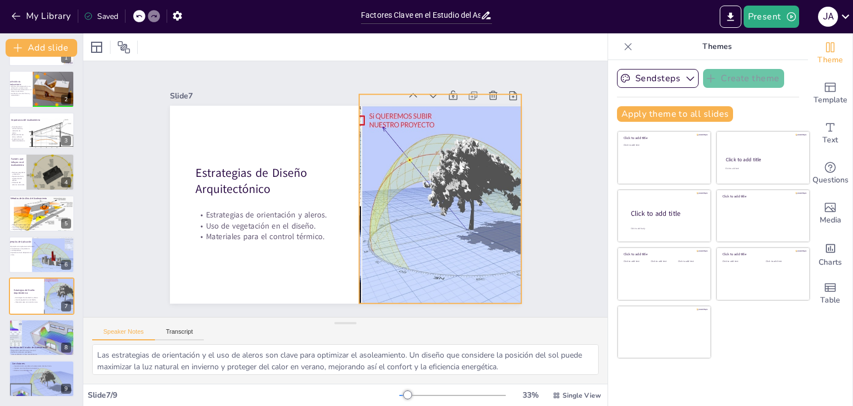
click at [412, 114] on div at bounding box center [410, 198] width 320 height 209
drag, startPoint x: 432, startPoint y: 89, endPoint x: 432, endPoint y: 98, distance: 8.4
click at [432, 98] on div at bounding box center [434, 96] width 16 height 16
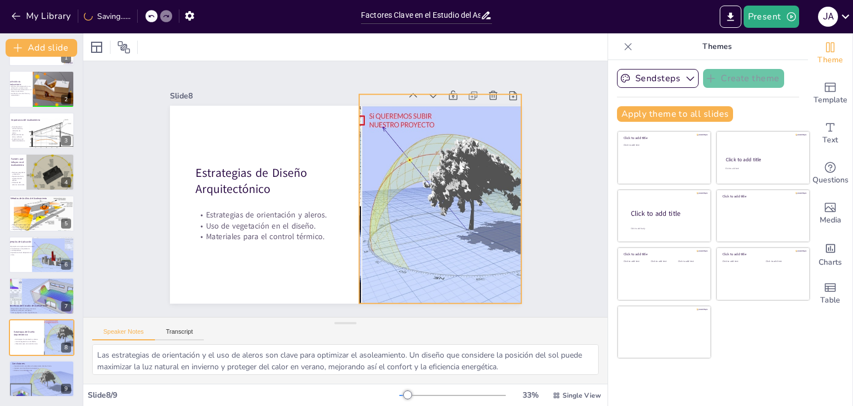
click at [411, 135] on div at bounding box center [410, 198] width 320 height 209
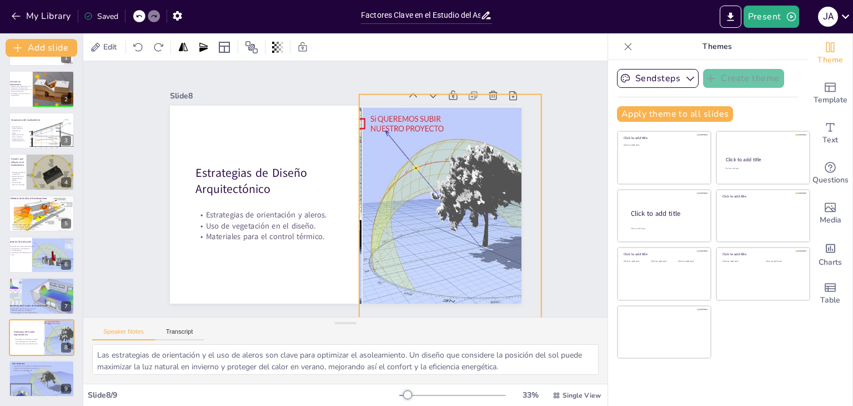
drag, startPoint x: 516, startPoint y: 302, endPoint x: 536, endPoint y: 307, distance: 20.6
click at [536, 307] on div "Slide 1 Factores Clave en el Estudio del Asoleamiento Solar Slide 2 Definición …" at bounding box center [346, 188] width 548 height 309
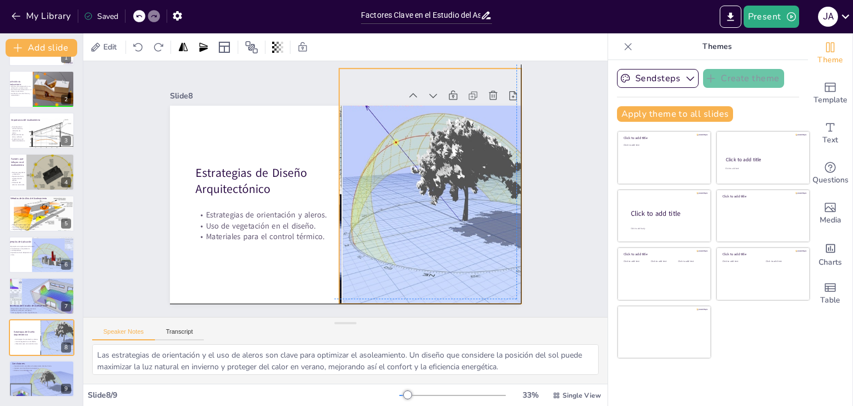
drag, startPoint x: 444, startPoint y: 231, endPoint x: 424, endPoint y: 211, distance: 28.3
click at [424, 211] on div at bounding box center [396, 191] width 382 height 271
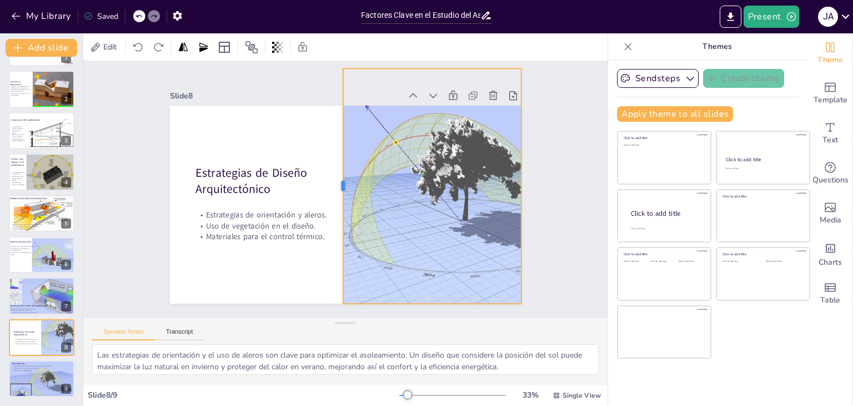
click at [334, 181] on div at bounding box center [338, 185] width 9 height 235
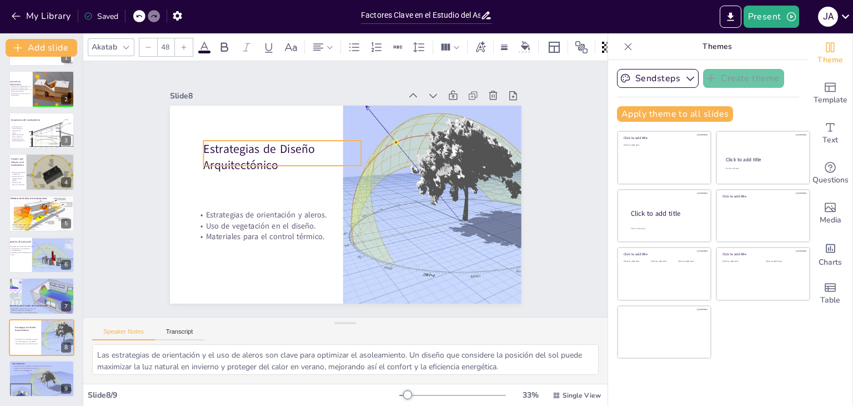
drag, startPoint x: 243, startPoint y: 175, endPoint x: 251, endPoint y: 151, distance: 25.1
click at [251, 151] on p "Estrategias de Diseño Arquitectónico" at bounding box center [282, 157] width 158 height 33
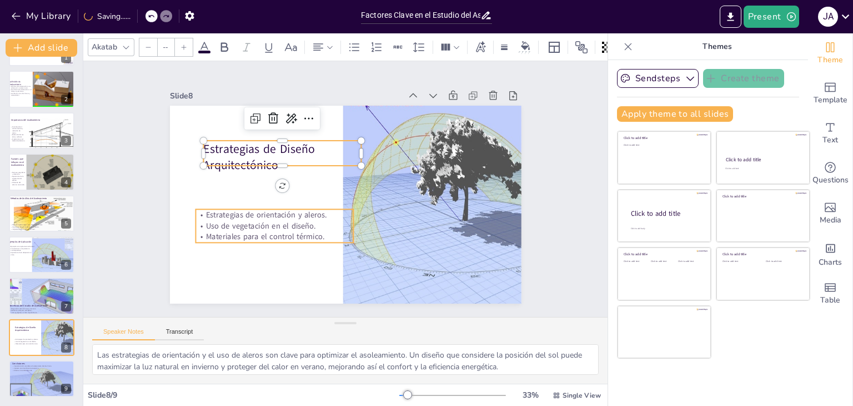
type input "32"
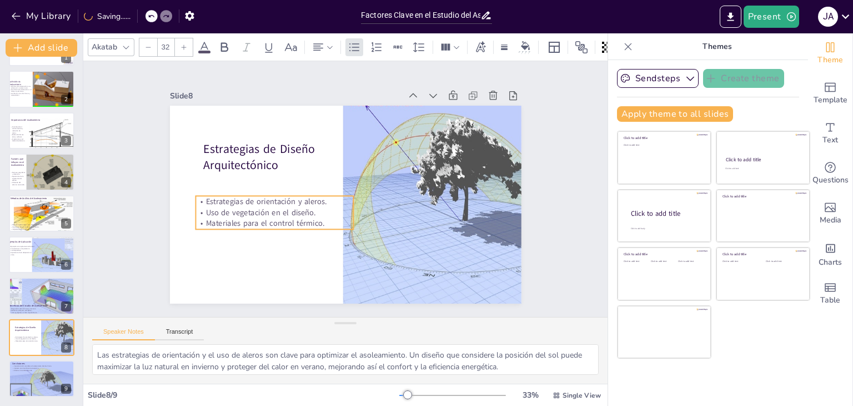
drag, startPoint x: 231, startPoint y: 221, endPoint x: 231, endPoint y: 207, distance: 13.3
click at [231, 207] on p "Uso de vegetación en el diseño." at bounding box center [275, 212] width 158 height 11
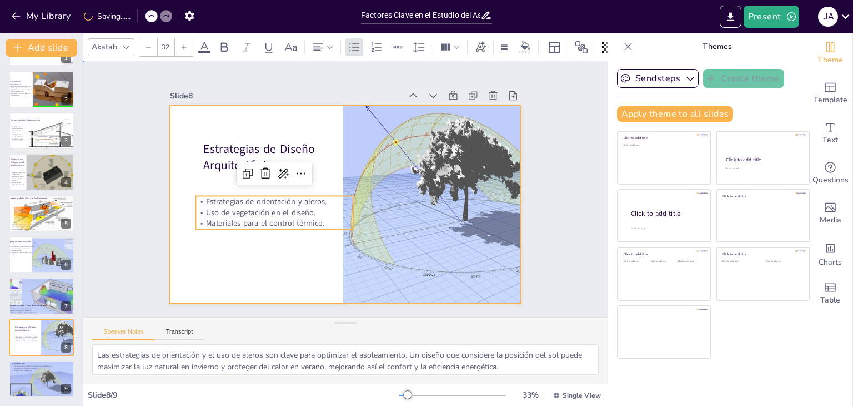
click at [230, 258] on div at bounding box center [346, 205] width 352 height 198
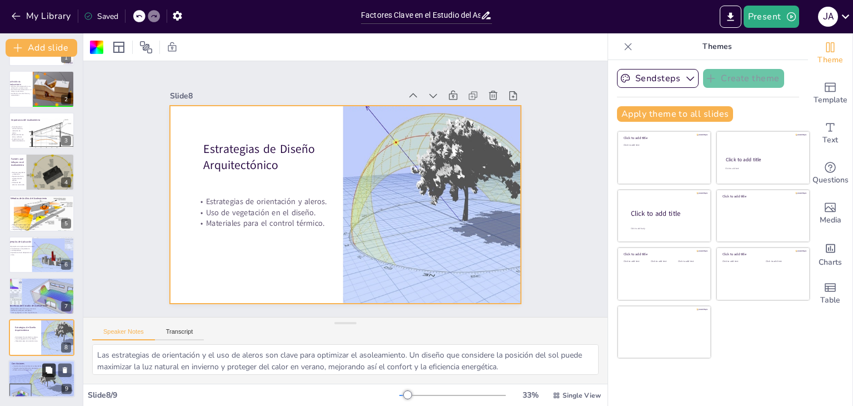
click at [55, 373] on button at bounding box center [48, 369] width 13 height 13
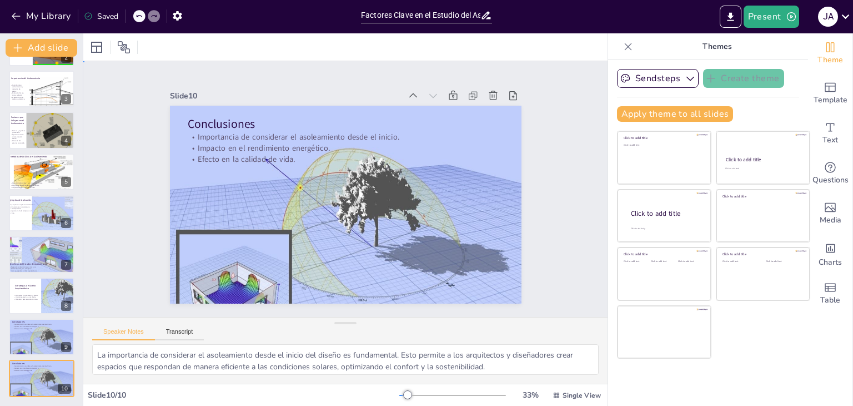
click at [117, 179] on div "Slide 1 Factores Clave en el Estudio del Asoleamiento Solar Slide 2 Definición …" at bounding box center [345, 189] width 524 height 256
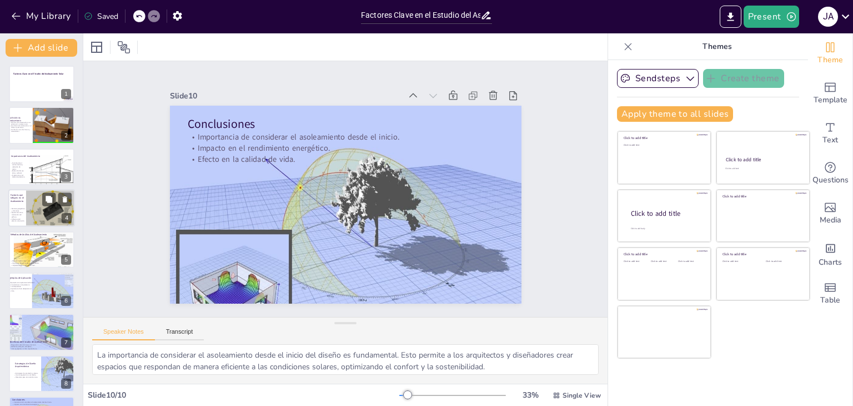
scroll to position [0, 0]
click at [20, 116] on p "Definición de Asoleamiento" at bounding box center [21, 119] width 24 height 6
type textarea "La definición del asoleamiento es clave para entender su importancia en la arqu…"
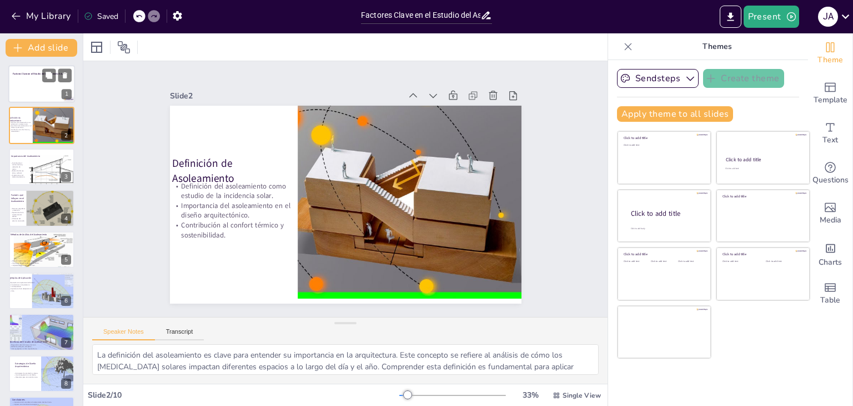
click at [36, 78] on div at bounding box center [41, 84] width 67 height 38
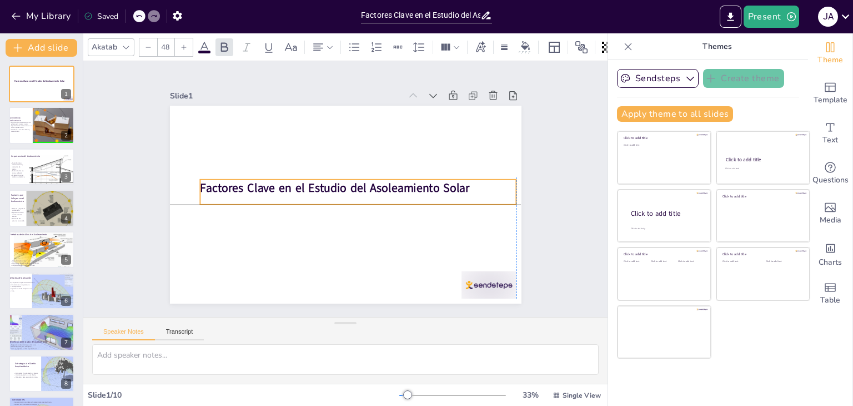
drag, startPoint x: 313, startPoint y: 151, endPoint x: 313, endPoint y: 185, distance: 33.9
click at [313, 185] on strong "Factores Clave en el Estudio del Asoleamiento Solar" at bounding box center [335, 187] width 270 height 16
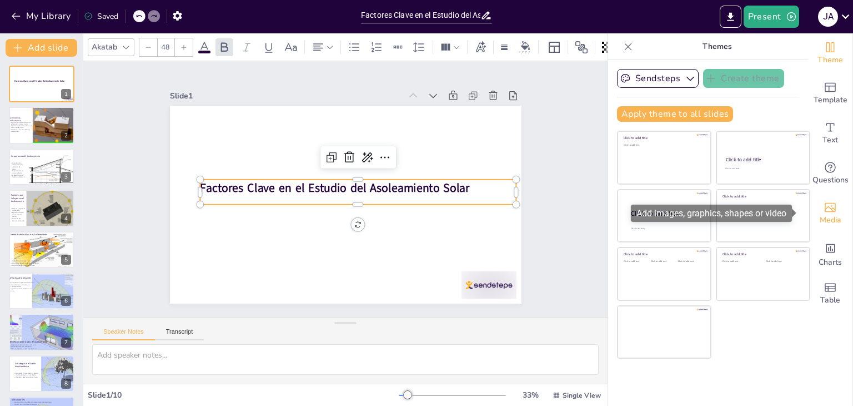
click at [825, 212] on icon "Add images, graphics, shapes or video" at bounding box center [830, 207] width 11 height 9
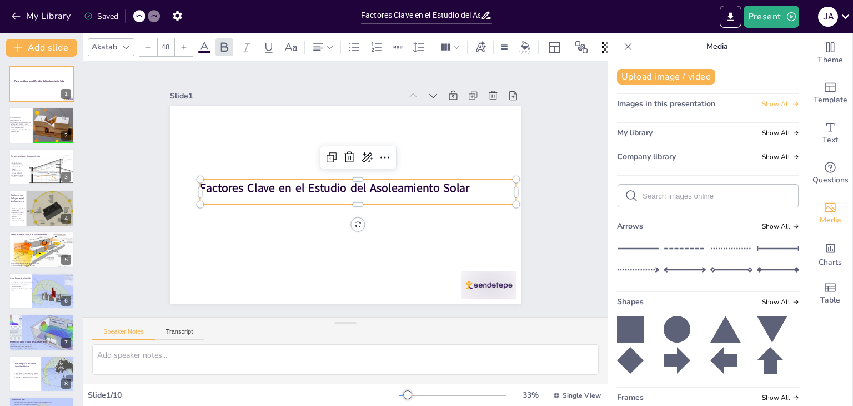
click at [793, 101] on icon at bounding box center [796, 104] width 7 height 7
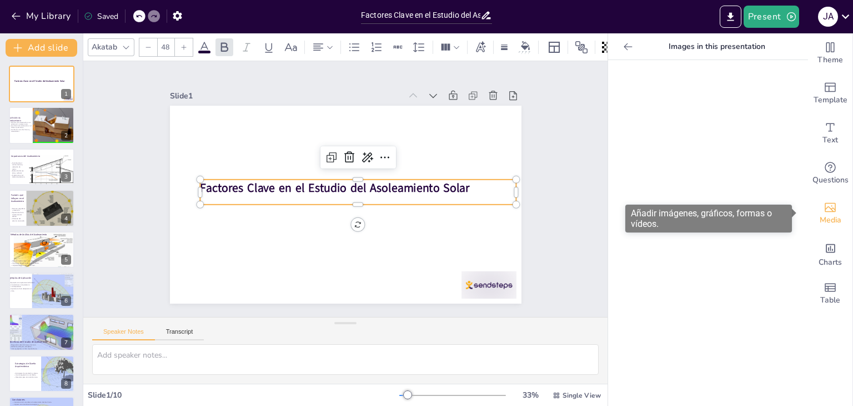
click at [822, 215] on span "Media" at bounding box center [831, 220] width 22 height 12
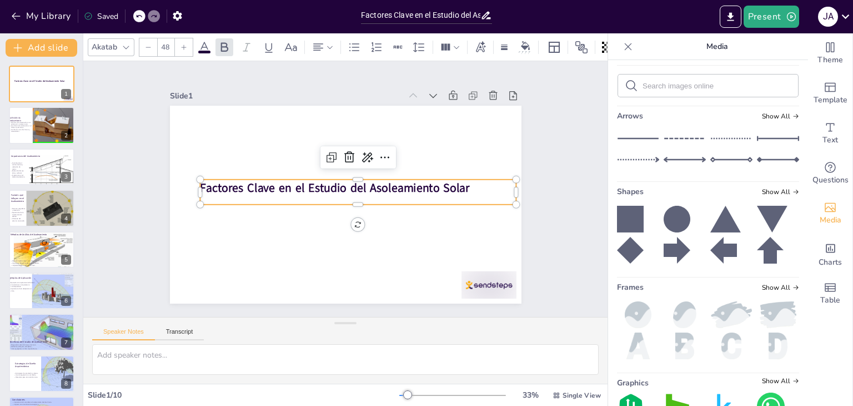
scroll to position [111, 0]
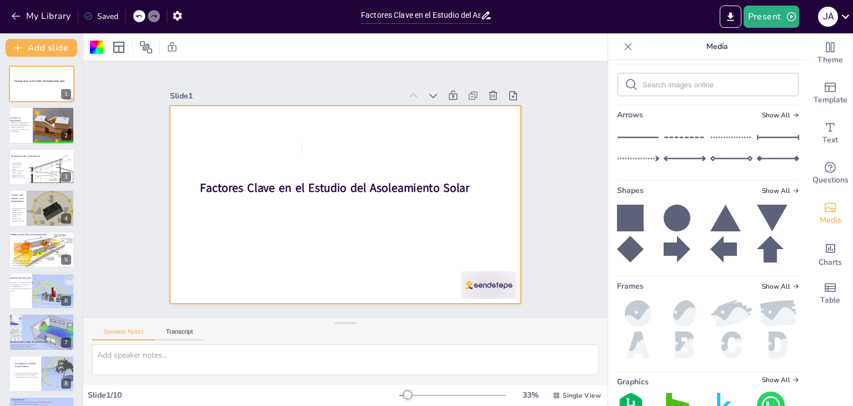
click at [100, 43] on div at bounding box center [96, 47] width 13 height 13
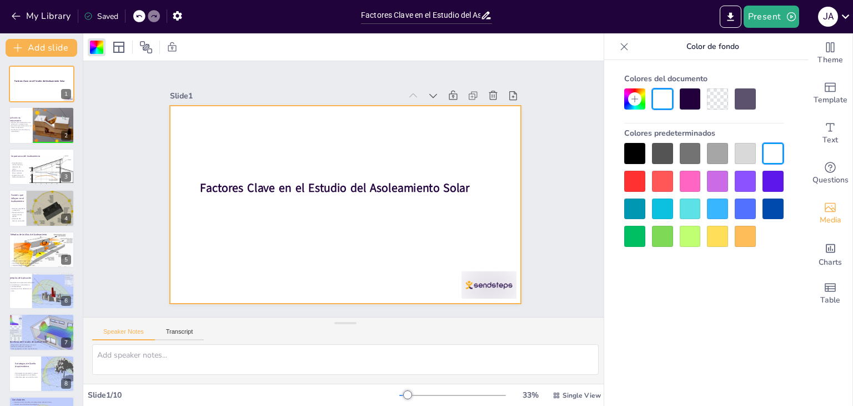
click at [687, 208] on div at bounding box center [690, 208] width 21 height 21
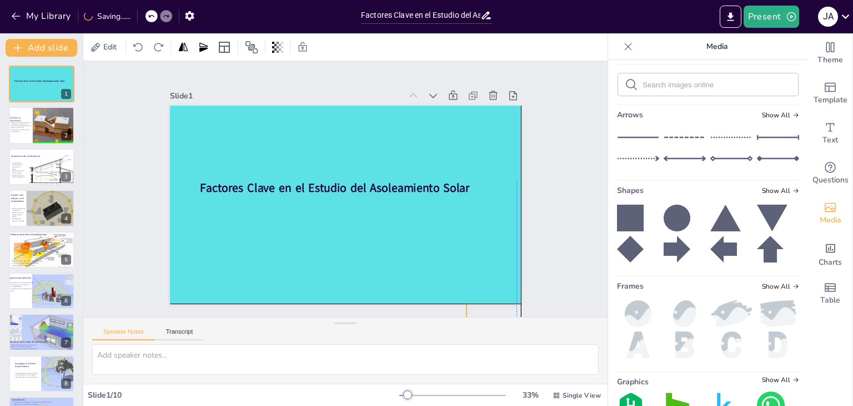
drag, startPoint x: 481, startPoint y: 282, endPoint x: 477, endPoint y: 307, distance: 24.8
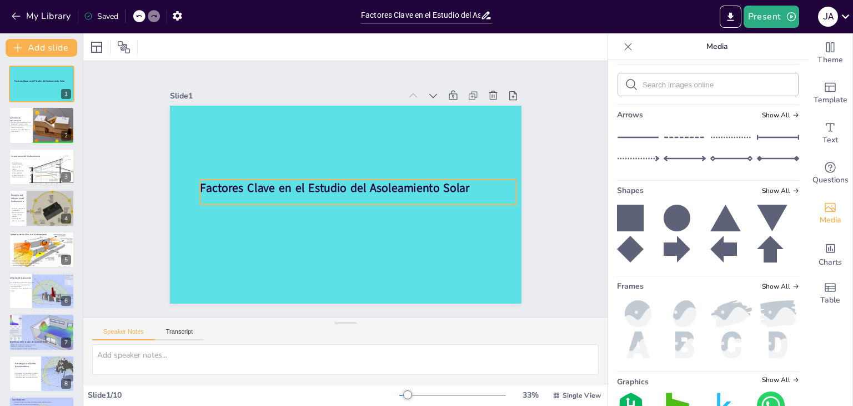
click at [349, 185] on strong "Factores Clave en el Estudio del Asoleamiento Solar" at bounding box center [335, 186] width 270 height 44
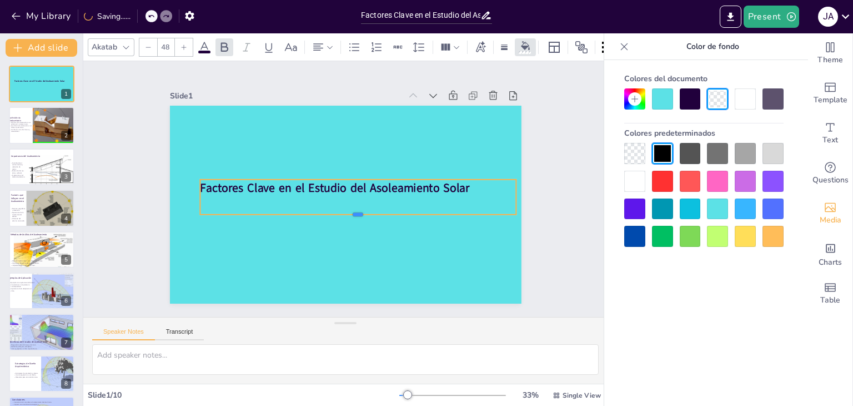
drag, startPoint x: 351, startPoint y: 202, endPoint x: 351, endPoint y: 212, distance: 10.0
click at [351, 212] on div at bounding box center [351, 220] width 311 height 74
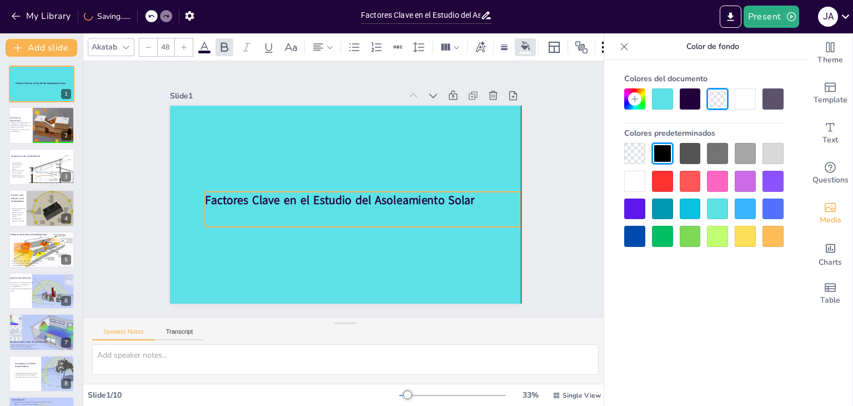
drag, startPoint x: 356, startPoint y: 187, endPoint x: 360, endPoint y: 199, distance: 12.8
click at [360, 199] on strong "Factores Clave en el Estudio del Asoleamiento Solar" at bounding box center [340, 200] width 270 height 16
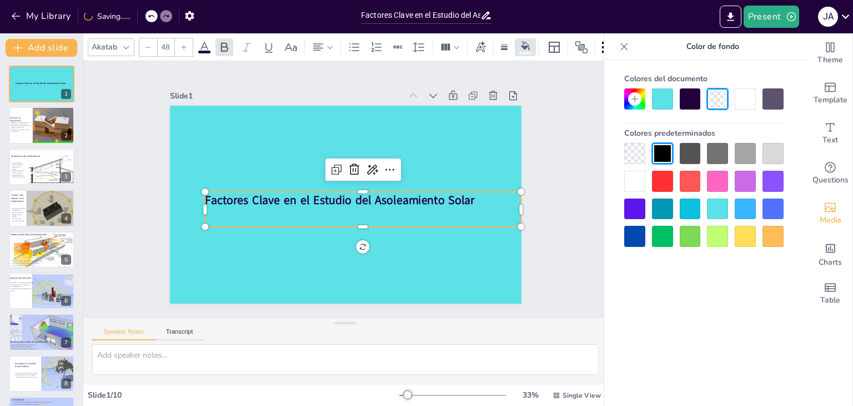
click at [363, 197] on strong "Factores Clave en el Estudio del Asoleamiento Solar" at bounding box center [340, 200] width 270 height 16
click at [369, 197] on strong "Factores Clave en el Estudio del Asoleamiento Solar" at bounding box center [340, 200] width 270 height 16
click at [369, 197] on strong "Factores Clave en el Estudio del Asoleamiento Solar" at bounding box center [339, 199] width 270 height 44
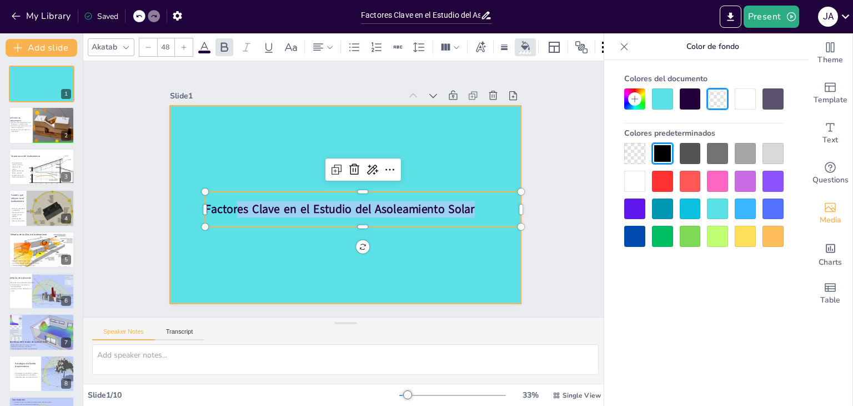
drag, startPoint x: 469, startPoint y: 207, endPoint x: 189, endPoint y: 202, distance: 279.5
click at [191, 204] on div "Factores Clave en el Estudio del Asoleamiento Solar" at bounding box center [346, 205] width 352 height 198
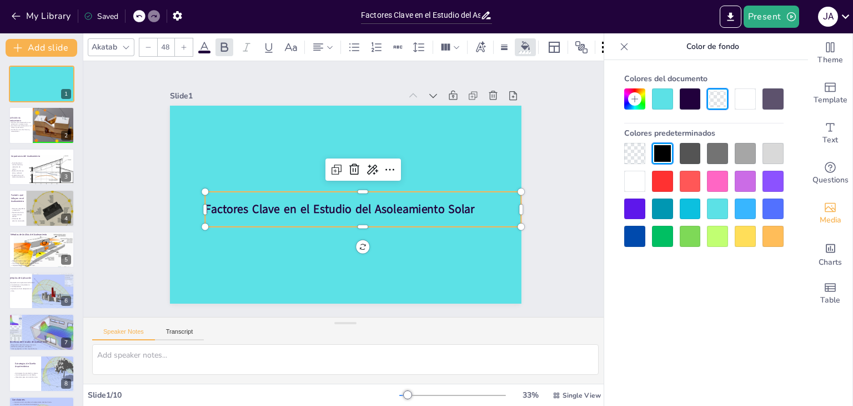
click at [211, 205] on strong "Factores Clave en el Estudio del Asoleamiento Solar" at bounding box center [340, 209] width 270 height 16
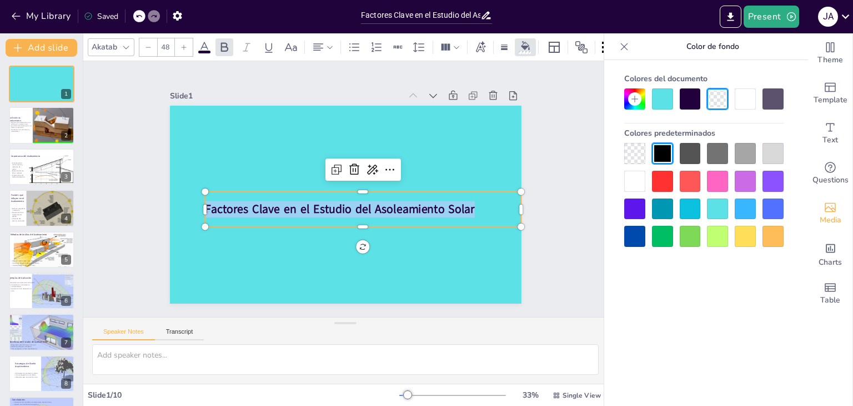
drag, startPoint x: 466, startPoint y: 206, endPoint x: 196, endPoint y: 211, distance: 270.1
click at [196, 211] on div "Factores Clave en el Estudio del Asoleamiento Solar" at bounding box center [346, 205] width 352 height 198
click at [182, 44] on icon at bounding box center [184, 47] width 7 height 7
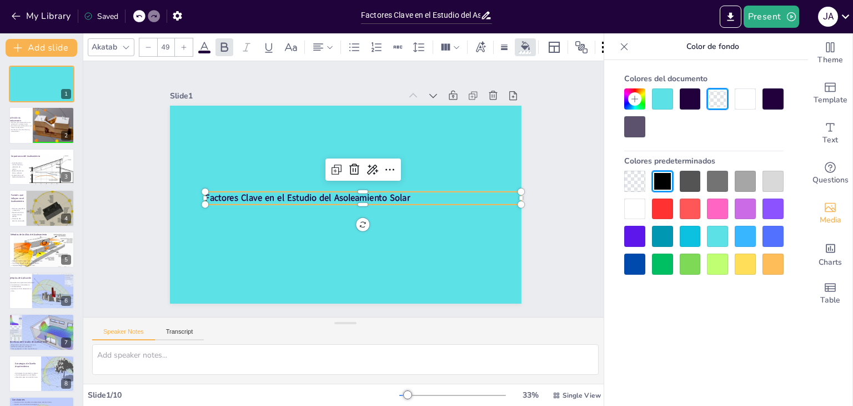
click at [182, 44] on icon at bounding box center [184, 47] width 7 height 7
click at [147, 45] on icon at bounding box center [148, 47] width 7 height 7
click at [184, 46] on div at bounding box center [184, 47] width 18 height 18
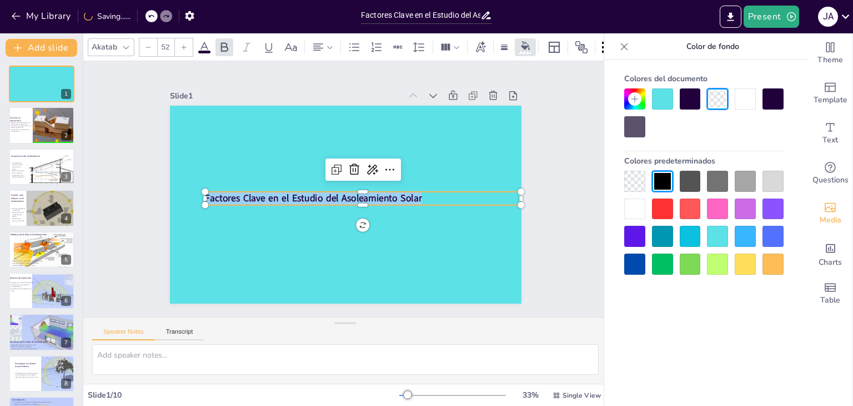
click at [184, 46] on div at bounding box center [184, 47] width 18 height 18
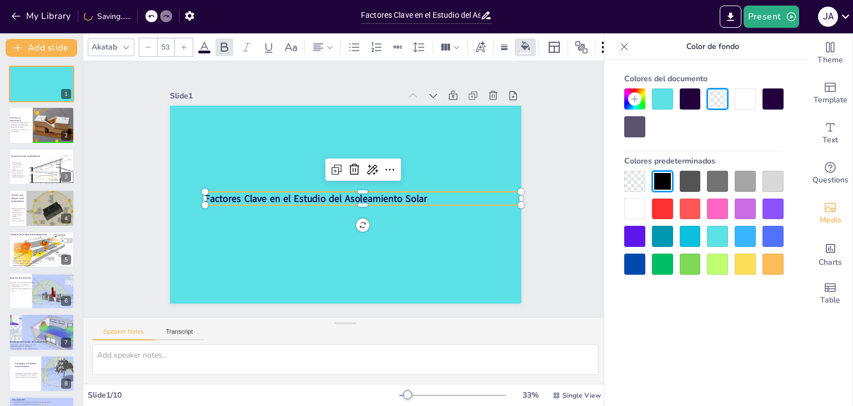
click at [184, 46] on div at bounding box center [184, 47] width 18 height 18
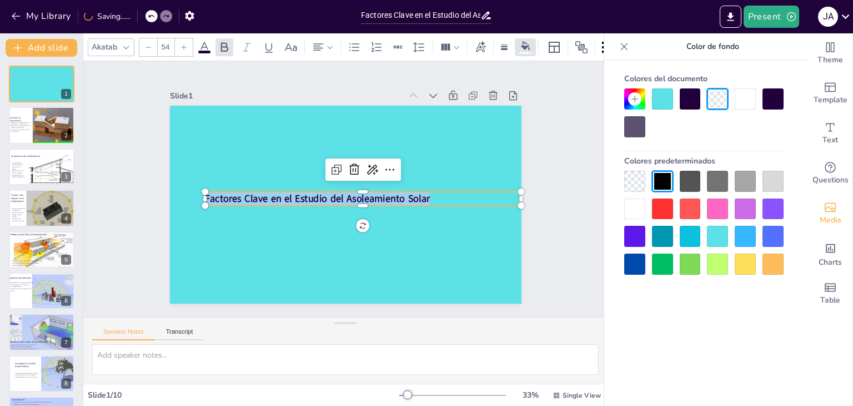
click at [184, 46] on div at bounding box center [184, 47] width 18 height 18
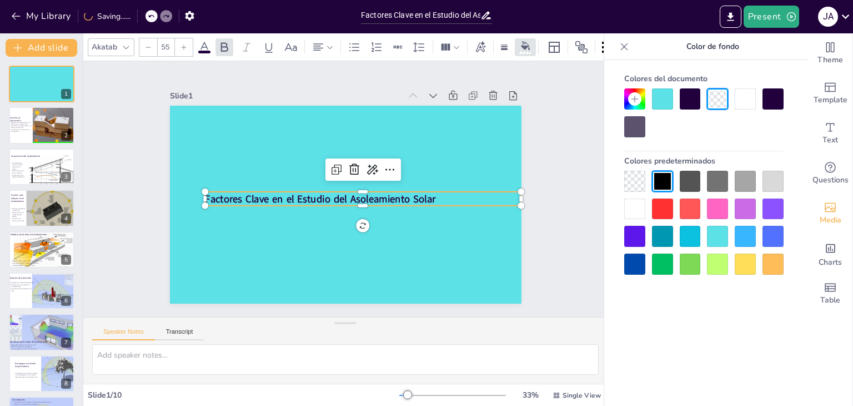
click at [184, 46] on div at bounding box center [184, 47] width 18 height 18
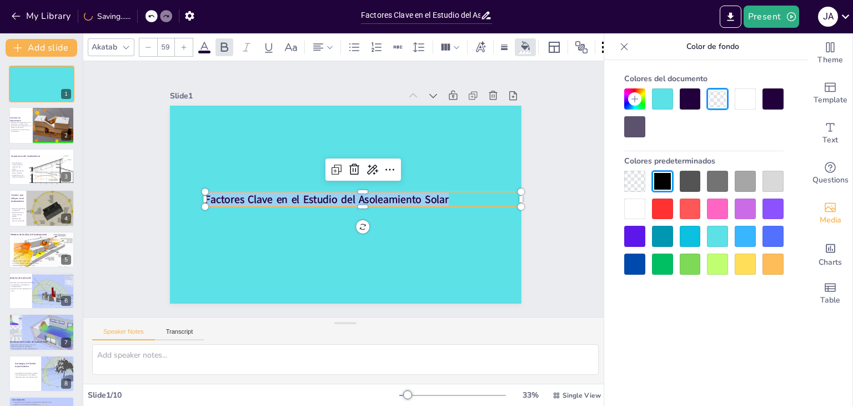
click at [184, 46] on div at bounding box center [184, 47] width 18 height 18
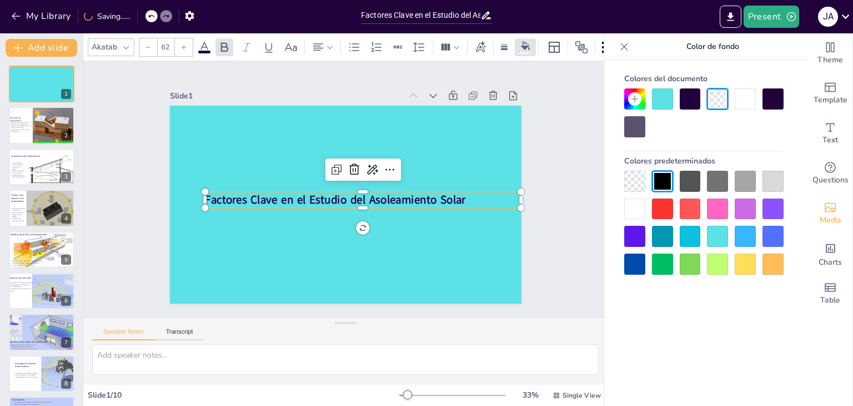
click at [184, 46] on div at bounding box center [184, 47] width 18 height 18
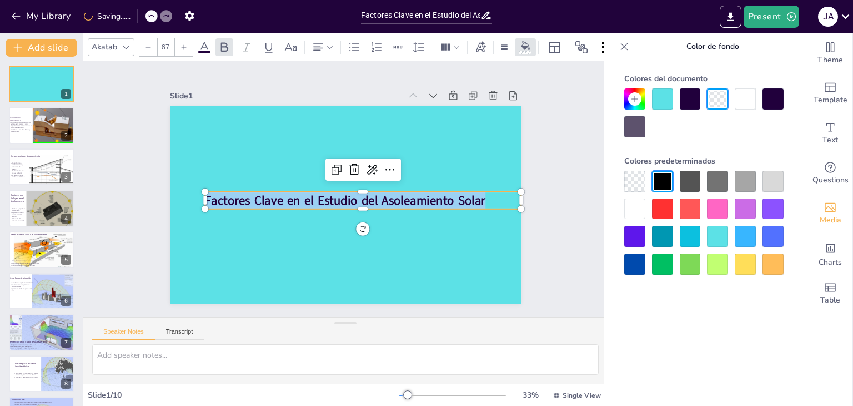
click at [184, 46] on div at bounding box center [184, 47] width 18 height 18
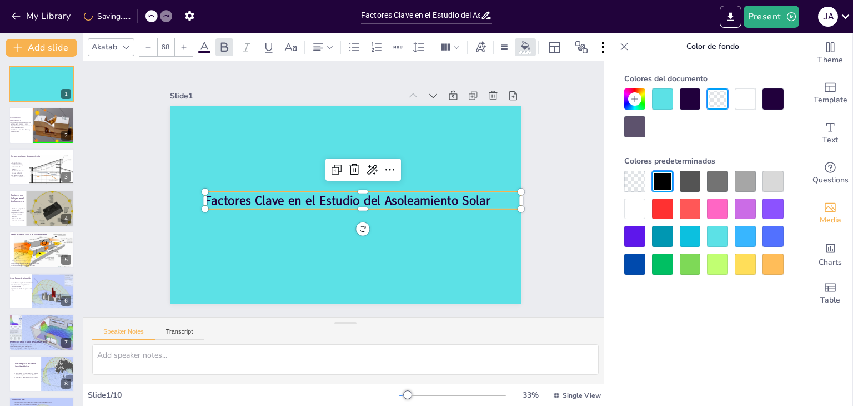
click at [184, 46] on div at bounding box center [184, 47] width 18 height 18
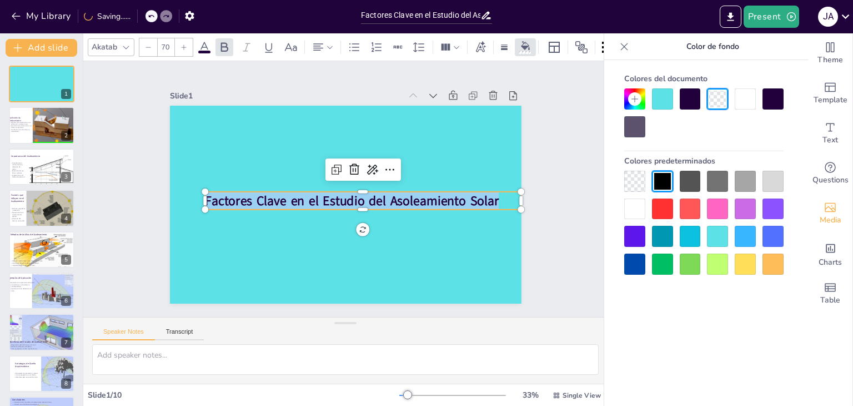
click at [184, 46] on div at bounding box center [184, 47] width 18 height 18
type input "71"
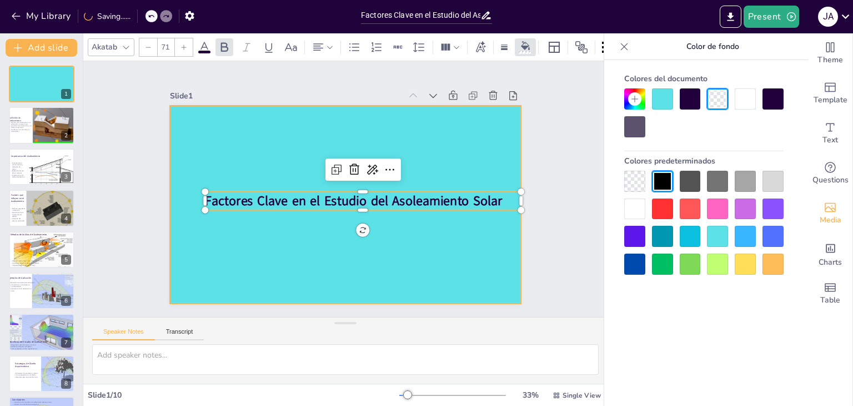
click at [194, 145] on div at bounding box center [346, 205] width 352 height 198
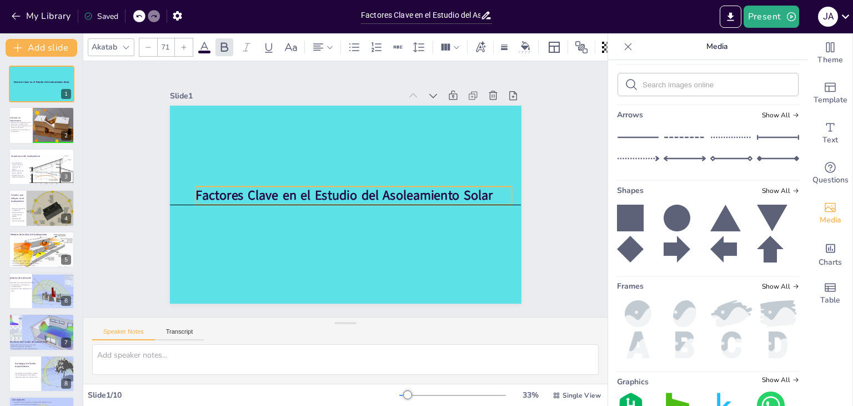
drag, startPoint x: 292, startPoint y: 198, endPoint x: 283, endPoint y: 194, distance: 10.4
click at [283, 194] on strong "Factores Clave en el Estudio del Asoleamiento Solar" at bounding box center [343, 195] width 298 height 49
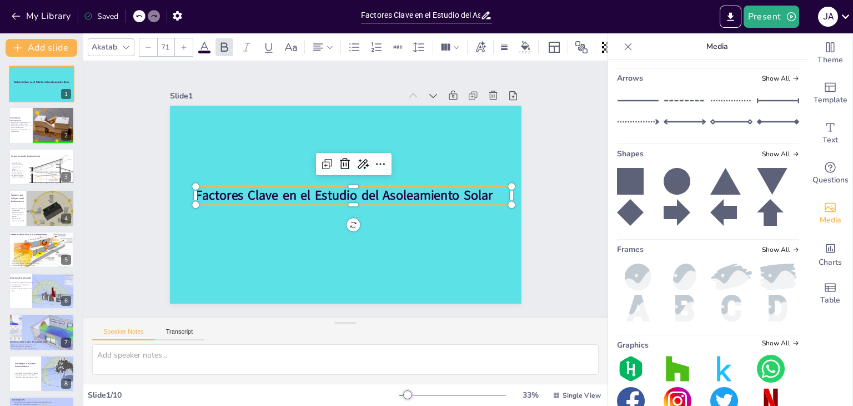
scroll to position [167, 0]
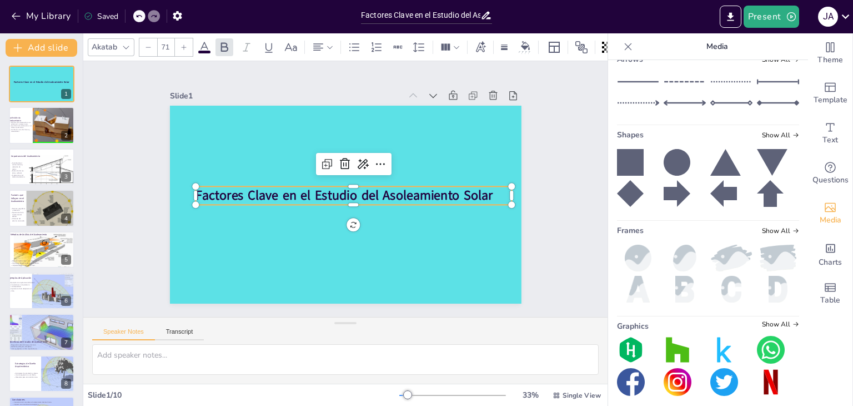
click at [664, 167] on icon at bounding box center [677, 162] width 27 height 27
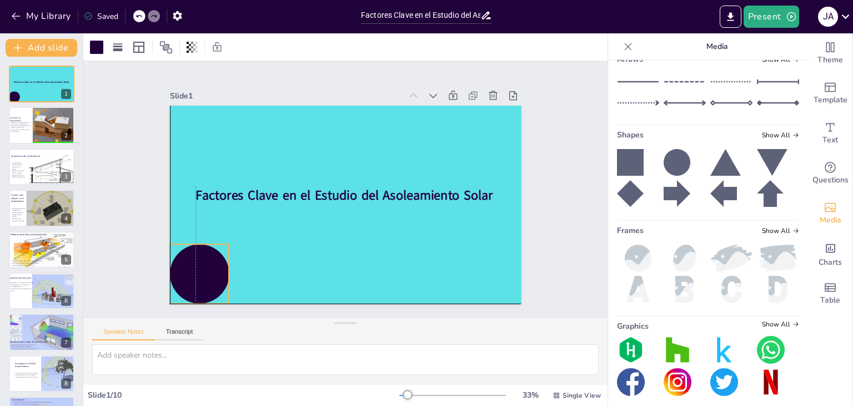
drag, startPoint x: 361, startPoint y: 194, endPoint x: 191, endPoint y: 237, distance: 175.5
click at [191, 106] on div "Factores Clave en el Estudio del Asoleamiento Solar" at bounding box center [346, 106] width 352 height 0
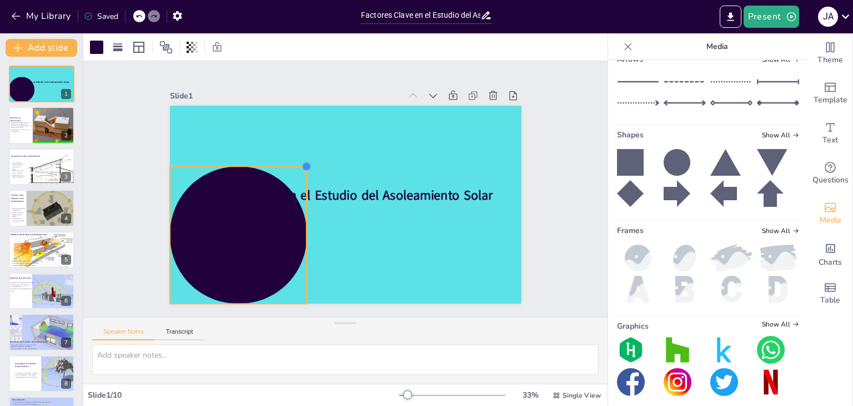
drag, startPoint x: 222, startPoint y: 238, endPoint x: 300, endPoint y: 214, distance: 81.5
click at [300, 214] on div "Factores Clave en el Estudio del Asoleamiento Solar" at bounding box center [344, 204] width 371 height 233
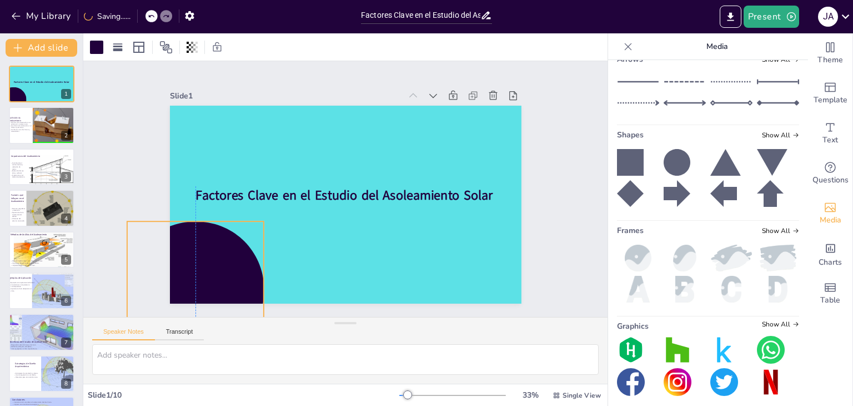
drag, startPoint x: 253, startPoint y: 227, endPoint x: 213, endPoint y: 277, distance: 64.4
click at [213, 277] on div at bounding box center [195, 289] width 137 height 137
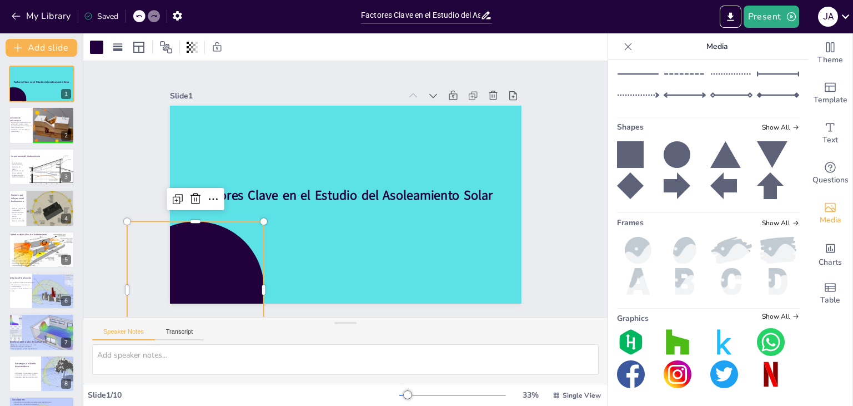
scroll to position [119, 0]
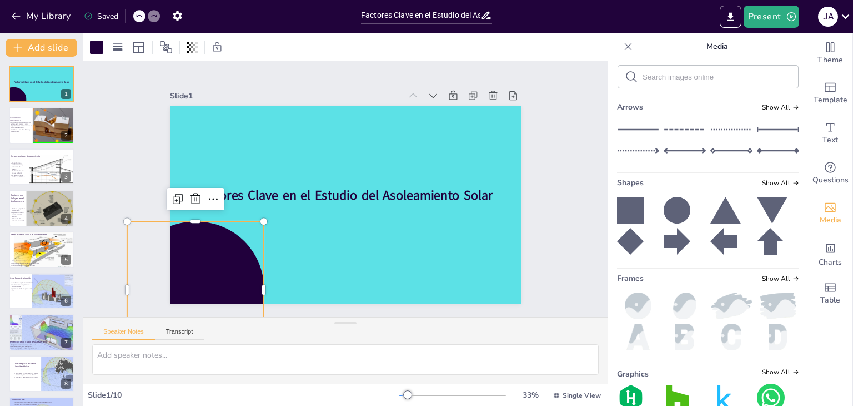
click at [667, 213] on icon at bounding box center [677, 210] width 27 height 27
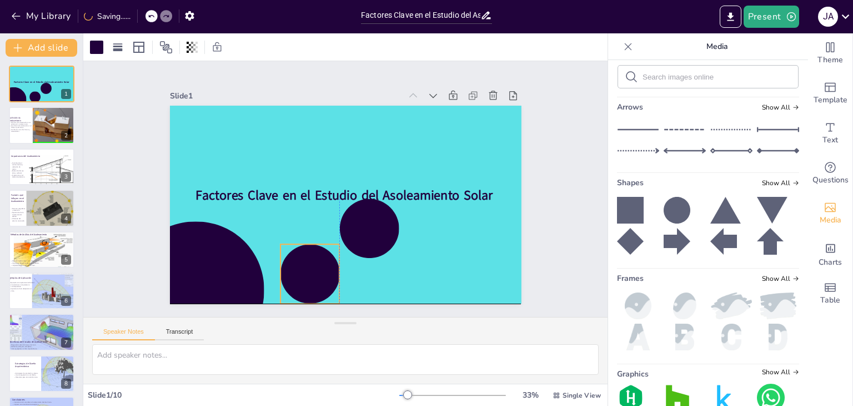
drag, startPoint x: 353, startPoint y: 217, endPoint x: 292, endPoint y: 262, distance: 75.9
click at [292, 262] on div at bounding box center [310, 273] width 59 height 59
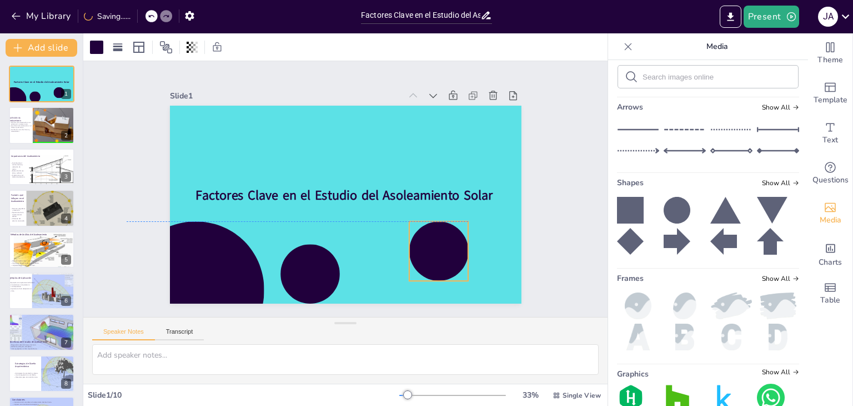
drag, startPoint x: 366, startPoint y: 228, endPoint x: 436, endPoint y: 255, distance: 74.4
click at [436, 255] on div at bounding box center [438, 250] width 59 height 59
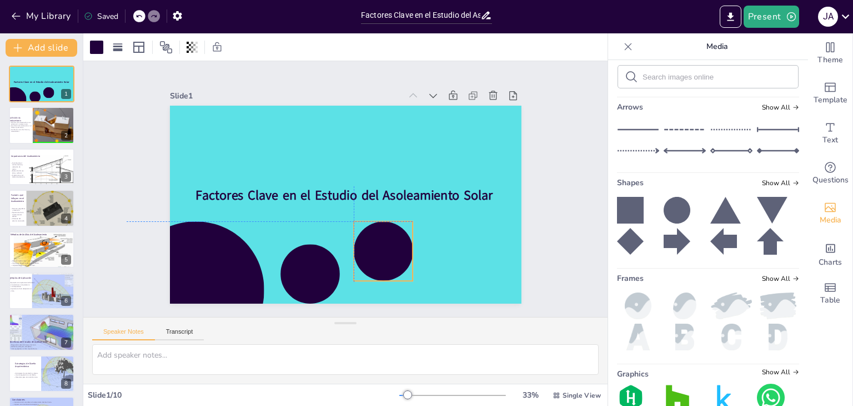
drag, startPoint x: 409, startPoint y: 243, endPoint x: 368, endPoint y: 240, distance: 41.8
click at [368, 240] on div at bounding box center [383, 250] width 59 height 59
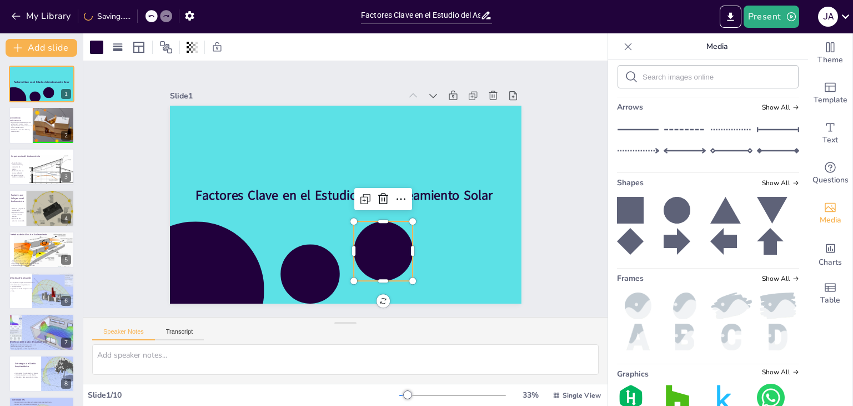
click at [672, 213] on icon at bounding box center [677, 210] width 27 height 27
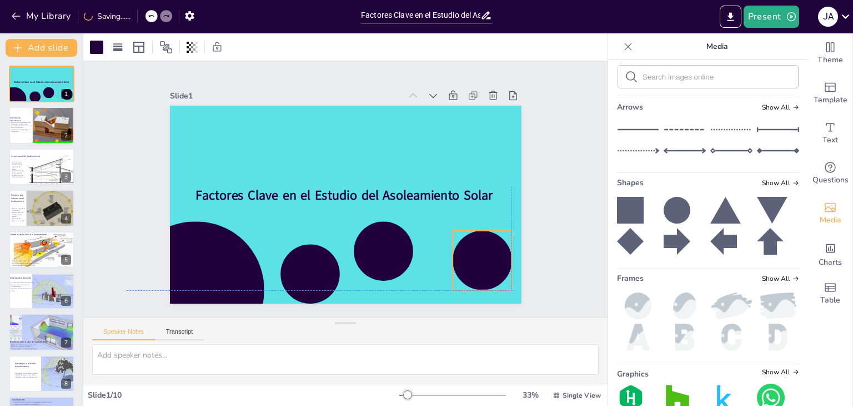
drag, startPoint x: 360, startPoint y: 224, endPoint x: 474, endPoint y: 256, distance: 118.1
click at [474, 256] on div at bounding box center [482, 260] width 59 height 59
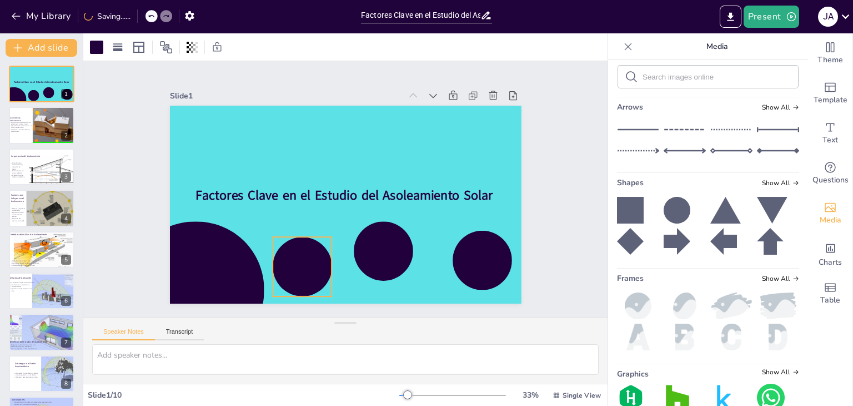
drag, startPoint x: 295, startPoint y: 252, endPoint x: 292, endPoint y: 245, distance: 7.7
click at [289, 245] on div at bounding box center [302, 266] width 59 height 59
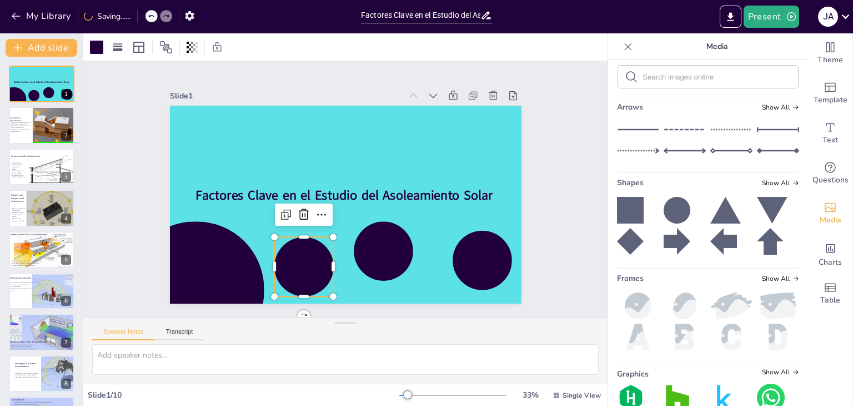
click at [672, 207] on icon at bounding box center [677, 210] width 27 height 27
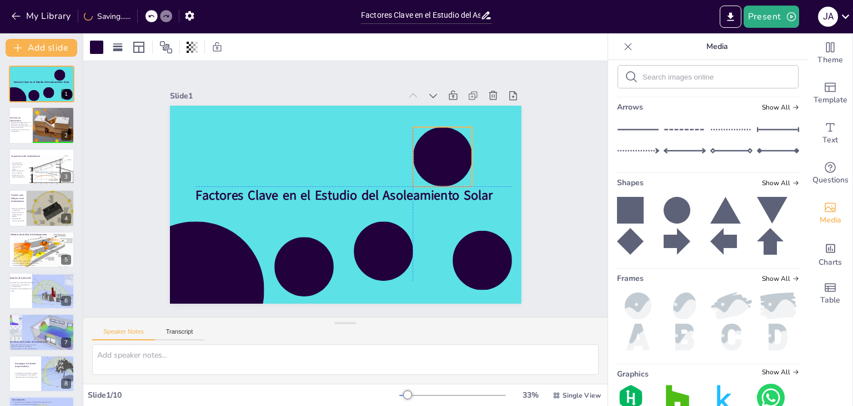
drag, startPoint x: 373, startPoint y: 213, endPoint x: 444, endPoint y: 143, distance: 100.2
click at [444, 143] on div at bounding box center [442, 156] width 59 height 59
click at [454, 101] on icon at bounding box center [460, 104] width 13 height 13
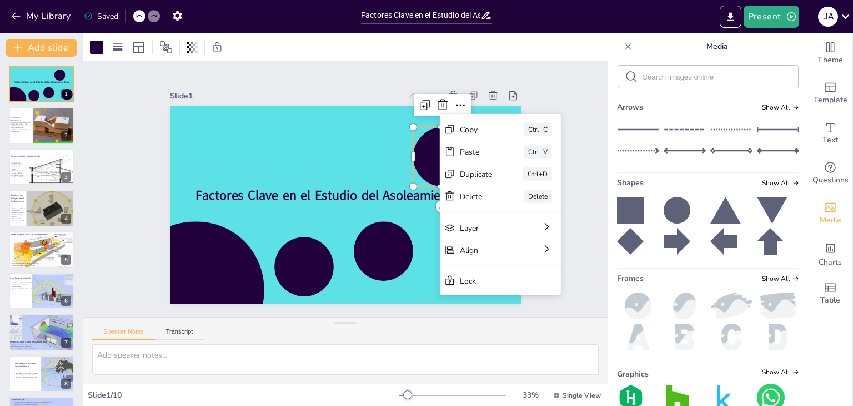
click at [341, 82] on div "Slide 1 Factores Clave en el Estudio del Asoleamiento Solar Slide 2 Definición …" at bounding box center [346, 189] width 374 height 264
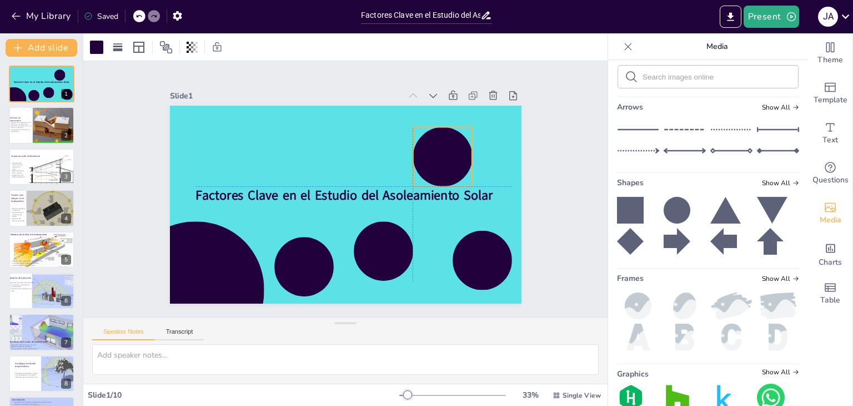
click at [429, 148] on div at bounding box center [442, 156] width 59 height 59
click at [191, 48] on icon at bounding box center [192, 47] width 2 height 11
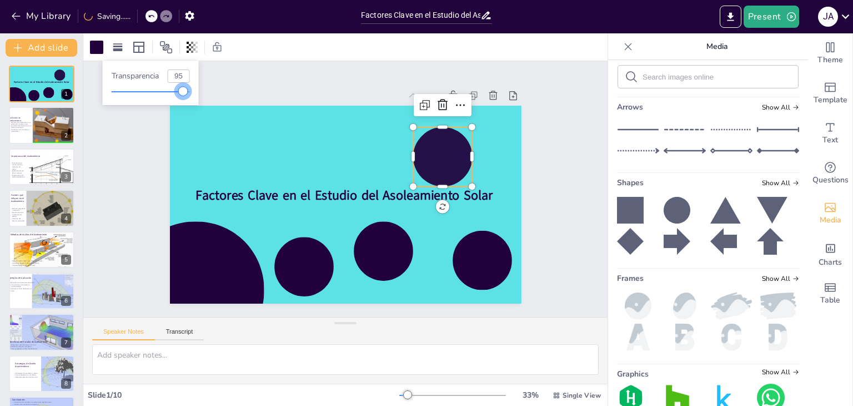
type input "96"
drag, startPoint x: 189, startPoint y: 89, endPoint x: 188, endPoint y: 97, distance: 7.9
click at [188, 97] on div "Transparencia 96" at bounding box center [151, 83] width 96 height 44
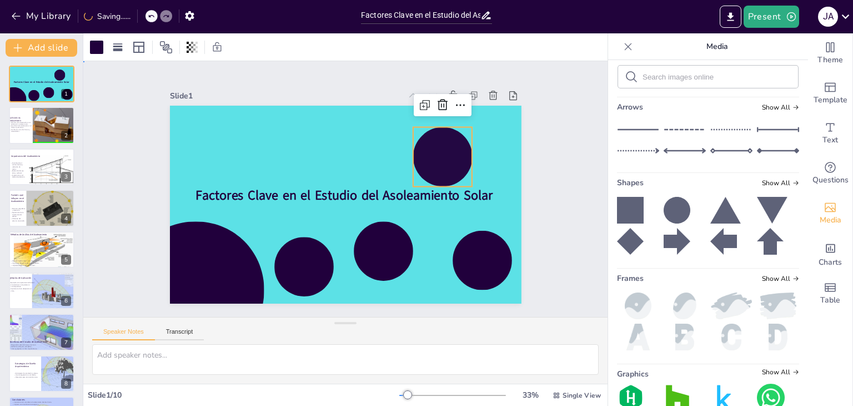
click at [221, 67] on div "Slide 1 Factores Clave en el Estudio del Asoleamiento Solar Slide 2 Definición …" at bounding box center [345, 189] width 524 height 256
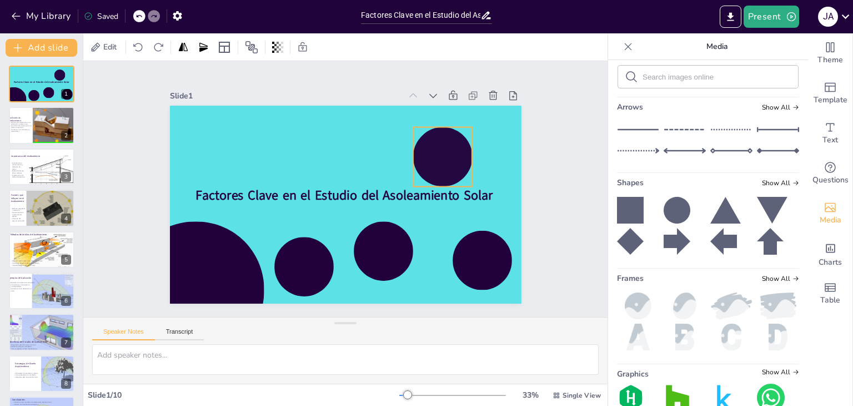
click at [436, 157] on div at bounding box center [442, 156] width 59 height 59
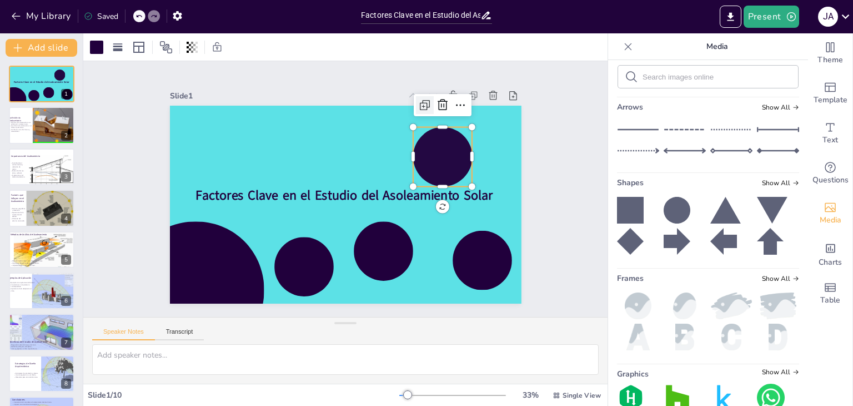
click at [418, 98] on icon at bounding box center [424, 104] width 13 height 13
click at [447, 111] on icon at bounding box center [452, 117] width 11 height 12
click at [434, 142] on div at bounding box center [442, 156] width 59 height 59
click at [454, 98] on icon at bounding box center [460, 104] width 13 height 13
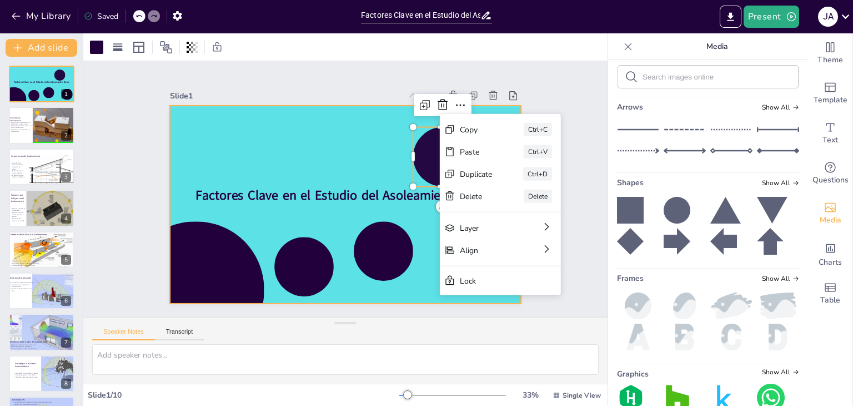
click at [379, 116] on div at bounding box center [346, 205] width 352 height 198
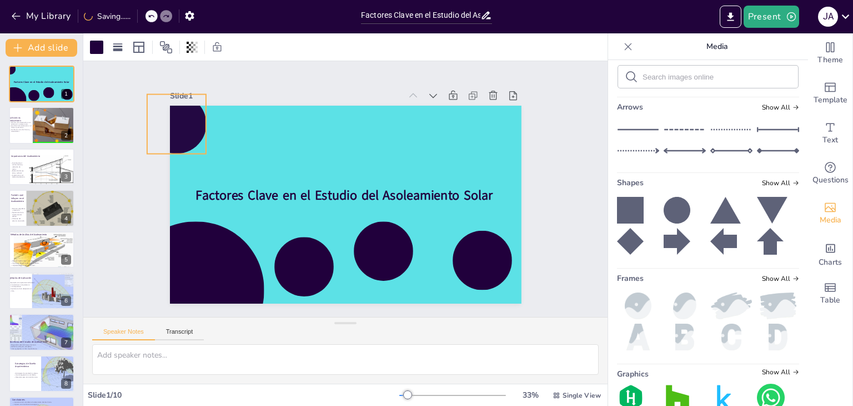
drag, startPoint x: 426, startPoint y: 153, endPoint x: 160, endPoint y: 120, distance: 268.1
click at [160, 120] on div "Slide 1 Factores Clave en el Estudio del Asoleamiento Solar Slide 2 Definición …" at bounding box center [346, 188] width 414 height 229
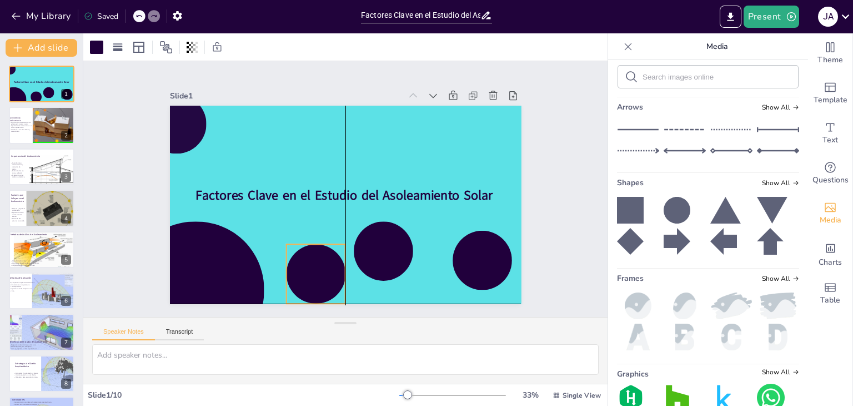
drag, startPoint x: 293, startPoint y: 254, endPoint x: 305, endPoint y: 264, distance: 15.0
click at [305, 264] on div at bounding box center [306, 269] width 65 height 65
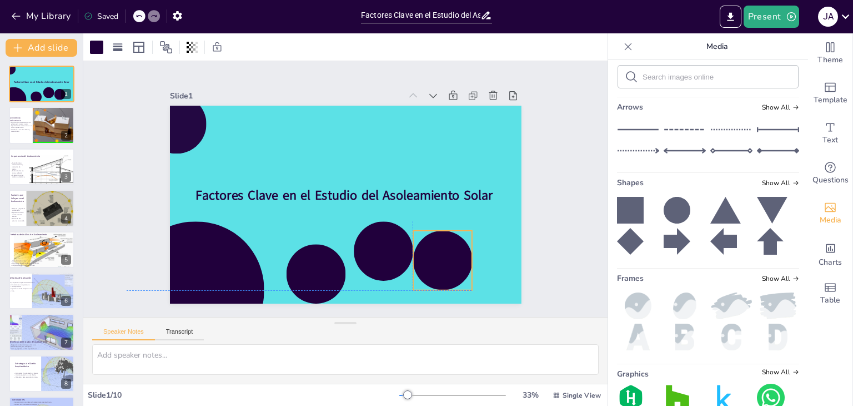
drag, startPoint x: 464, startPoint y: 257, endPoint x: 426, endPoint y: 257, distance: 38.9
click at [426, 257] on div at bounding box center [426, 278] width 71 height 71
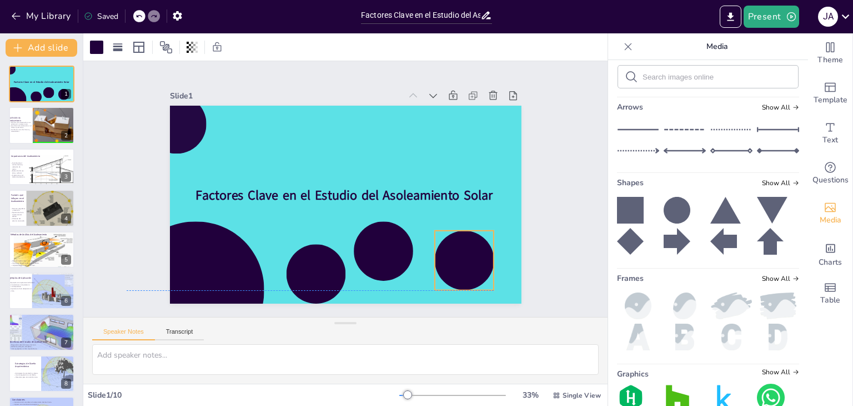
drag, startPoint x: 428, startPoint y: 258, endPoint x: 457, endPoint y: 265, distance: 29.1
click at [457, 265] on div at bounding box center [463, 260] width 59 height 59
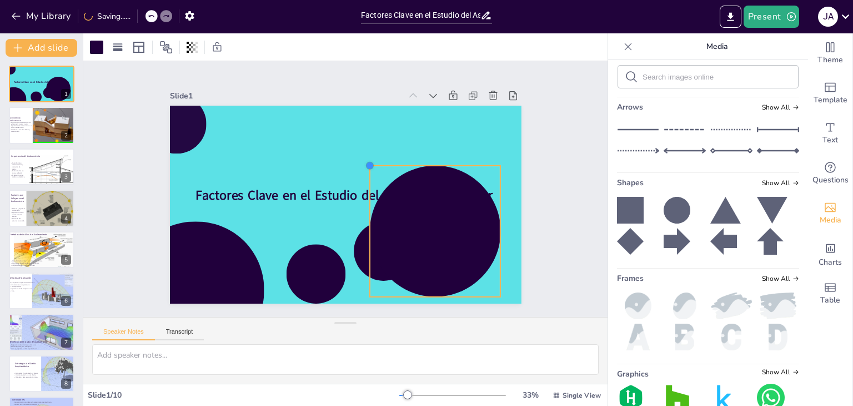
drag, startPoint x: 431, startPoint y: 234, endPoint x: 359, endPoint y: 203, distance: 78.1
click at [359, 203] on div "Factores Clave en el Estudio del Asoleamiento Solar" at bounding box center [344, 204] width 371 height 233
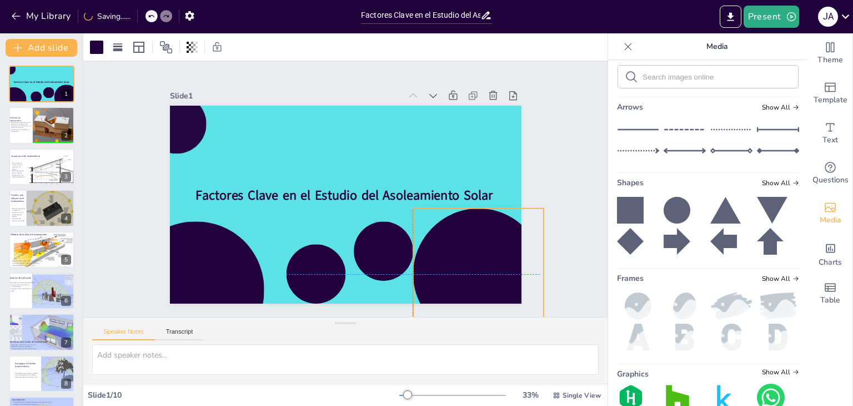
drag, startPoint x: 454, startPoint y: 247, endPoint x: 464, endPoint y: 273, distance: 28.0
click at [464, 273] on div at bounding box center [478, 273] width 131 height 131
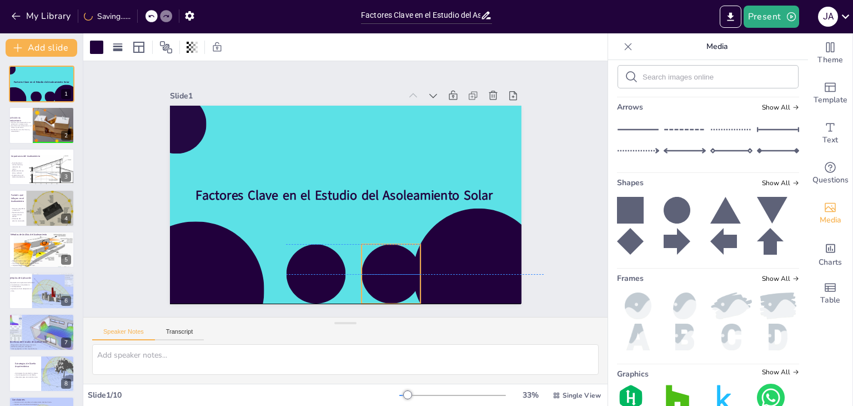
drag, startPoint x: 381, startPoint y: 257, endPoint x: 389, endPoint y: 276, distance: 21.2
click at [389, 276] on div at bounding box center [372, 281] width 71 height 71
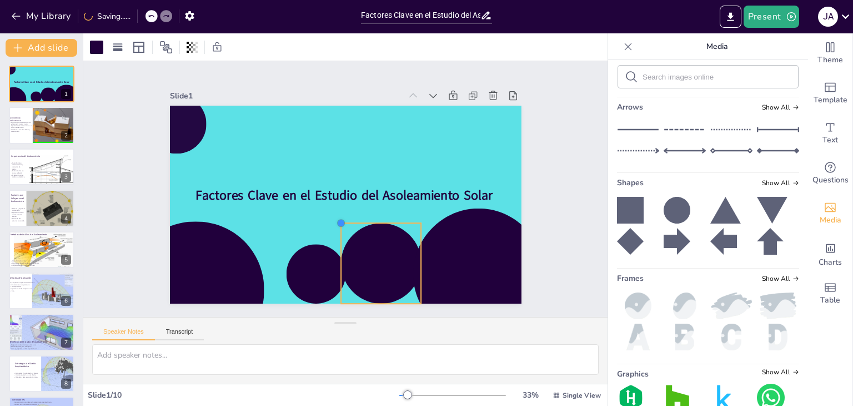
drag, startPoint x: 352, startPoint y: 239, endPoint x: 331, endPoint y: 229, distance: 23.4
click at [331, 229] on div "Factores Clave en el Estudio del Asoleamiento Solar" at bounding box center [346, 205] width 352 height 198
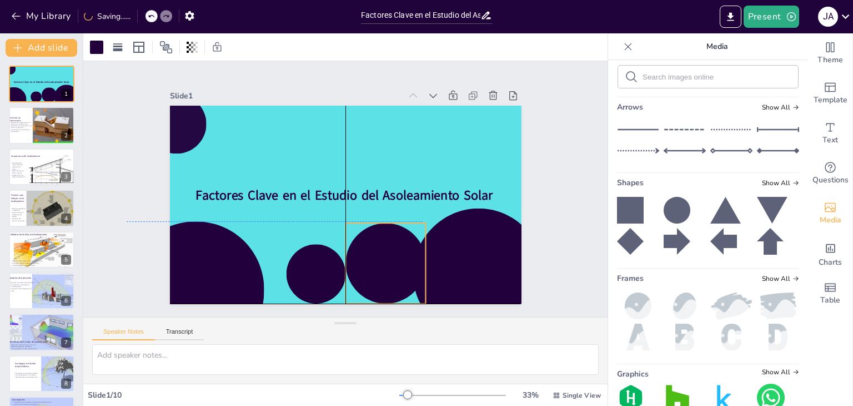
drag, startPoint x: 369, startPoint y: 258, endPoint x: 362, endPoint y: 249, distance: 11.8
click at [362, 249] on div at bounding box center [386, 263] width 81 height 81
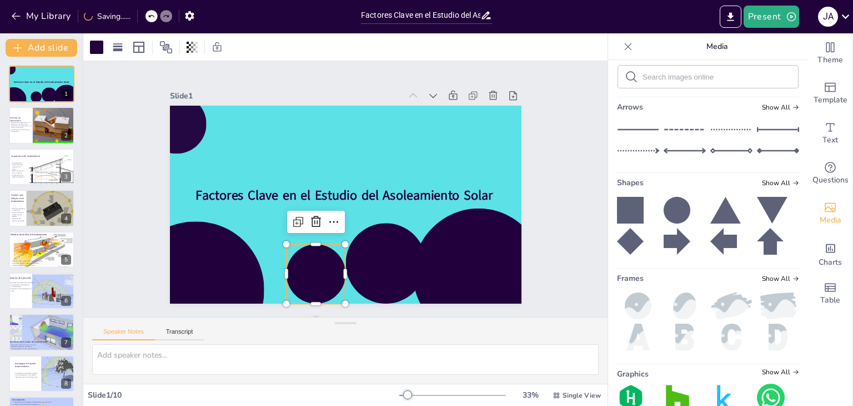
drag, startPoint x: 313, startPoint y: 260, endPoint x: 308, endPoint y: 256, distance: 6.3
click at [313, 261] on div at bounding box center [315, 273] width 59 height 59
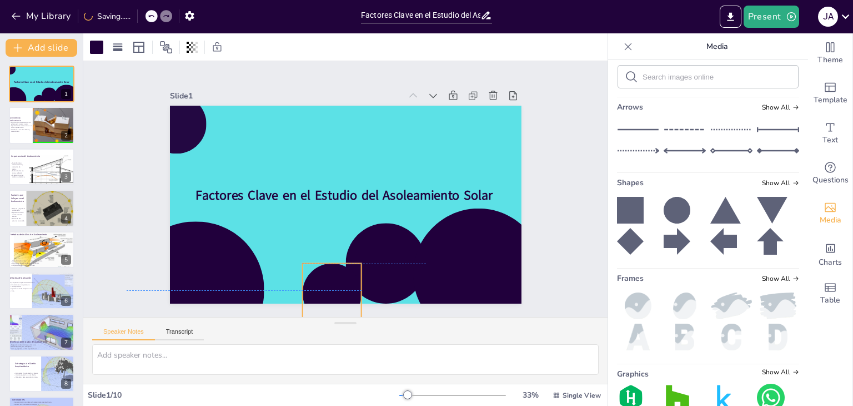
drag, startPoint x: 302, startPoint y: 261, endPoint x: 318, endPoint y: 271, distance: 18.7
click at [318, 271] on div at bounding box center [331, 292] width 59 height 59
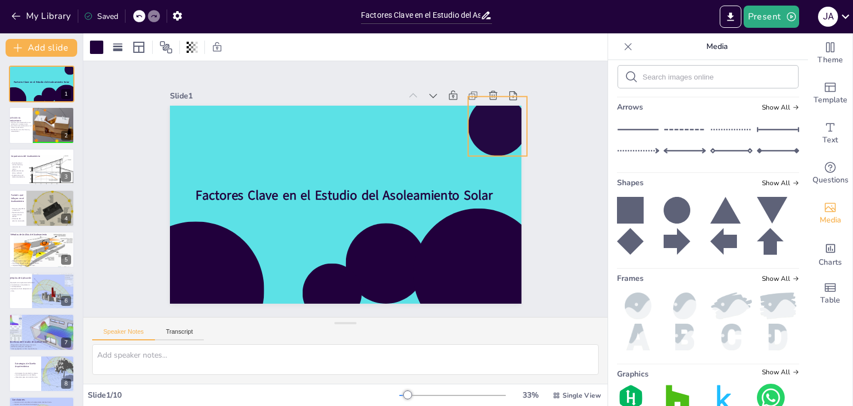
drag, startPoint x: 189, startPoint y: 141, endPoint x: 492, endPoint y: 123, distance: 303.3
click at [492, 123] on div at bounding box center [497, 126] width 59 height 59
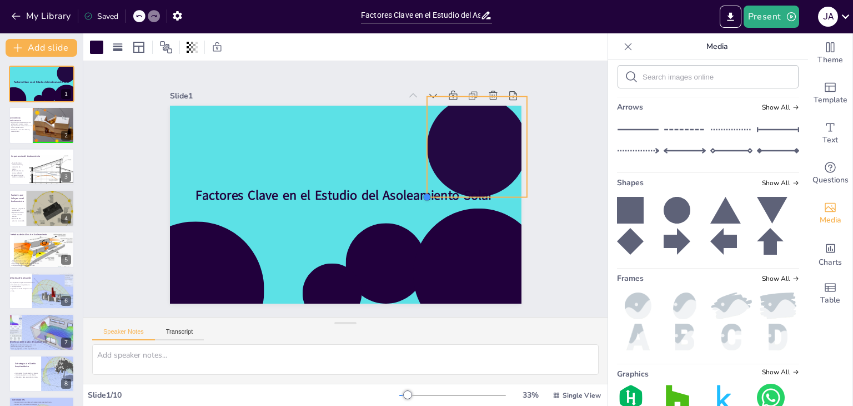
drag, startPoint x: 458, startPoint y: 149, endPoint x: 417, endPoint y: 177, distance: 49.3
click at [417, 177] on div "Factores Clave en el Estudio del Asoleamiento Solar" at bounding box center [346, 205] width 352 height 198
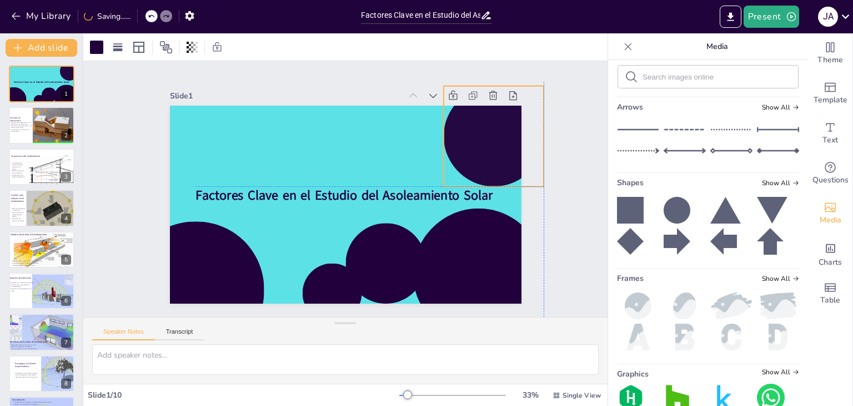
click at [483, 149] on div at bounding box center [500, 217] width 137 height 137
drag, startPoint x: 481, startPoint y: 141, endPoint x: 479, endPoint y: 134, distance: 6.9
click at [479, 134] on div at bounding box center [499, 145] width 111 height 111
click at [193, 52] on div at bounding box center [192, 47] width 16 height 18
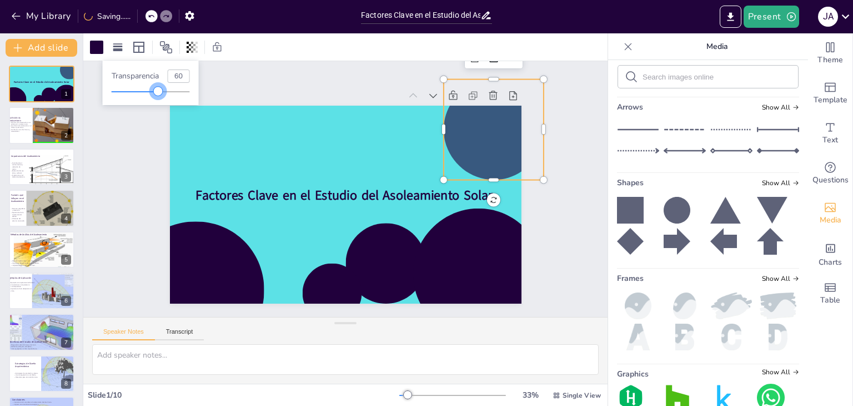
type input "59"
drag, startPoint x: 184, startPoint y: 93, endPoint x: 158, endPoint y: 93, distance: 25.6
click at [158, 93] on div at bounding box center [157, 91] width 9 height 9
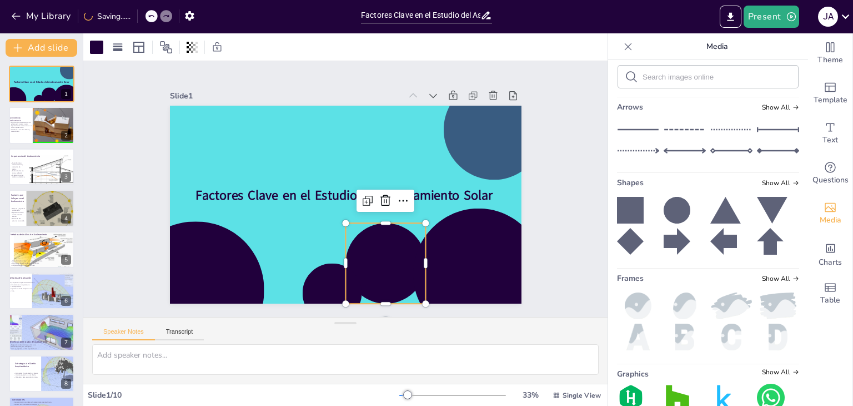
click at [366, 256] on div at bounding box center [386, 263] width 81 height 81
click at [193, 51] on icon at bounding box center [192, 47] width 2 height 11
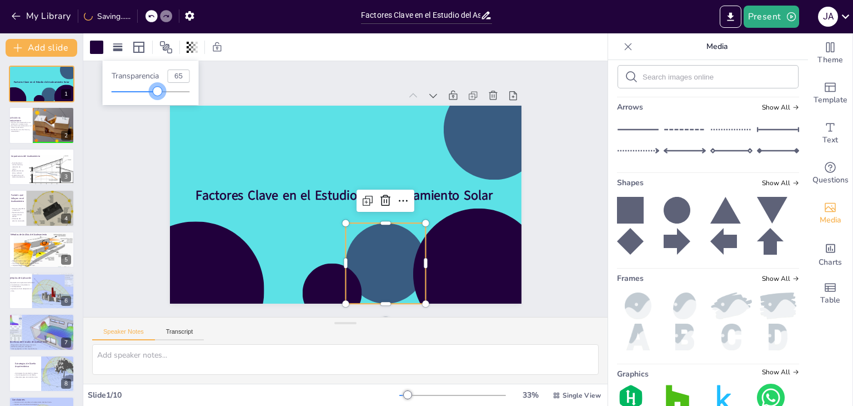
type input "66"
drag, startPoint x: 187, startPoint y: 89, endPoint x: 164, endPoint y: 92, distance: 22.9
click at [164, 92] on div at bounding box center [162, 91] width 9 height 9
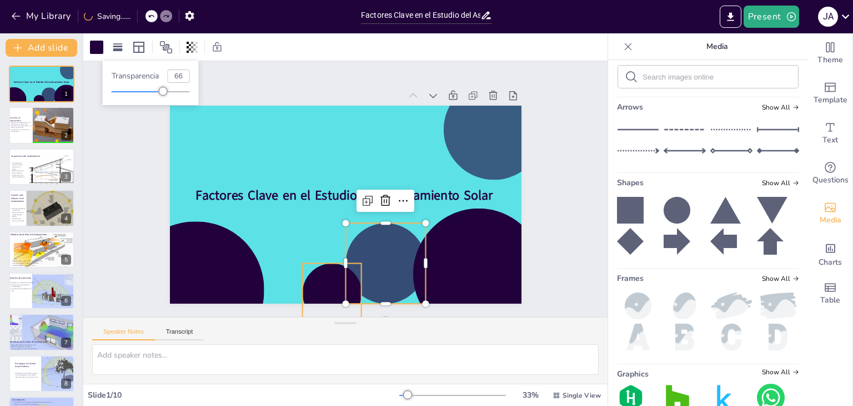
drag, startPoint x: 313, startPoint y: 281, endPoint x: 307, endPoint y: 277, distance: 7.2
click at [313, 279] on div at bounding box center [331, 292] width 59 height 59
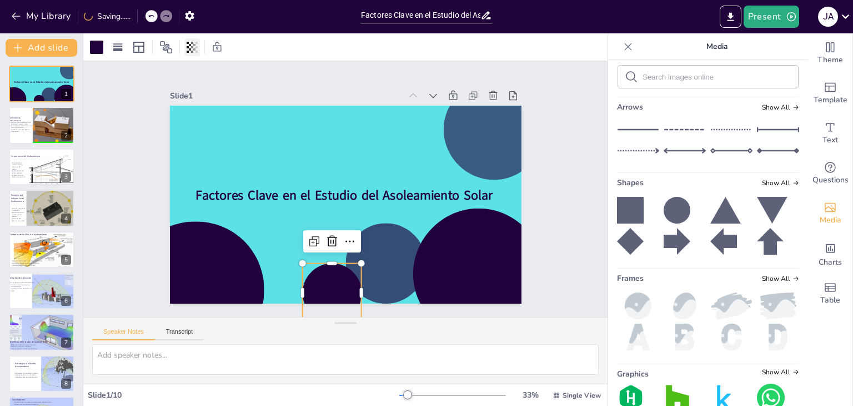
click at [197, 49] on icon at bounding box center [192, 47] width 11 height 11
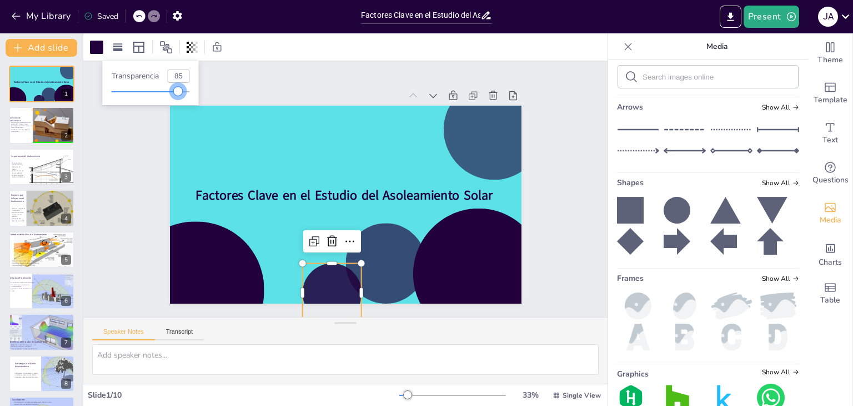
type input "86"
drag, startPoint x: 191, startPoint y: 92, endPoint x: 180, endPoint y: 92, distance: 10.6
click at [180, 92] on div at bounding box center [178, 91] width 9 height 9
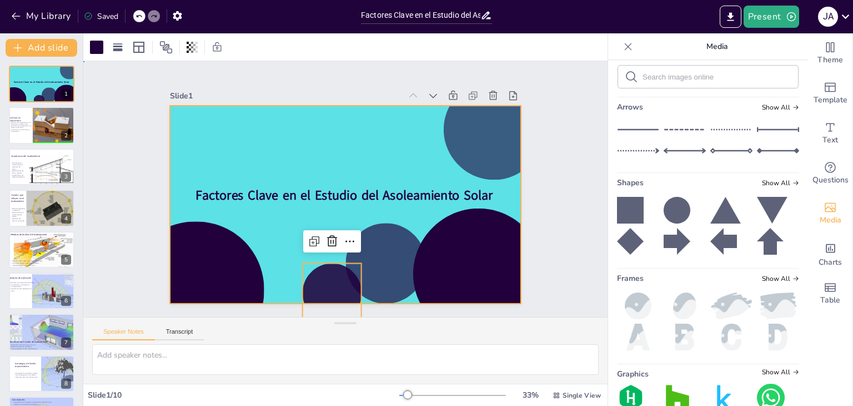
click at [268, 132] on div at bounding box center [346, 205] width 352 height 198
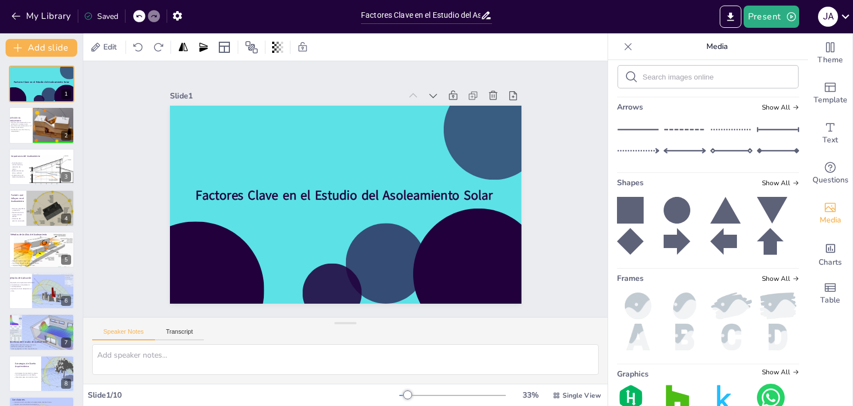
drag, startPoint x: 711, startPoint y: 309, endPoint x: 708, endPoint y: 304, distance: 5.7
click at [711, 308] on img at bounding box center [732, 305] width 42 height 27
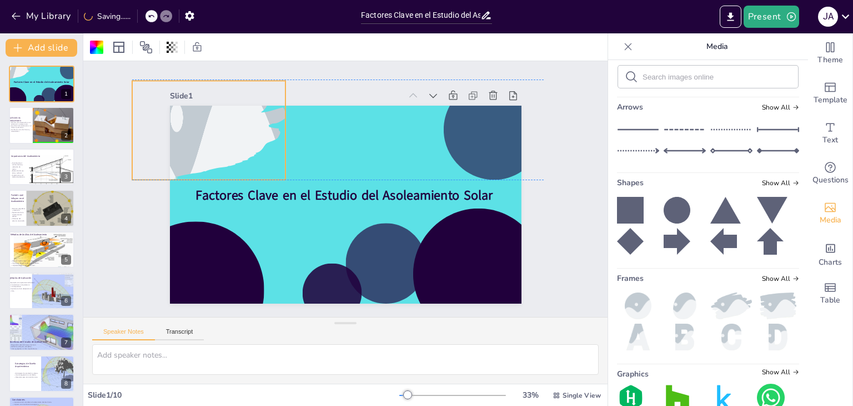
drag, startPoint x: 342, startPoint y: 202, endPoint x: 206, endPoint y: 127, distance: 155.6
click at [206, 127] on div at bounding box center [209, 130] width 154 height 231
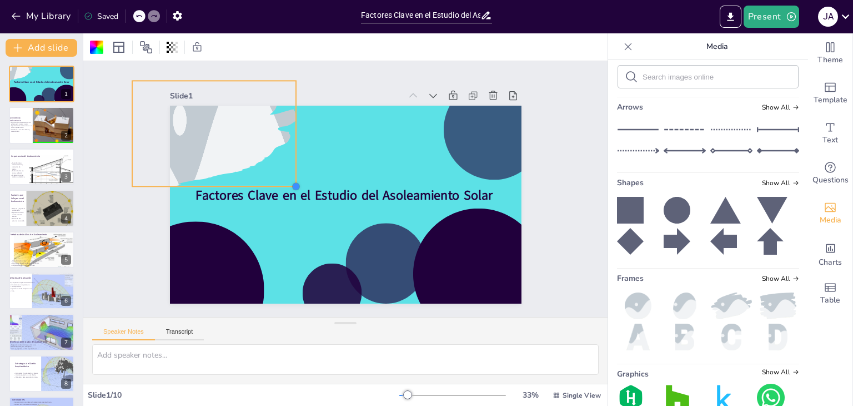
drag, startPoint x: 276, startPoint y: 173, endPoint x: 287, endPoint y: 174, distance: 10.7
click at [287, 174] on div "Factores Clave en el Estudio del Asoleamiento Solar" at bounding box center [346, 205] width 352 height 198
click at [540, 188] on div "Slide 1 Factores Clave en el Estudio del Asoleamiento Solar Slide 2 Definición …" at bounding box center [346, 188] width 414 height 229
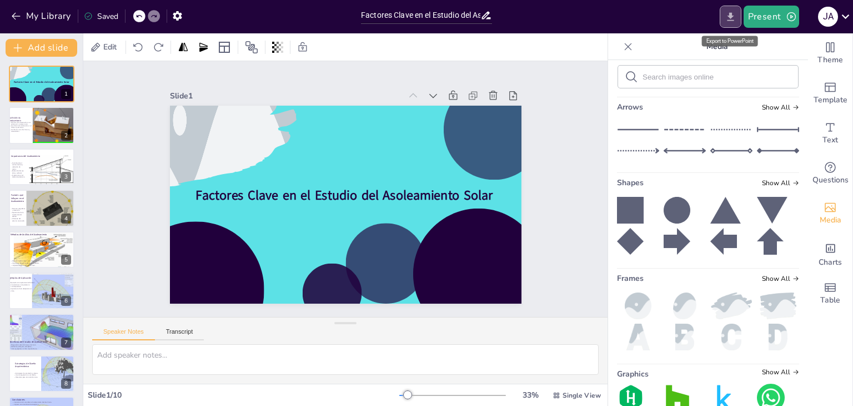
click at [733, 17] on icon "Export to PowerPoint" at bounding box center [730, 16] width 7 height 8
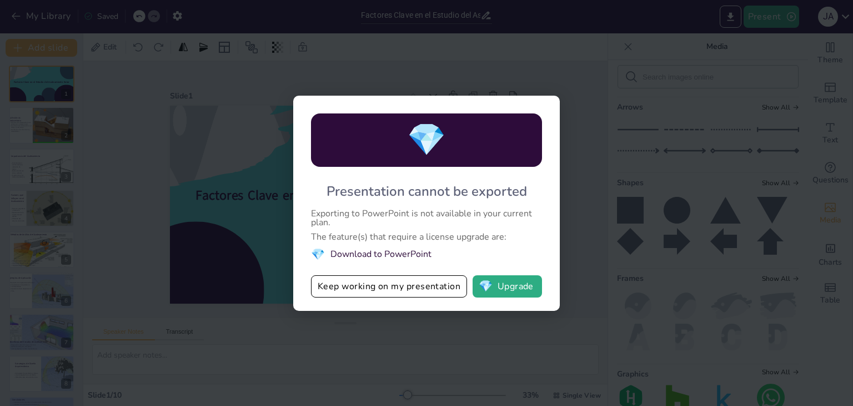
click at [444, 65] on div "💎 Presentation cannot be exported Exporting to PowerPoint is not available in y…" at bounding box center [426, 203] width 853 height 406
click at [404, 335] on div "💎 Presentation cannot be exported Exporting to PowerPoint is not available in y…" at bounding box center [426, 203] width 853 height 406
click at [501, 289] on button "💎 Upgrade" at bounding box center [507, 286] width 69 height 22
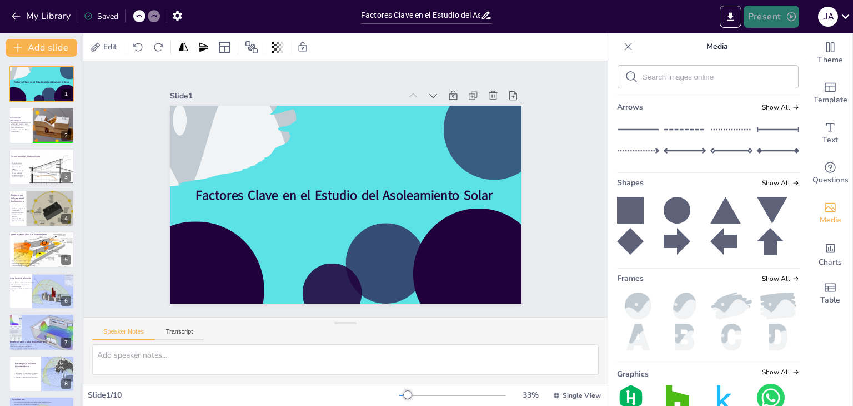
click at [770, 17] on button "Present" at bounding box center [772, 17] width 56 height 22
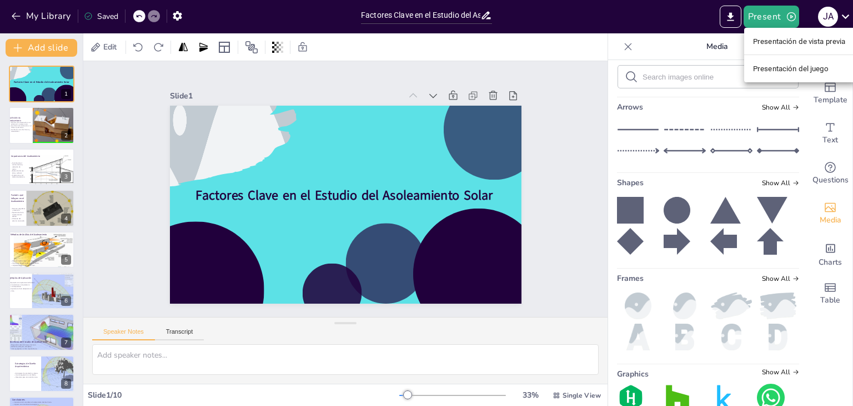
click at [696, 25] on div at bounding box center [426, 203] width 853 height 406
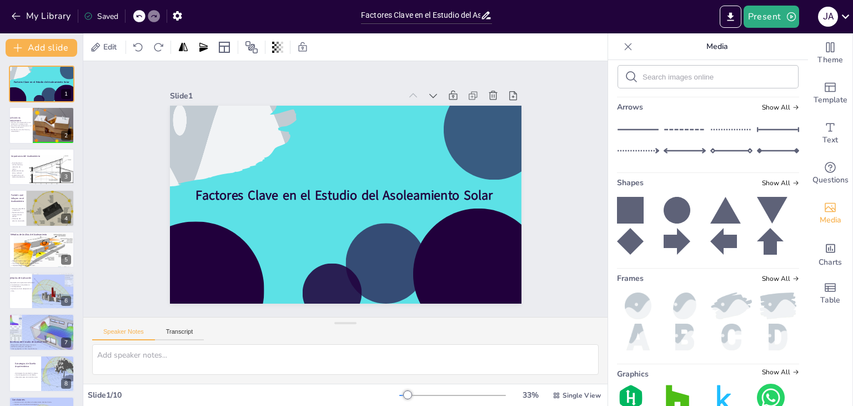
scroll to position [174, 0]
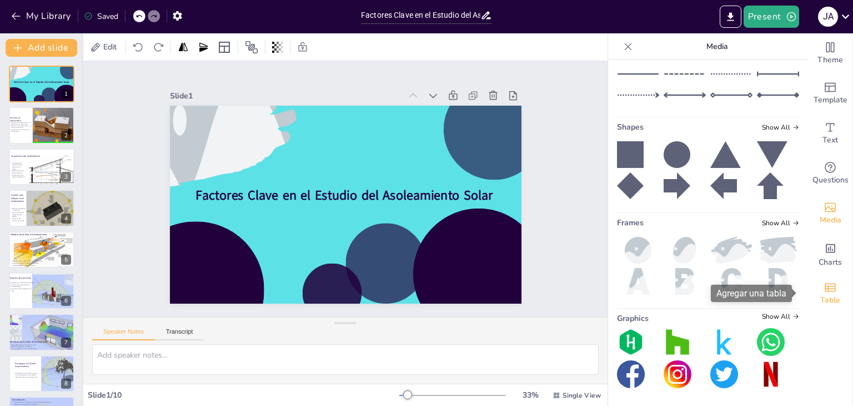
click at [827, 295] on span "Table" at bounding box center [831, 300] width 20 height 12
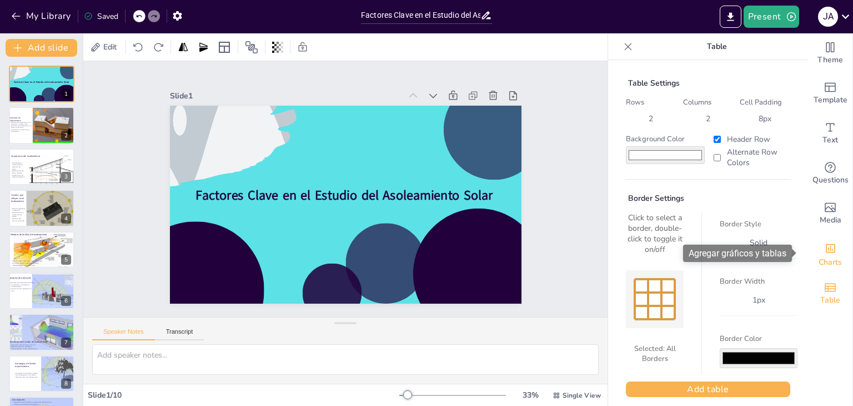
click at [826, 251] on icon "Add charts and graphs" at bounding box center [831, 248] width 12 height 12
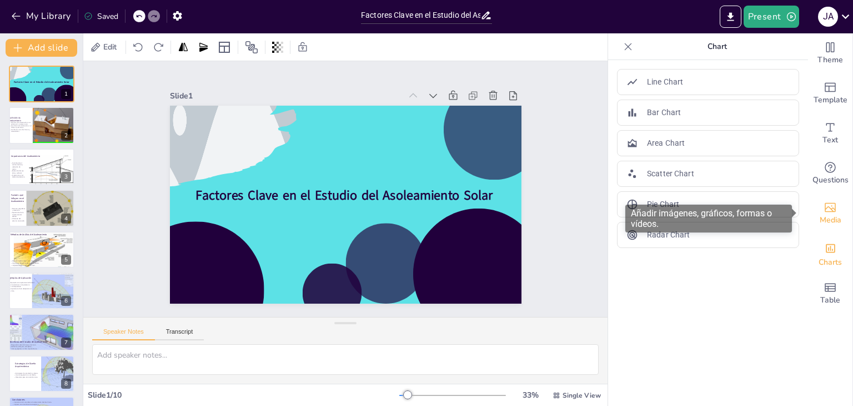
click at [822, 214] on span "Media" at bounding box center [831, 220] width 22 height 12
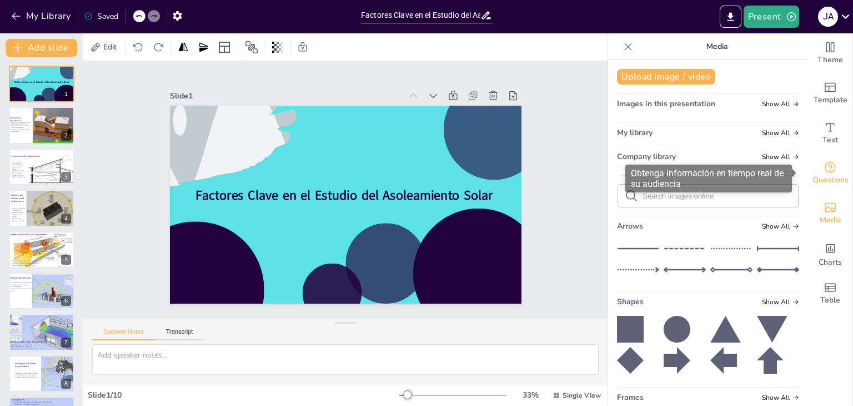
click at [822, 175] on span "Questions" at bounding box center [831, 180] width 36 height 12
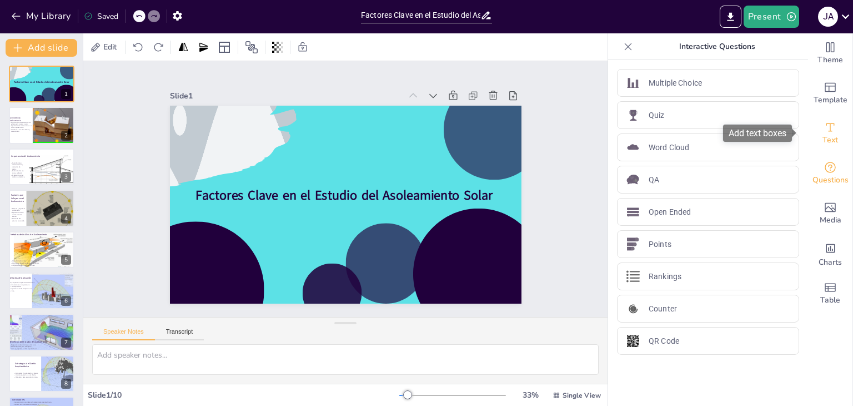
click at [823, 137] on span "Text" at bounding box center [831, 140] width 16 height 12
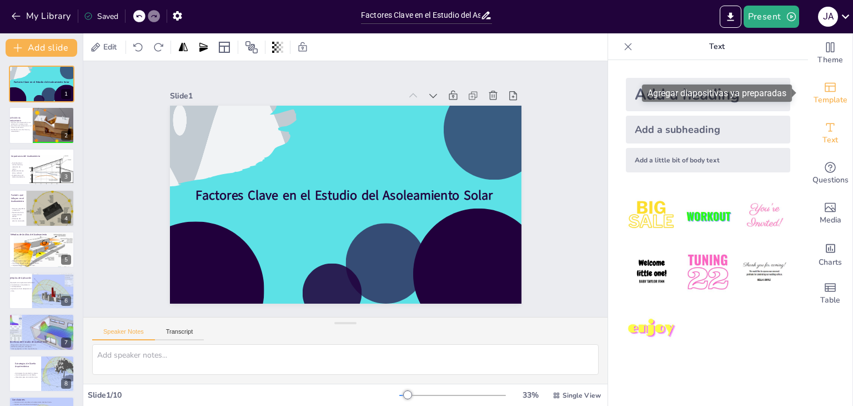
click at [827, 98] on span "Template" at bounding box center [831, 100] width 34 height 12
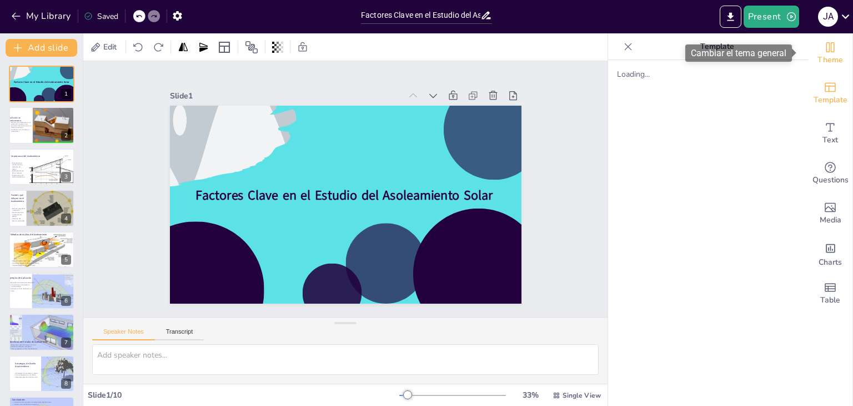
click at [825, 61] on span "Theme" at bounding box center [831, 60] width 26 height 12
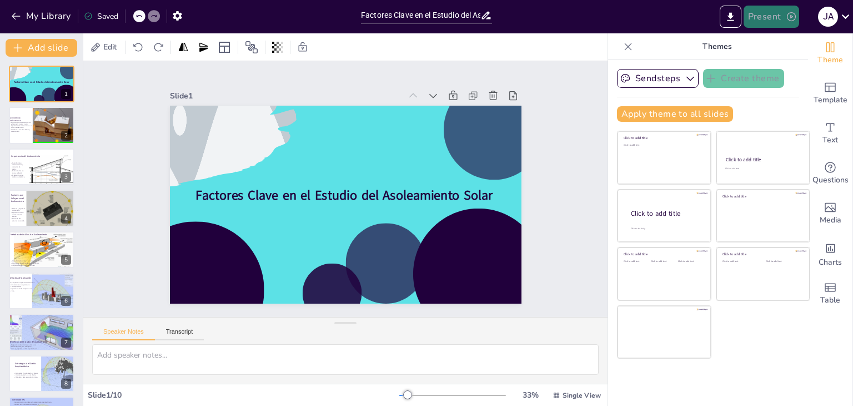
click at [779, 18] on button "Present" at bounding box center [772, 17] width 56 height 22
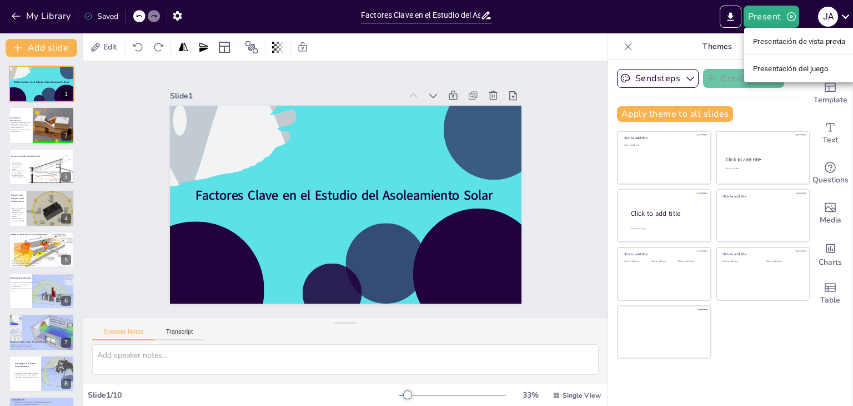
click at [733, 19] on div at bounding box center [426, 203] width 853 height 406
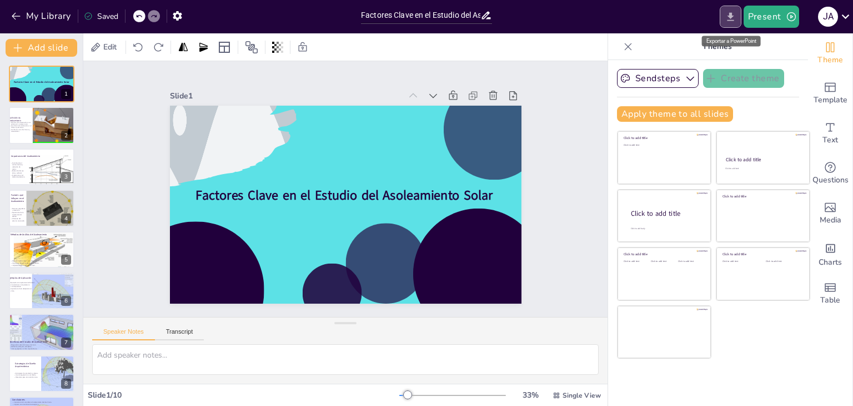
click at [731, 18] on icon "Export to PowerPoint" at bounding box center [730, 16] width 7 height 8
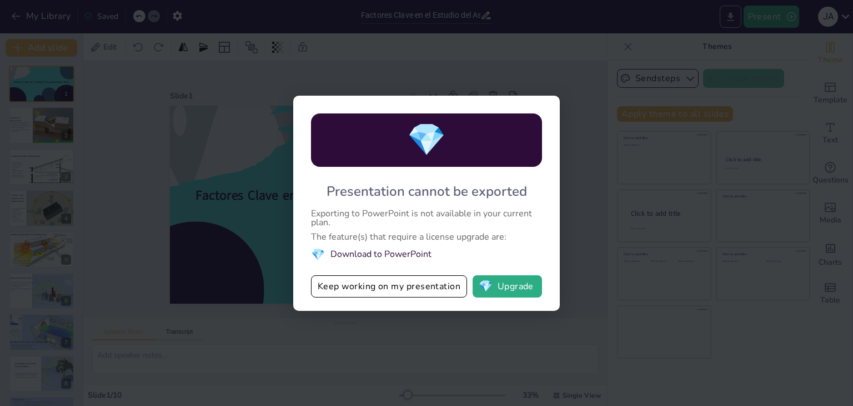
click at [731, 20] on div "💎 Presentation cannot be exported Exporting to PowerPoint is not available in y…" at bounding box center [426, 203] width 853 height 406
click at [381, 284] on button "Keep working on my presentation" at bounding box center [389, 286] width 156 height 22
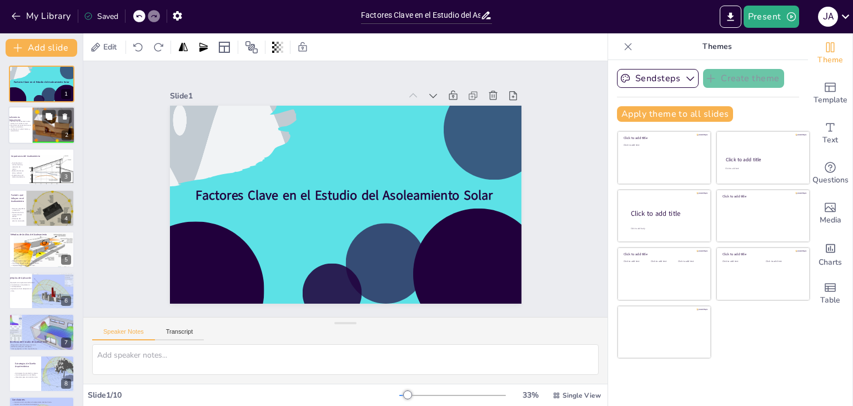
click at [39, 118] on div at bounding box center [34, 118] width 87 height 49
type textarea "La definición del asoleamiento es clave para entender su importancia en la arqu…"
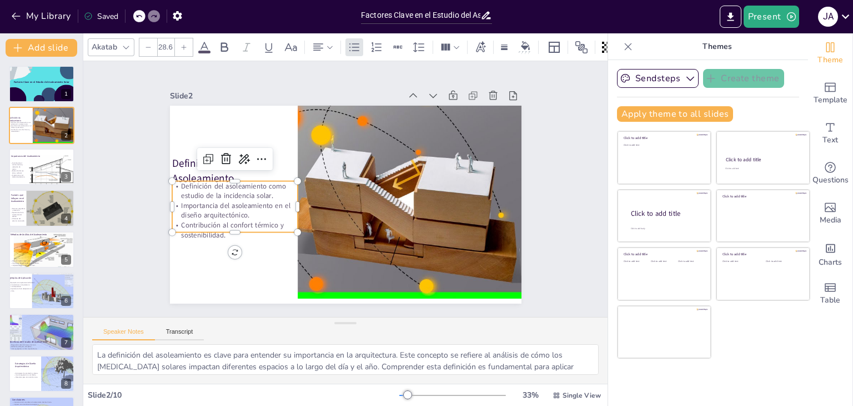
drag, startPoint x: 208, startPoint y: 214, endPoint x: 216, endPoint y: 220, distance: 9.9
click at [208, 213] on div "Definición del asoleamiento como estudio de la incidencia solar. Importancia de…" at bounding box center [234, 175] width 138 height 94
click at [227, 223] on p "Contribución al confort térmico y sostenibilidad." at bounding box center [231, 215] width 127 height 33
drag, startPoint x: 225, startPoint y: 226, endPoint x: 220, endPoint y: 259, distance: 33.7
click at [220, 259] on div at bounding box center [235, 263] width 126 height 9
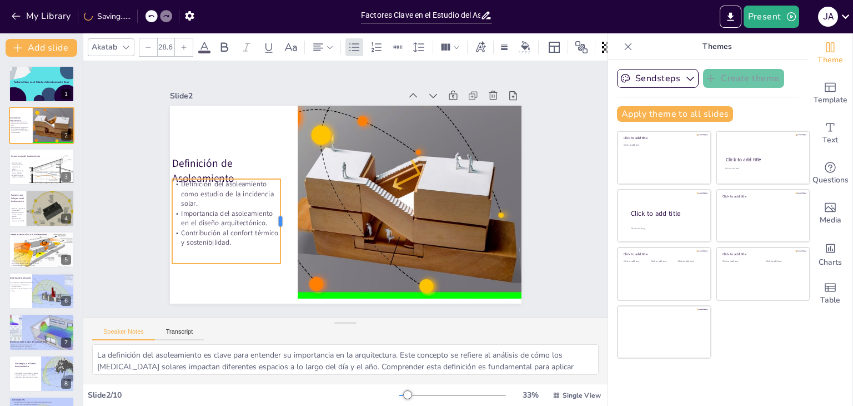
drag, startPoint x: 291, startPoint y: 215, endPoint x: 273, endPoint y: 219, distance: 17.7
click at [281, 219] on div at bounding box center [285, 221] width 9 height 84
drag, startPoint x: 231, startPoint y: 232, endPoint x: 239, endPoint y: 232, distance: 7.8
click at [239, 232] on p "Contribución al confort térmico y sostenibilidad." at bounding box center [231, 225] width 110 height 31
click at [144, 133] on div "Slide 1 Factores Clave en el Estudio del Asoleamiento Solar Slide 2 Definición …" at bounding box center [346, 188] width 414 height 229
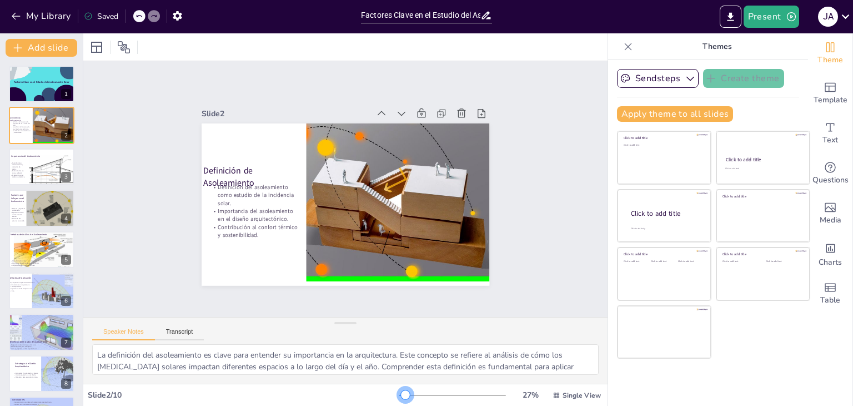
click at [401, 394] on div at bounding box center [405, 394] width 9 height 9
click at [180, 334] on button "Transcript" at bounding box center [179, 334] width 49 height 12
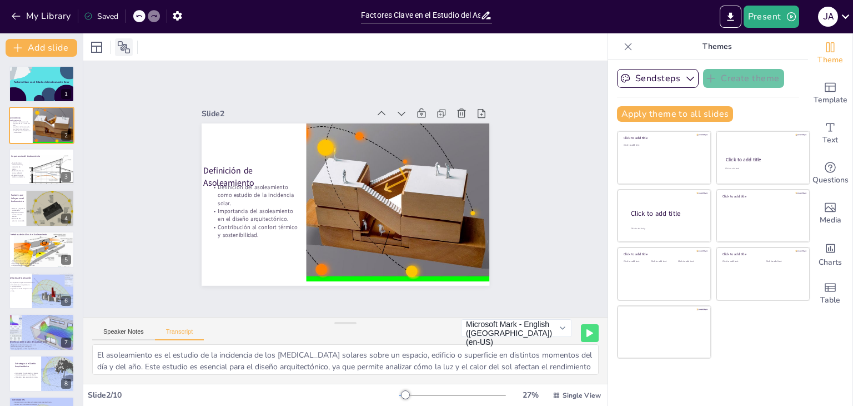
click at [124, 49] on icon at bounding box center [123, 47] width 13 height 13
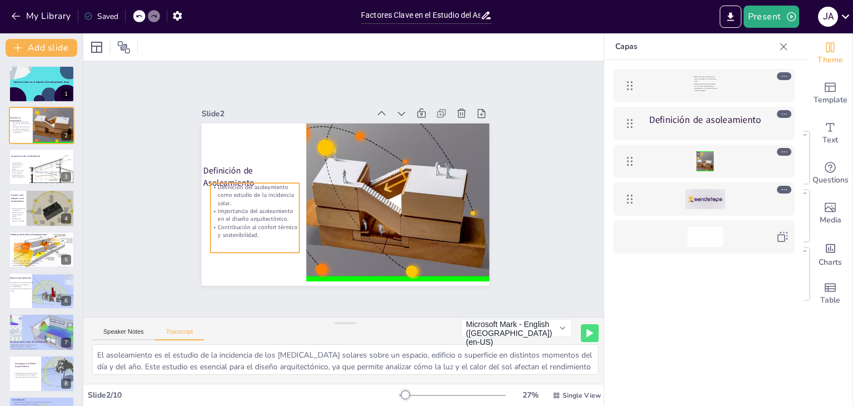
click at [702, 88] on font "Contribución al confort térmico y sostenibilidad." at bounding box center [706, 89] width 23 height 4
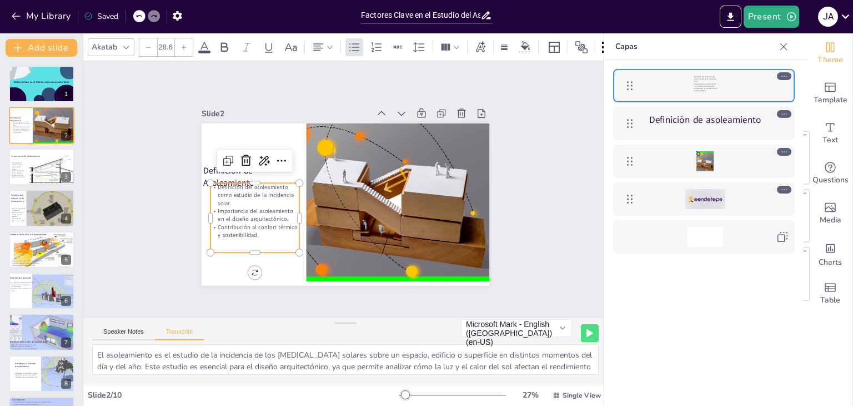
click at [539, 119] on div "Slide 1 Factores Clave en el Estudio del Asoleamiento Solar Slide 2 Definición …" at bounding box center [345, 189] width 524 height 256
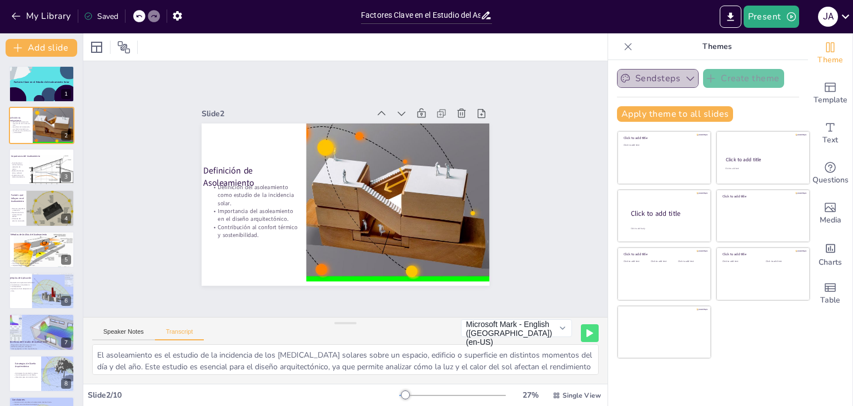
click at [685, 78] on icon "button" at bounding box center [690, 78] width 11 height 11
click at [685, 79] on icon "button" at bounding box center [690, 78] width 11 height 11
click at [729, 22] on icon "Export to PowerPoint" at bounding box center [731, 17] width 12 height 12
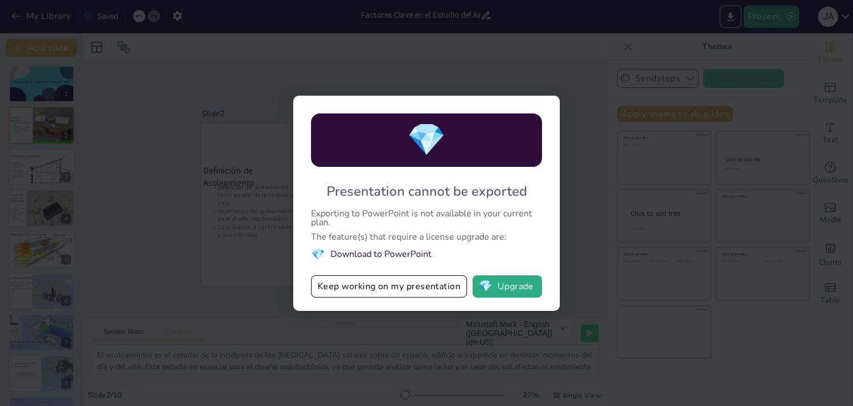
click at [527, 69] on div "💎 Presentation cannot be exported Exporting to PowerPoint is not available in y…" at bounding box center [426, 203] width 853 height 406
click at [582, 260] on div "💎 Presentation cannot be exported Exporting to PowerPoint is not available in y…" at bounding box center [426, 203] width 853 height 406
click at [429, 288] on button "Keep working on my presentation" at bounding box center [389, 286] width 156 height 22
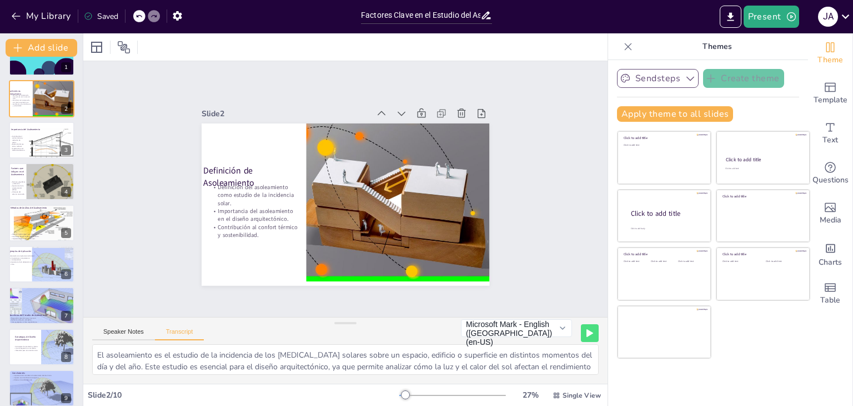
scroll to position [0, 0]
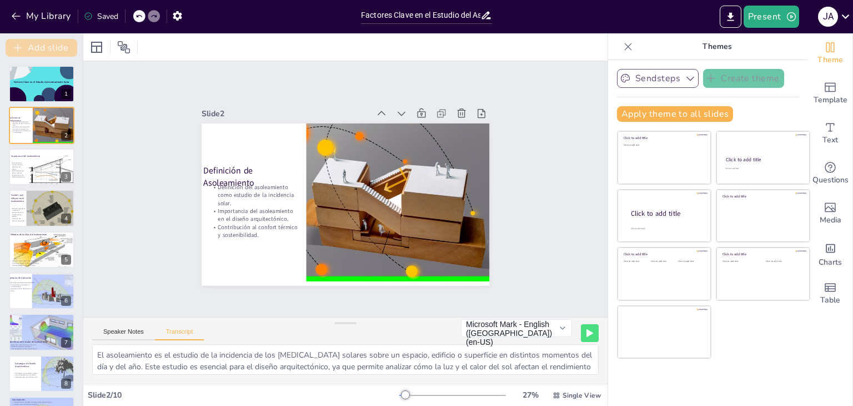
click at [27, 46] on button "Add slide" at bounding box center [42, 48] width 72 height 18
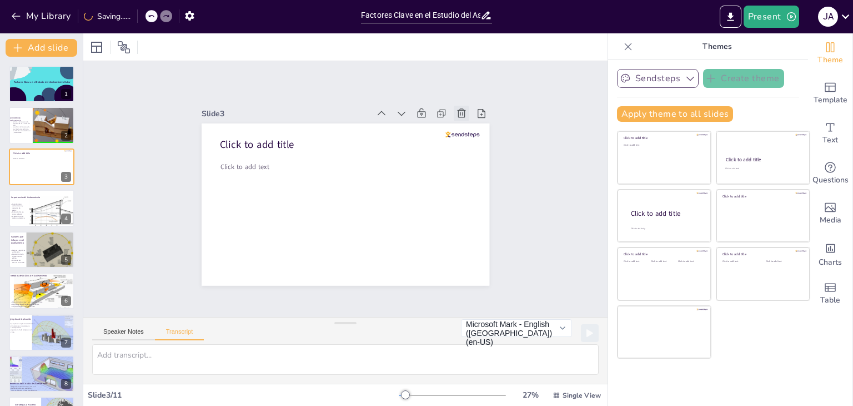
click at [456, 108] on icon at bounding box center [461, 113] width 11 height 11
type textarea "La importancia del asoleamiento radica en varios aspectos clave. Primero, contr…"
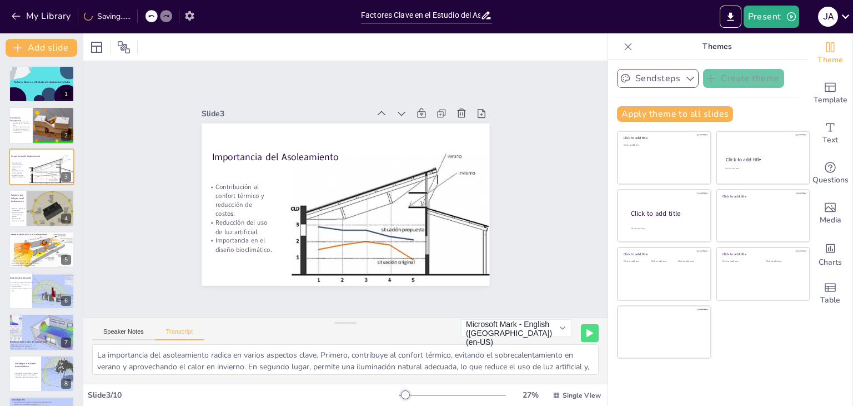
click at [191, 18] on icon "button" at bounding box center [189, 15] width 9 height 9
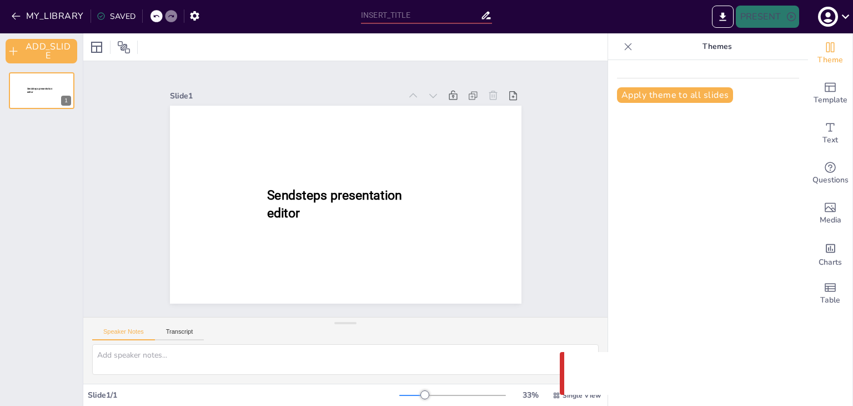
type input "Factores Clave en el Estudio del Asoleamiento Solar"
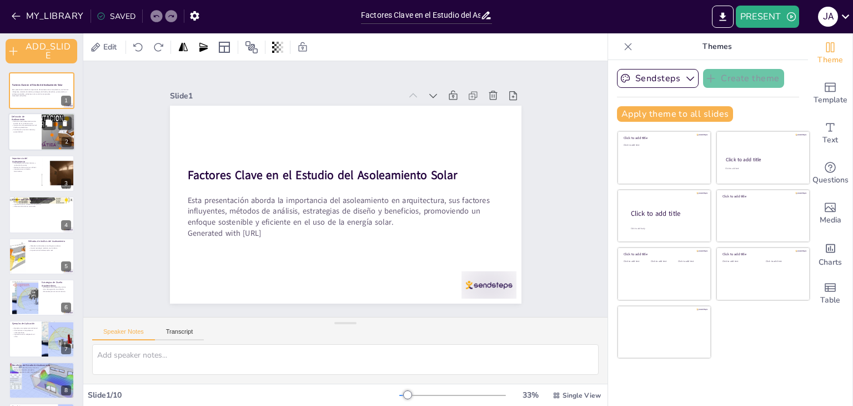
click at [24, 134] on div at bounding box center [41, 132] width 67 height 38
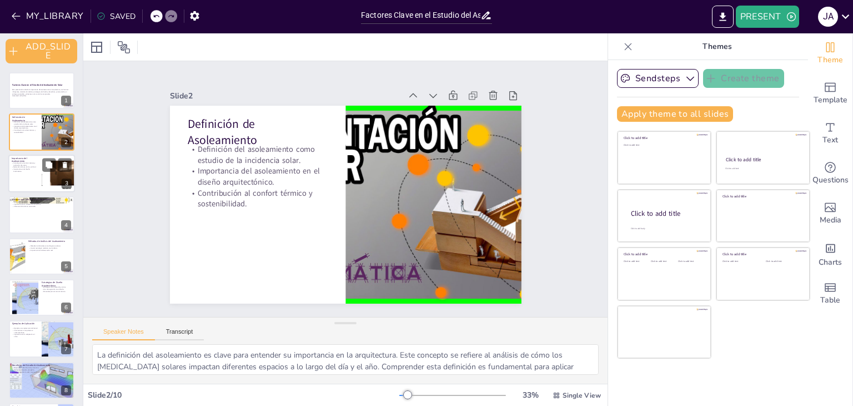
click at [39, 172] on div at bounding box center [41, 173] width 67 height 38
type textarea "La contribución del asoleamiento al confort térmico es crucial para el bienesta…"
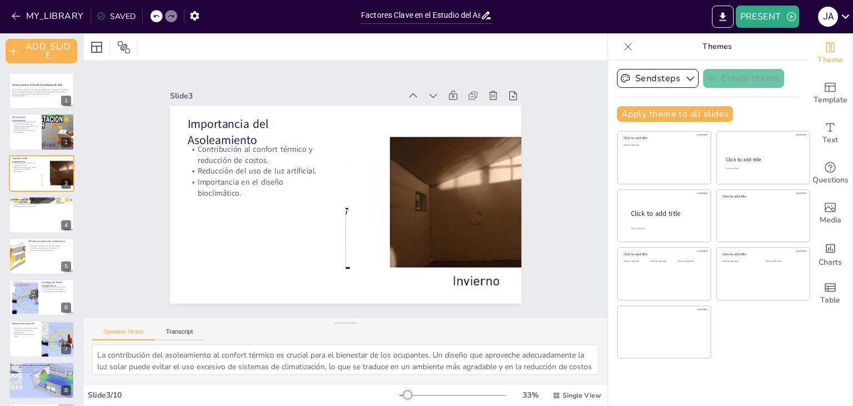
click at [151, 16] on div at bounding box center [157, 16] width 12 height 12
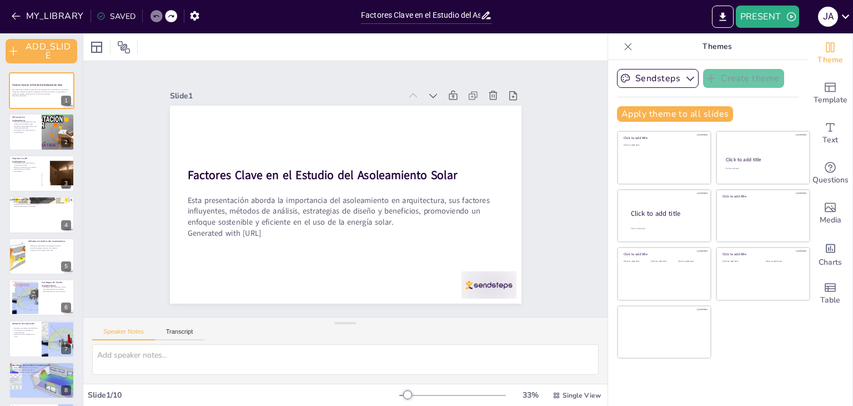
click at [153, 16] on icon at bounding box center [156, 16] width 7 height 7
click at [153, 16] on icon at bounding box center [156, 16] width 6 height 3
click at [173, 17] on div at bounding box center [171, 16] width 12 height 12
type textarea "La contribución del asoleamiento al confort térmico es crucial para el bienesta…"
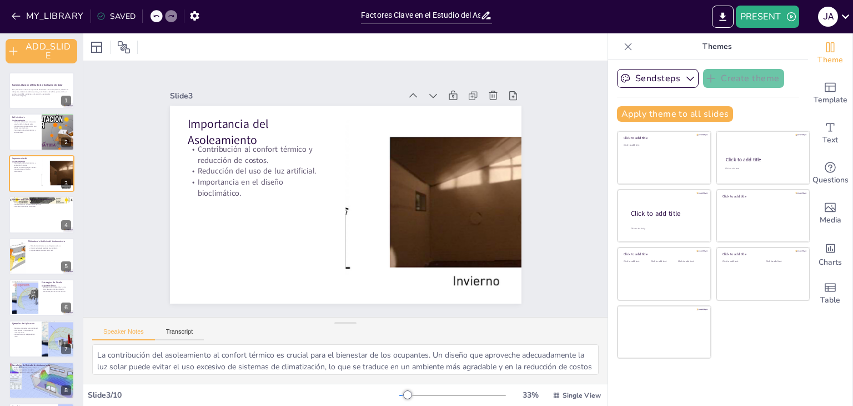
click at [173, 17] on div at bounding box center [171, 16] width 12 height 12
